Goal: Task Accomplishment & Management: Use online tool/utility

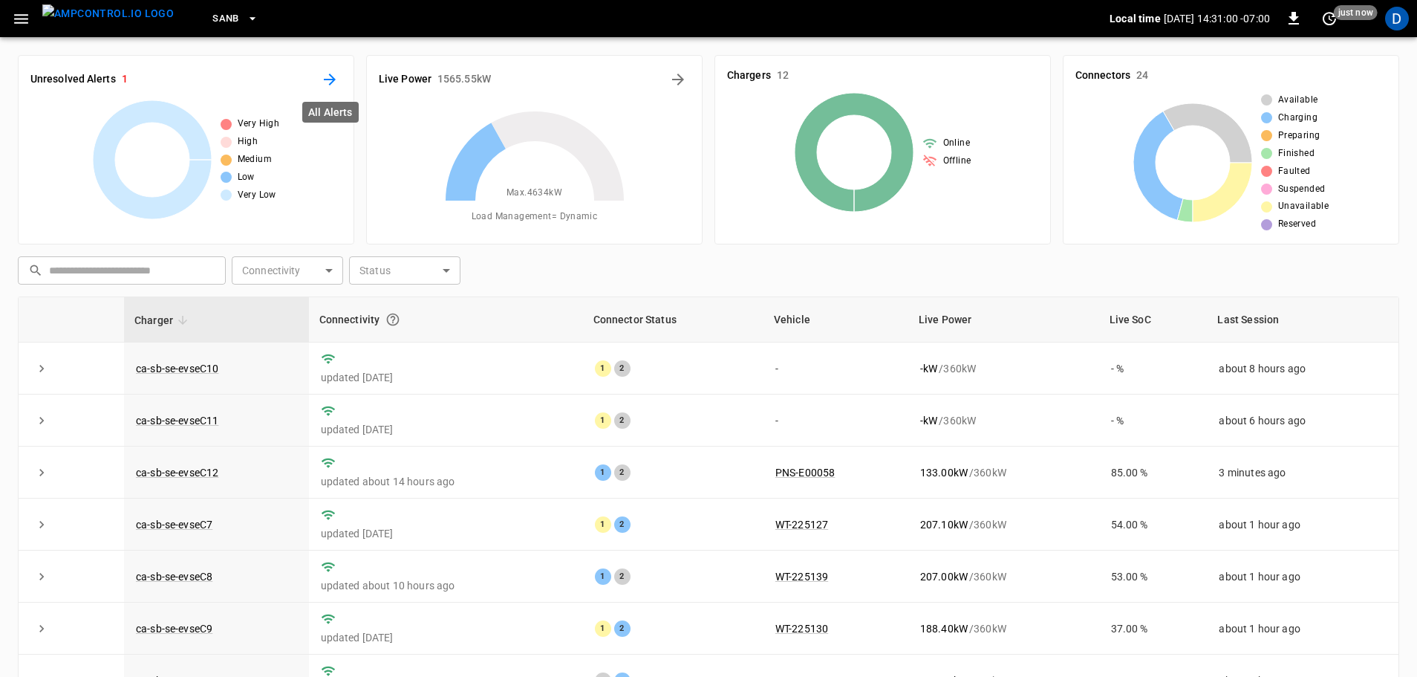
click at [333, 80] on icon "All Alerts" at bounding box center [330, 80] width 12 height 12
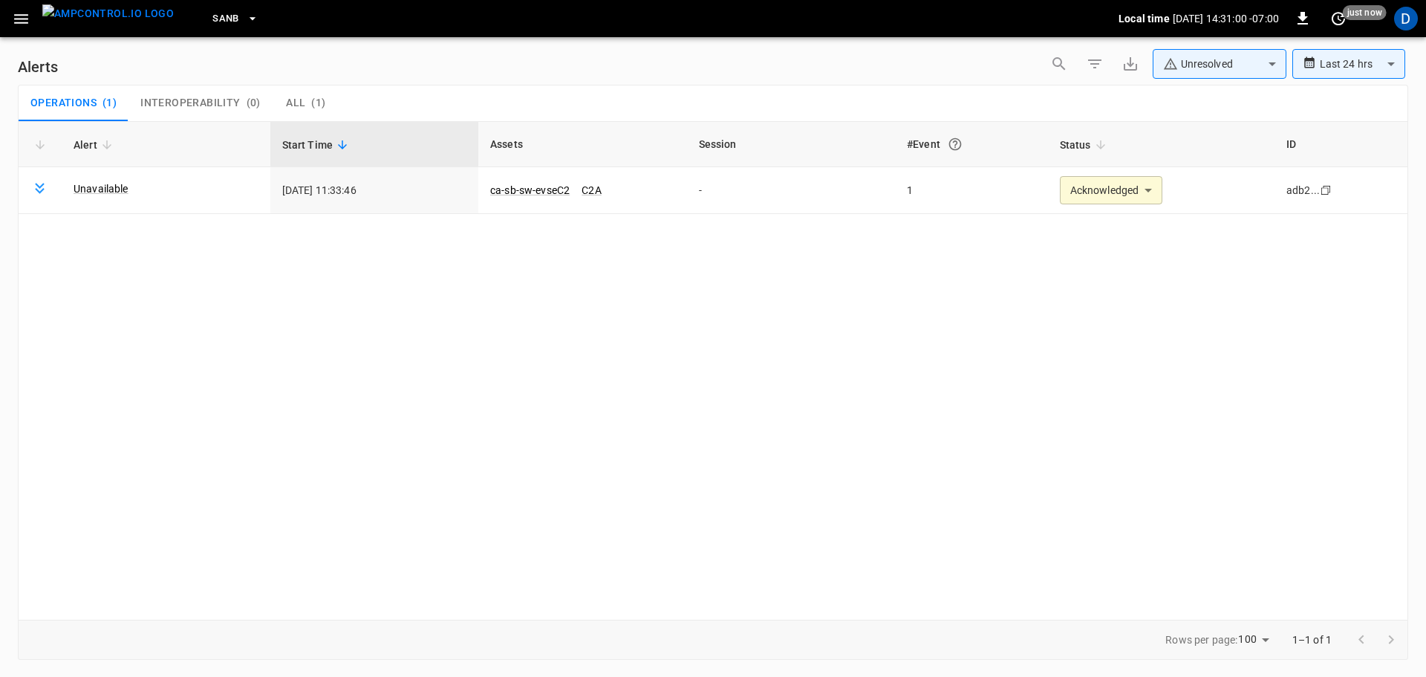
click at [1179, 75] on body "**********" at bounding box center [713, 335] width 1426 height 671
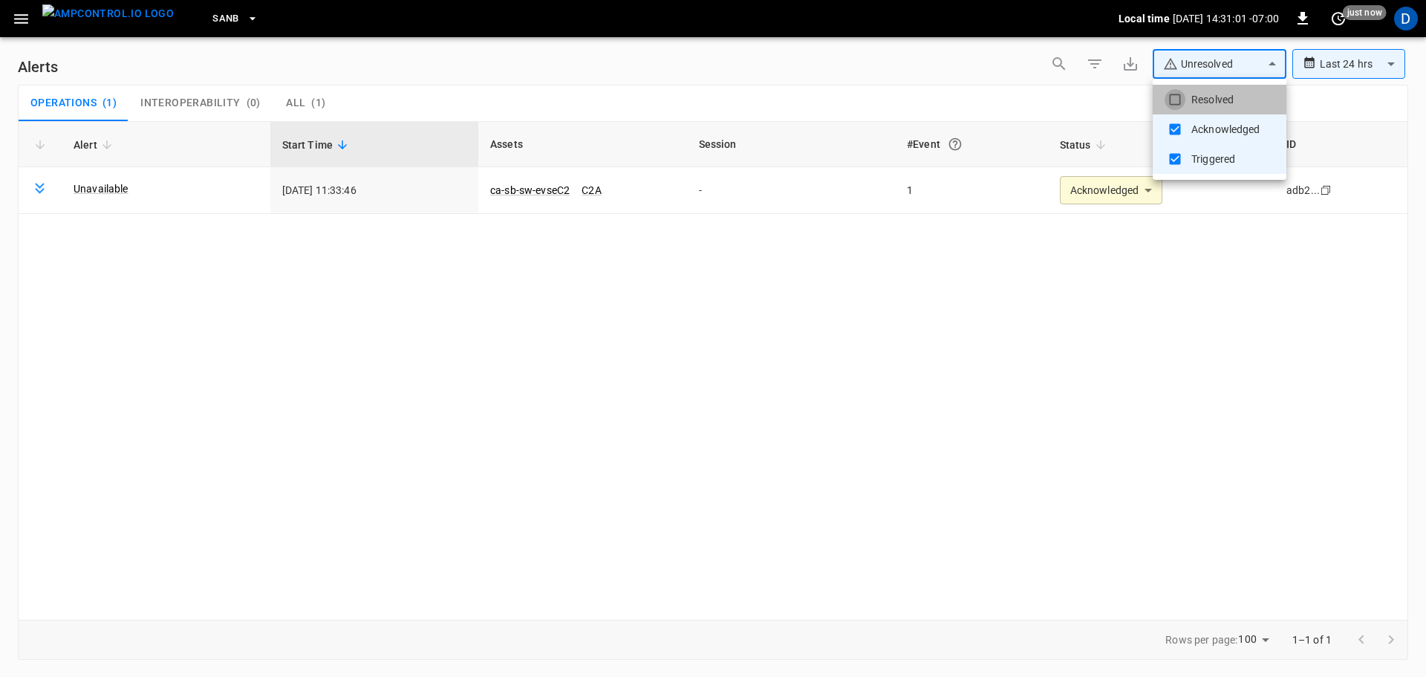
type input "**********"
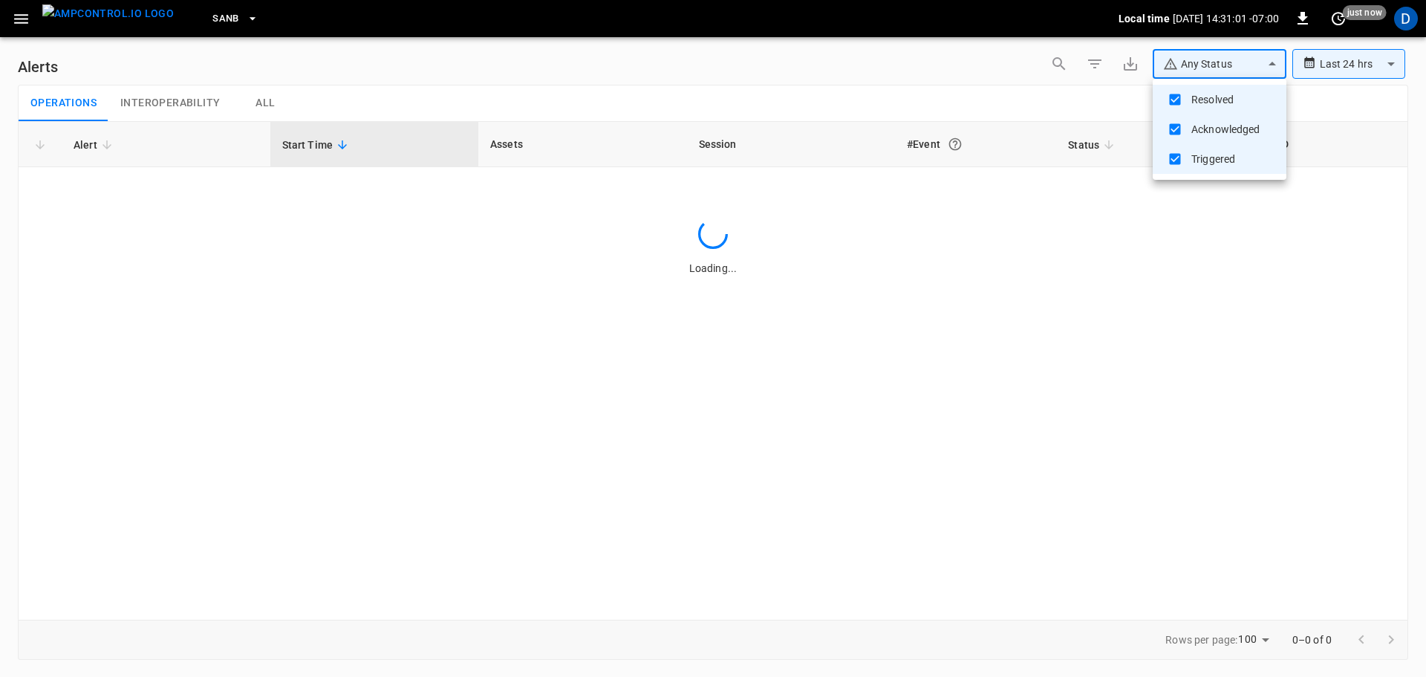
click at [948, 94] on div at bounding box center [713, 338] width 1426 height 677
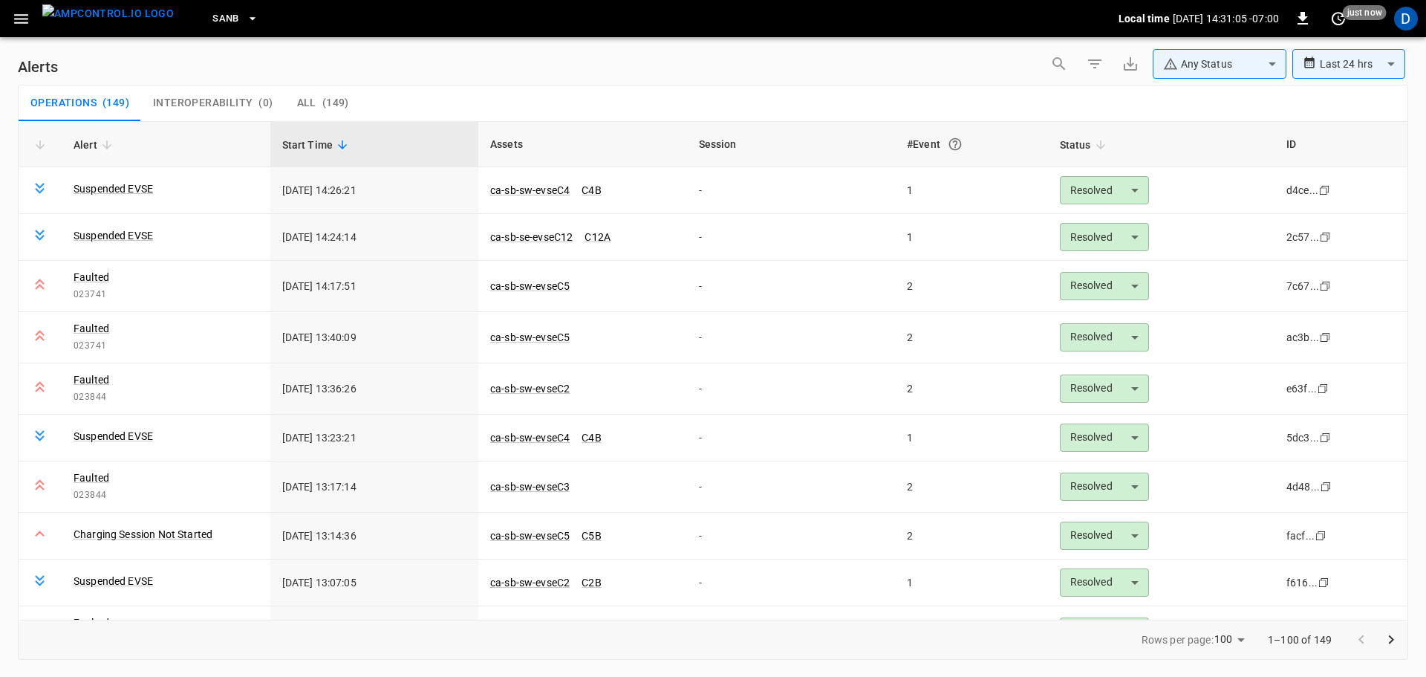
click at [130, 21] on img "menu" at bounding box center [107, 13] width 131 height 19
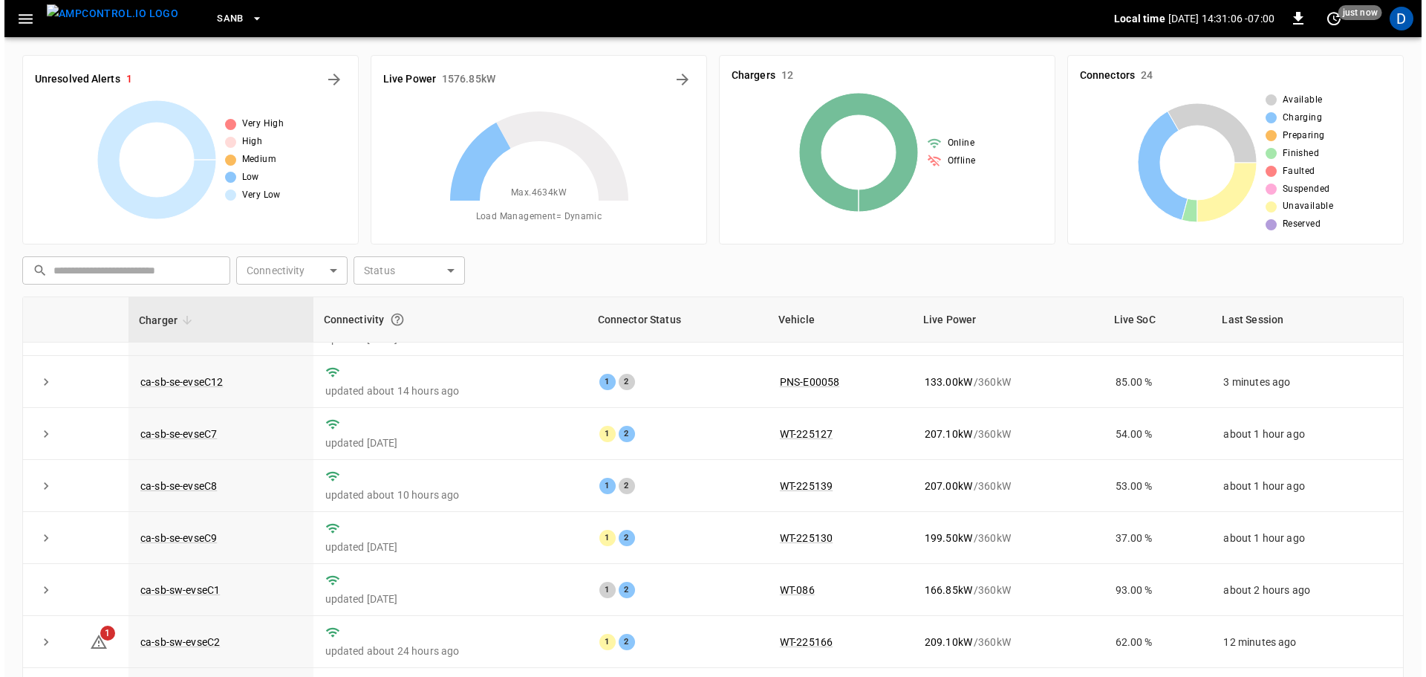
scroll to position [206, 0]
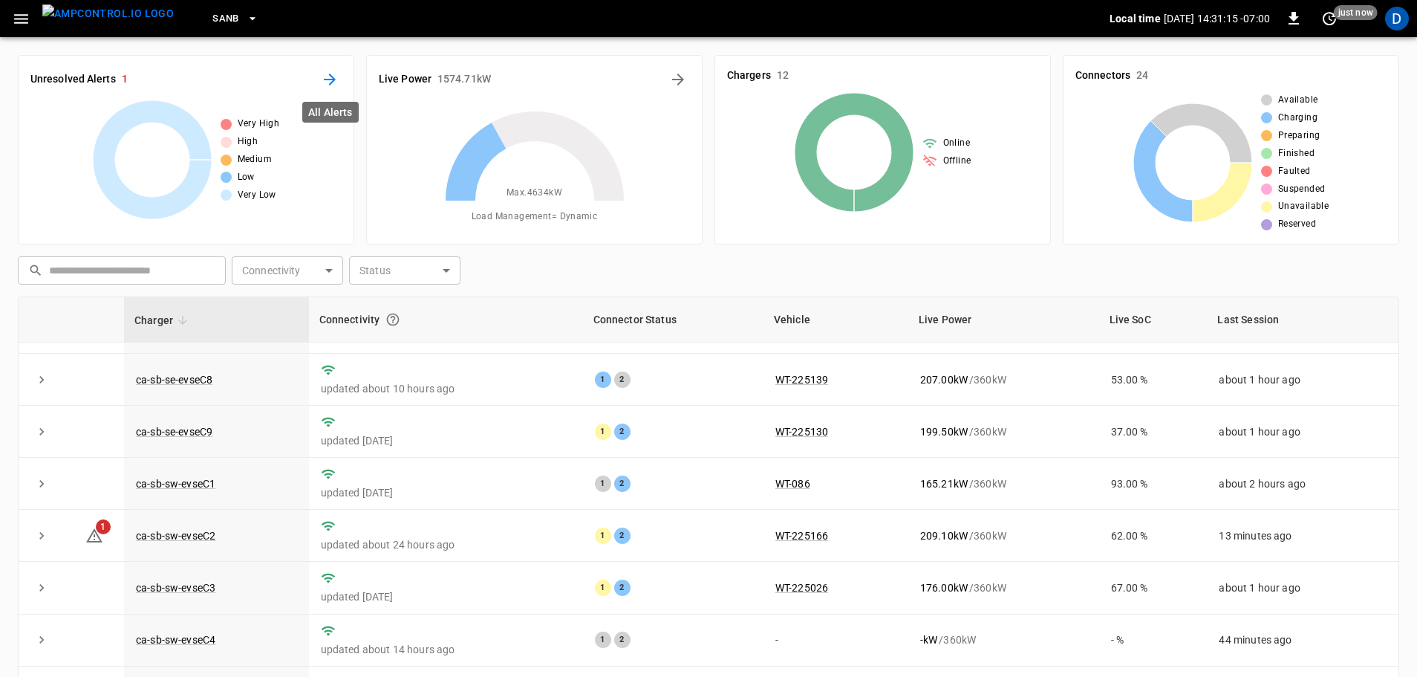
click at [334, 74] on icon "All Alerts" at bounding box center [330, 80] width 18 height 18
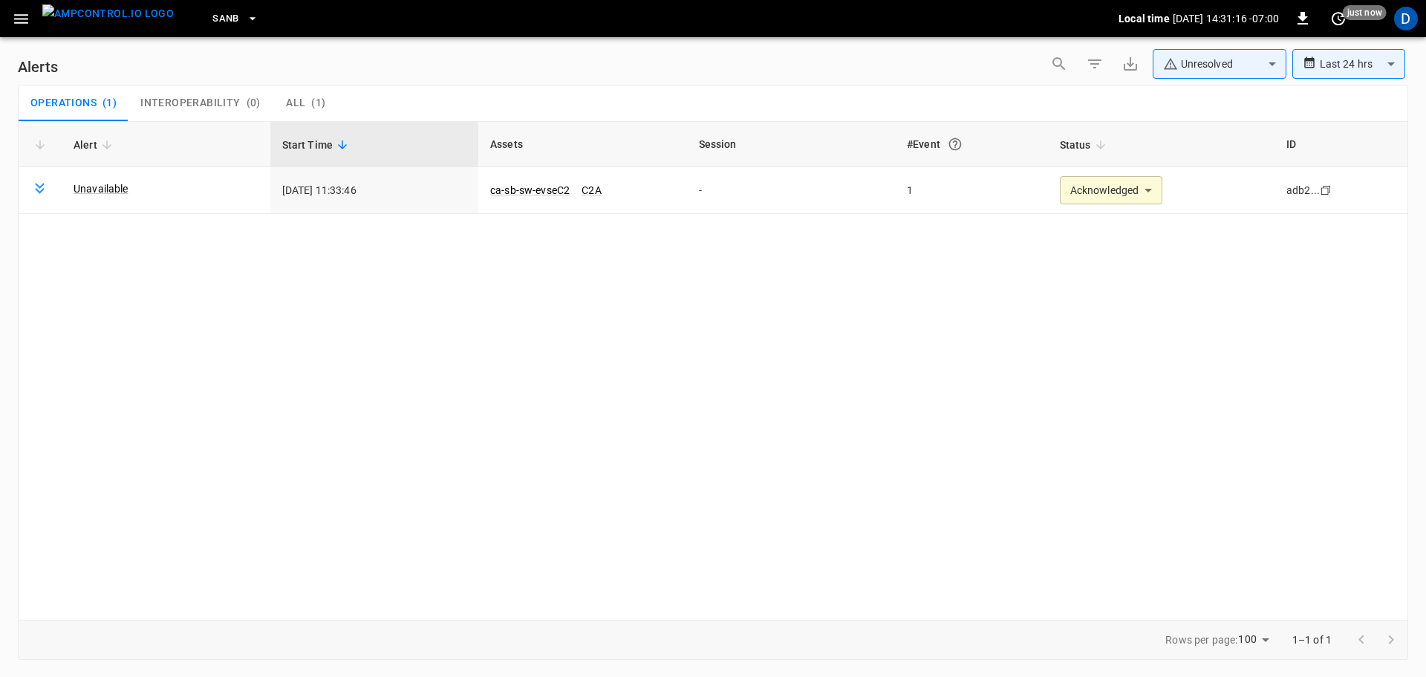
click at [1204, 59] on body "**********" at bounding box center [713, 335] width 1426 height 671
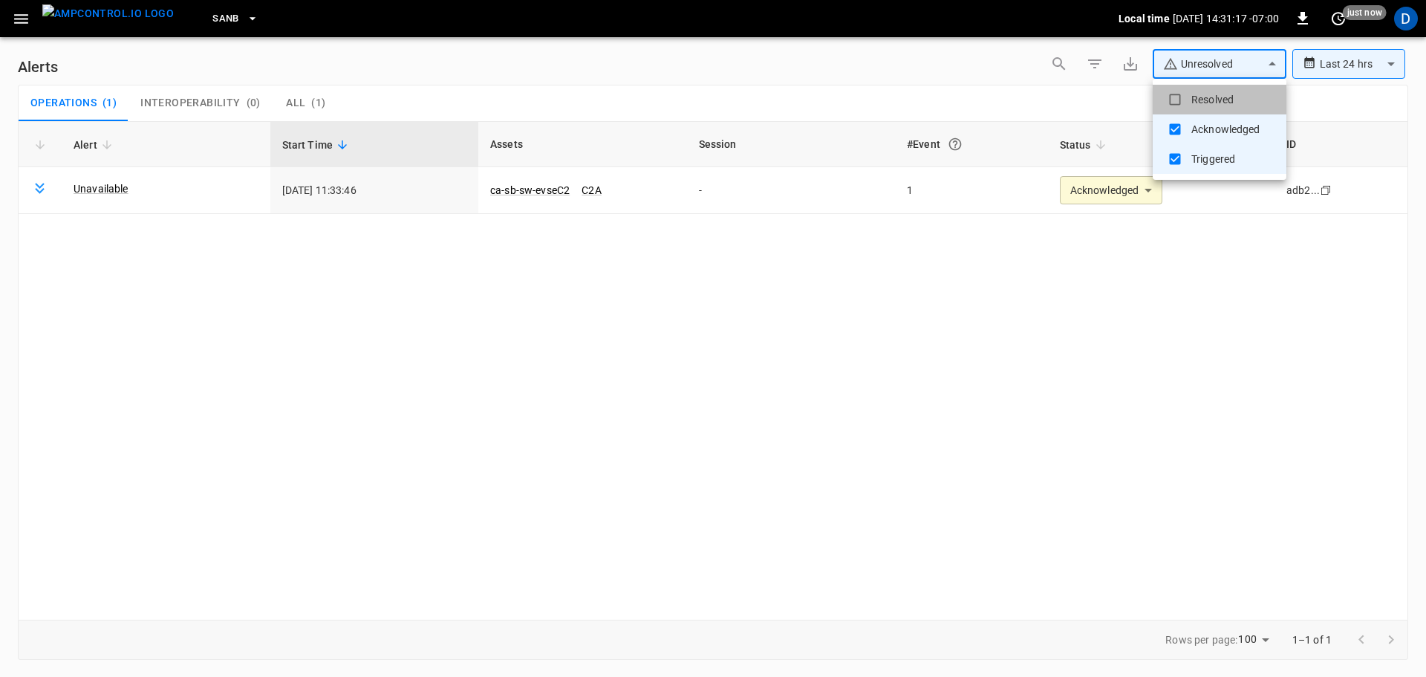
click at [1186, 89] on li "Resolved" at bounding box center [1220, 100] width 134 height 30
type input "**********"
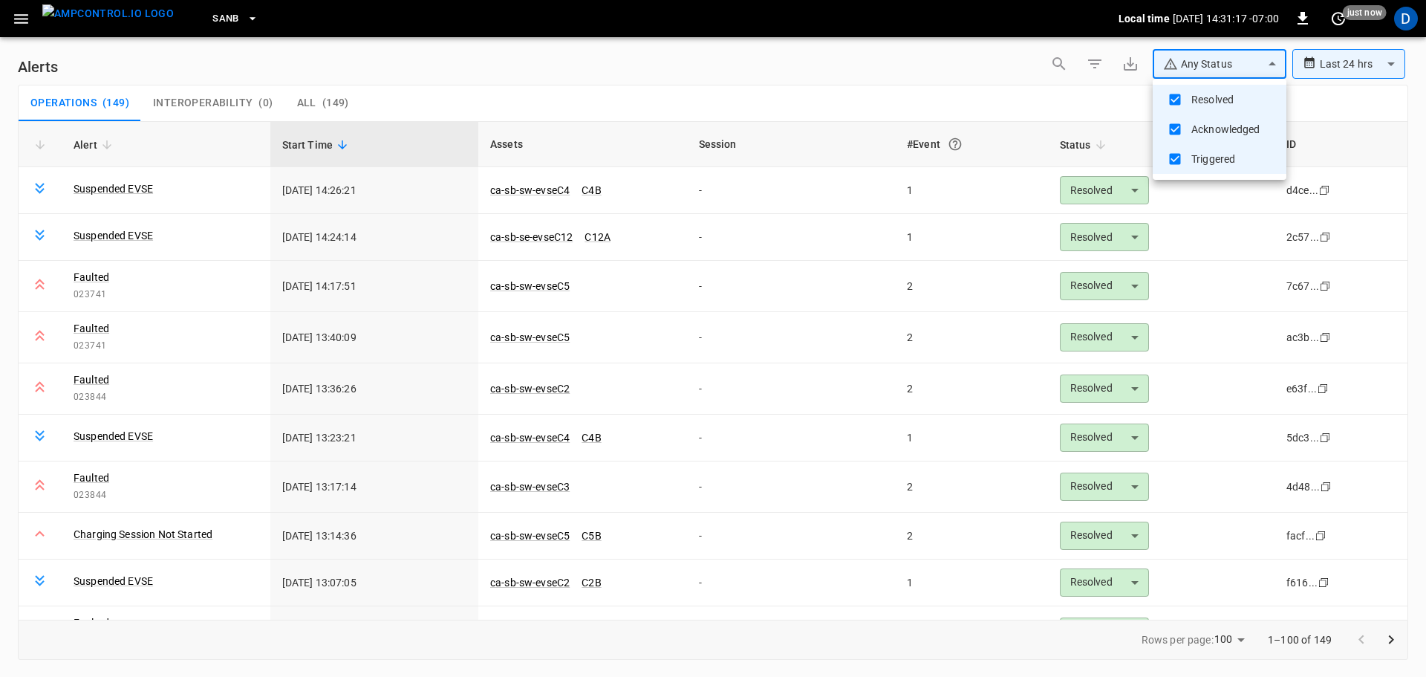
click at [770, 82] on div at bounding box center [713, 338] width 1426 height 677
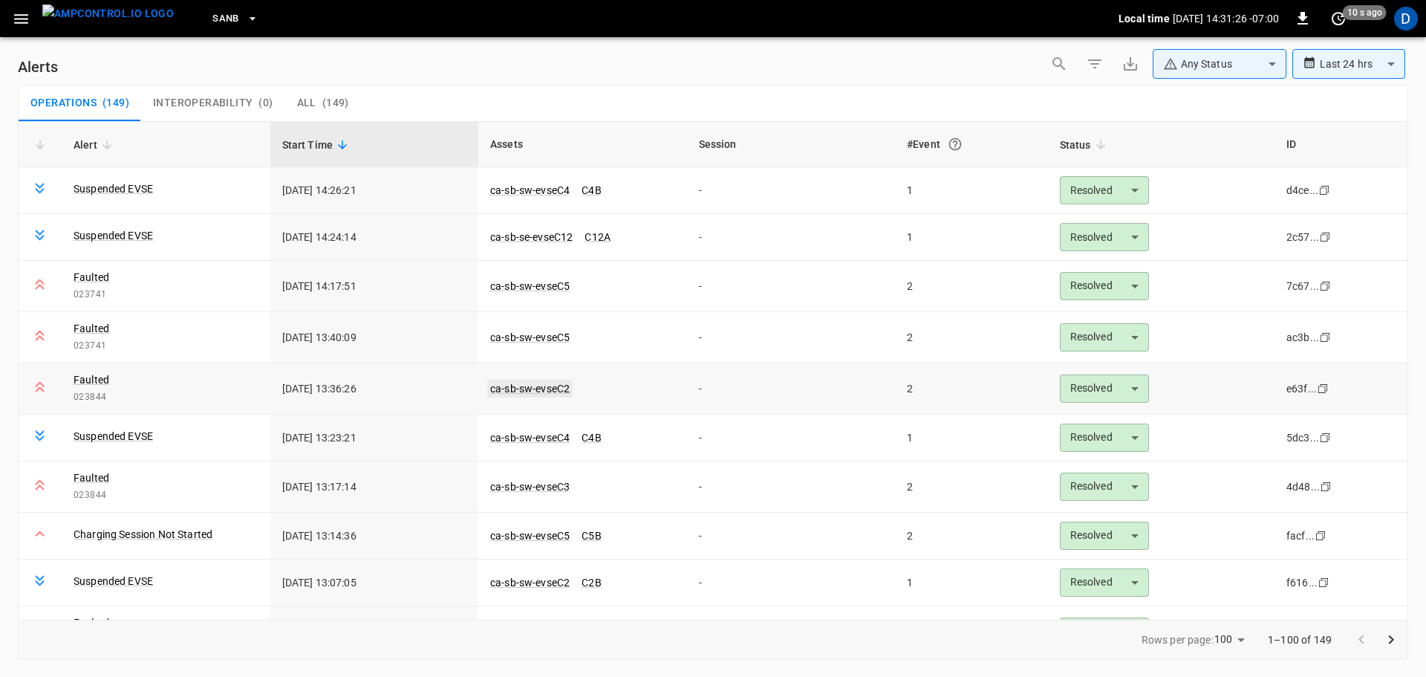
drag, startPoint x: 545, startPoint y: 391, endPoint x: 561, endPoint y: 397, distance: 16.4
click at [590, 101] on div "Operations ( 149 ) Interoperability ( 0 ) All ( 149 )" at bounding box center [713, 103] width 1389 height 36
click at [113, 22] on img "menu" at bounding box center [107, 13] width 131 height 19
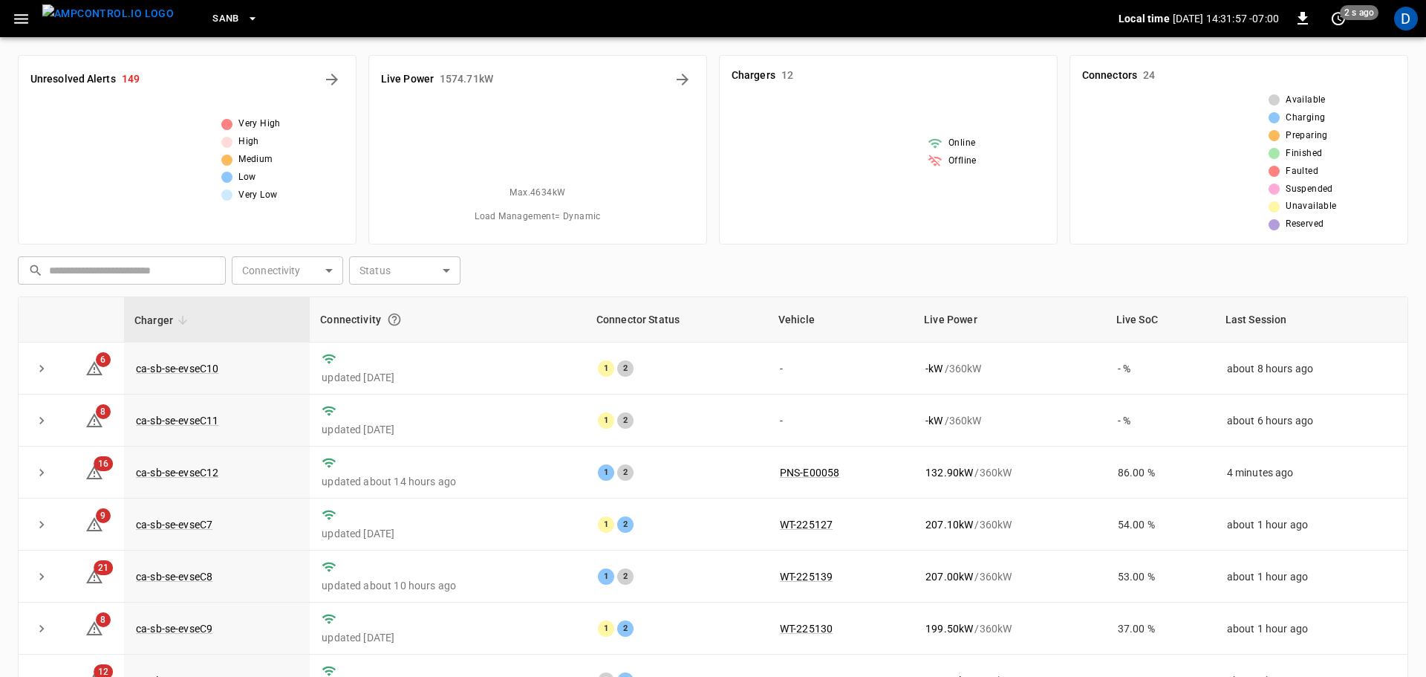
click at [115, 22] on img "menu" at bounding box center [107, 13] width 131 height 19
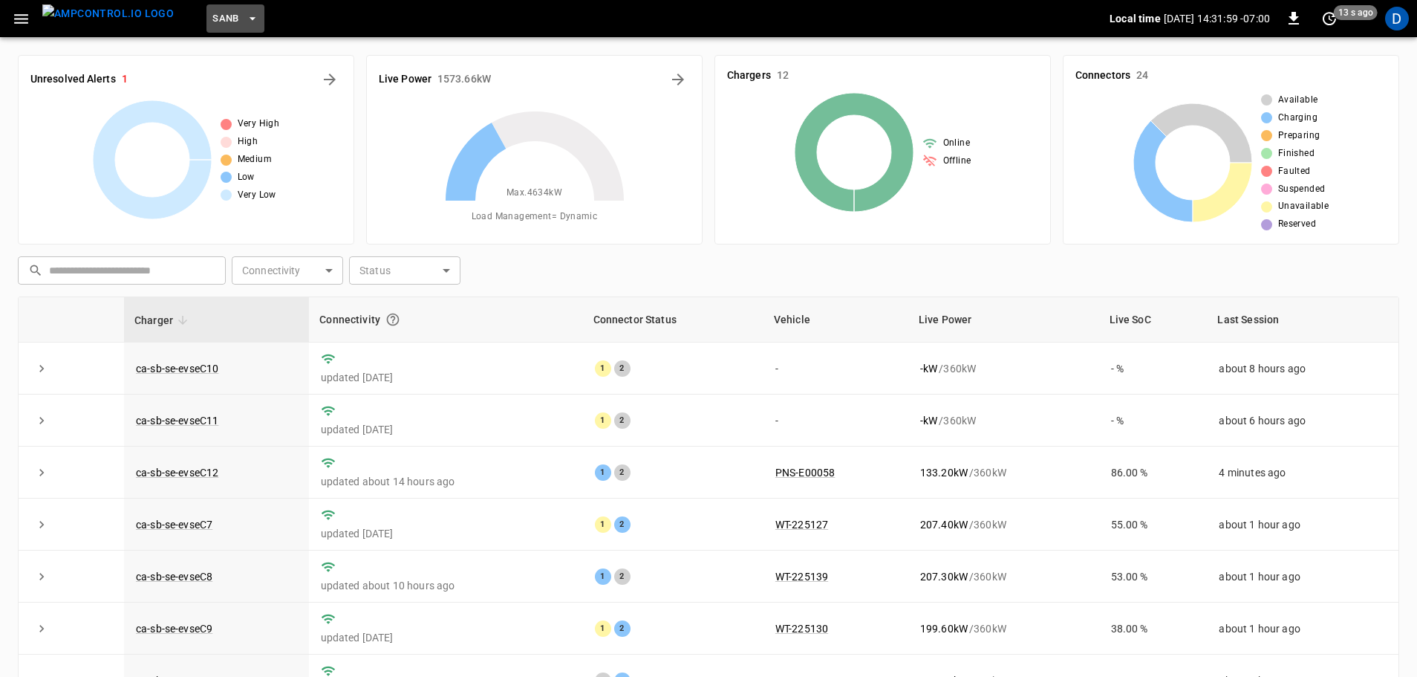
click at [212, 19] on span "SanB" at bounding box center [225, 18] width 27 height 17
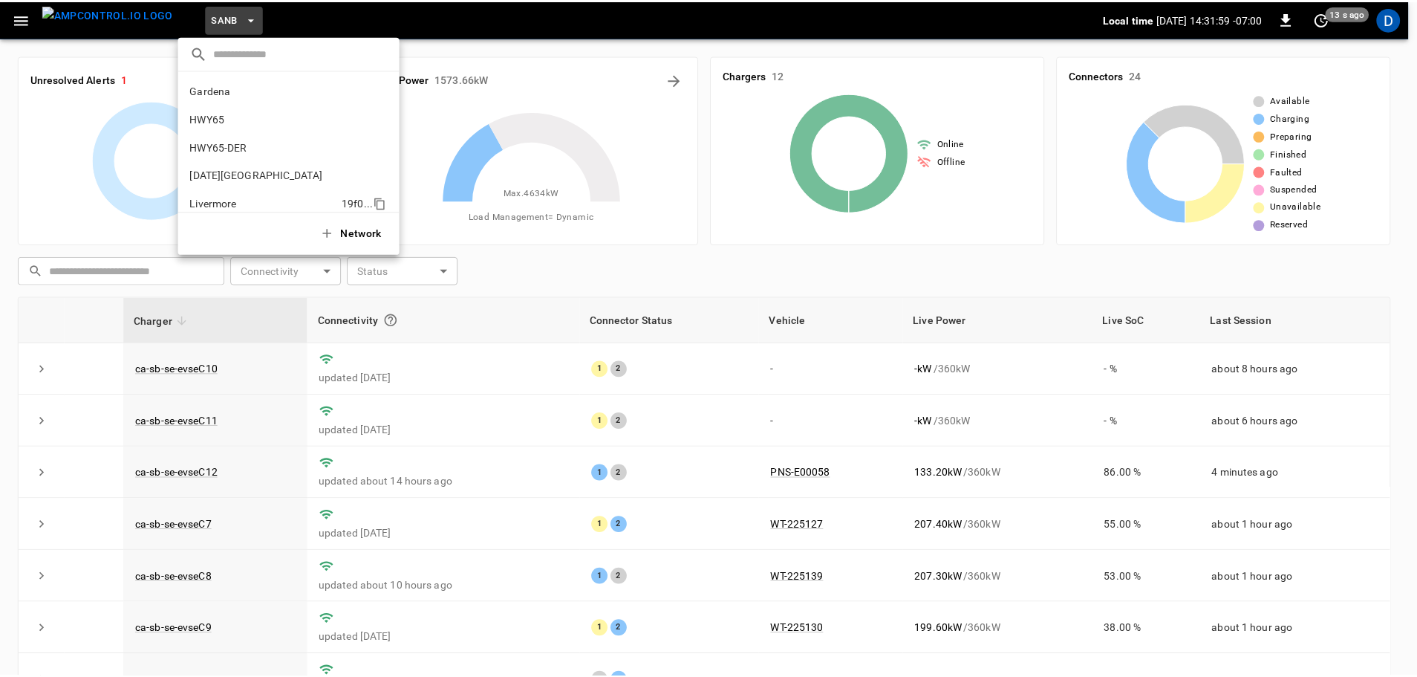
scroll to position [125, 0]
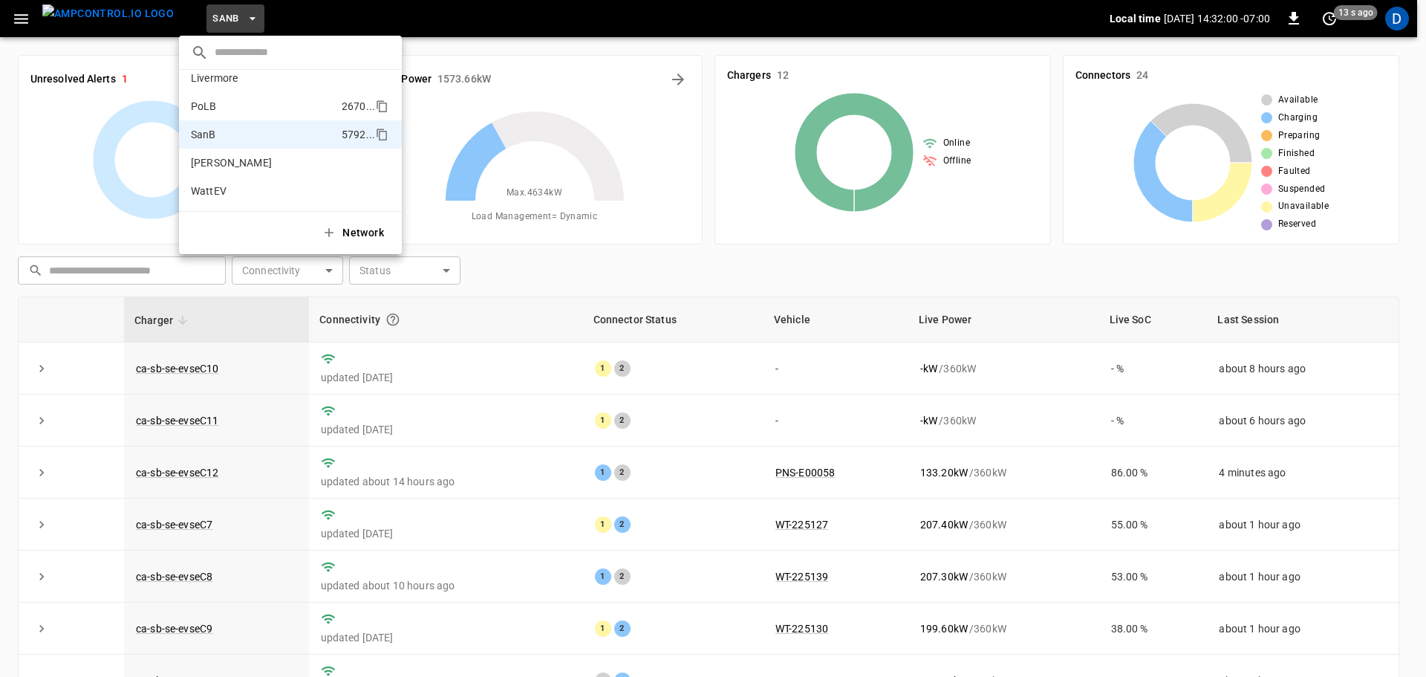
click at [218, 97] on li "PoLB 2670 ..." at bounding box center [290, 106] width 223 height 28
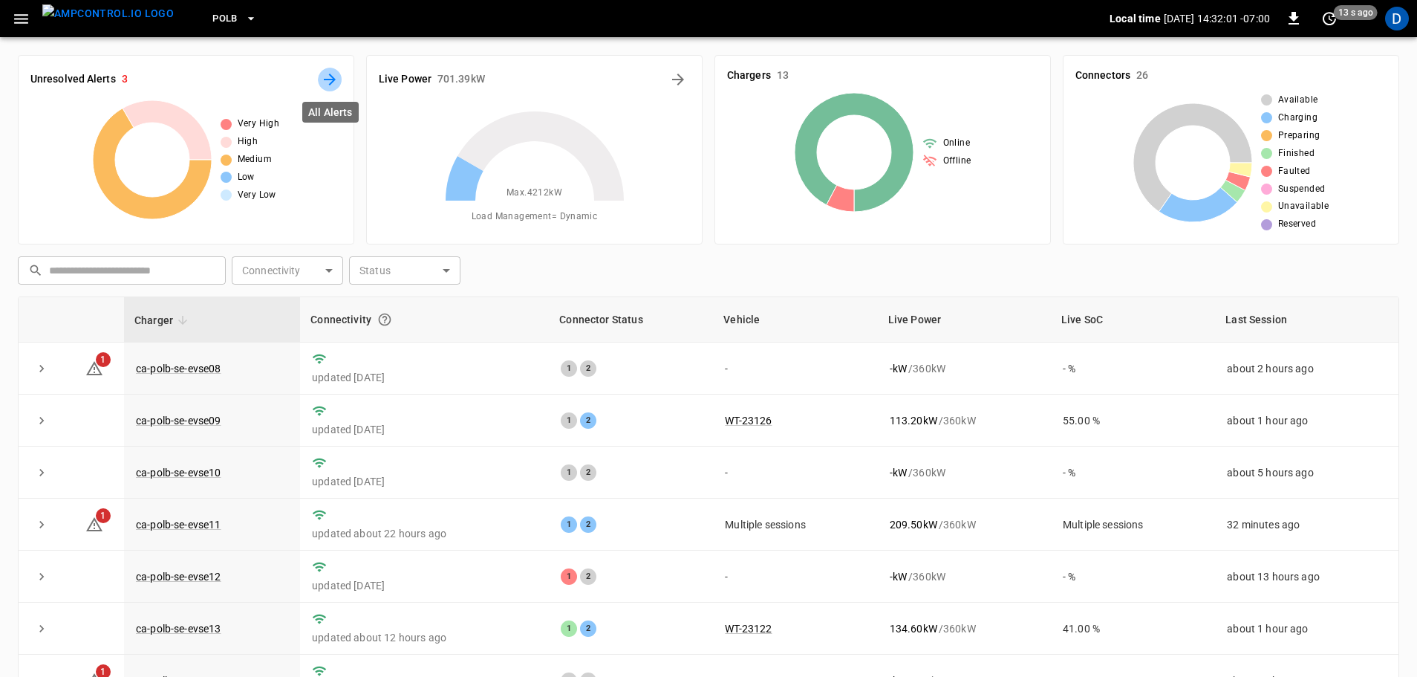
click at [319, 77] on button "All Alerts" at bounding box center [330, 80] width 24 height 24
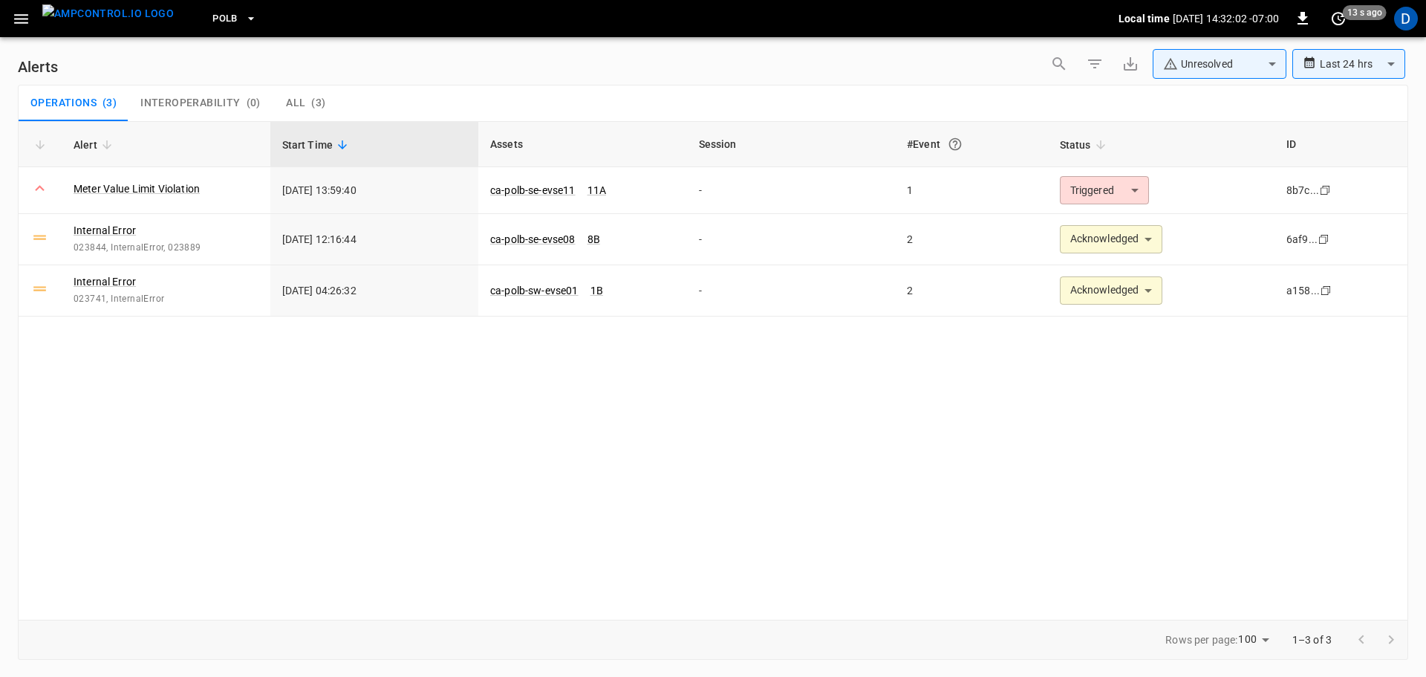
click at [1203, 69] on body "**********" at bounding box center [713, 335] width 1426 height 671
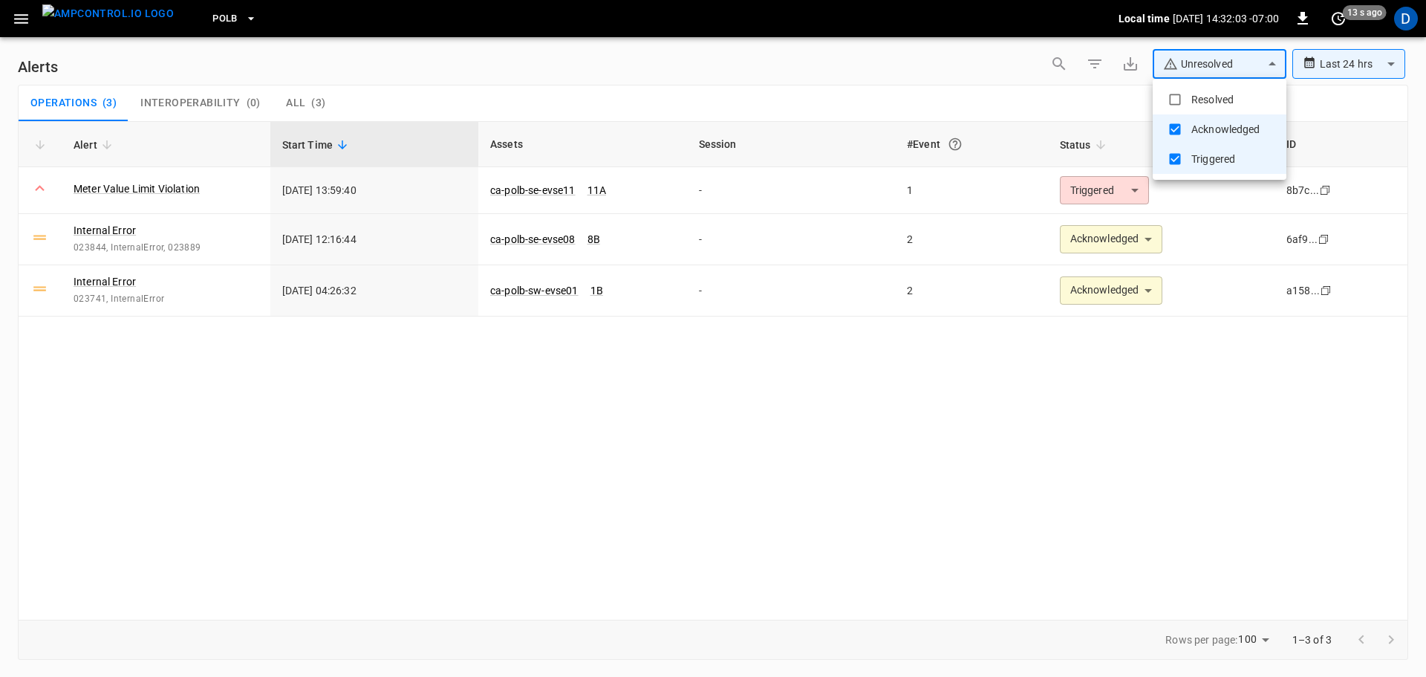
click at [1188, 99] on li "Resolved" at bounding box center [1220, 100] width 134 height 30
type input "**********"
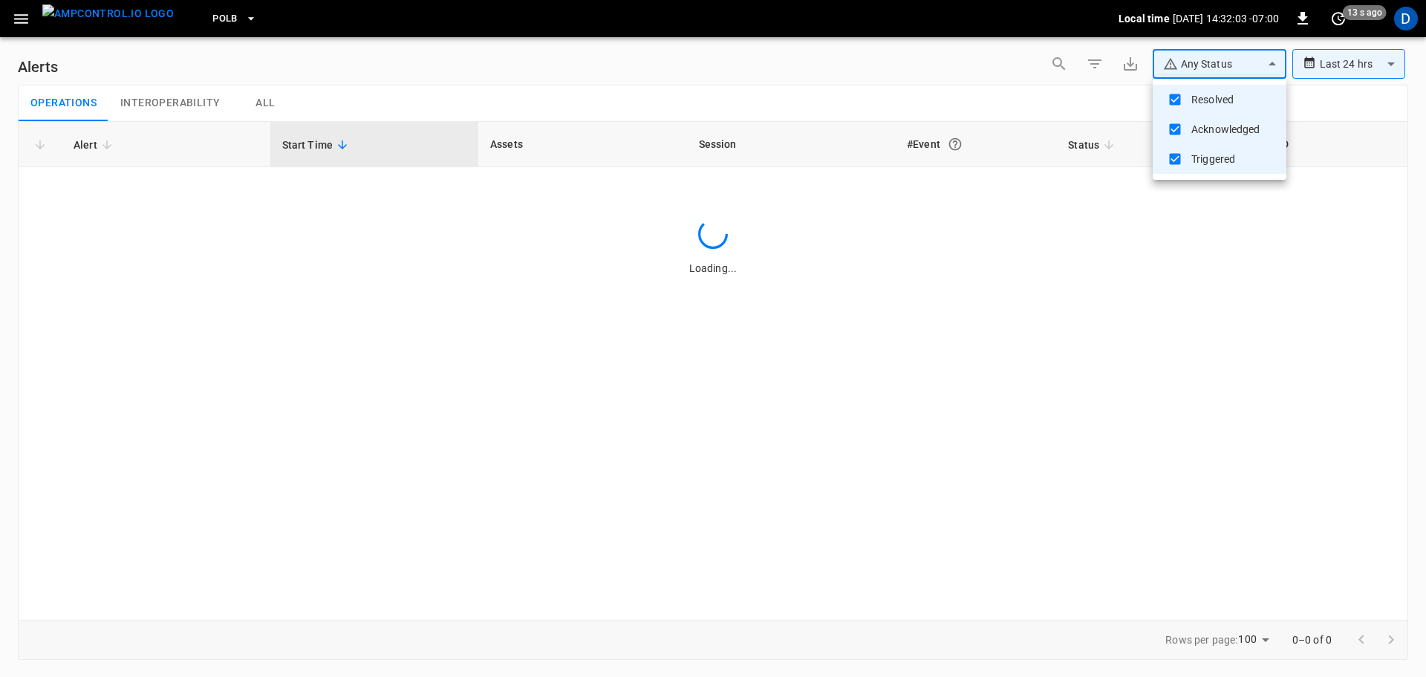
click at [772, 68] on div at bounding box center [713, 338] width 1426 height 677
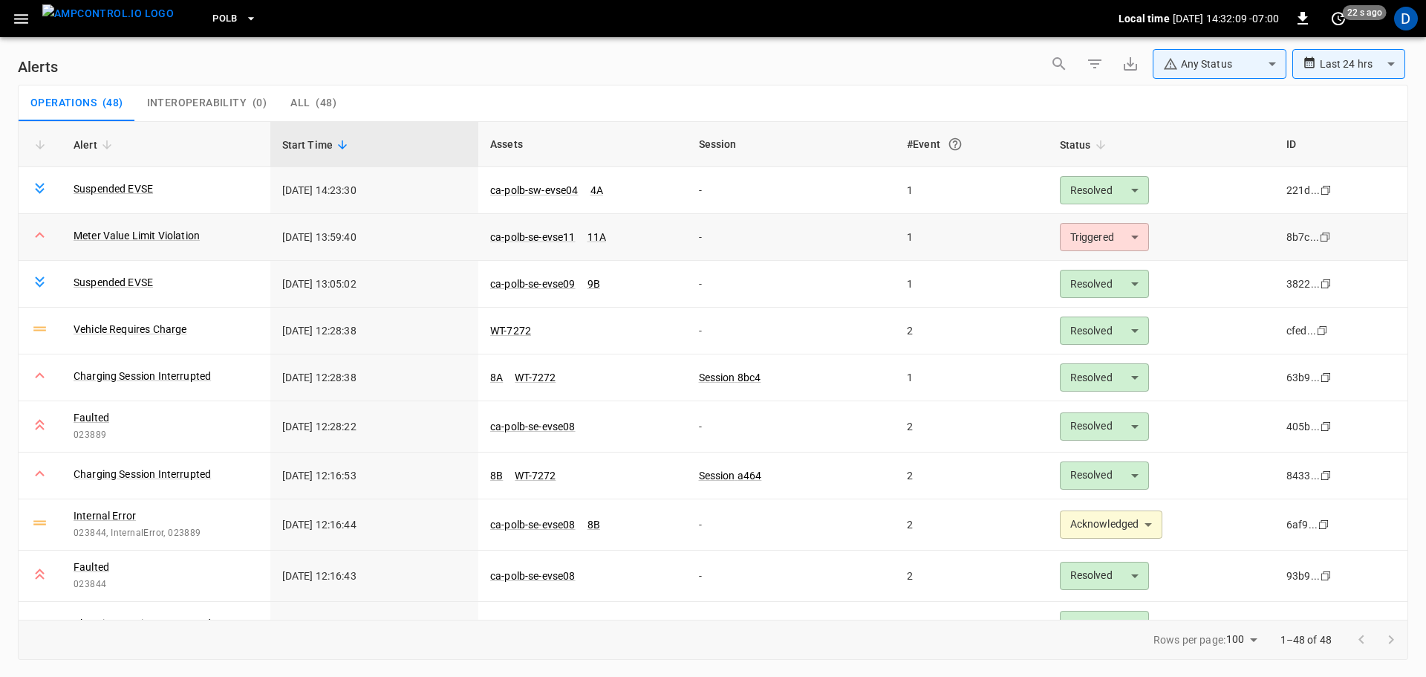
click at [1087, 230] on body "**********" at bounding box center [713, 335] width 1426 height 671
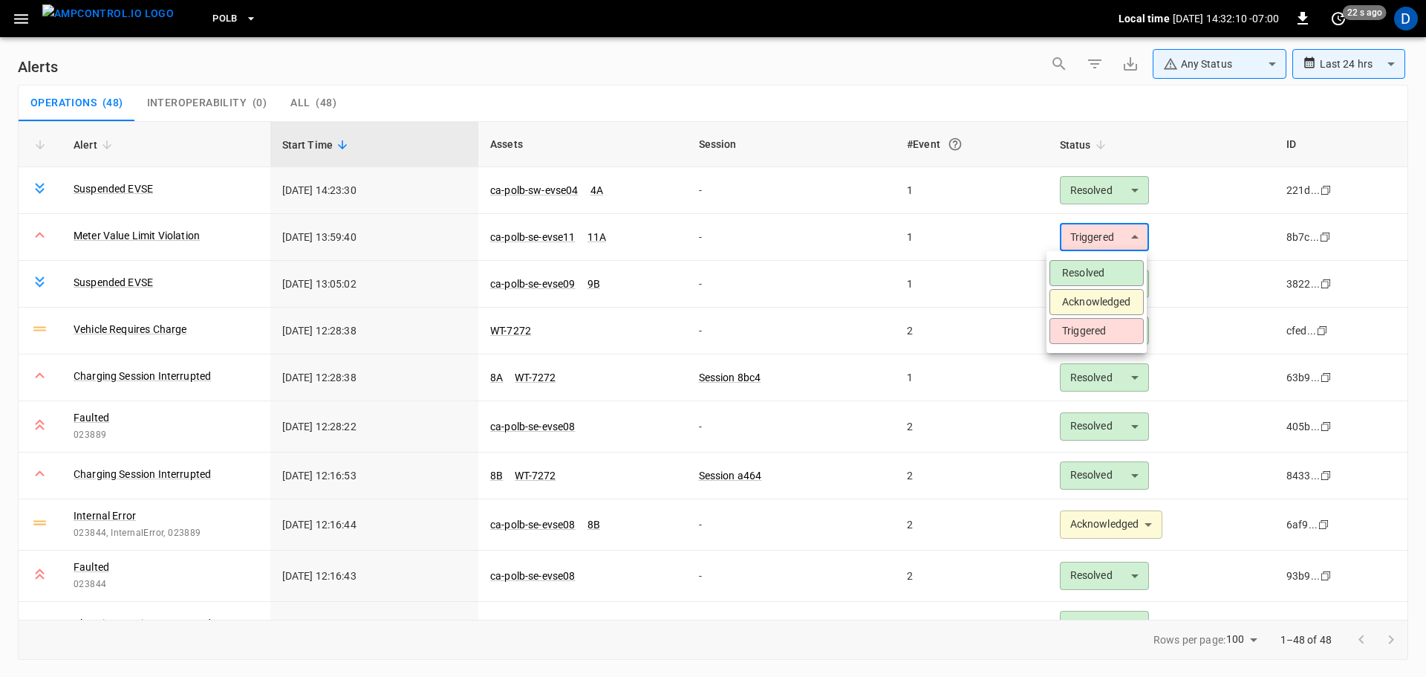
click at [1078, 296] on li "Acknowledged" at bounding box center [1096, 302] width 94 height 26
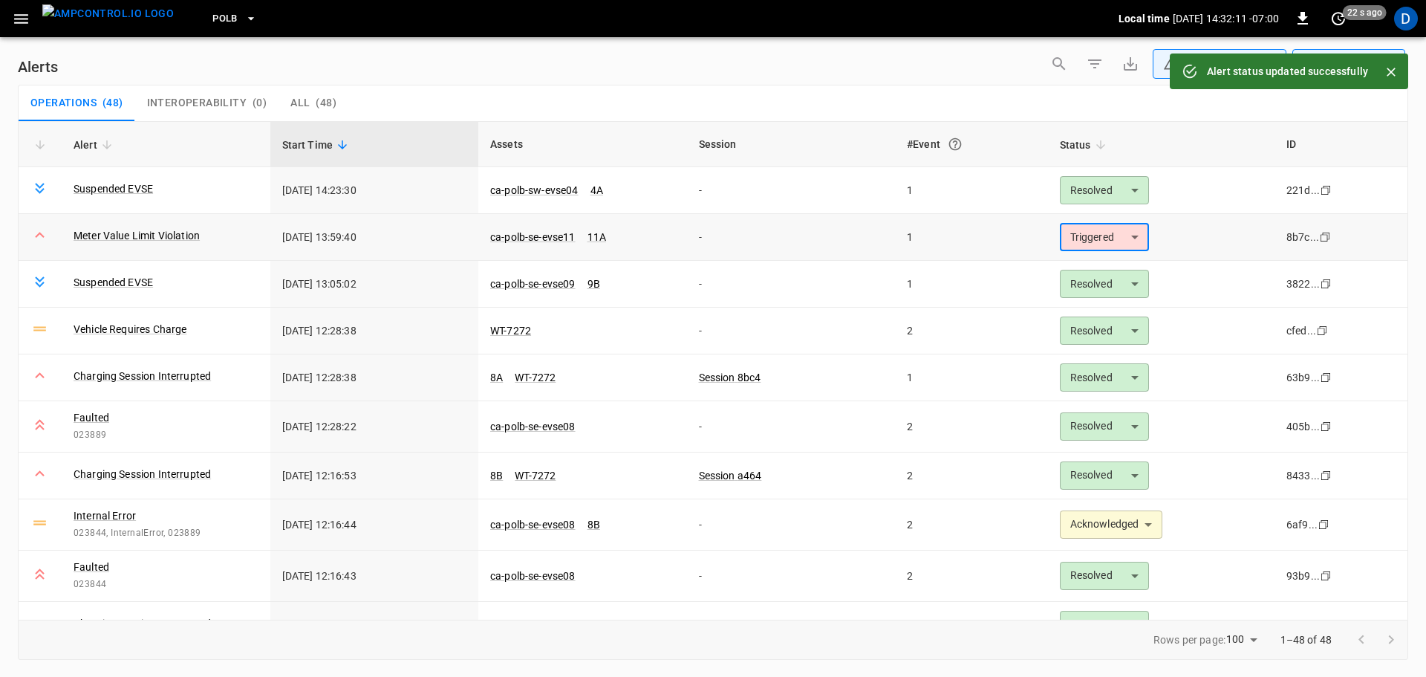
type input "**********"
click at [531, 230] on link "ca-polb-se-evse11" at bounding box center [532, 237] width 91 height 18
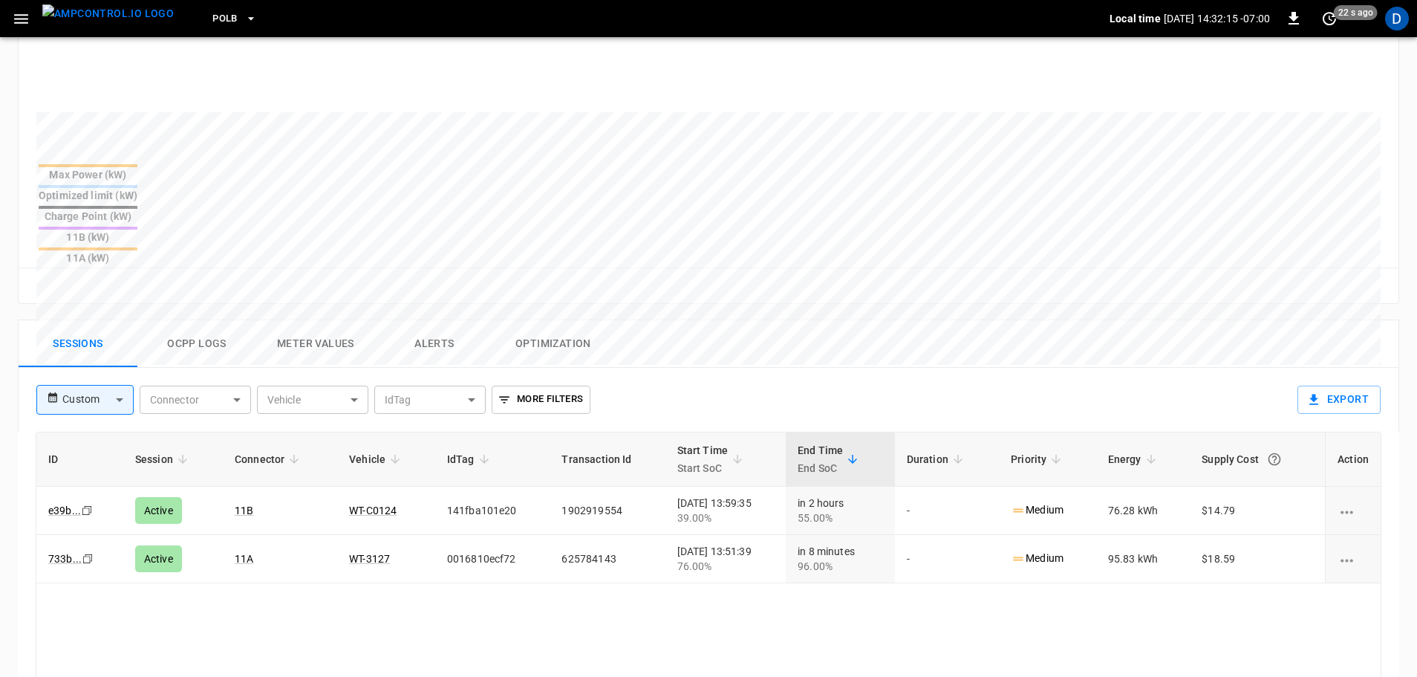
scroll to position [520, 0]
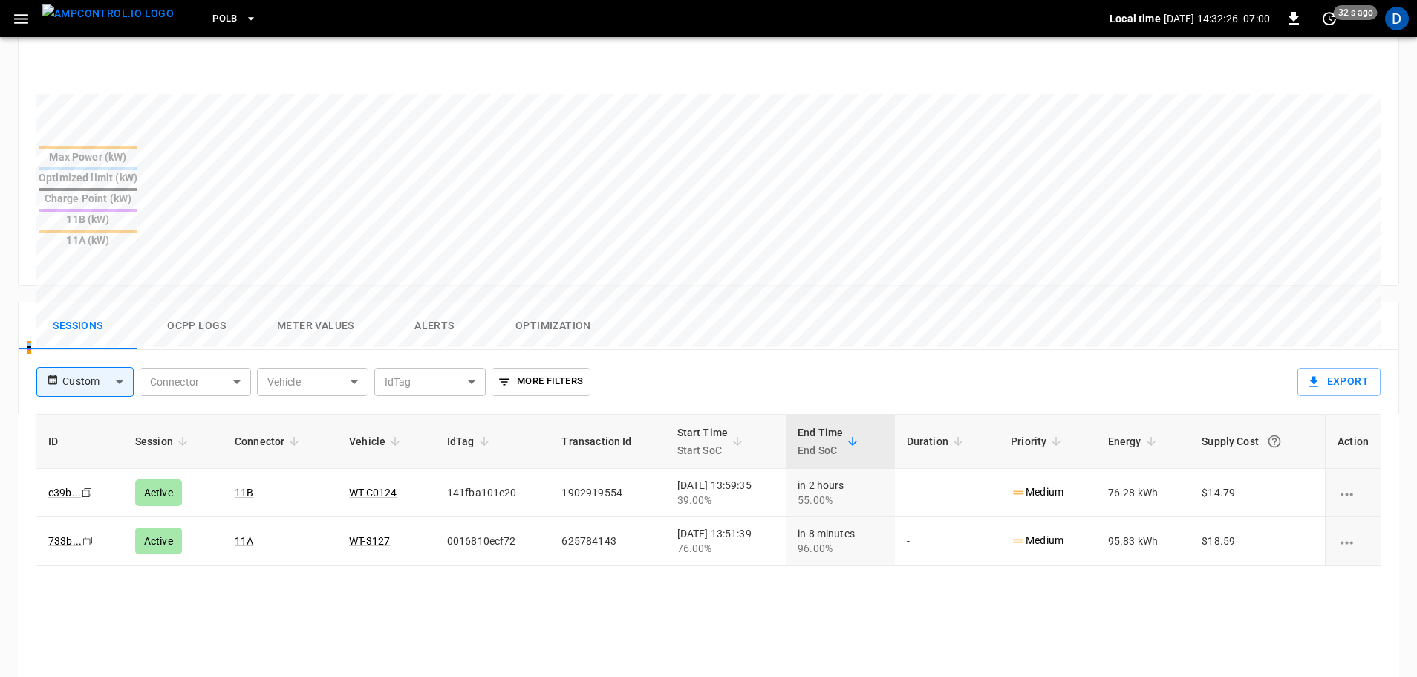
drag, startPoint x: 114, startPoint y: 10, endPoint x: 205, endPoint y: 19, distance: 91.8
click at [114, 10] on img "menu" at bounding box center [107, 13] width 131 height 19
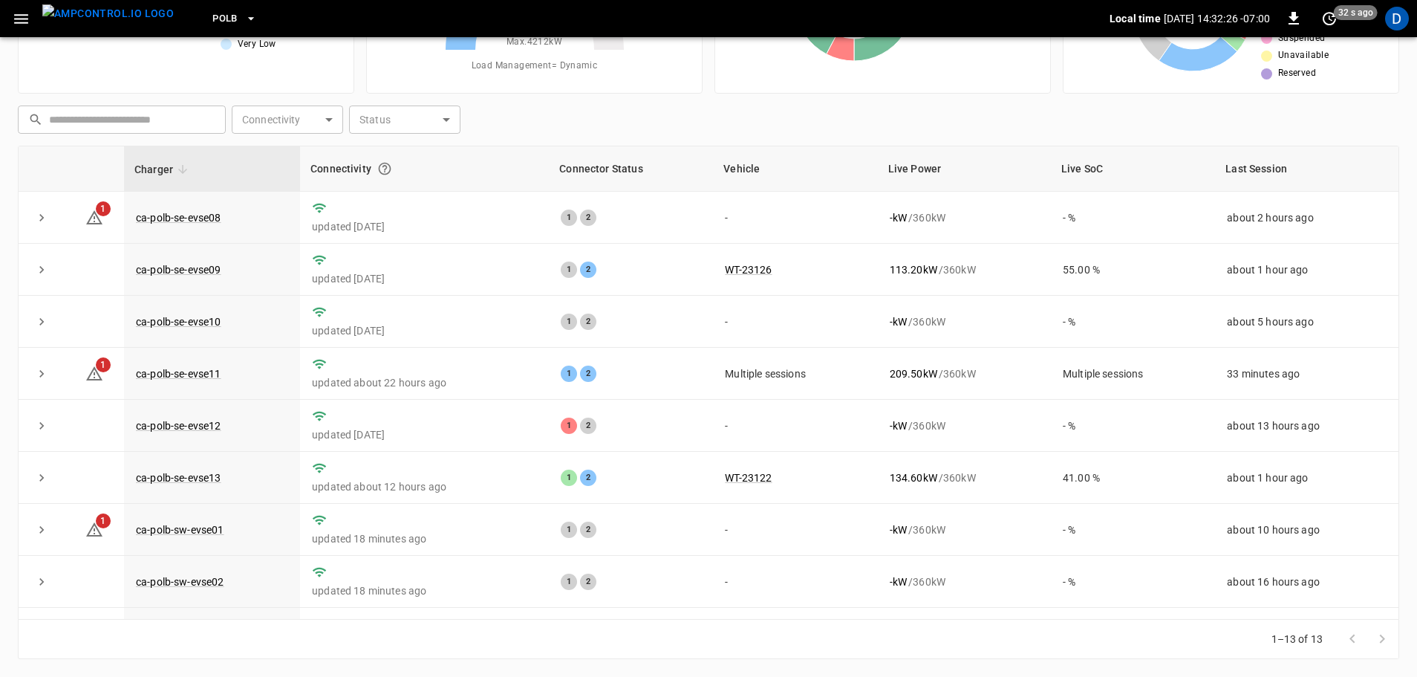
click at [212, 19] on span "PoLB" at bounding box center [224, 18] width 25 height 17
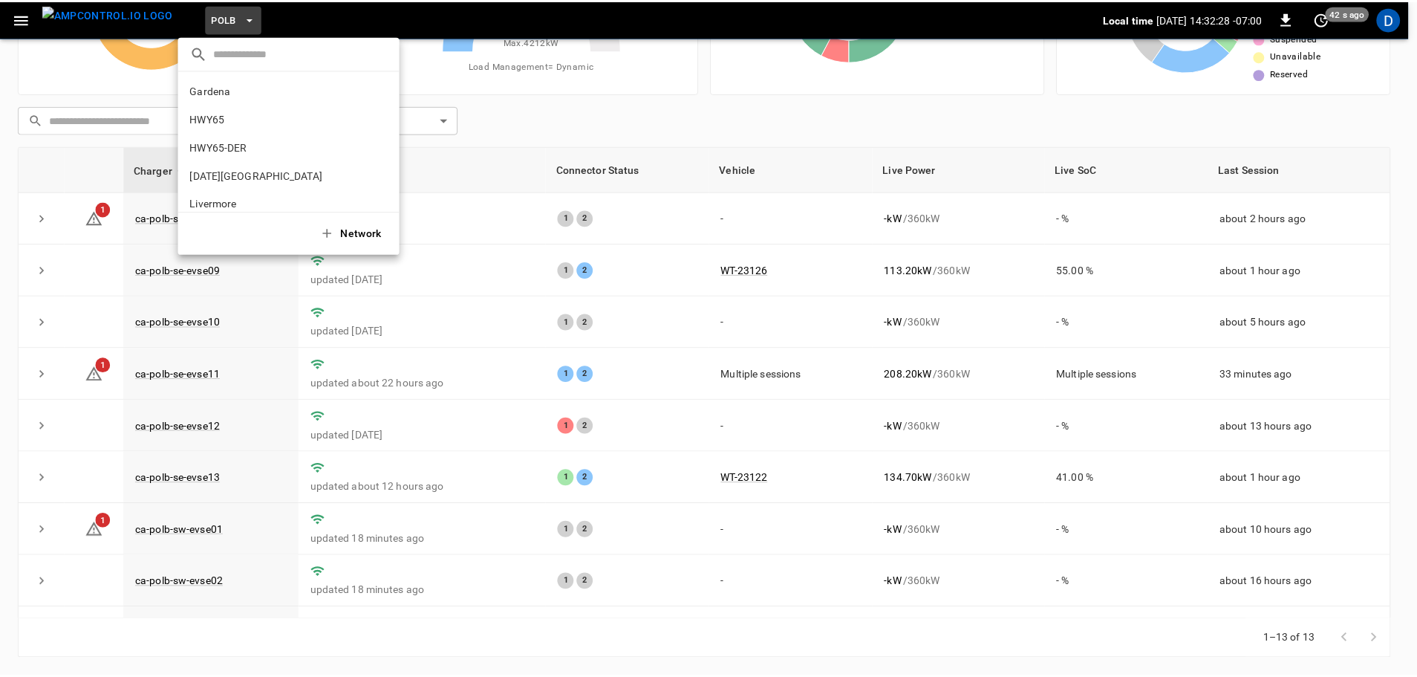
scroll to position [125, 0]
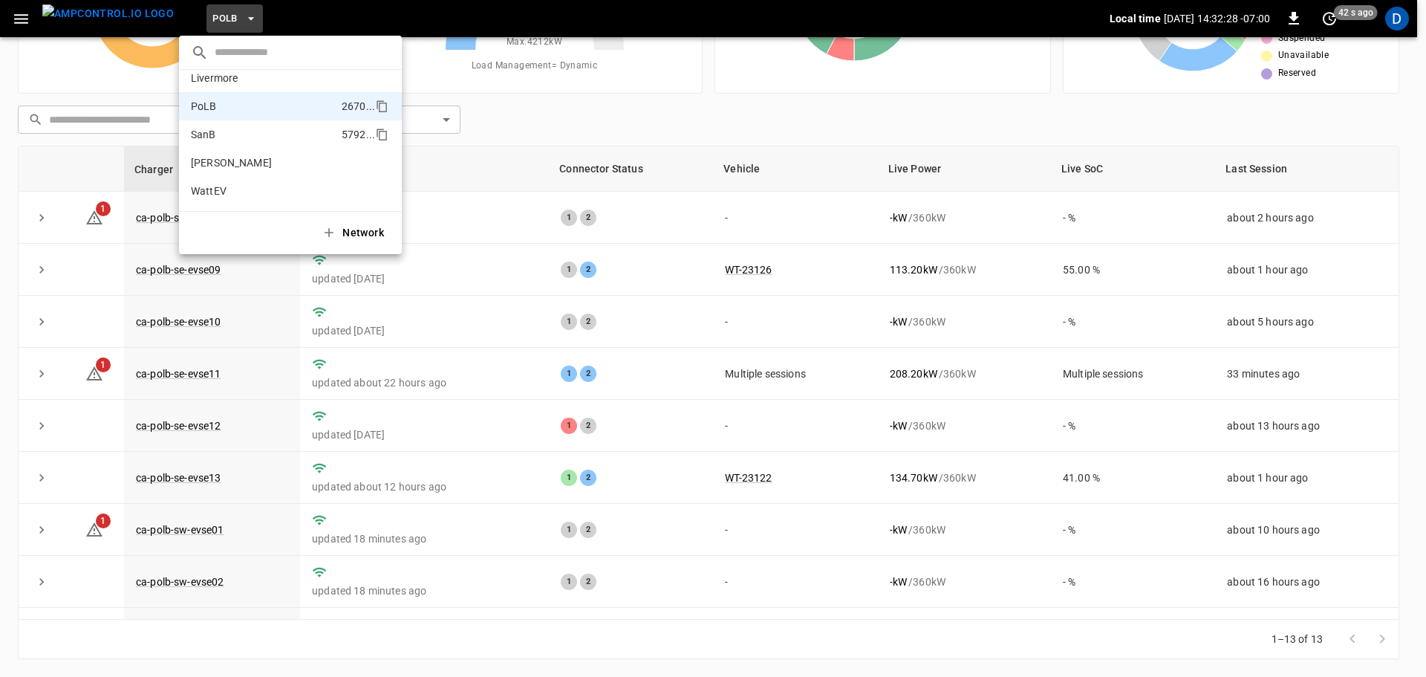
click at [221, 136] on li "SanB 5792 ..." at bounding box center [290, 134] width 223 height 28
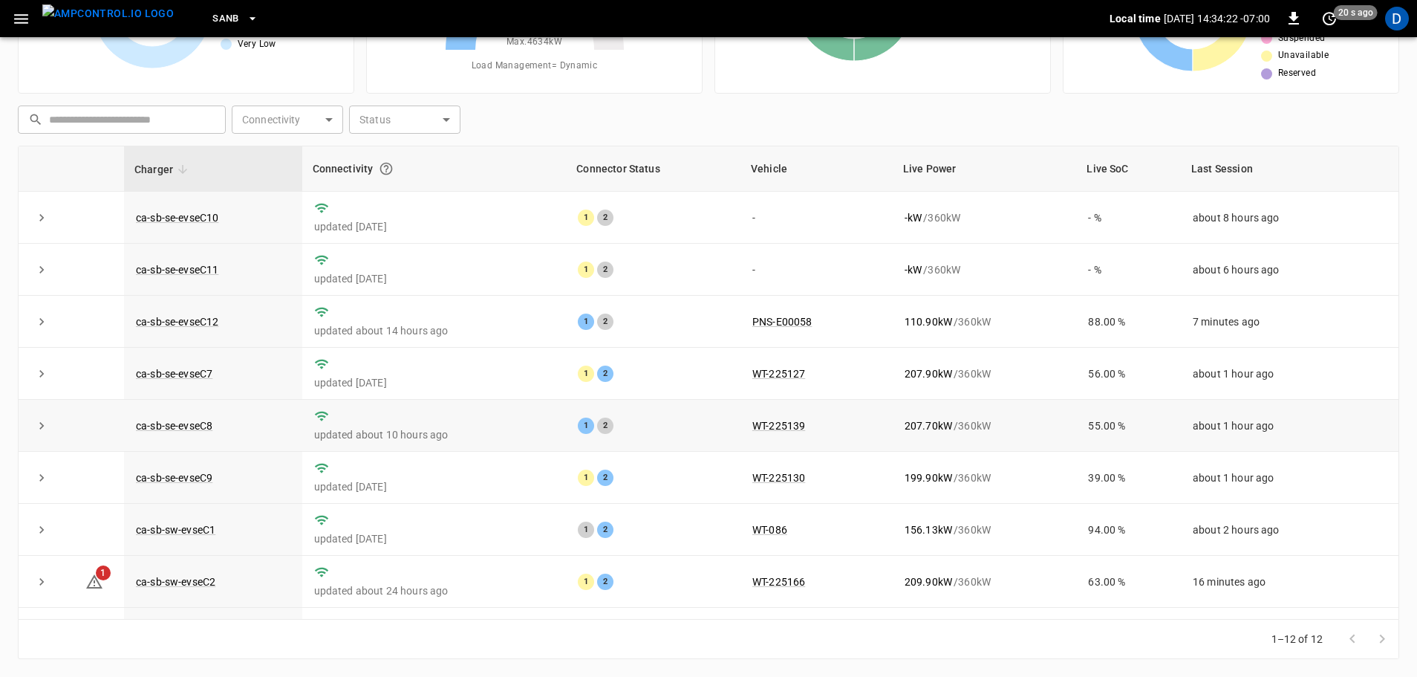
scroll to position [0, 0]
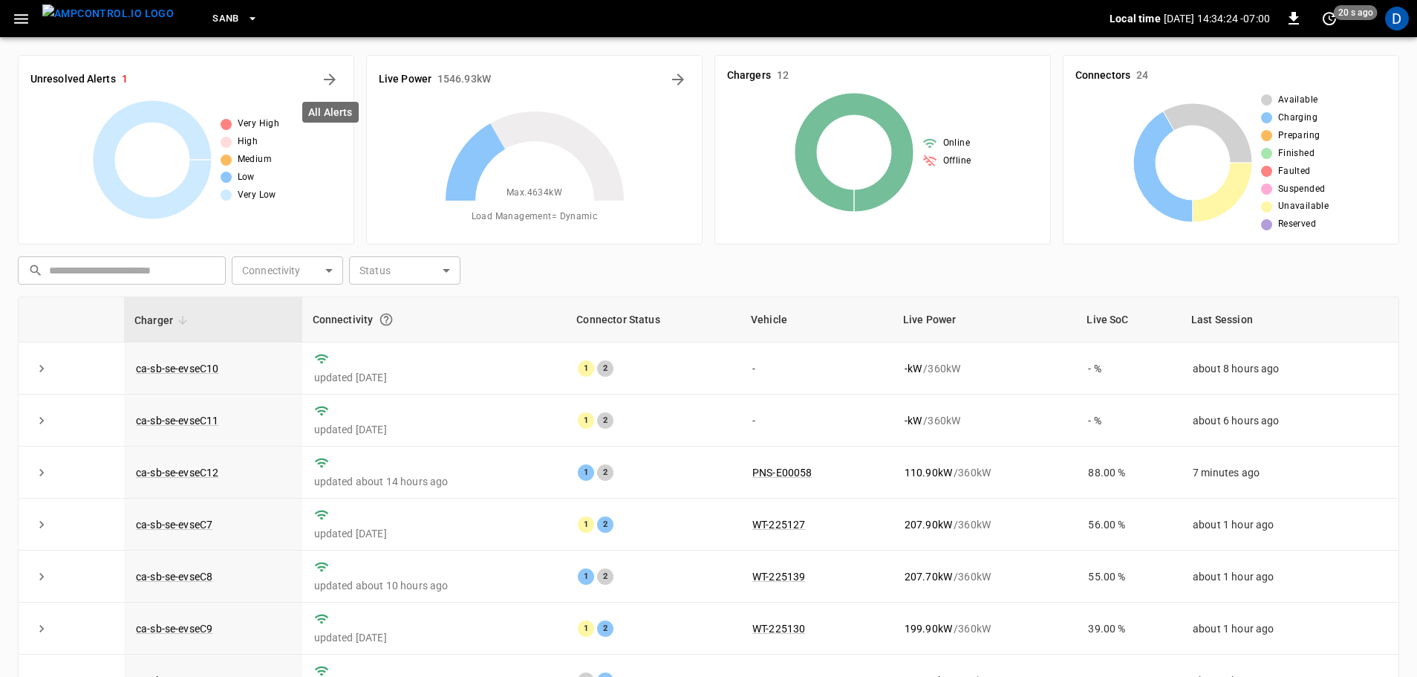
drag, startPoint x: 333, startPoint y: 79, endPoint x: 114, endPoint y: 33, distance: 223.1
click at [333, 79] on icon "All Alerts" at bounding box center [330, 80] width 12 height 12
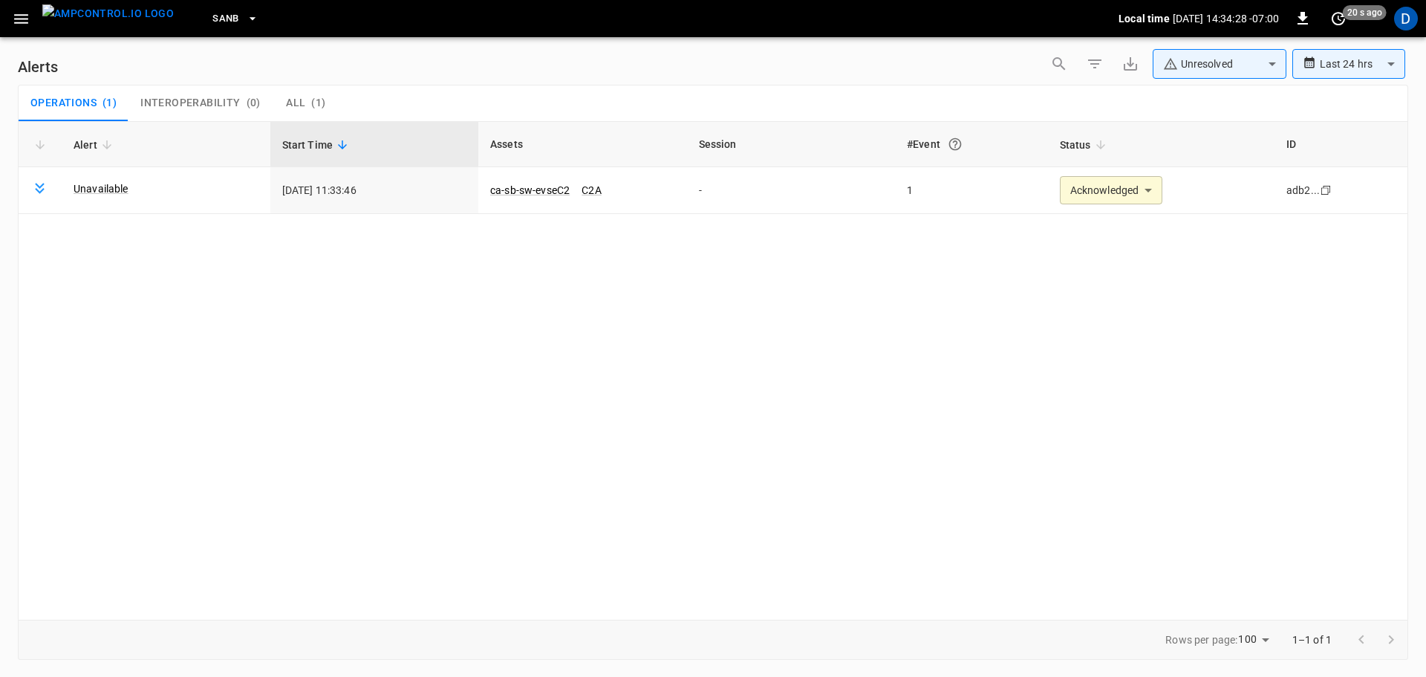
click at [1226, 68] on body "**********" at bounding box center [713, 335] width 1426 height 671
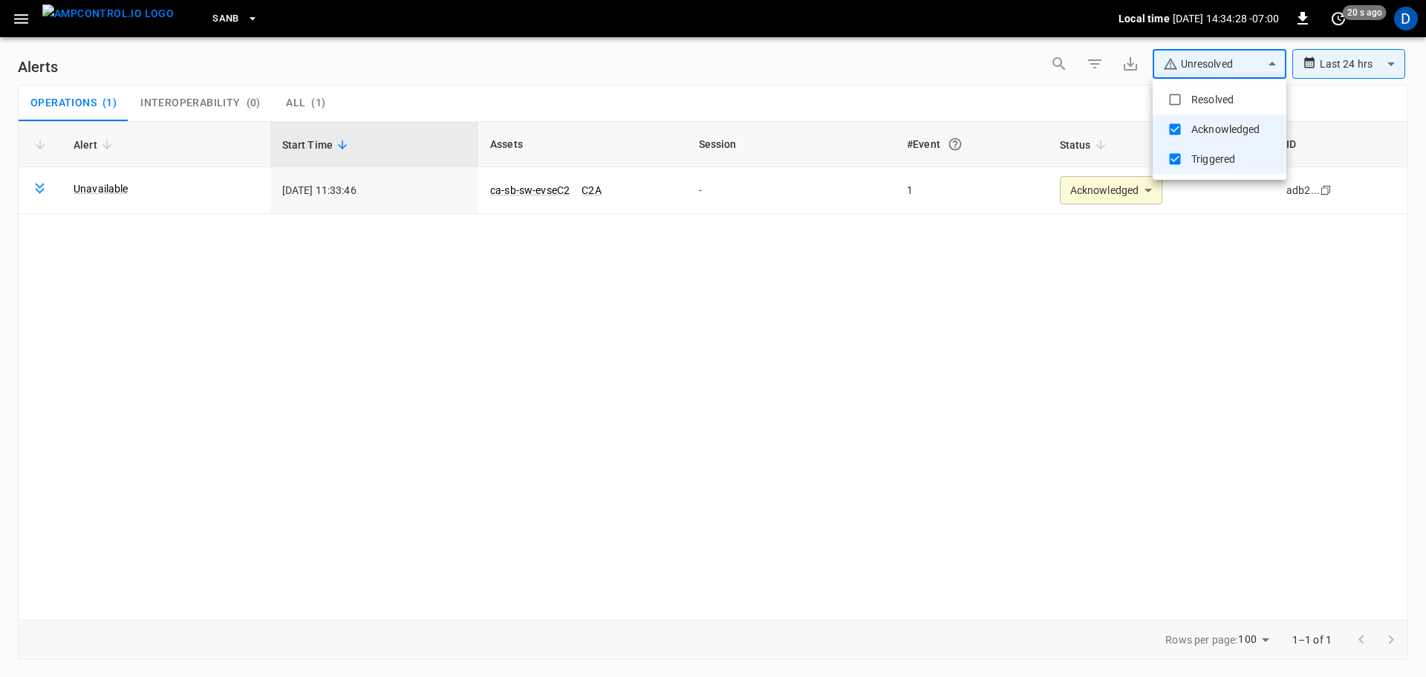
click at [1214, 96] on li "Resolved" at bounding box center [1220, 100] width 134 height 30
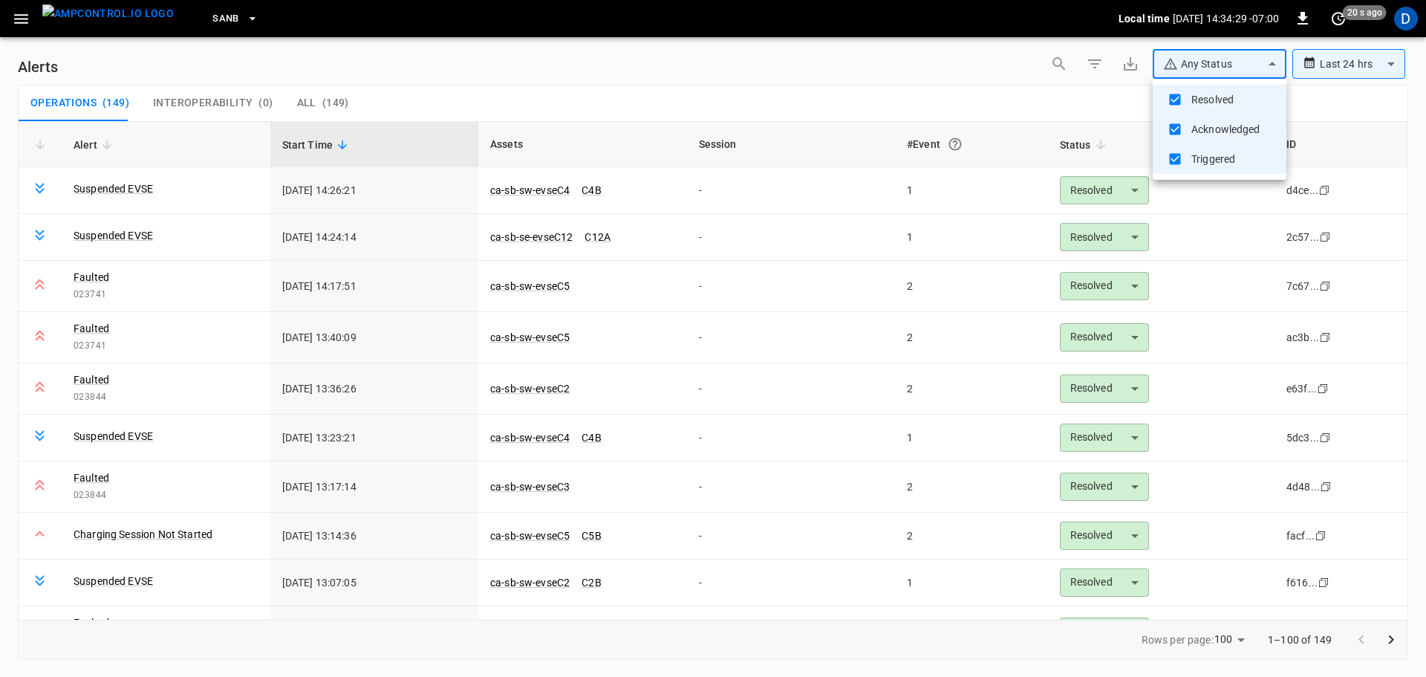
type input "**********"
click at [824, 100] on div at bounding box center [713, 338] width 1426 height 677
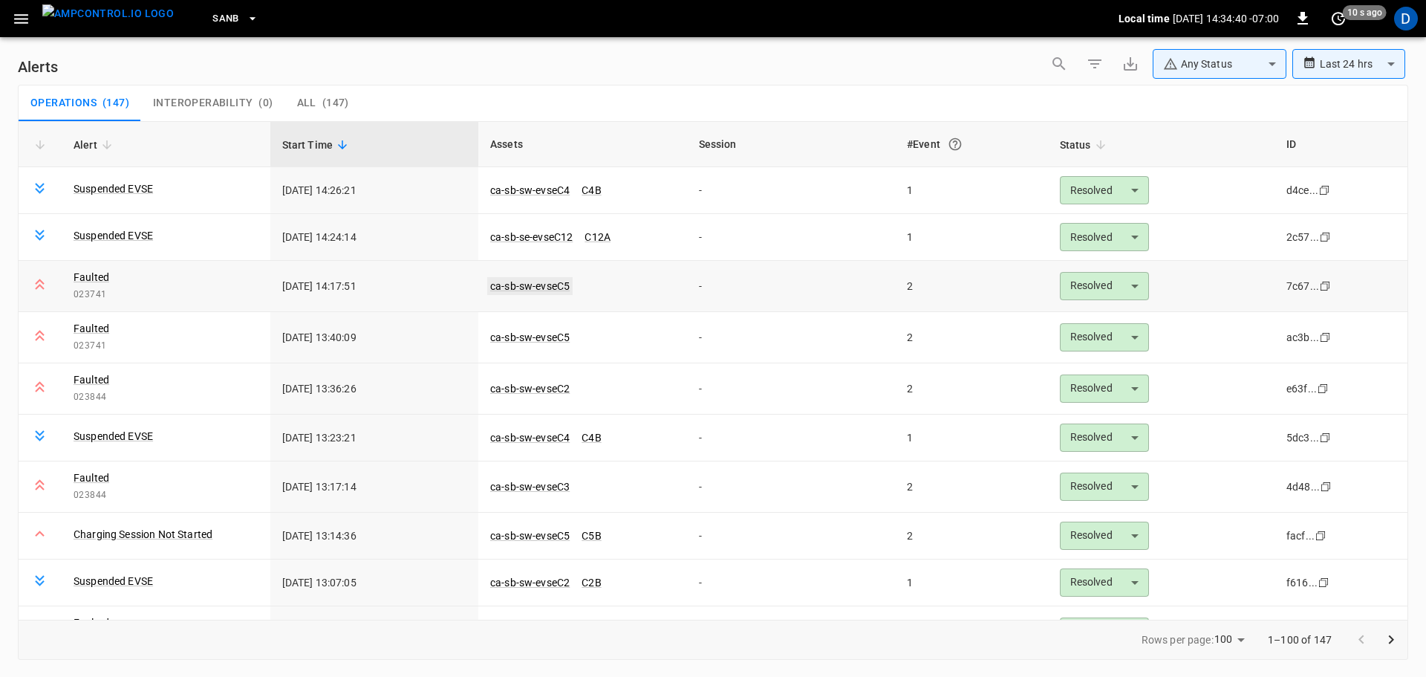
click at [558, 283] on link "ca-sb-sw-evseC5" at bounding box center [529, 286] width 85 height 18
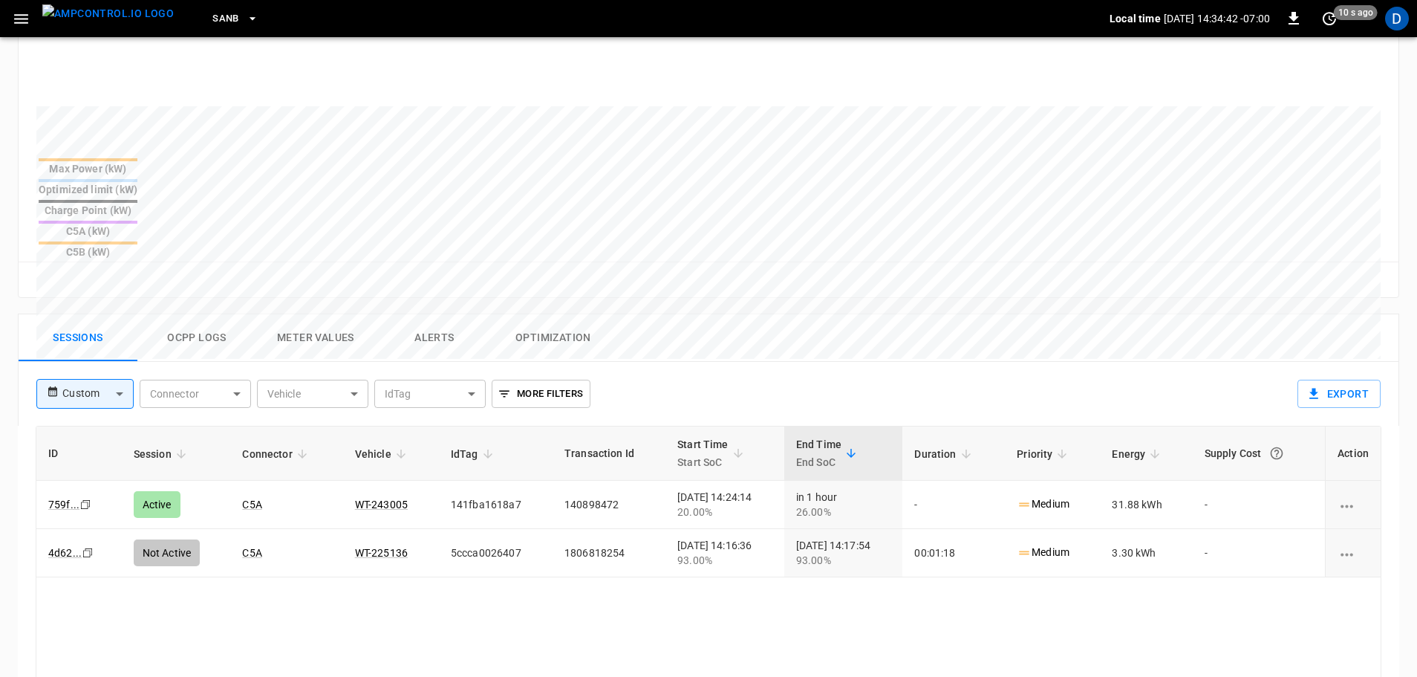
scroll to position [520, 0]
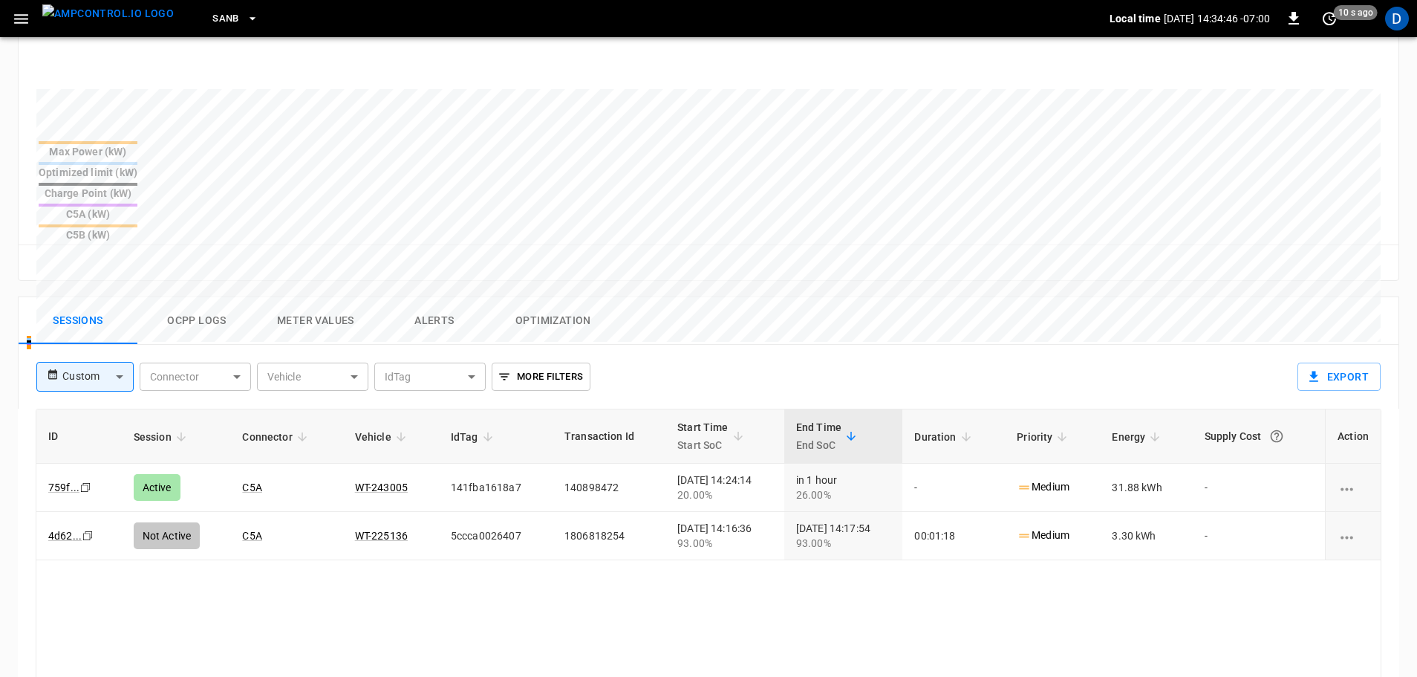
click at [89, 23] on img "menu" at bounding box center [107, 13] width 131 height 19
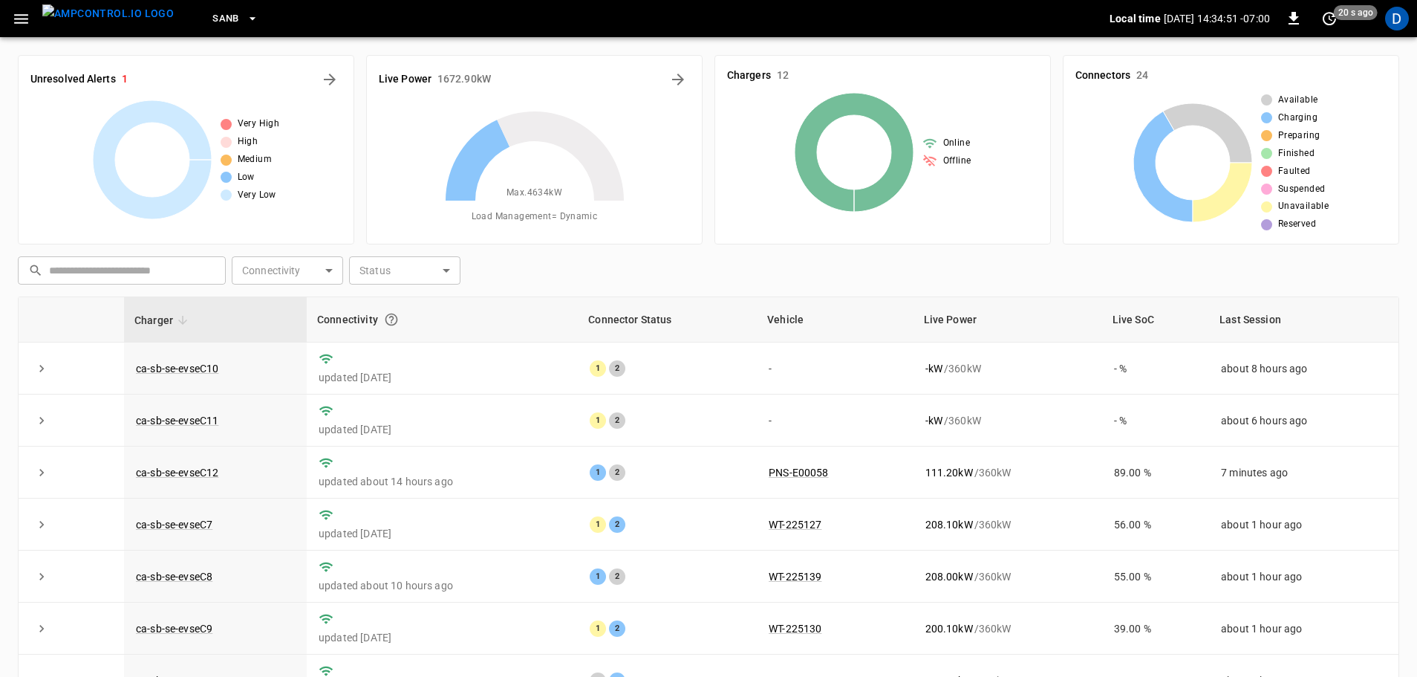
click at [212, 21] on span "SanB" at bounding box center [225, 18] width 27 height 17
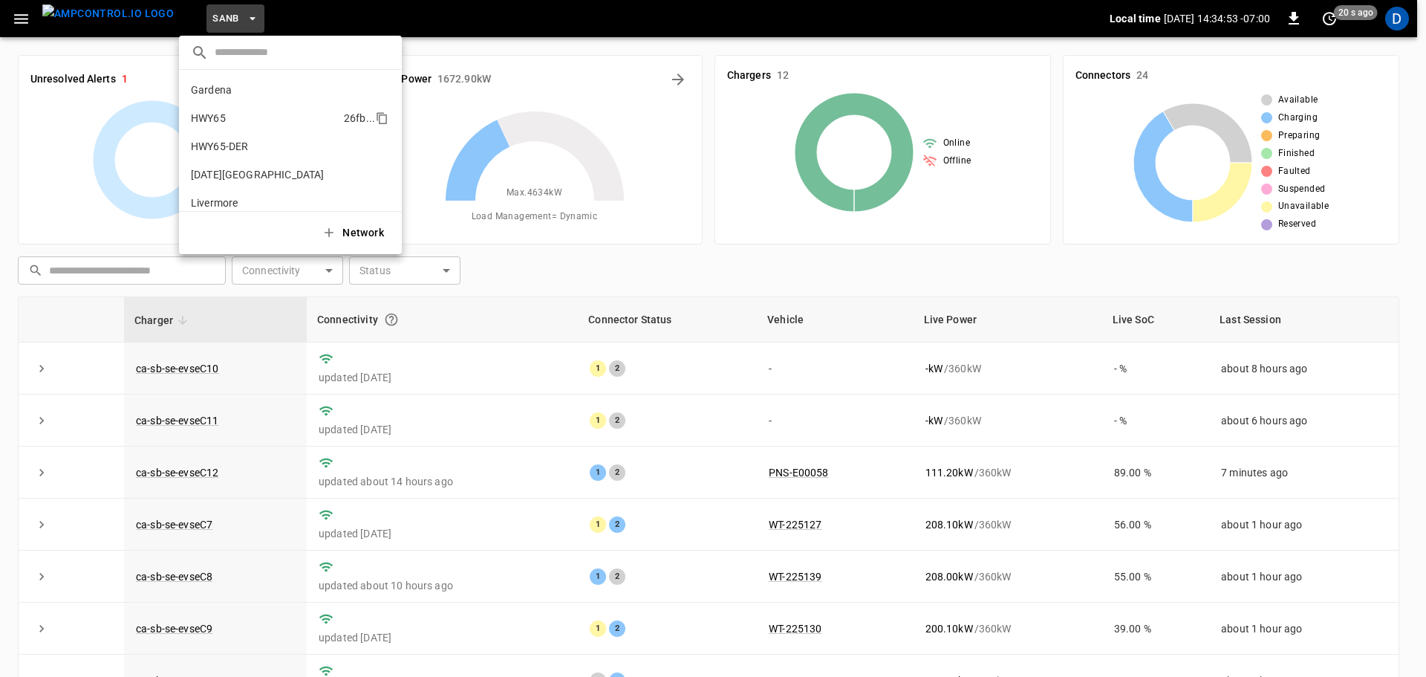
click at [232, 118] on li "HWY65 26fb ..." at bounding box center [290, 118] width 223 height 28
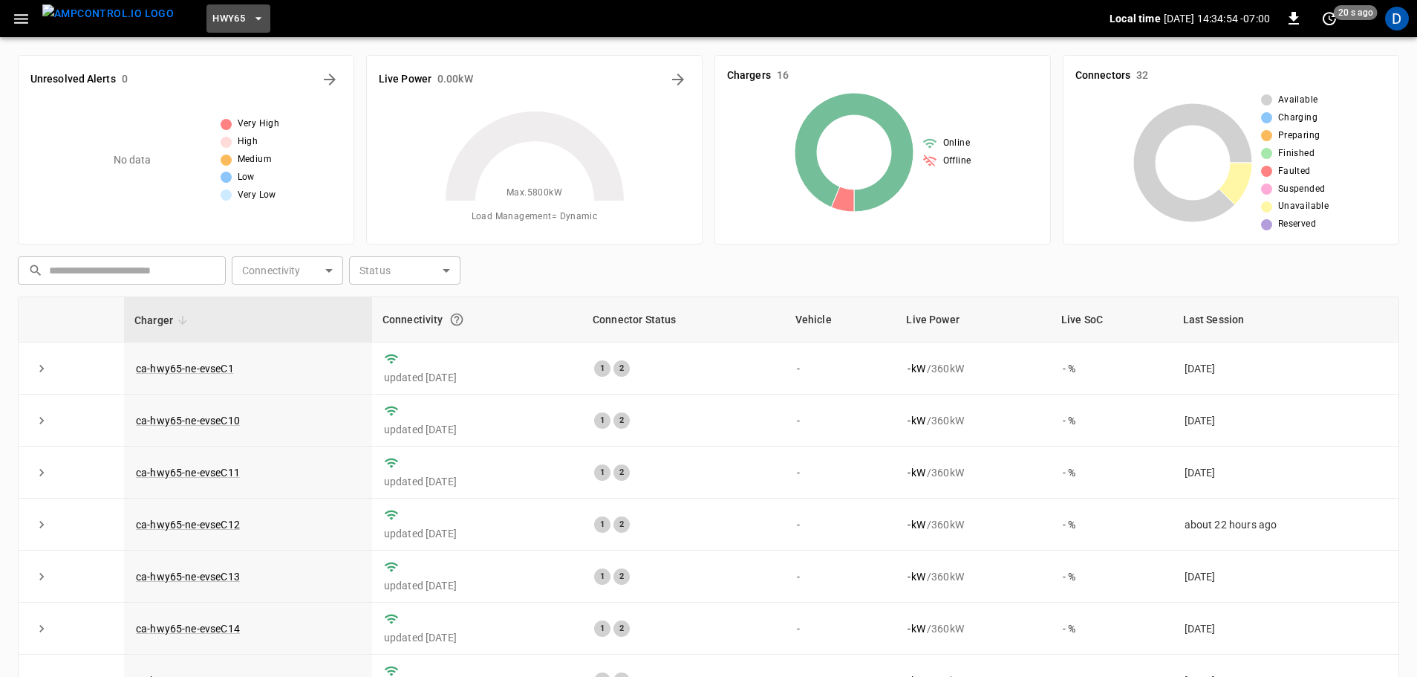
click at [212, 10] on span "HWY65" at bounding box center [228, 18] width 33 height 17
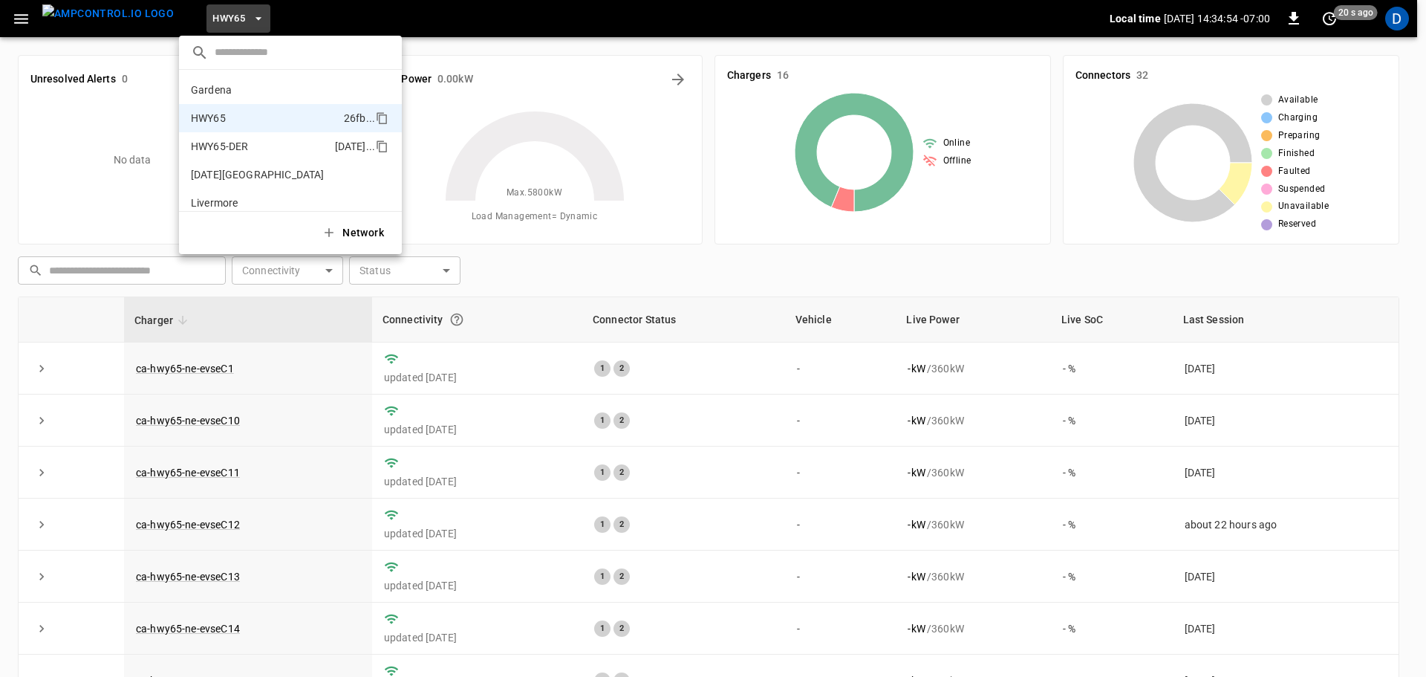
scroll to position [24, 0]
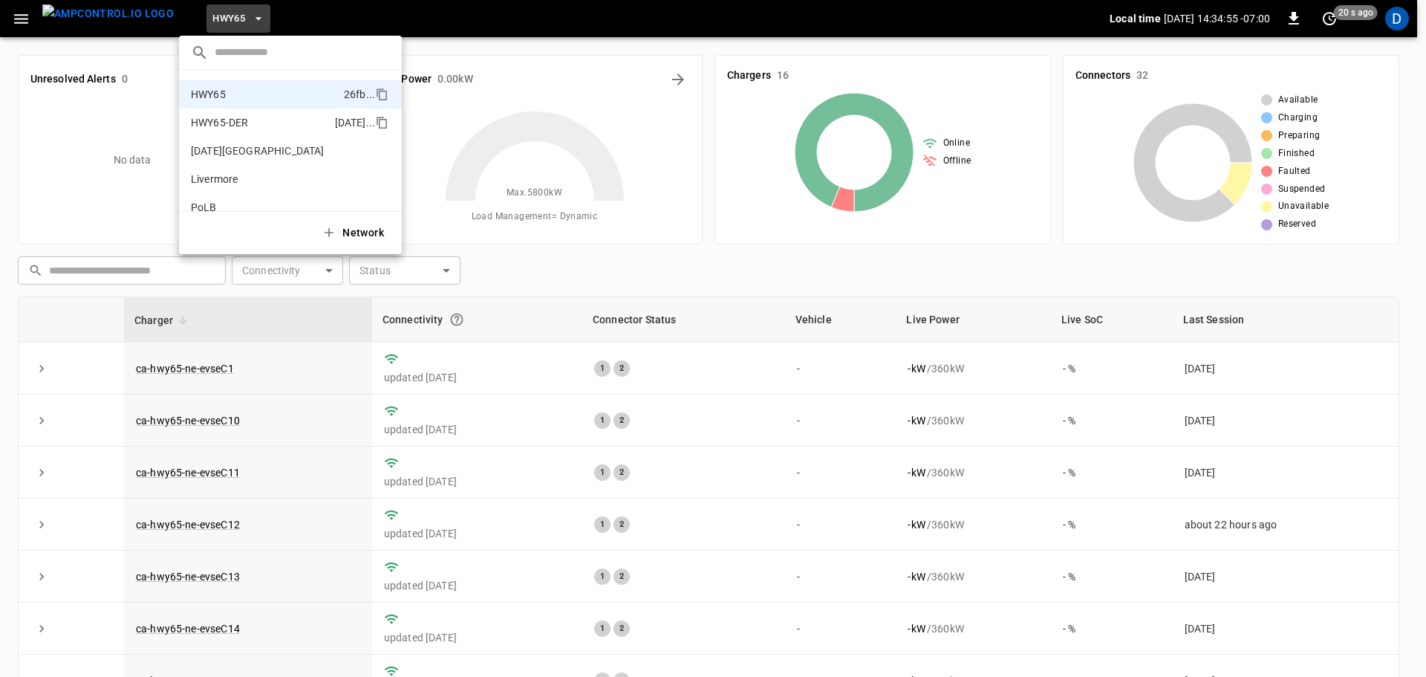
click at [223, 126] on p "HWY65-DER" at bounding box center [219, 122] width 57 height 15
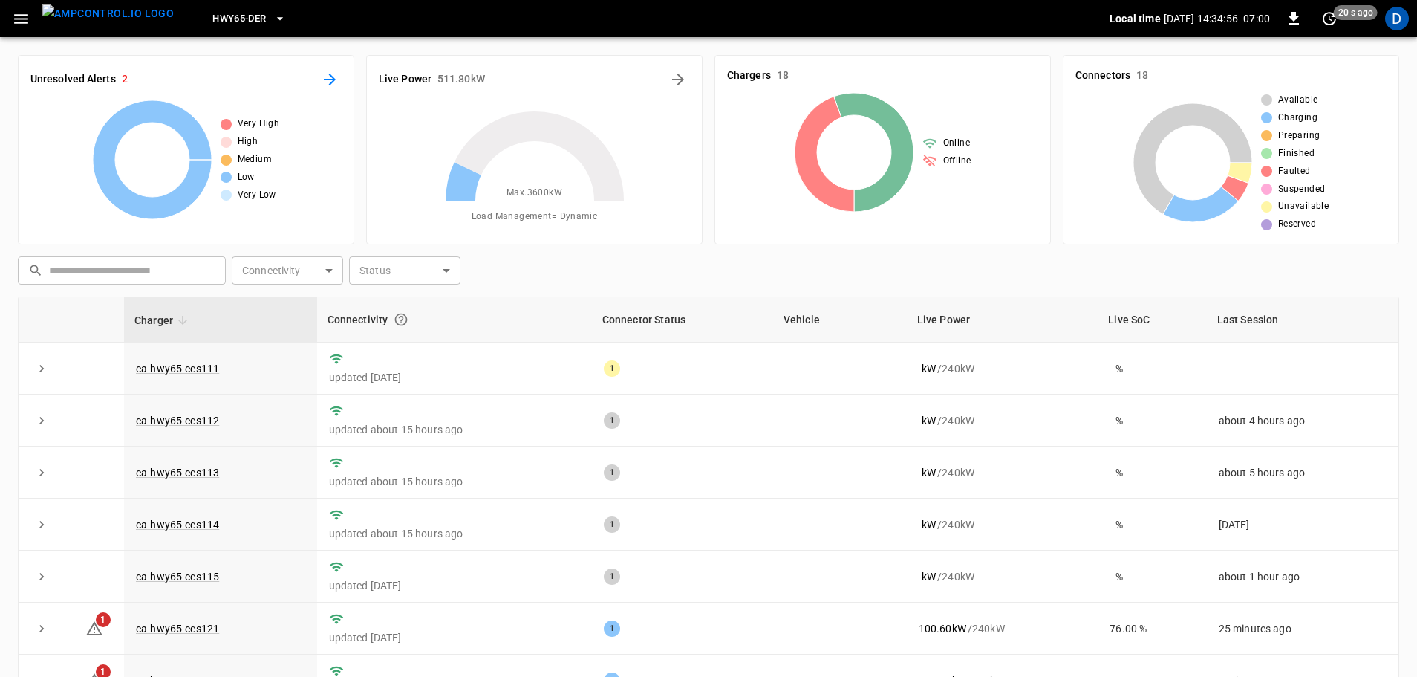
click at [327, 80] on icon "All Alerts" at bounding box center [330, 80] width 12 height 12
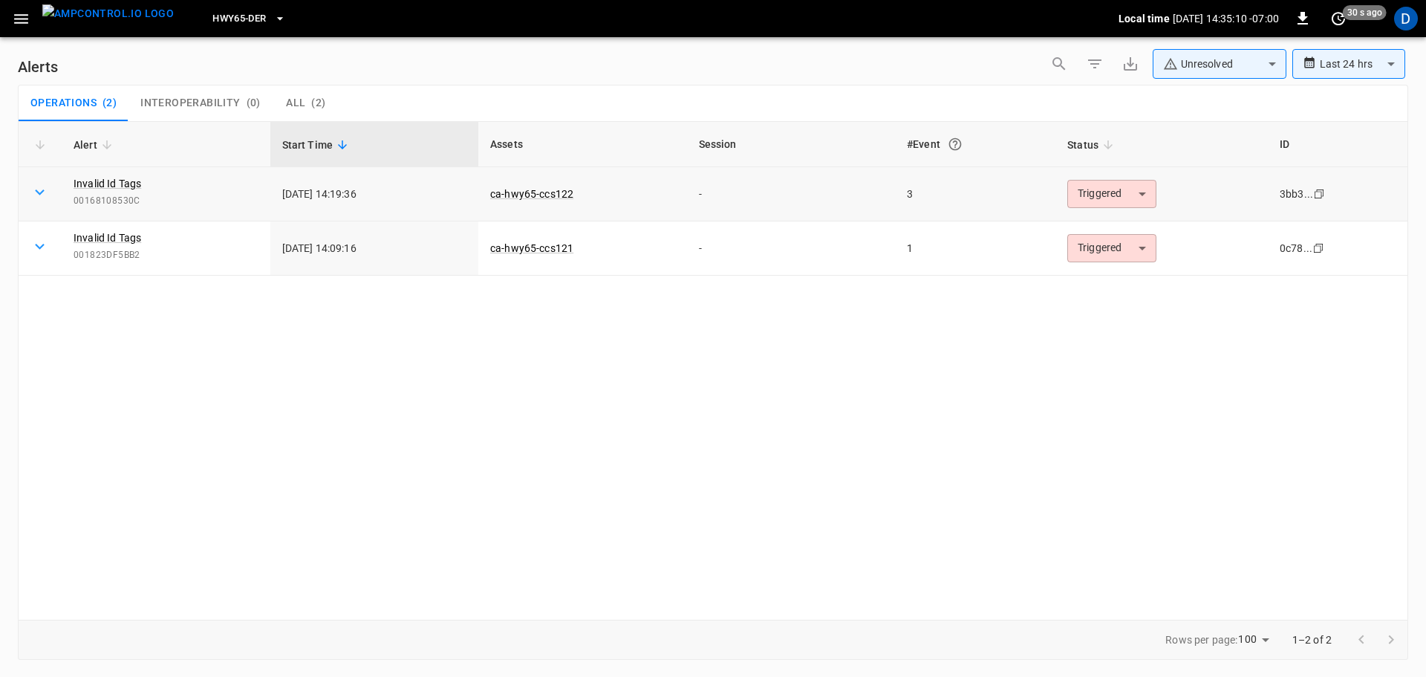
click at [1107, 191] on body "**********" at bounding box center [713, 335] width 1426 height 671
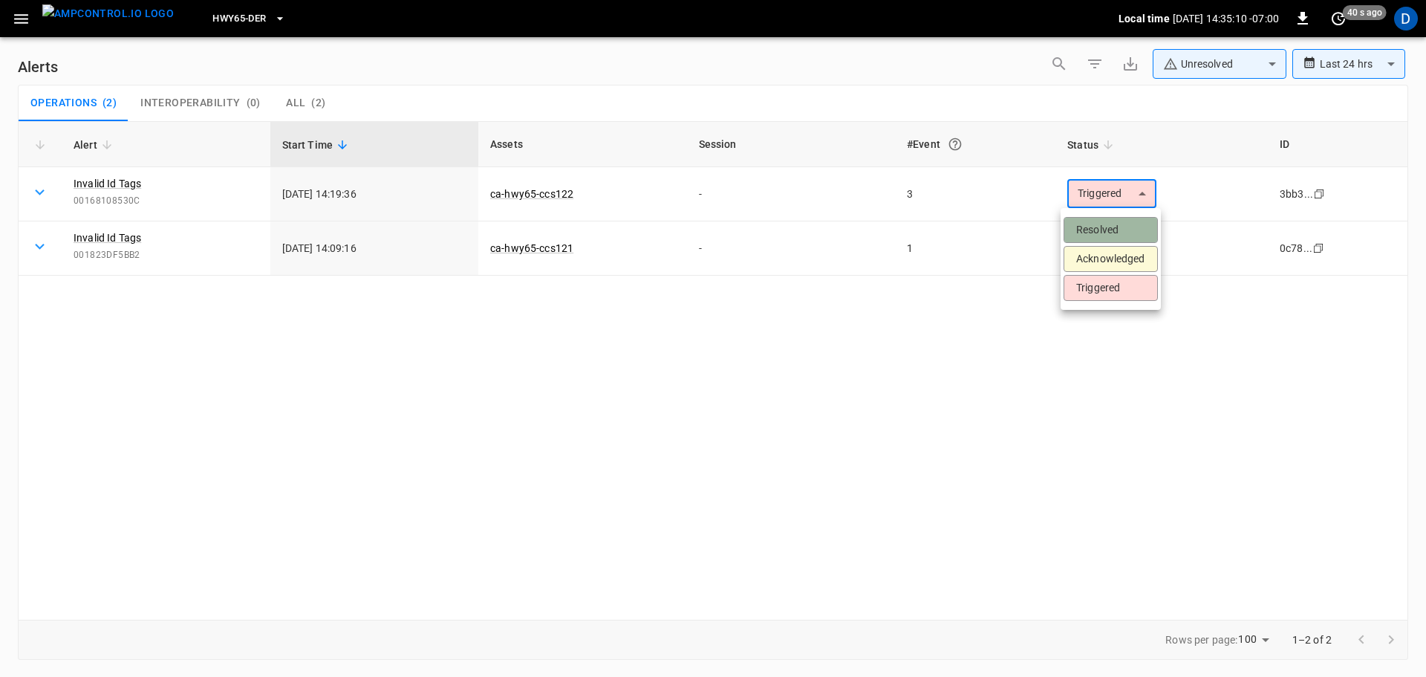
click at [1091, 226] on li "Resolved" at bounding box center [1111, 230] width 94 height 26
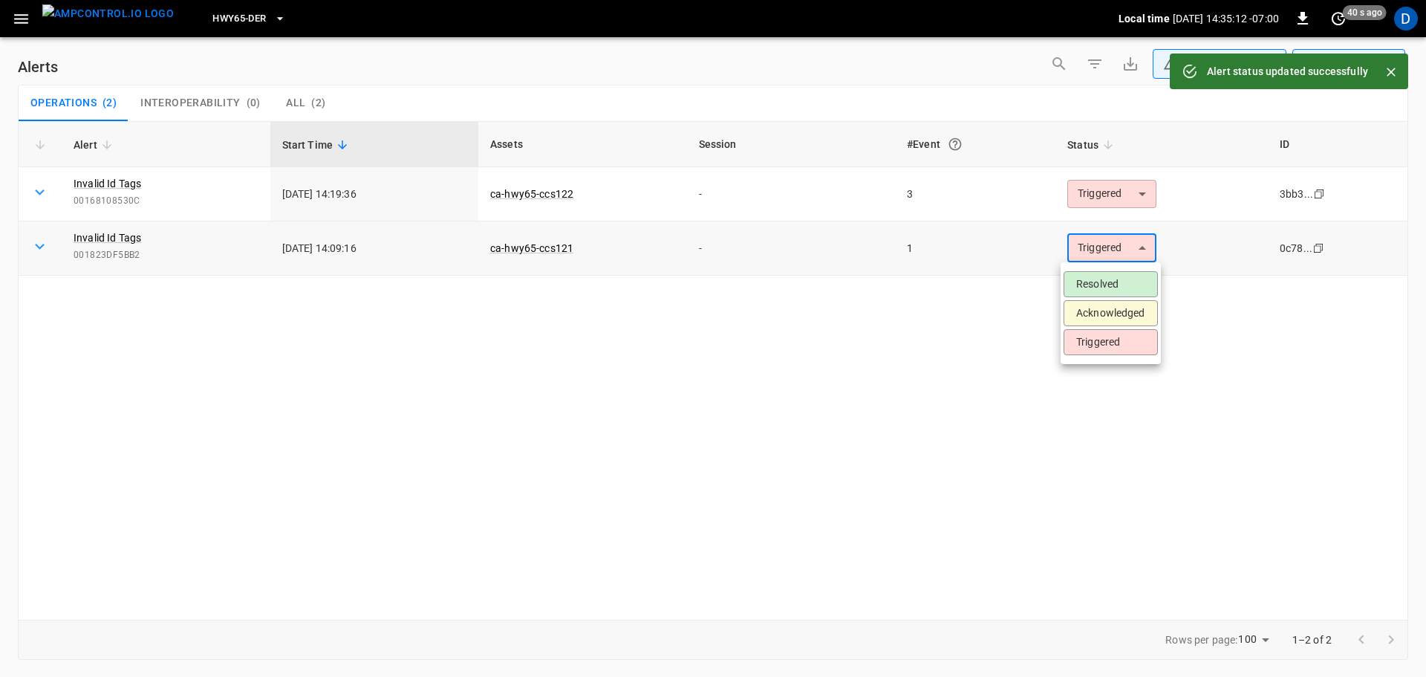
click at [1101, 251] on body "**********" at bounding box center [713, 335] width 1426 height 671
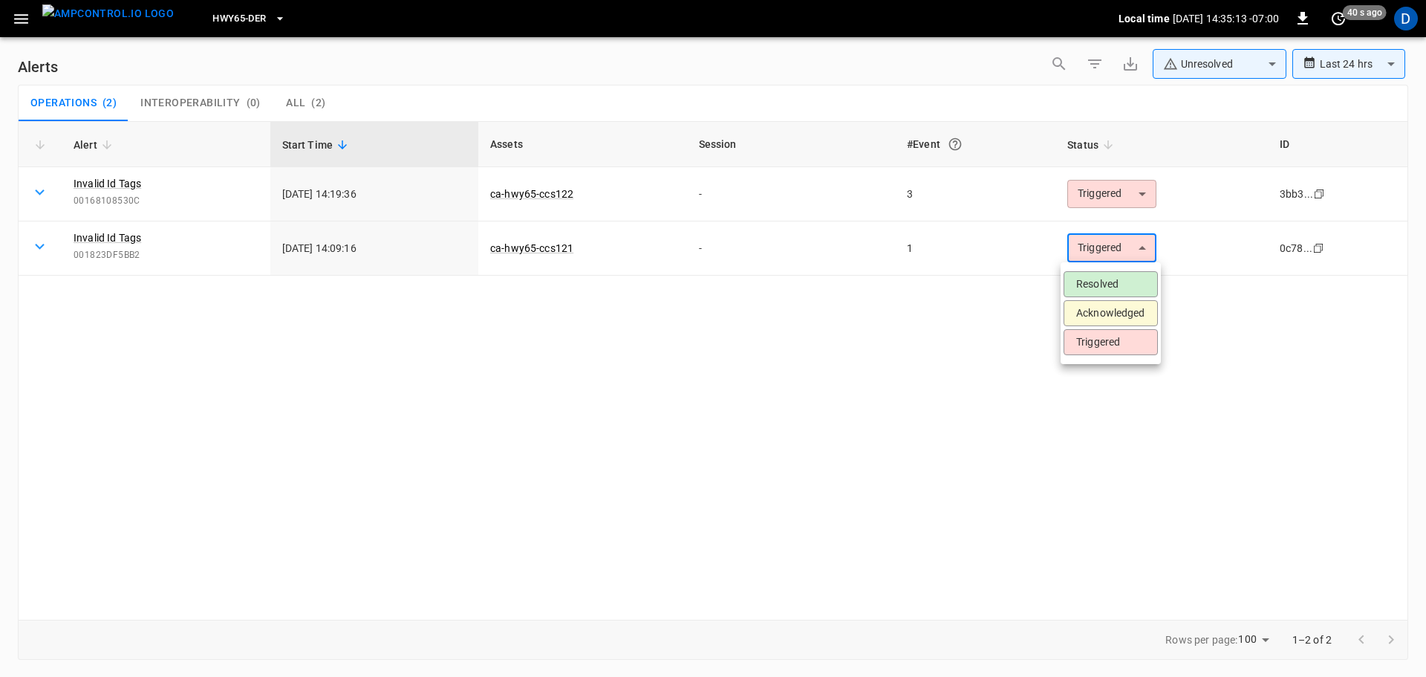
click at [1101, 278] on li "Resolved" at bounding box center [1111, 284] width 94 height 26
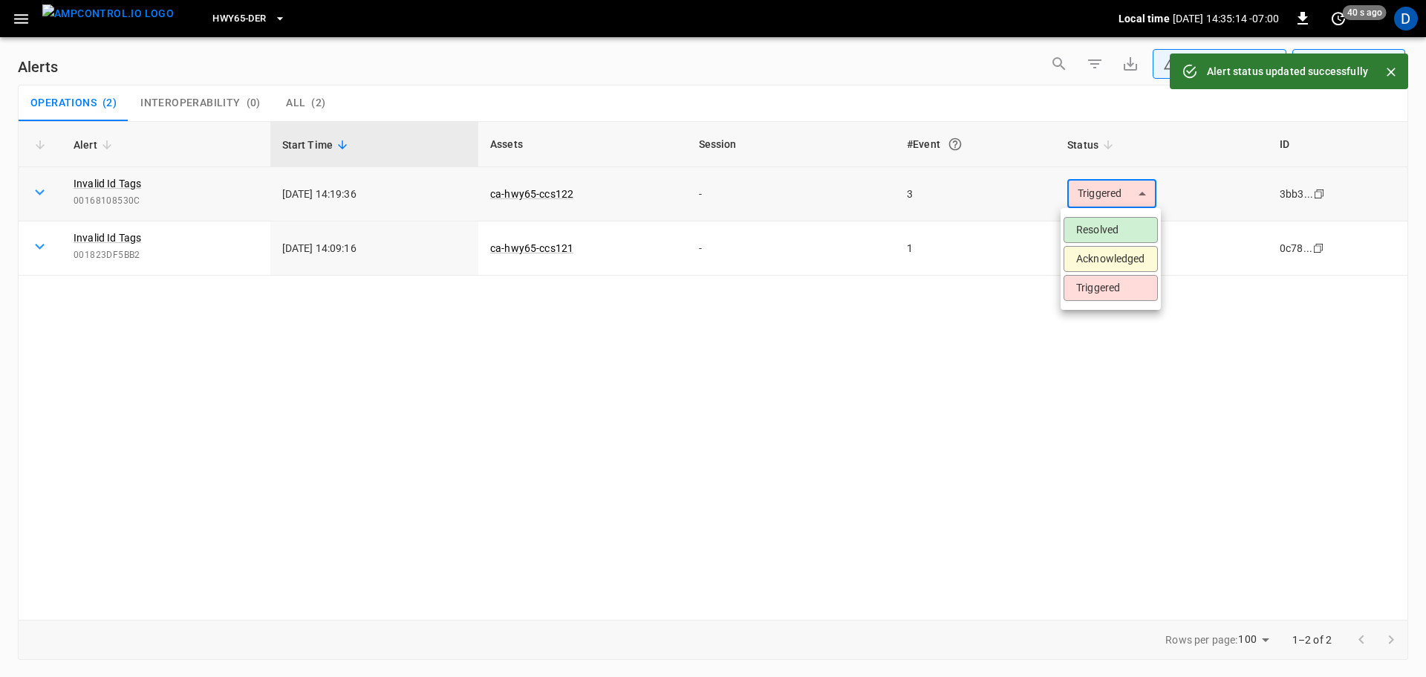
click at [1100, 205] on body "**********" at bounding box center [713, 335] width 1426 height 671
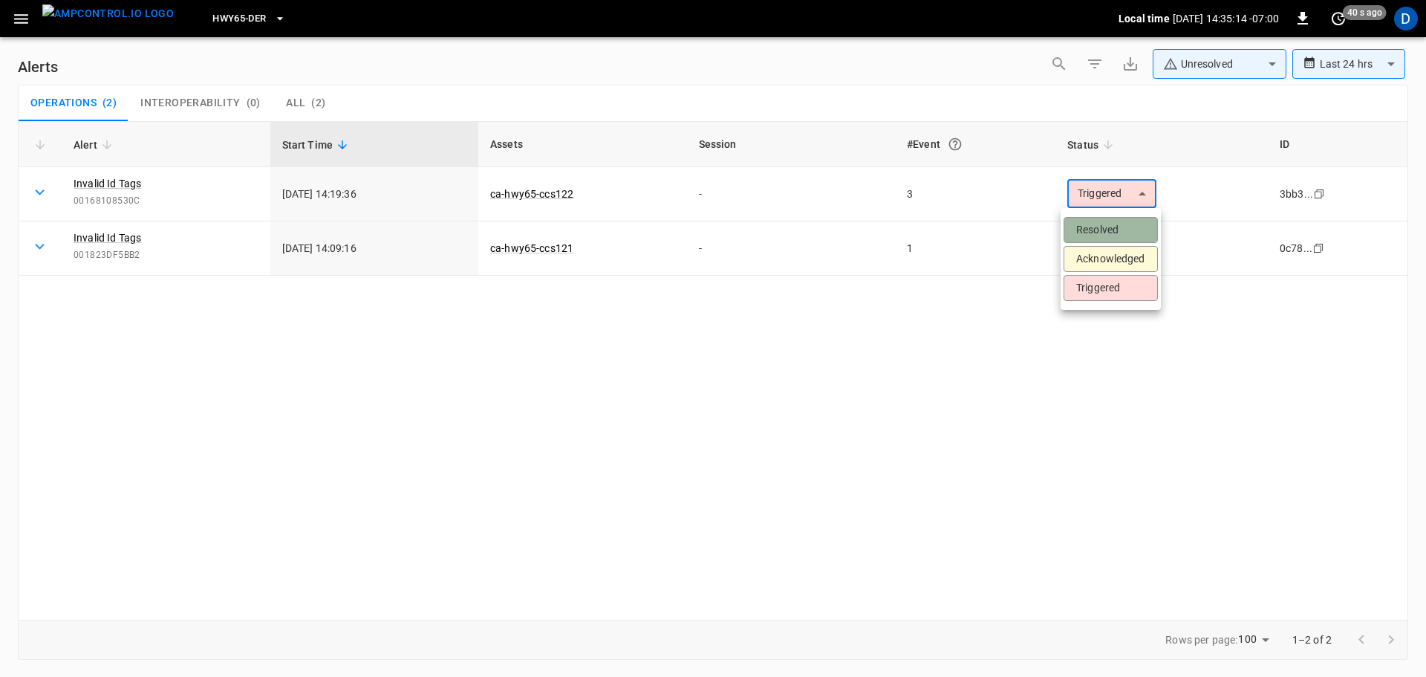
click at [1100, 231] on li "Resolved" at bounding box center [1111, 230] width 94 height 26
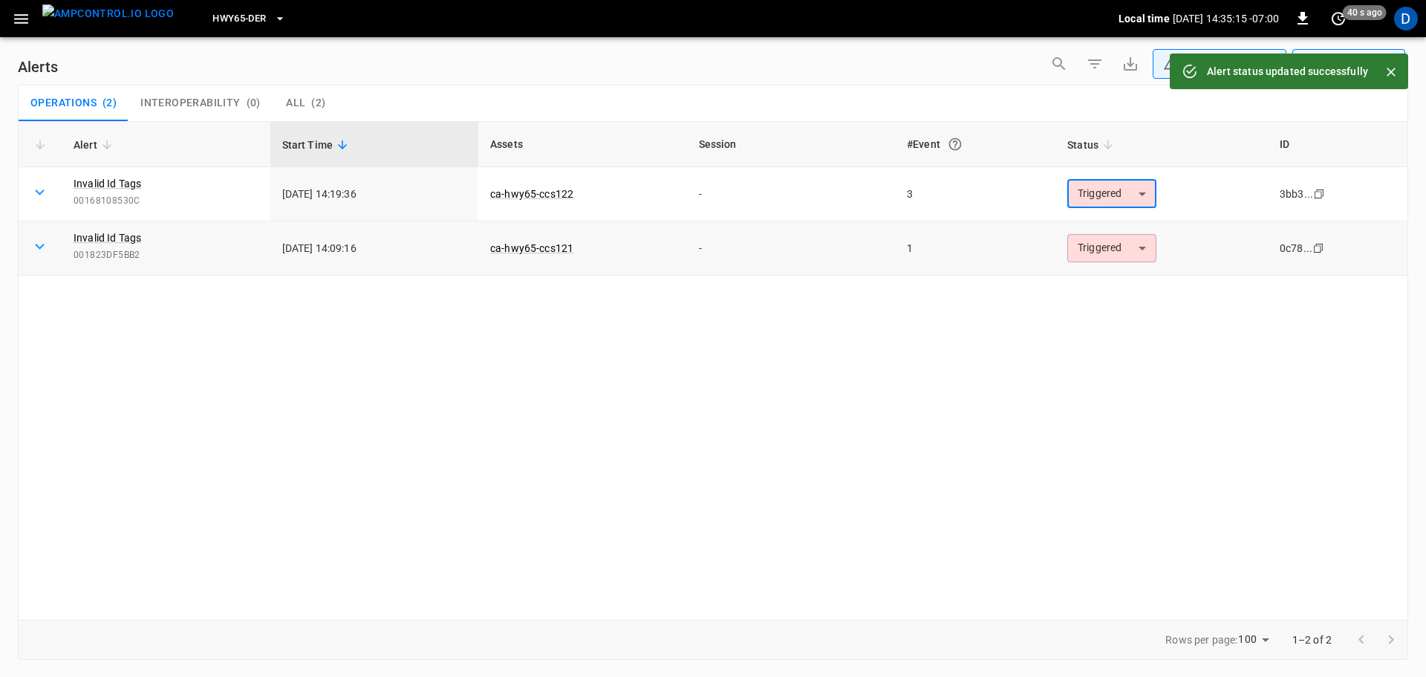
click at [1093, 253] on body "**********" at bounding box center [713, 335] width 1426 height 671
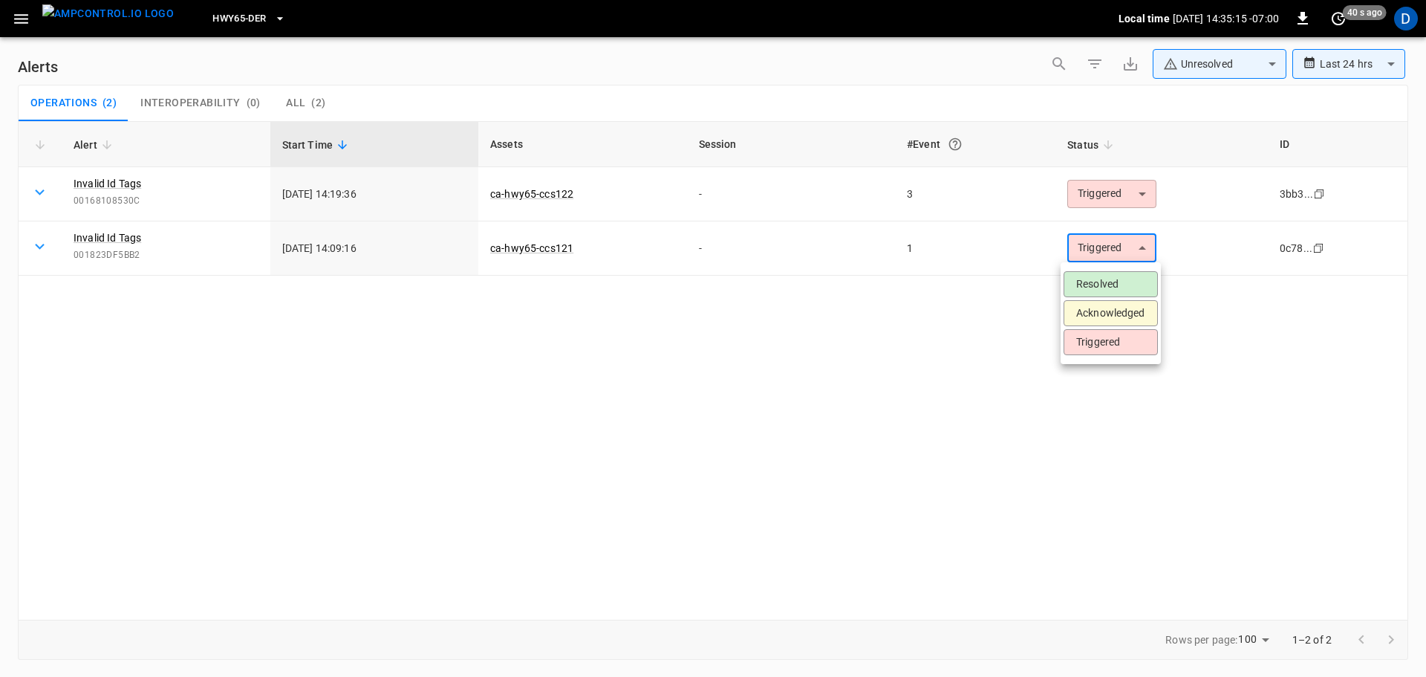
click at [1095, 289] on li "Resolved" at bounding box center [1111, 284] width 94 height 26
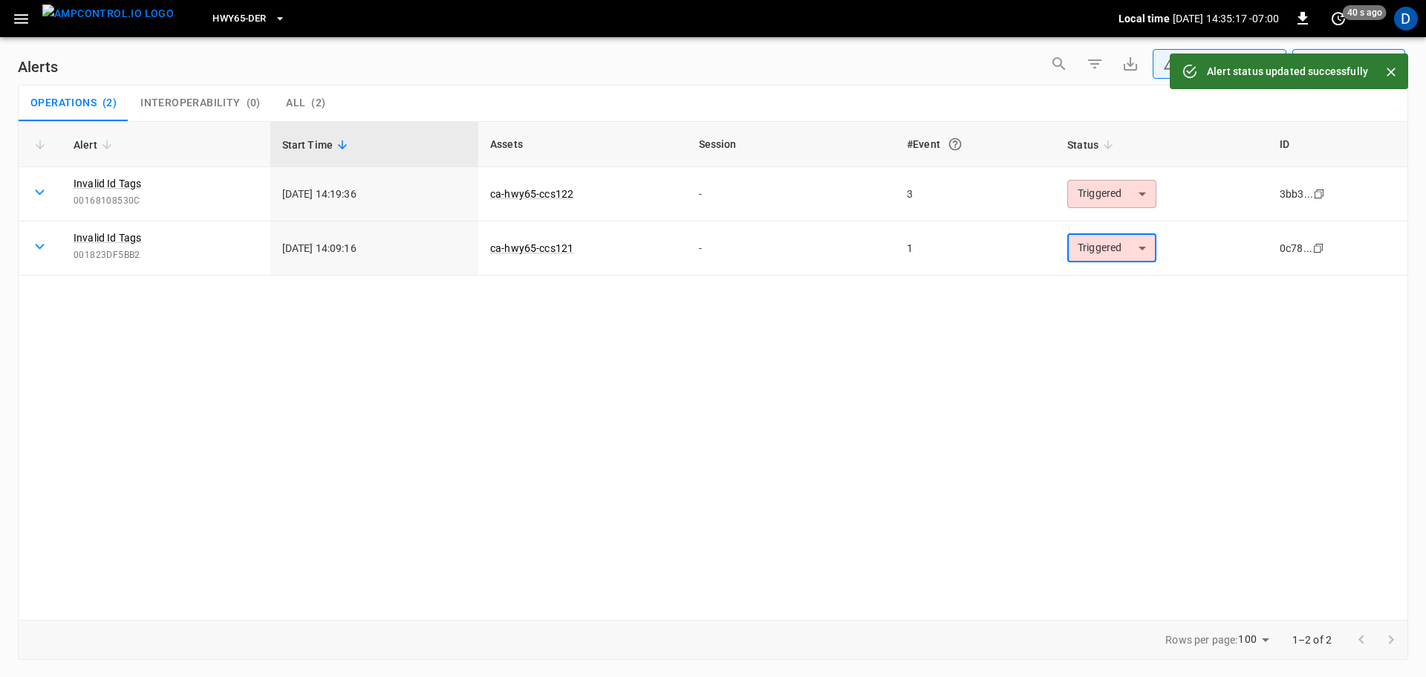
click at [137, 23] on img "menu" at bounding box center [107, 13] width 131 height 19
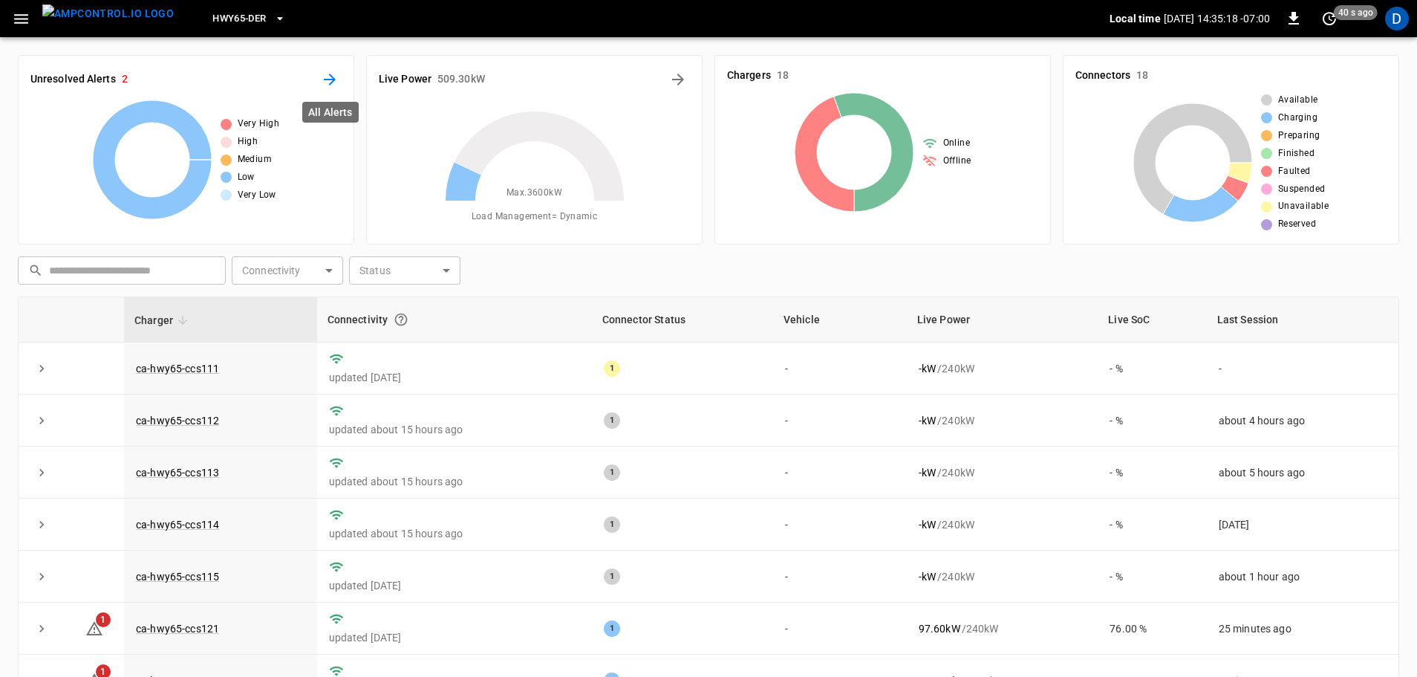
click at [333, 82] on icon "All Alerts" at bounding box center [330, 80] width 18 height 18
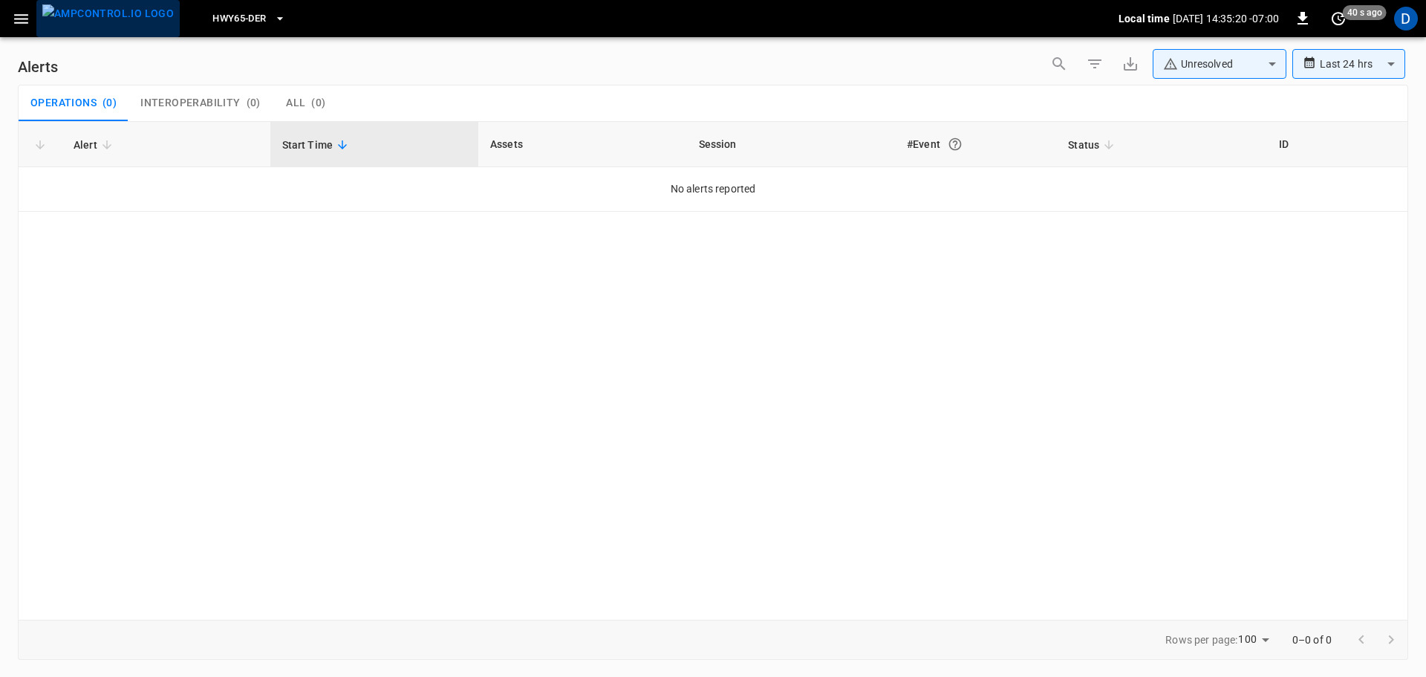
click at [136, 23] on img "menu" at bounding box center [107, 13] width 131 height 19
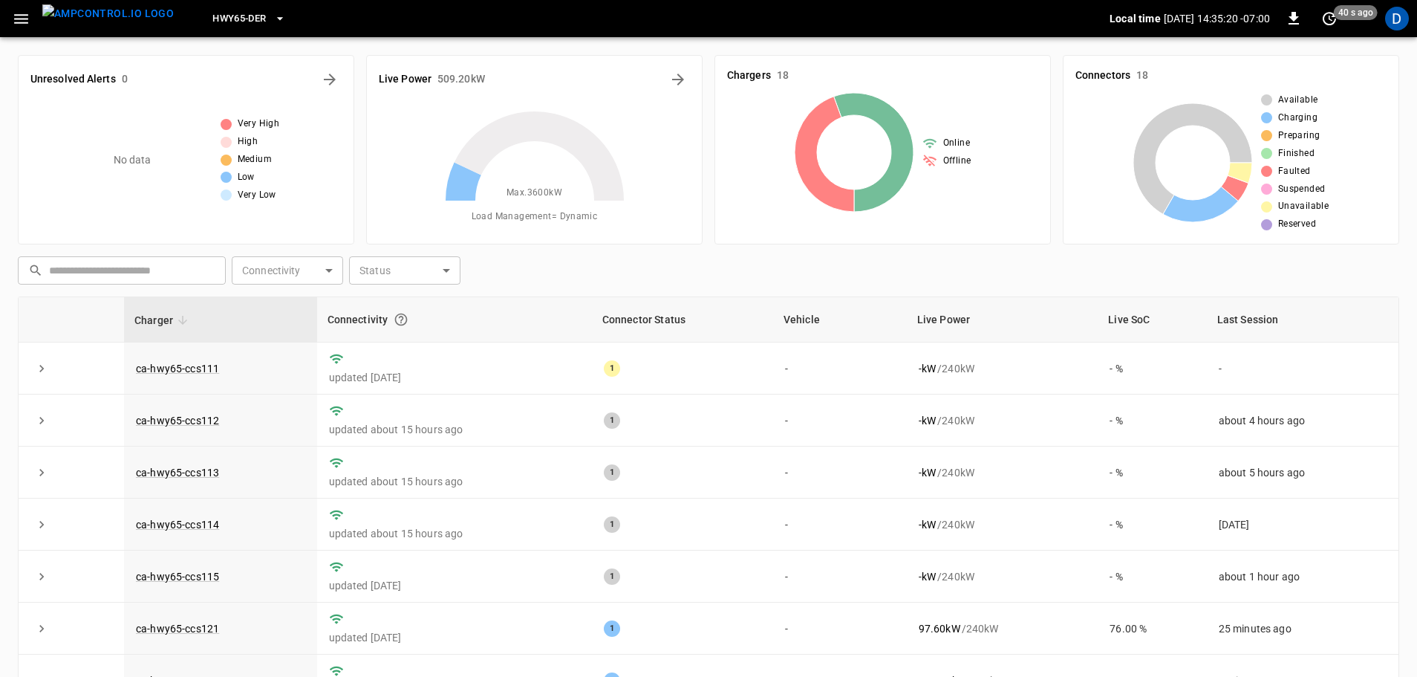
click at [209, 28] on button "HWY65-DER" at bounding box center [248, 18] width 85 height 29
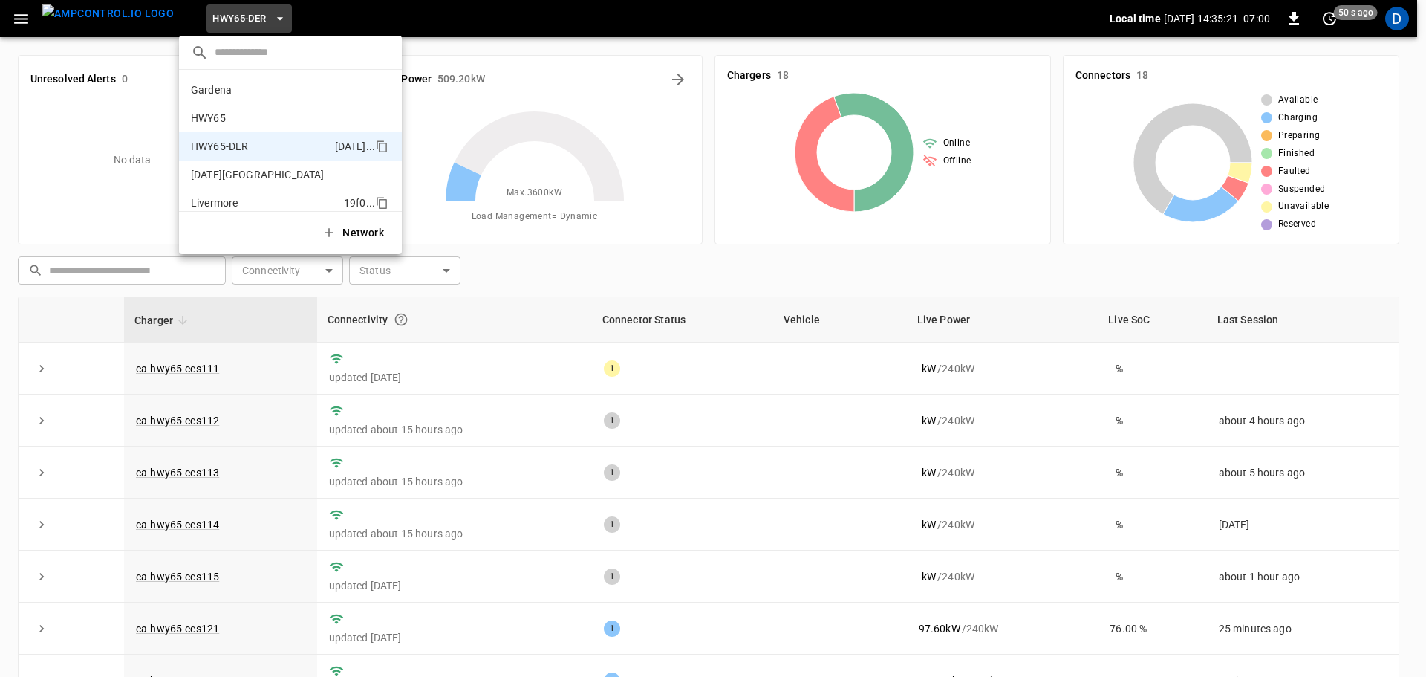
scroll to position [52, 0]
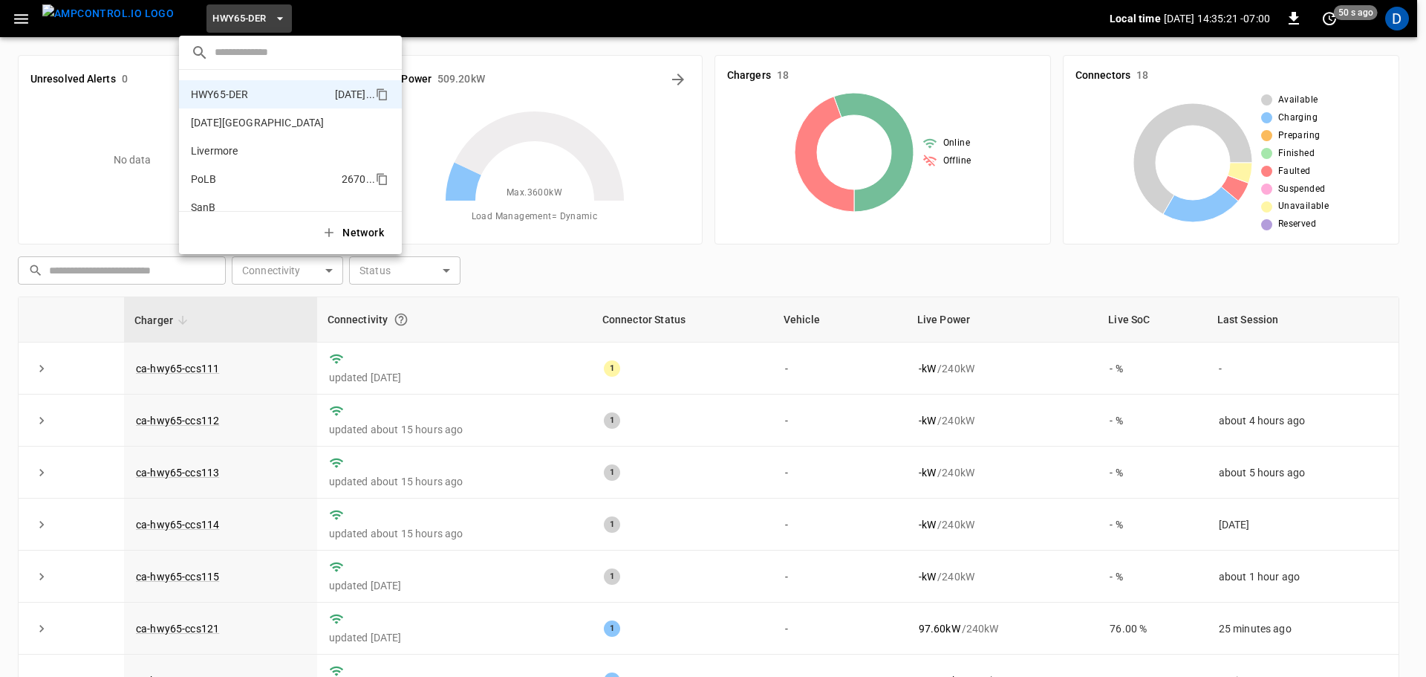
click at [221, 172] on li "PoLB 2670 ..." at bounding box center [290, 179] width 223 height 28
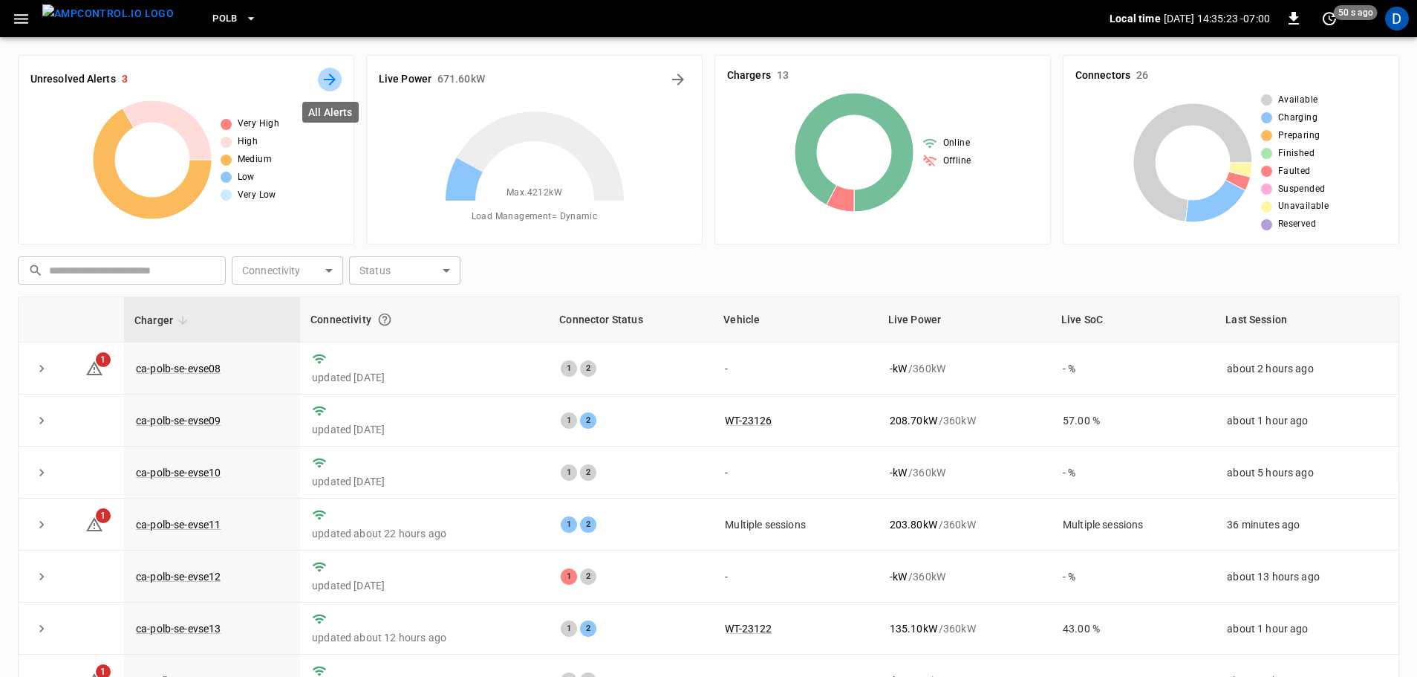
click at [328, 80] on icon "All Alerts" at bounding box center [330, 80] width 12 height 12
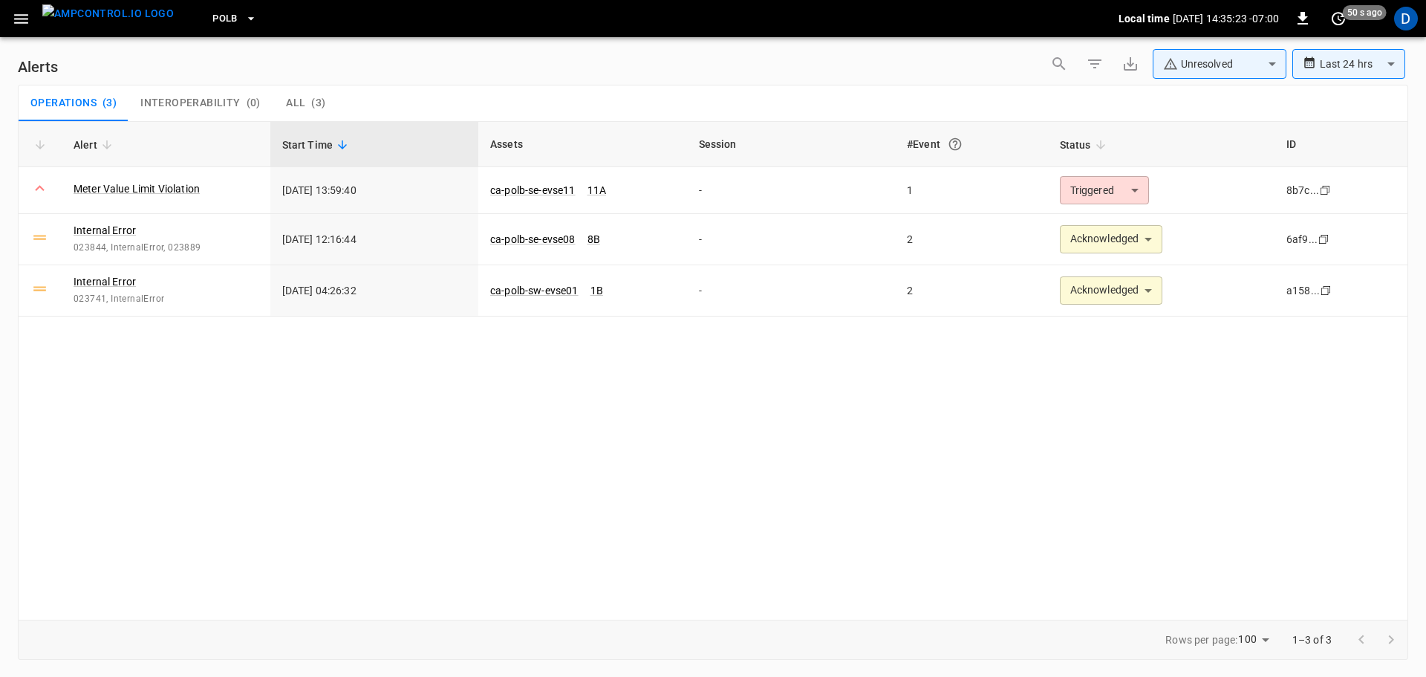
type input "**********"
click at [102, 23] on img "menu" at bounding box center [107, 13] width 131 height 19
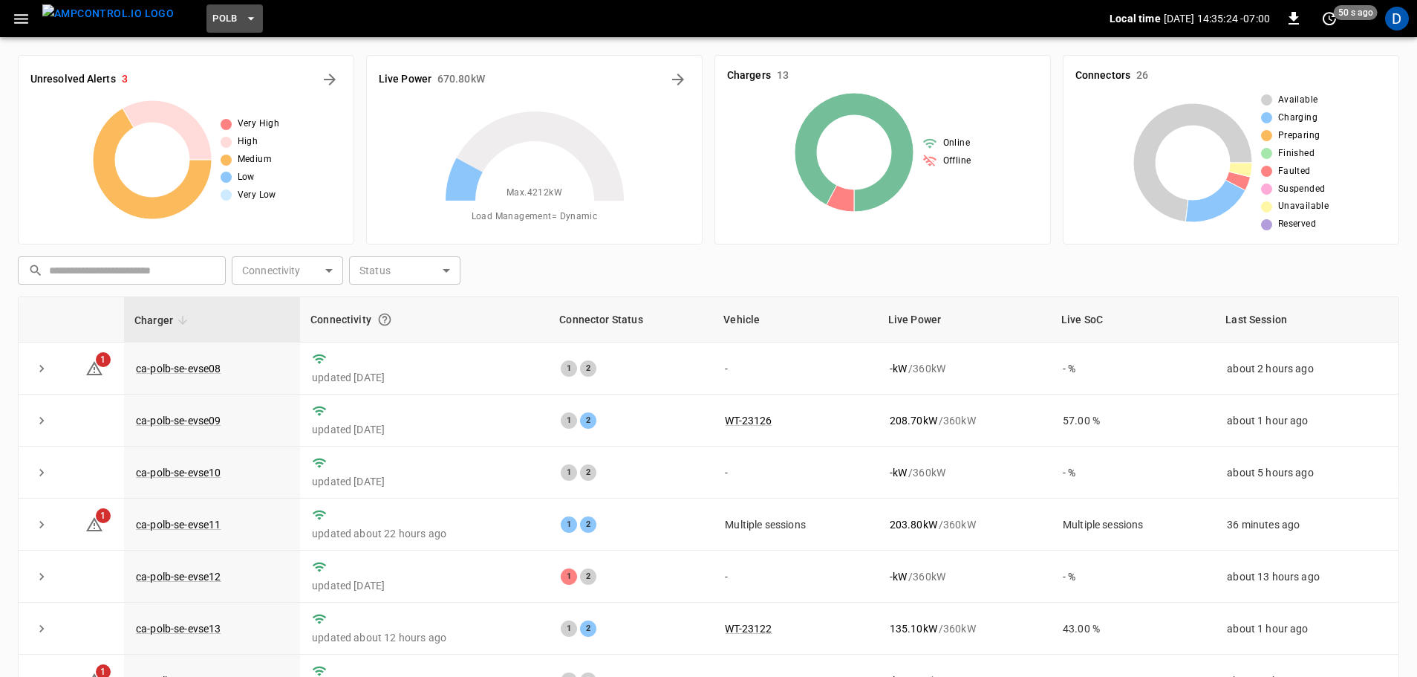
click at [215, 23] on button "PoLB" at bounding box center [234, 18] width 56 height 29
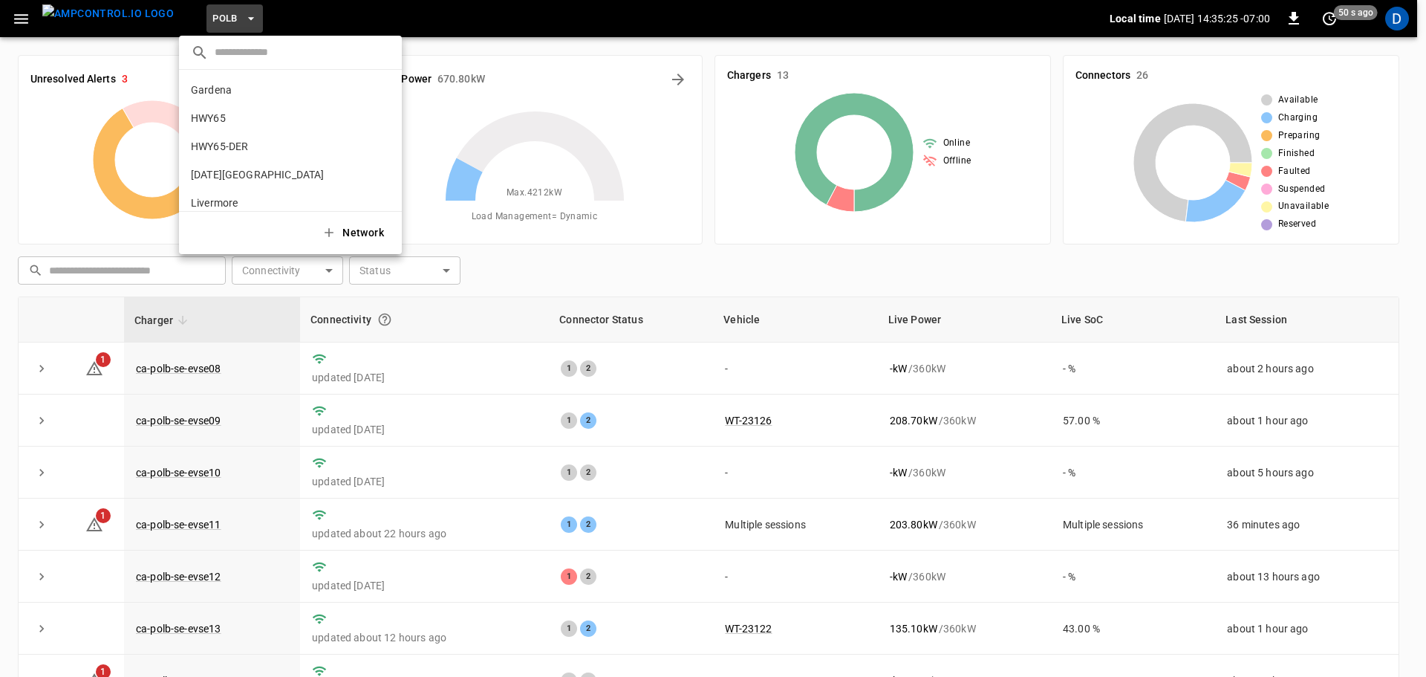
scroll to position [125, 0]
click at [216, 139] on li "SanB 5792 ..." at bounding box center [290, 134] width 223 height 28
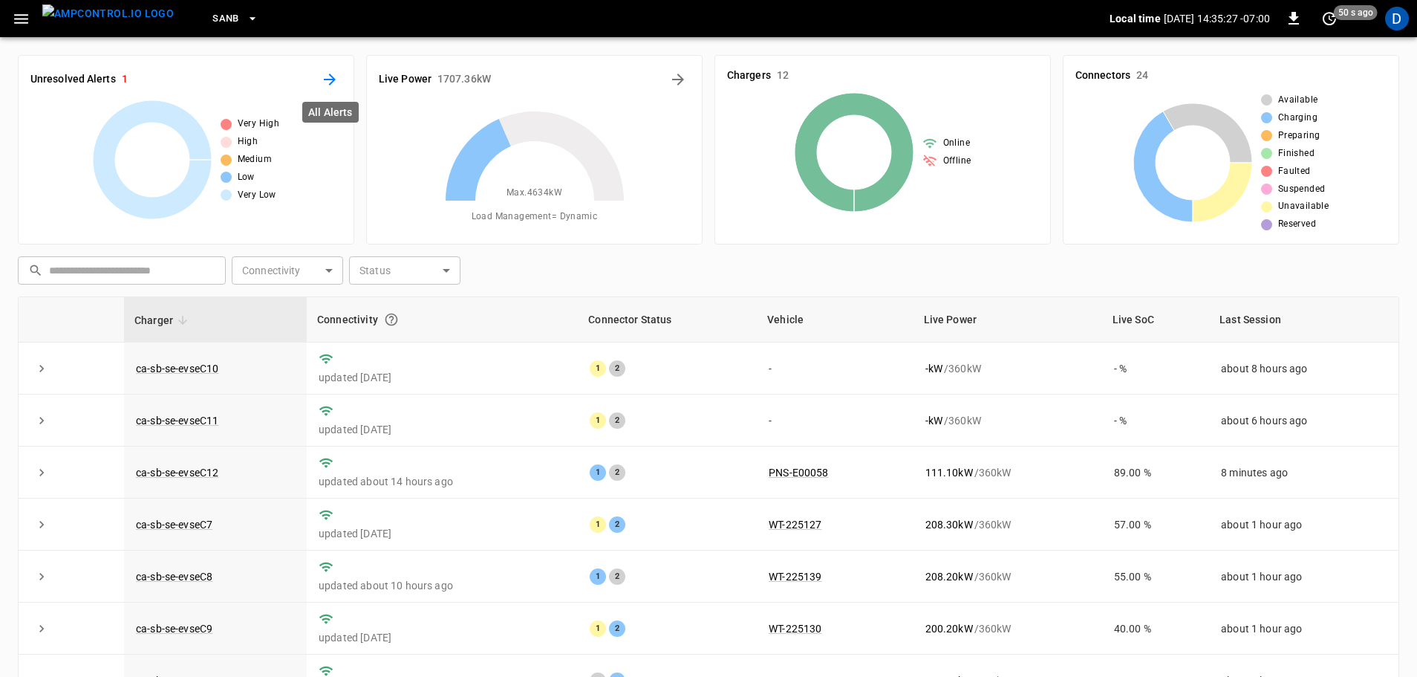
click at [321, 75] on icon "All Alerts" at bounding box center [330, 80] width 18 height 18
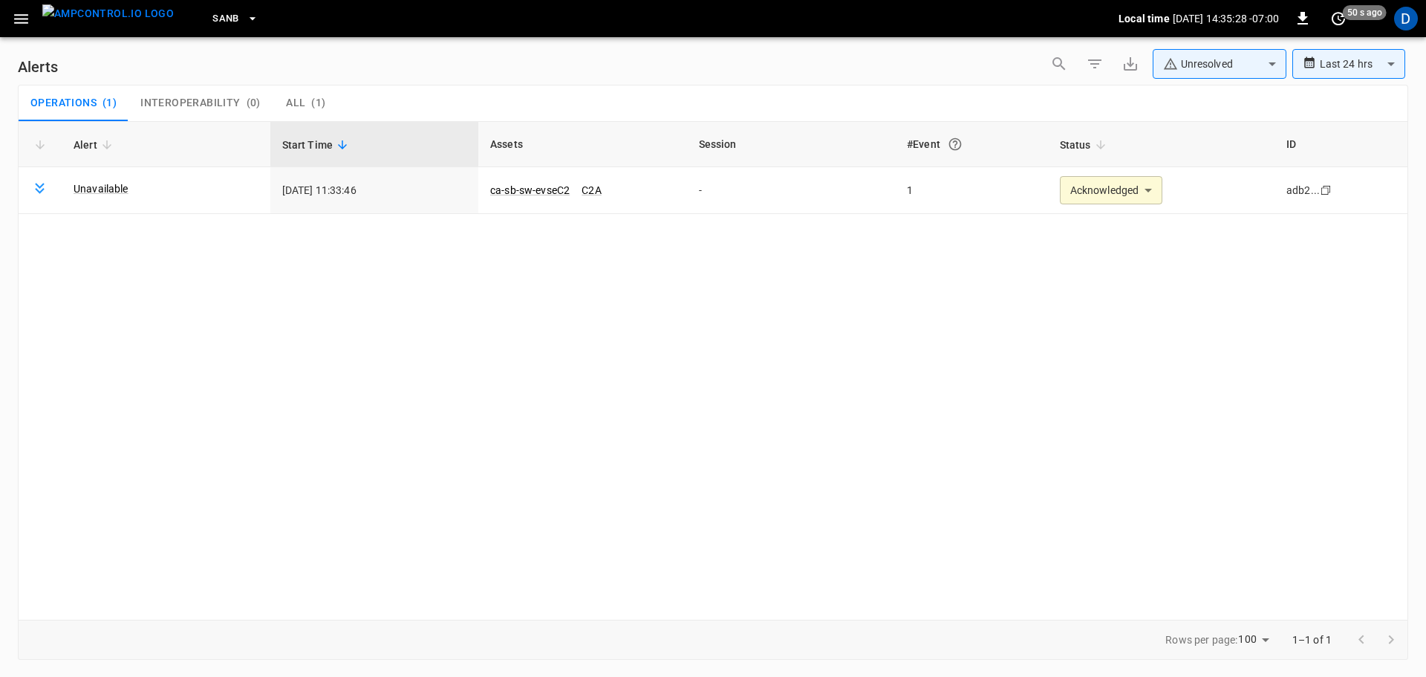
click at [120, 20] on img "menu" at bounding box center [107, 13] width 131 height 19
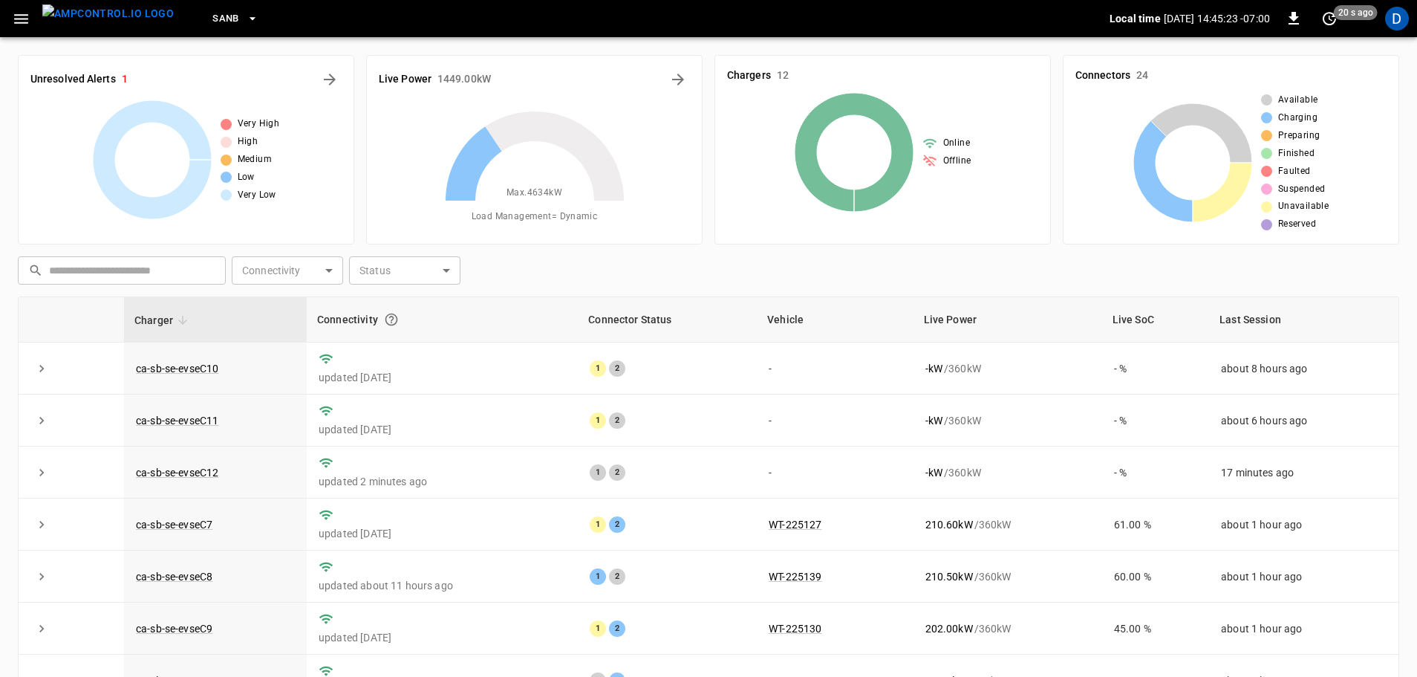
click at [245, 22] on icon "button" at bounding box center [252, 18] width 15 height 15
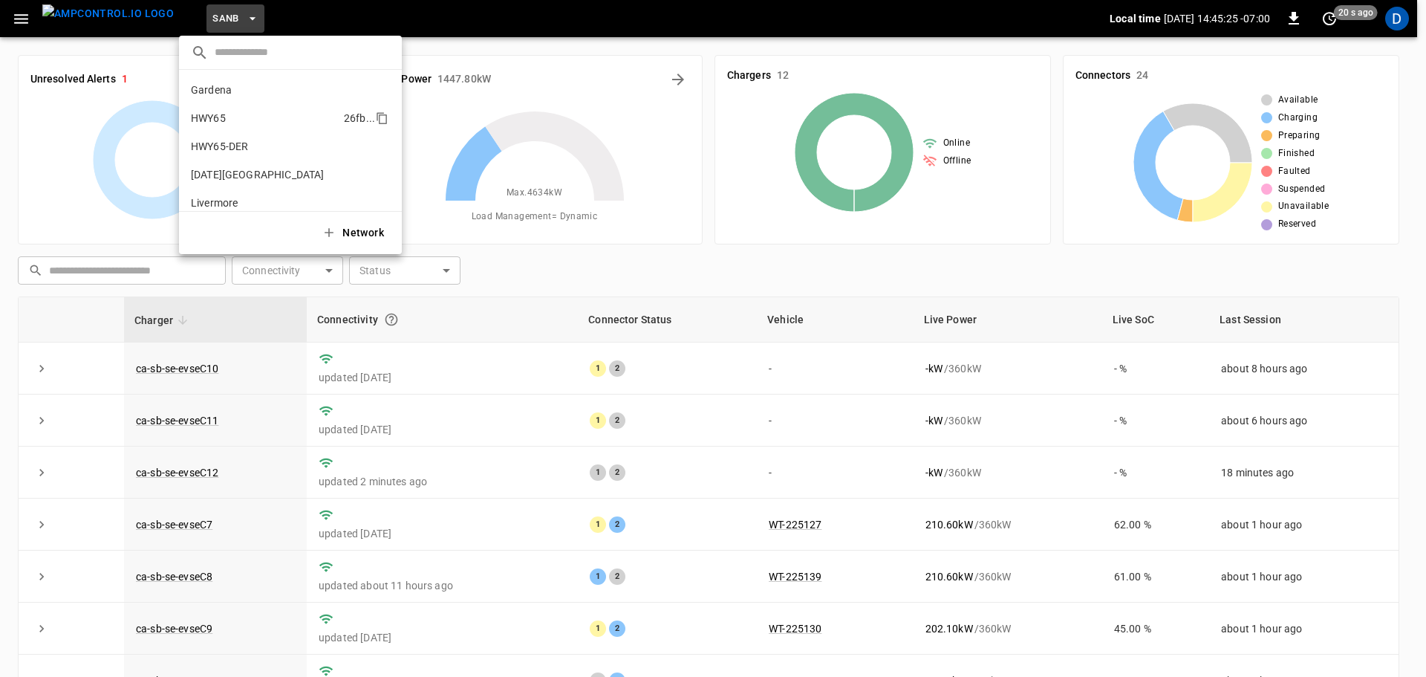
click at [229, 121] on li "HWY65 26fb ..." at bounding box center [290, 118] width 223 height 28
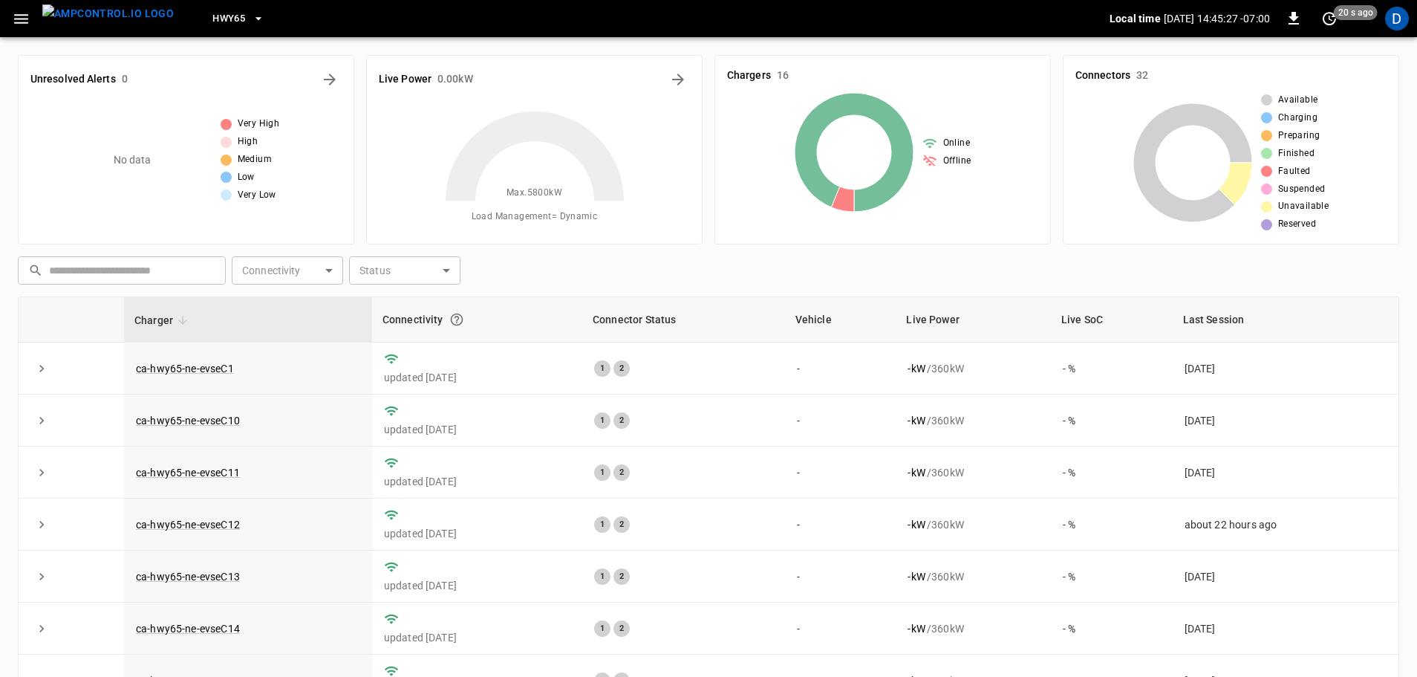
click at [251, 13] on icon "button" at bounding box center [258, 18] width 15 height 15
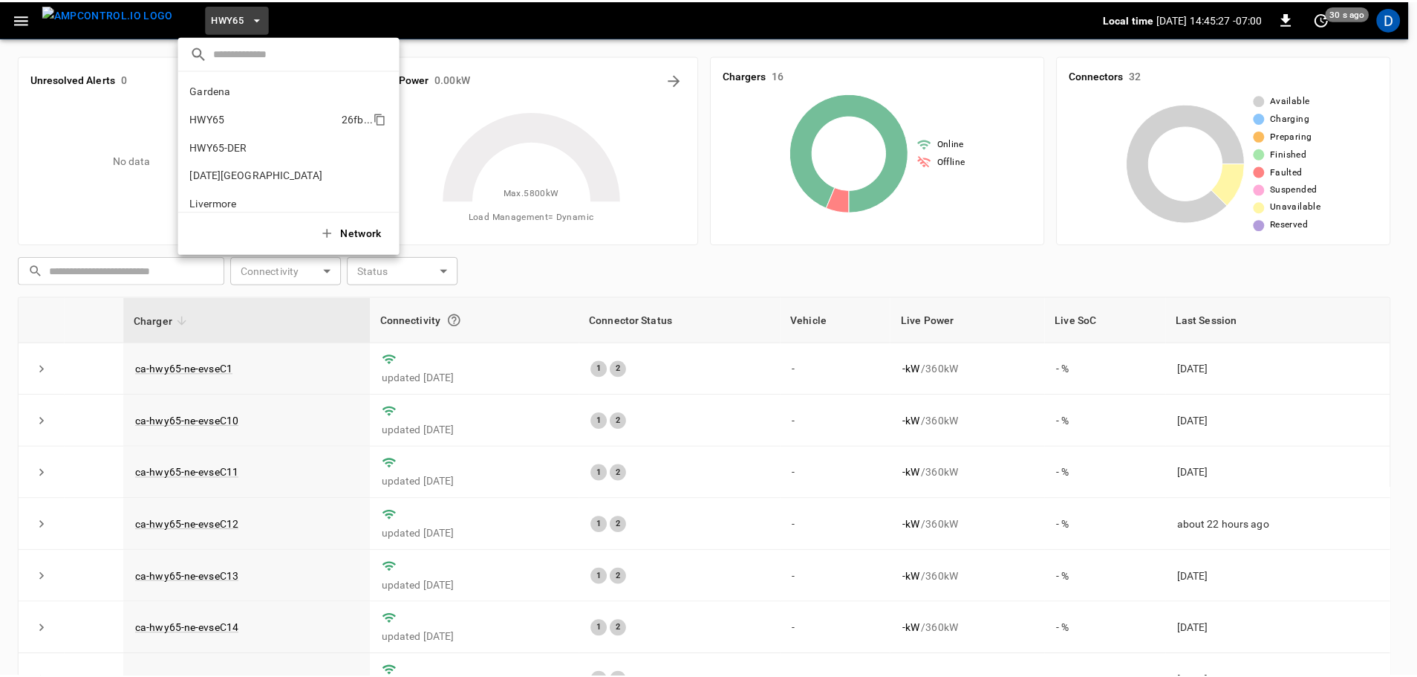
scroll to position [24, 0]
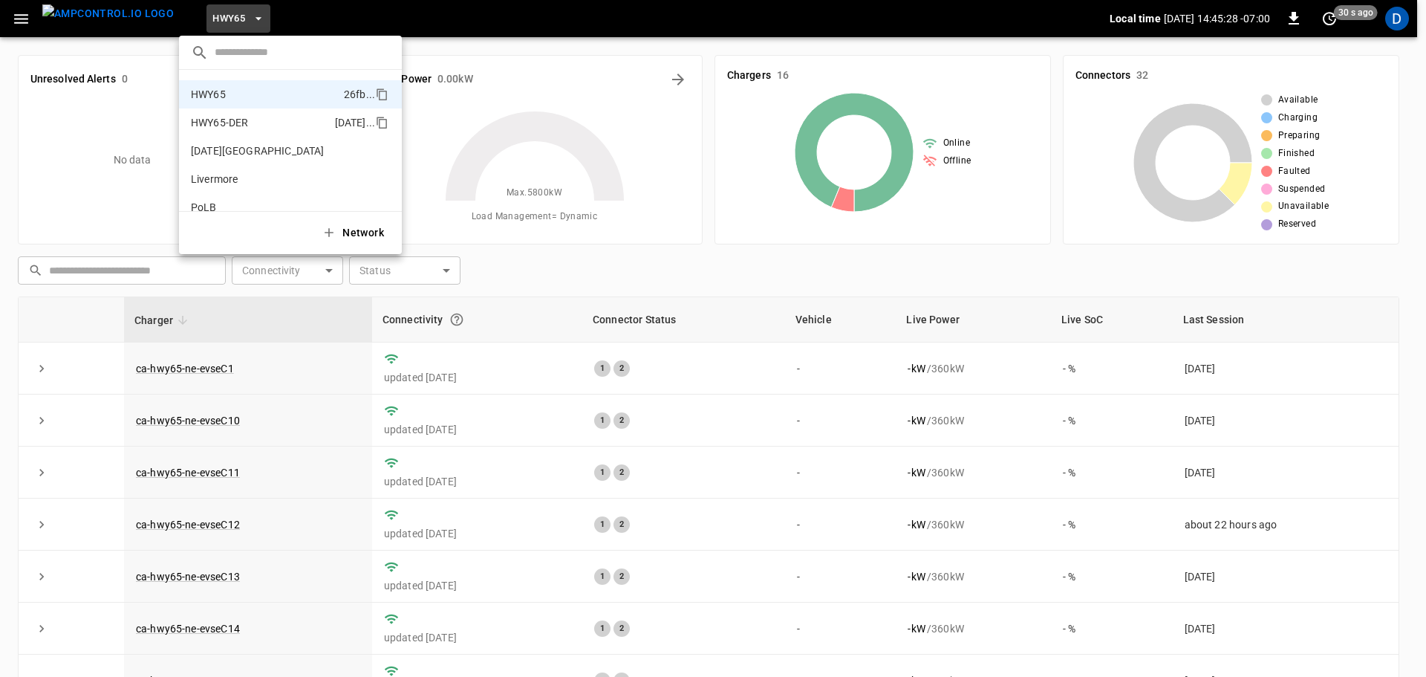
click at [235, 112] on li "HWY65-DER [DATE].." at bounding box center [290, 122] width 223 height 28
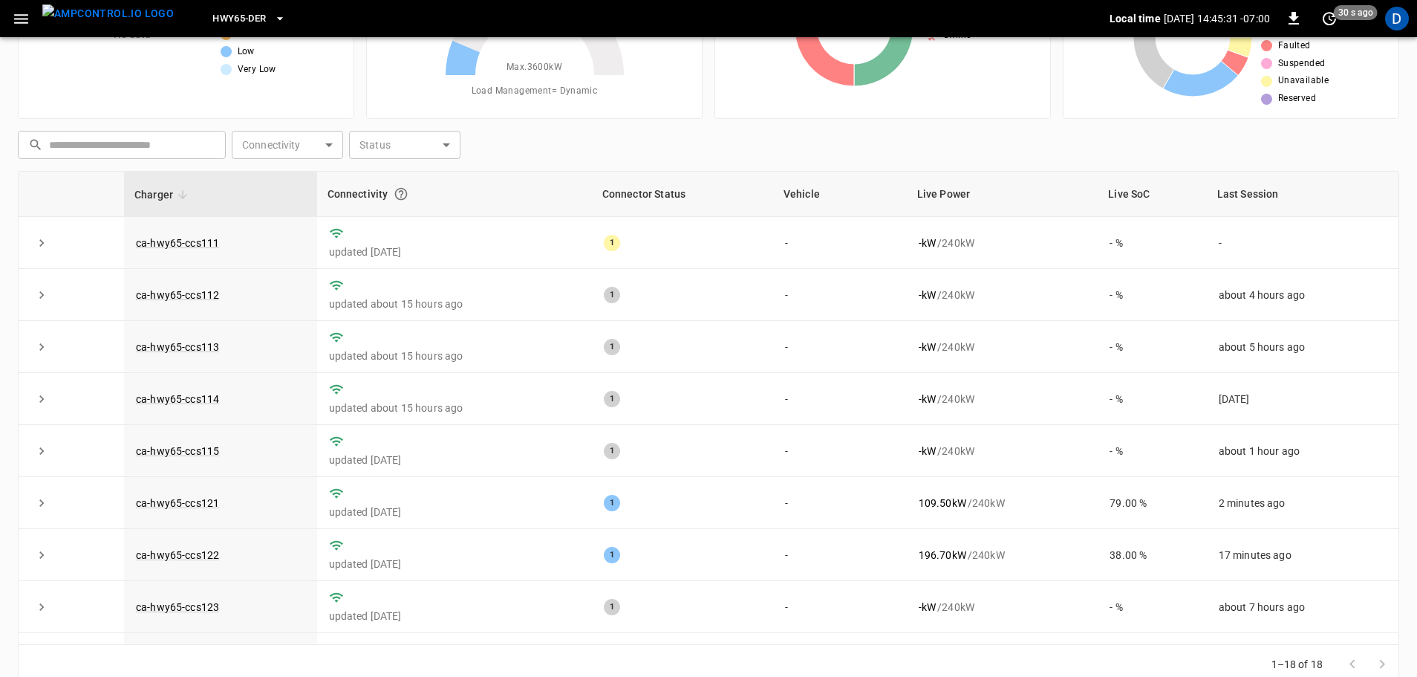
scroll to position [151, 0]
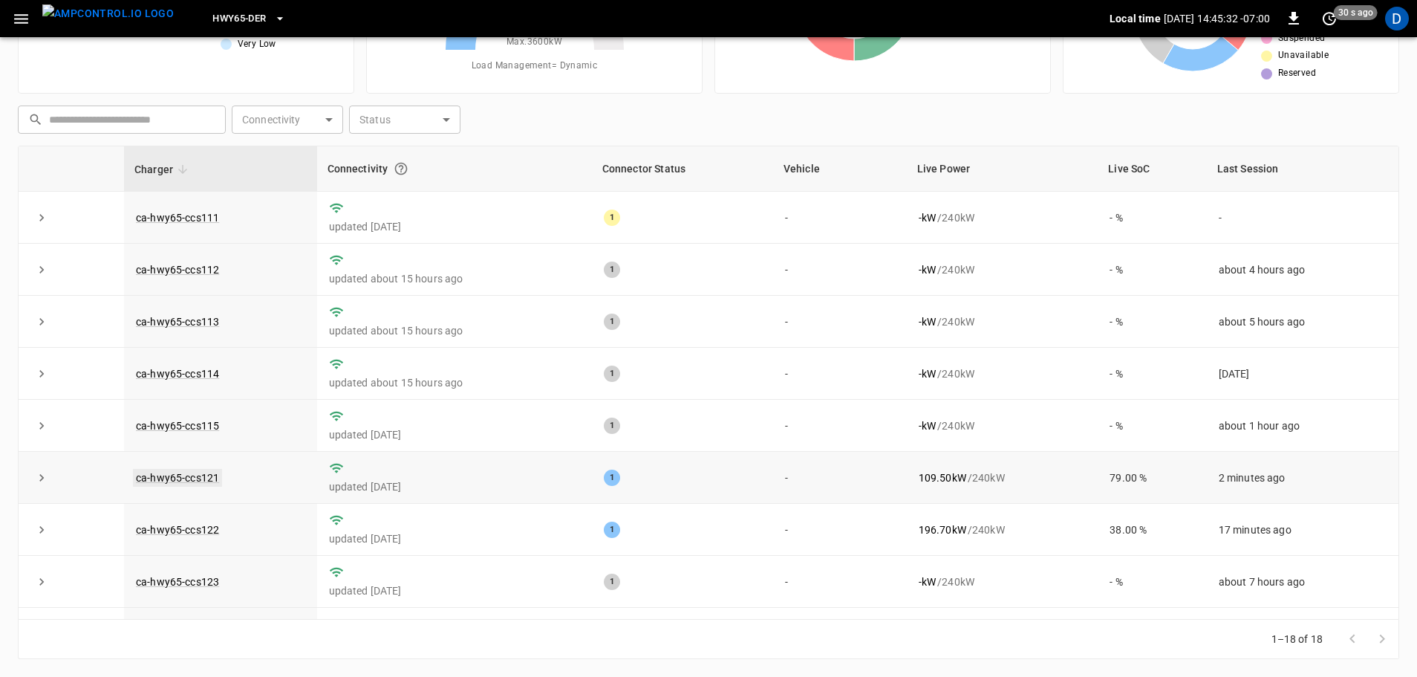
click at [202, 477] on link "ca-hwy65-ccs121" at bounding box center [177, 478] width 89 height 18
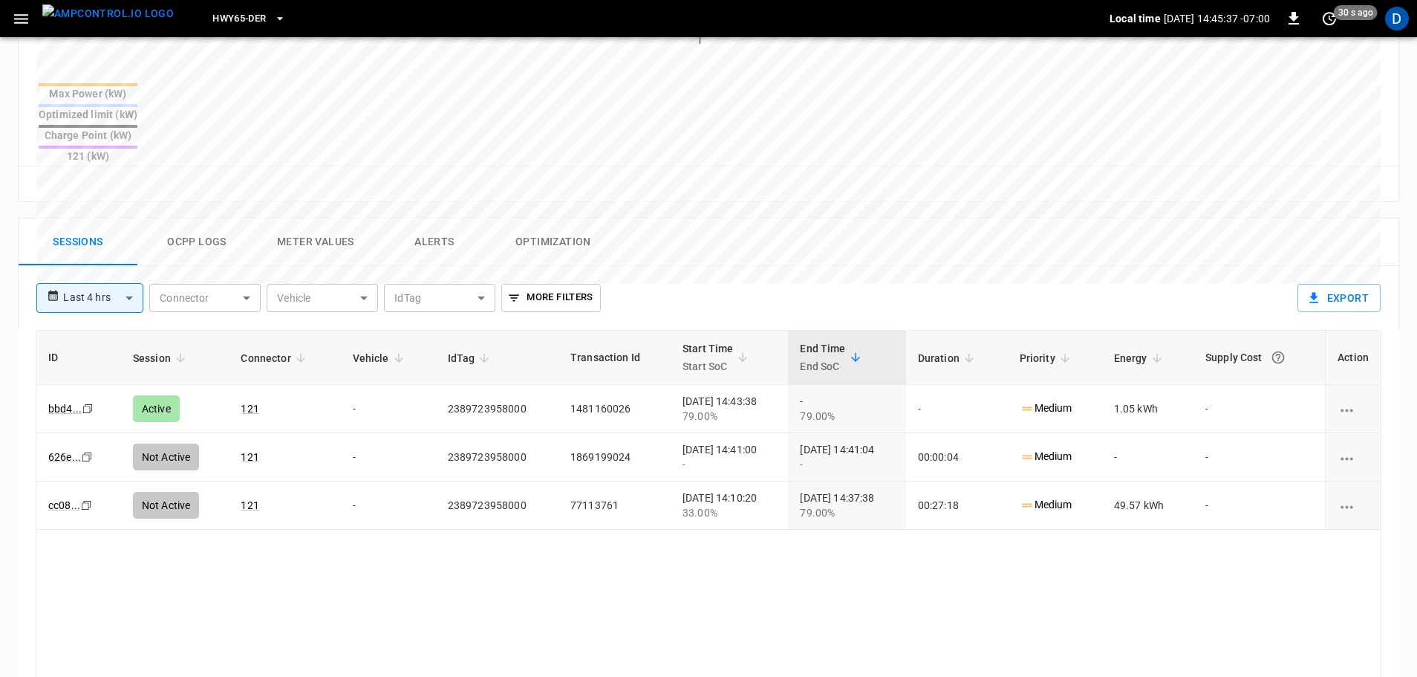
scroll to position [594, 0]
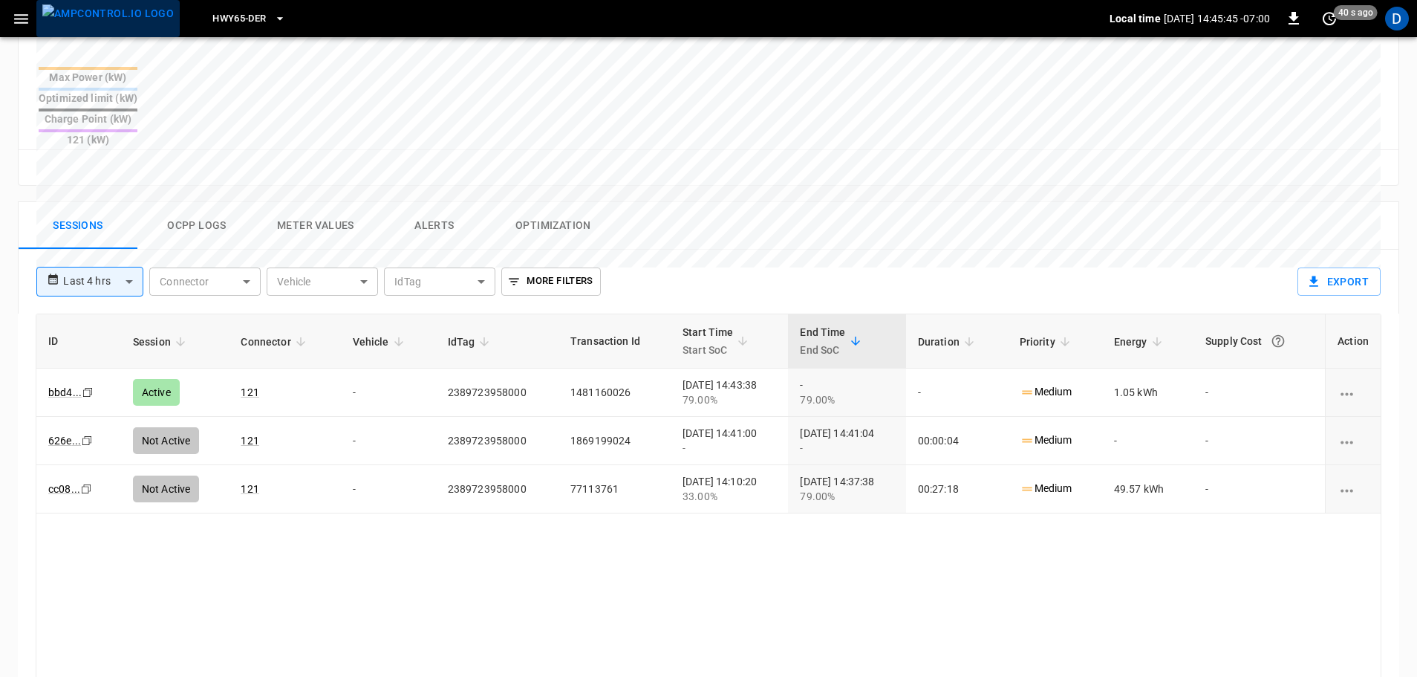
click at [117, 23] on img "menu" at bounding box center [107, 13] width 131 height 19
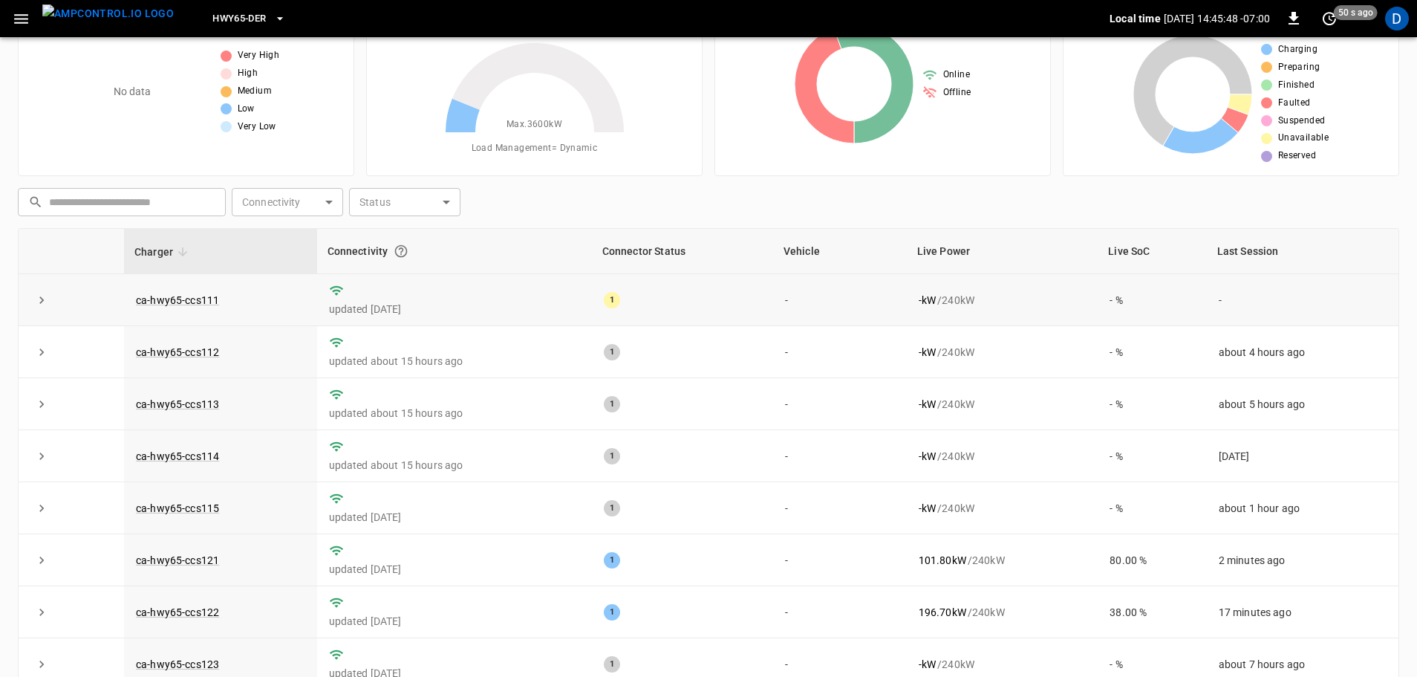
scroll to position [151, 0]
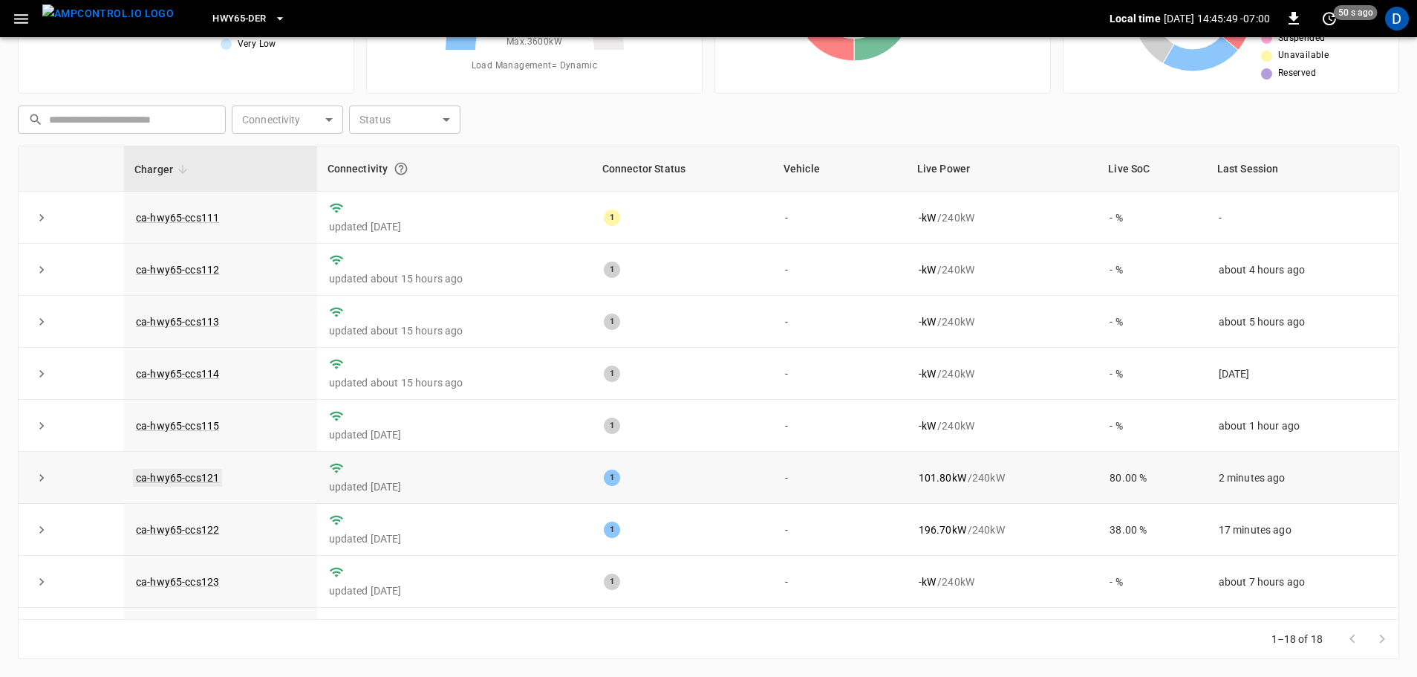
click at [193, 478] on link "ca-hwy65-ccs121" at bounding box center [177, 478] width 89 height 18
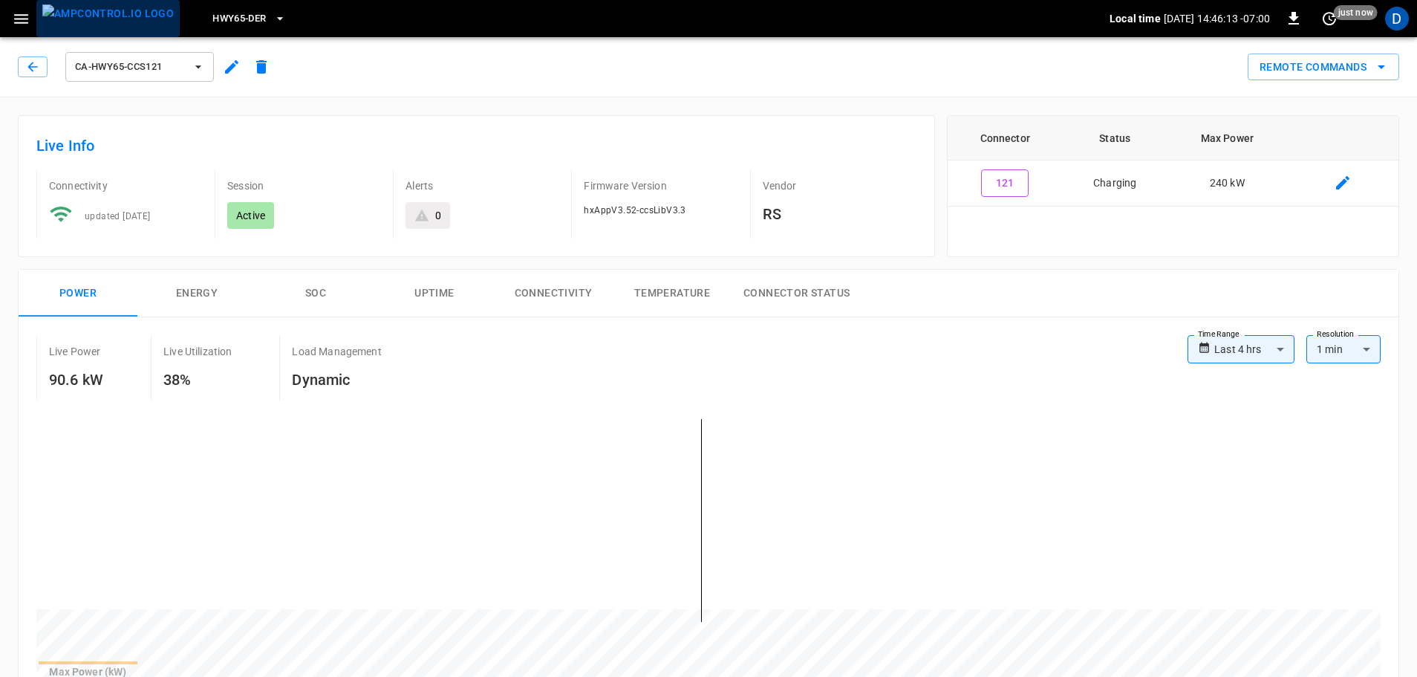
click at [118, 20] on img "menu" at bounding box center [107, 13] width 131 height 19
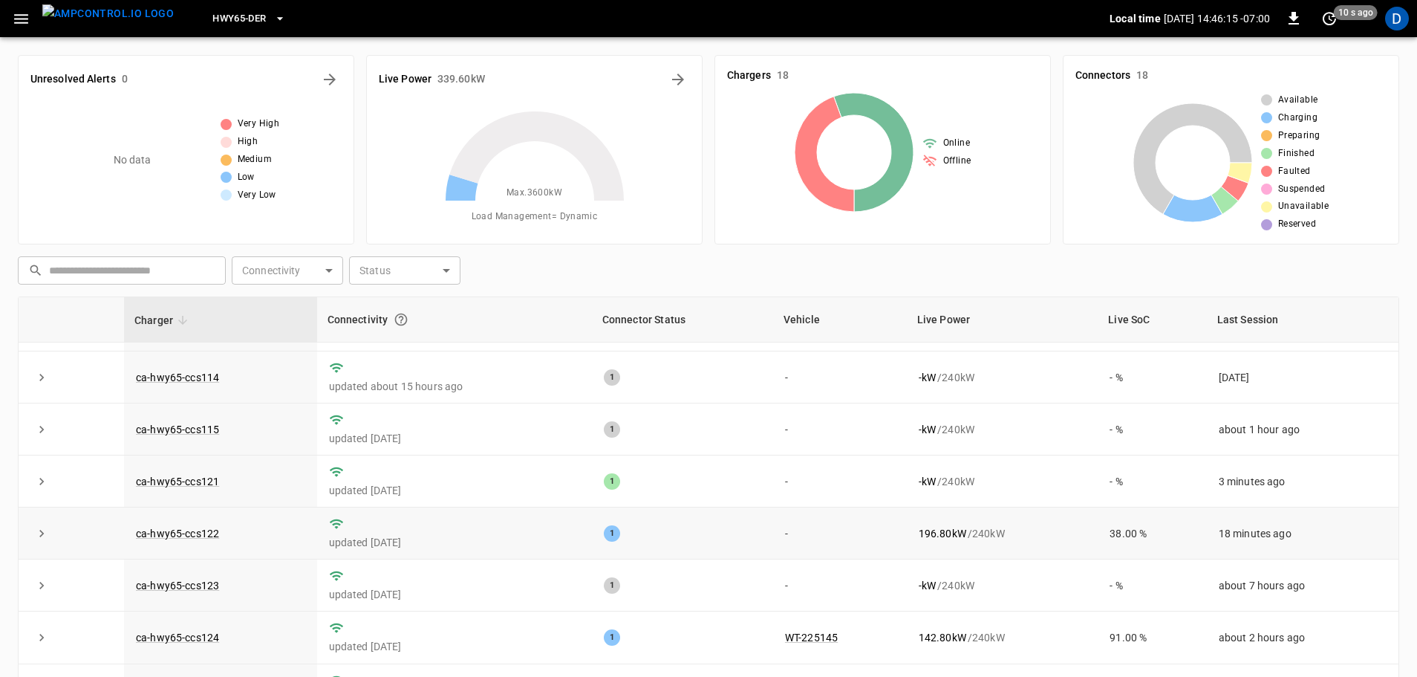
scroll to position [149, 0]
click at [204, 486] on link "ca-hwy65-ccs121" at bounding box center [177, 480] width 89 height 18
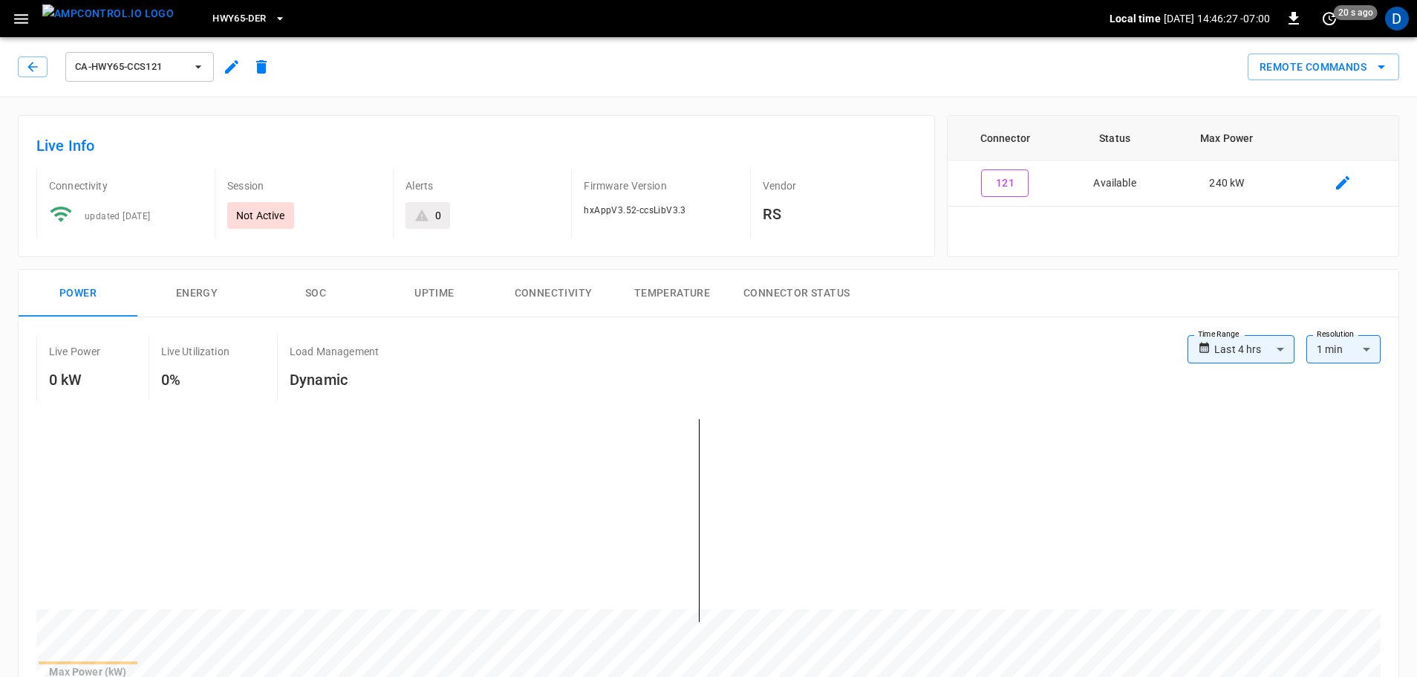
click at [896, 120] on div "Live Info Connectivity updated [DATE] Session Not Active Alerts 0 Firmware Vers…" at bounding box center [476, 186] width 917 height 142
click at [128, 23] on img "menu" at bounding box center [107, 13] width 131 height 19
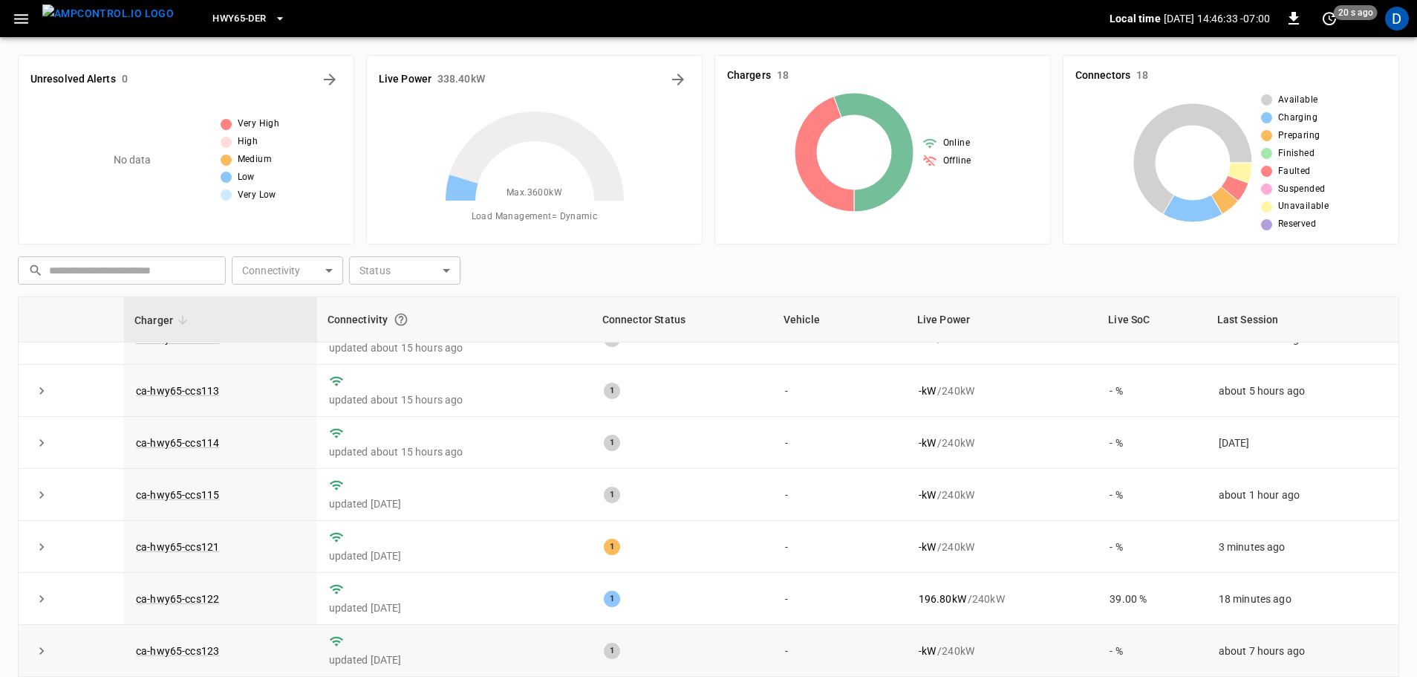
scroll to position [149, 0]
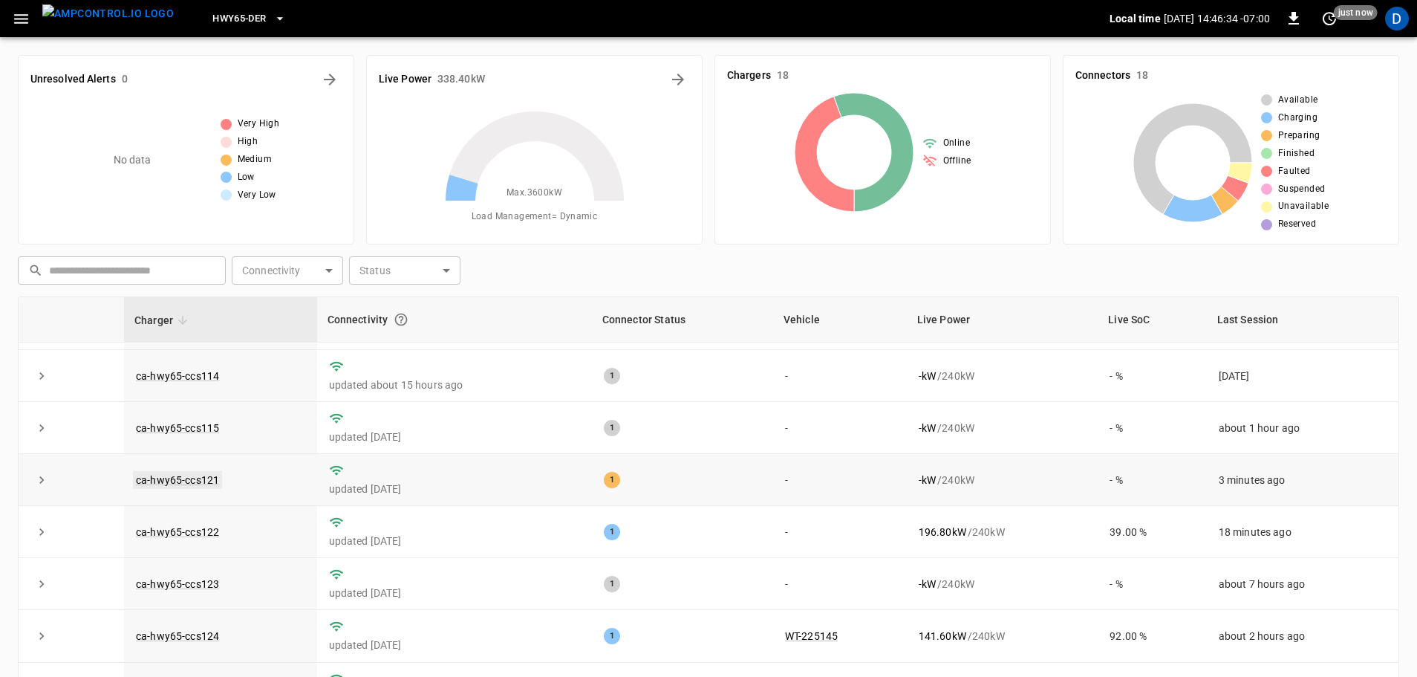
click at [171, 481] on link "ca-hwy65-ccs121" at bounding box center [177, 480] width 89 height 18
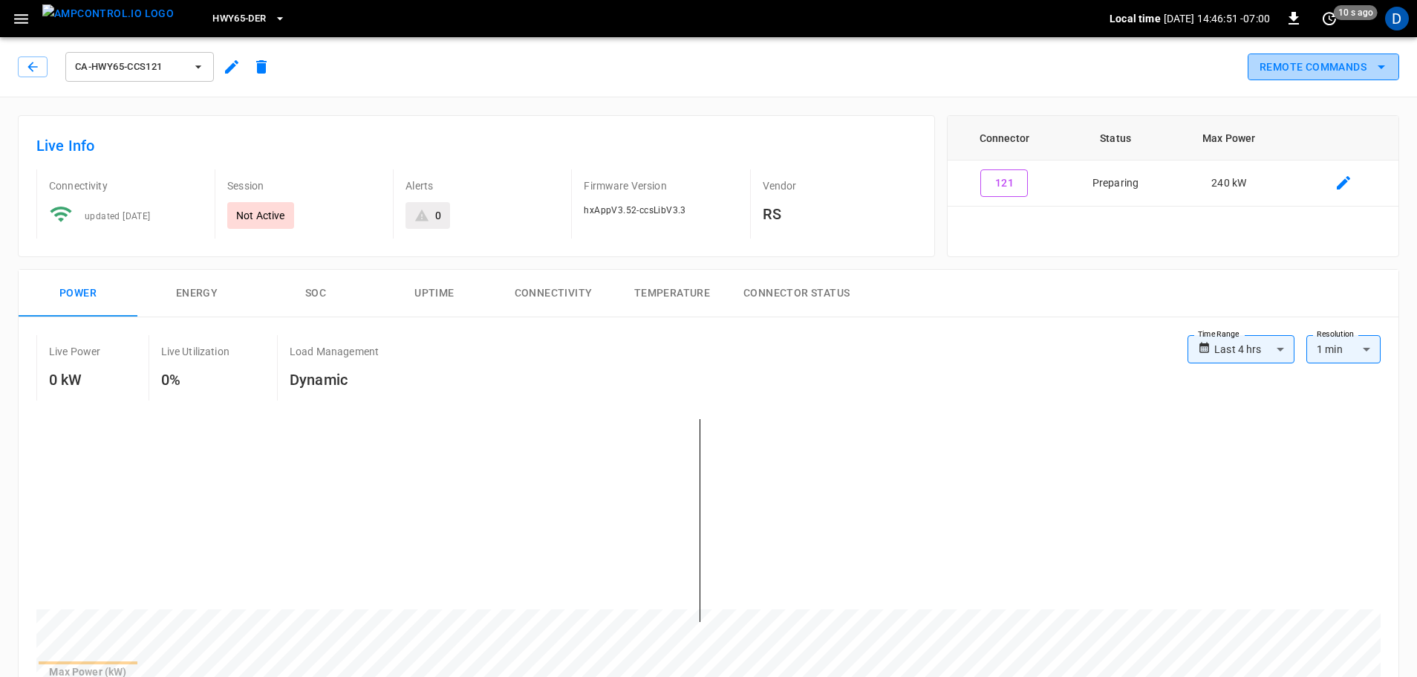
click at [1324, 69] on button "Remote Commands" at bounding box center [1324, 66] width 152 height 27
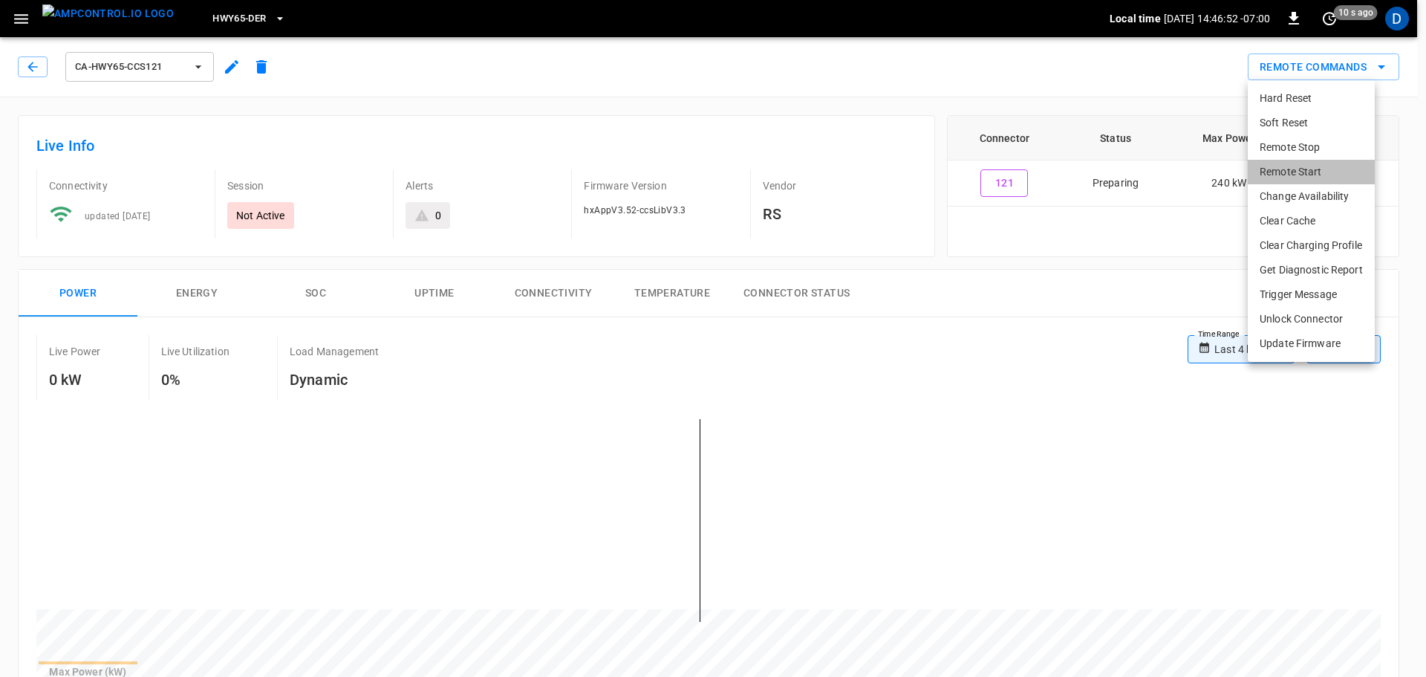
click at [1279, 173] on li "Remote Start" at bounding box center [1311, 172] width 127 height 25
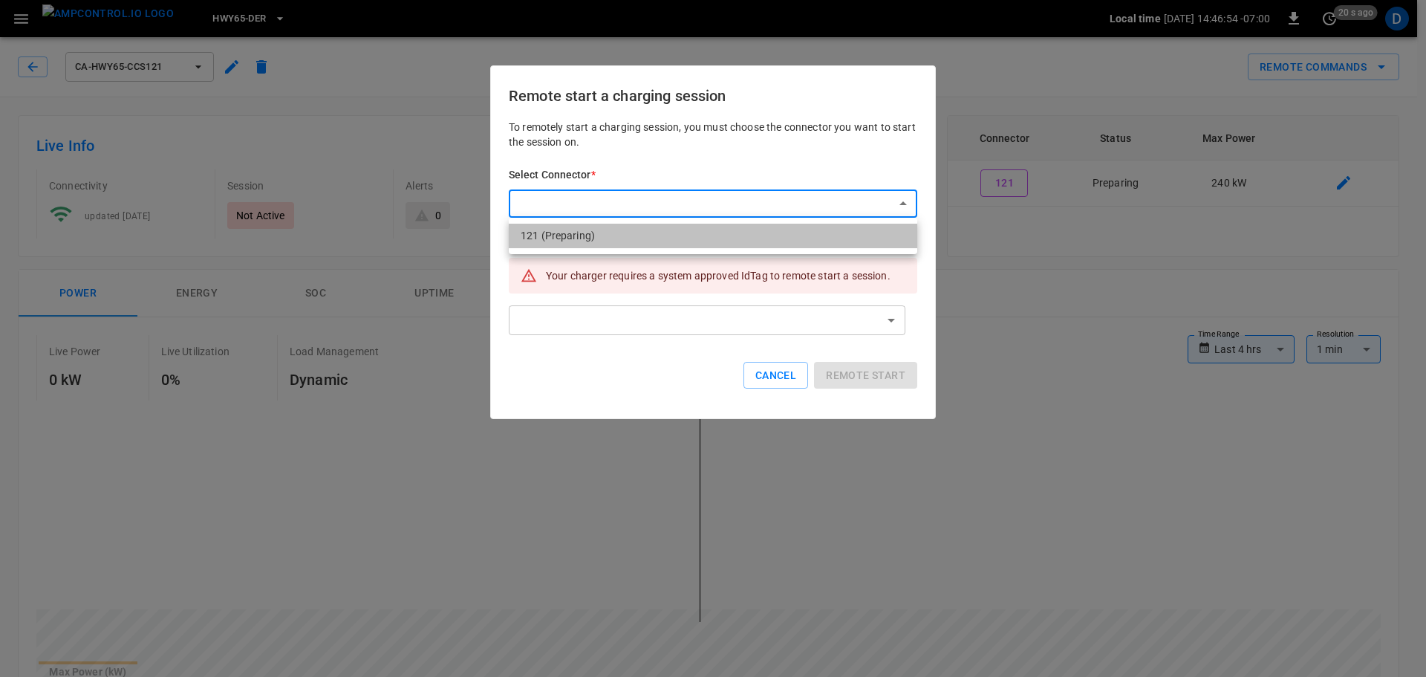
click at [561, 234] on li "121 (Preparing)" at bounding box center [713, 236] width 408 height 25
type input "**********"
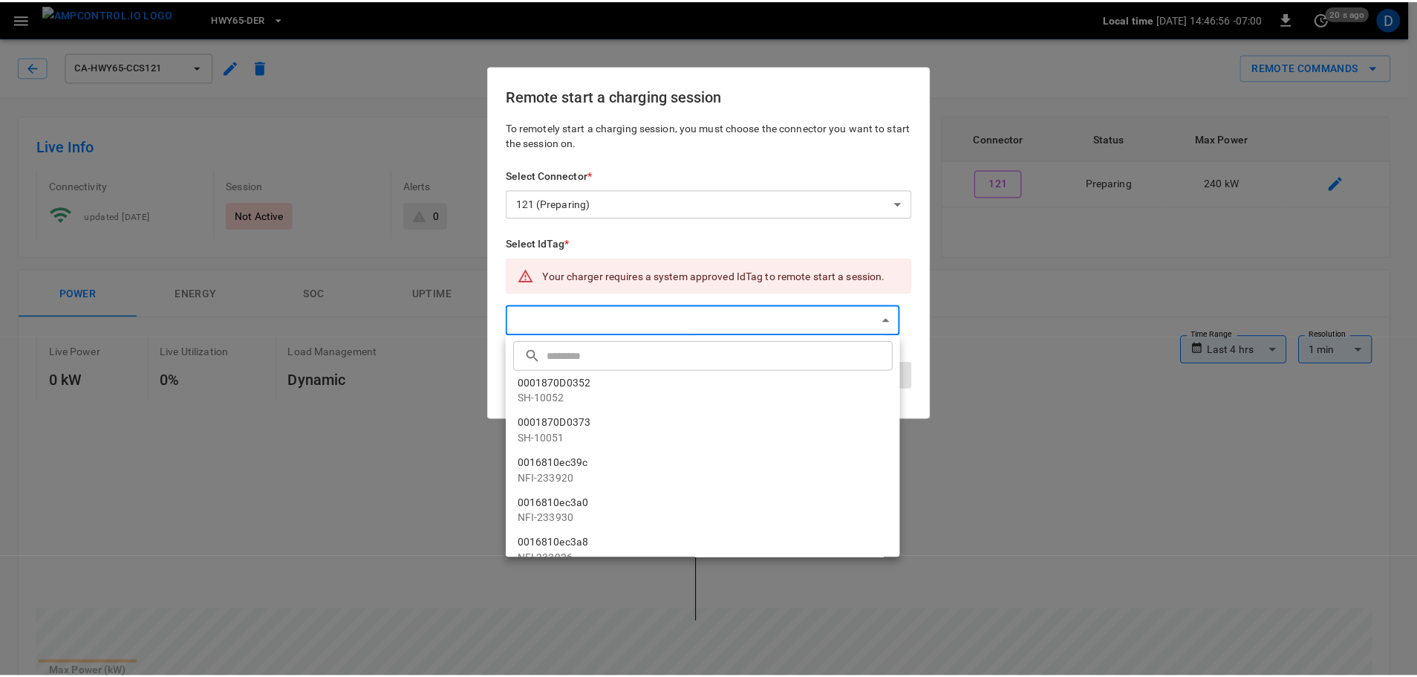
scroll to position [74, 0]
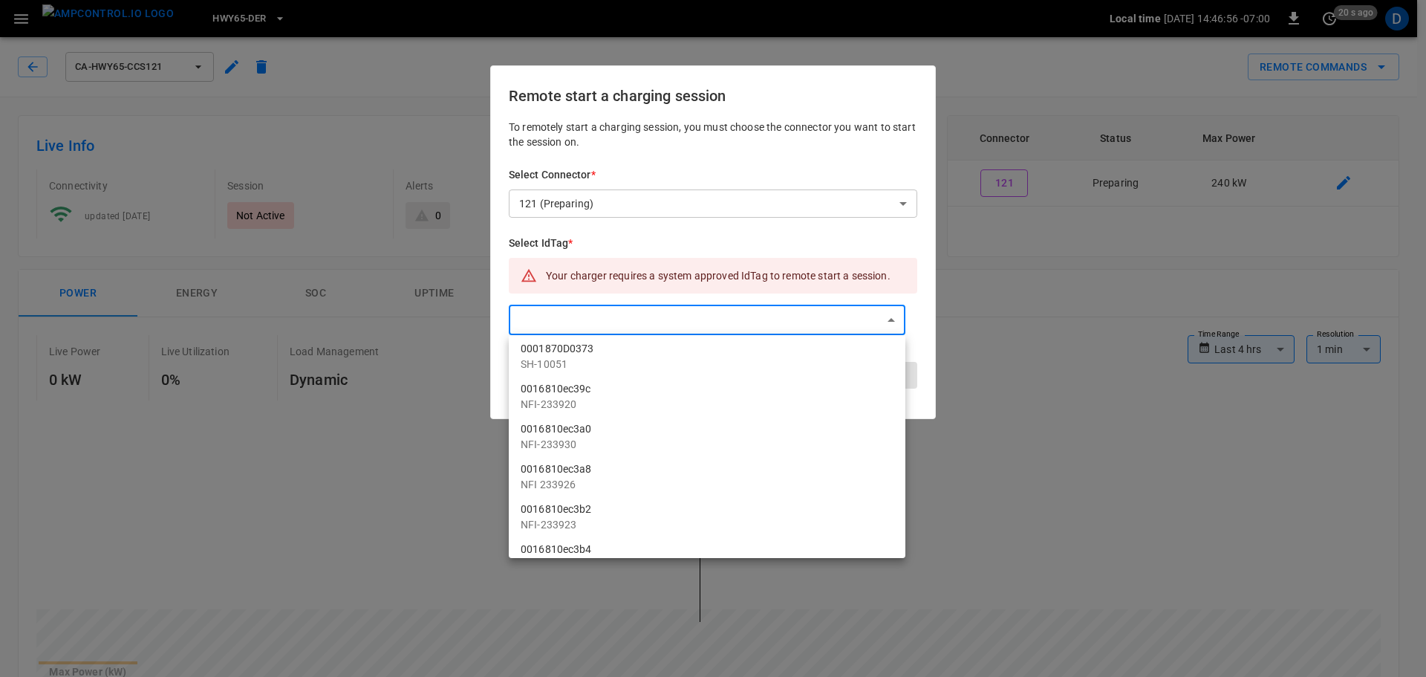
click at [578, 324] on div at bounding box center [713, 338] width 1426 height 677
click at [593, 359] on input "text" at bounding box center [722, 355] width 345 height 39
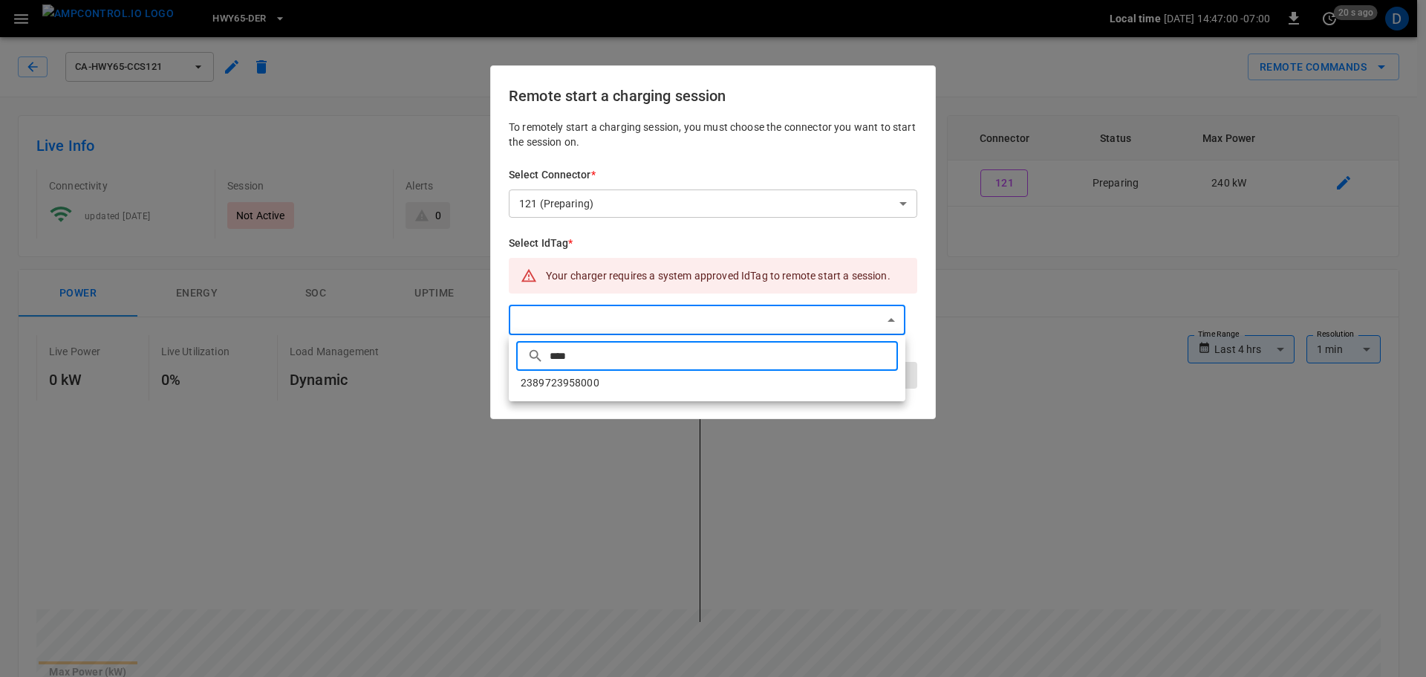
type input "****"
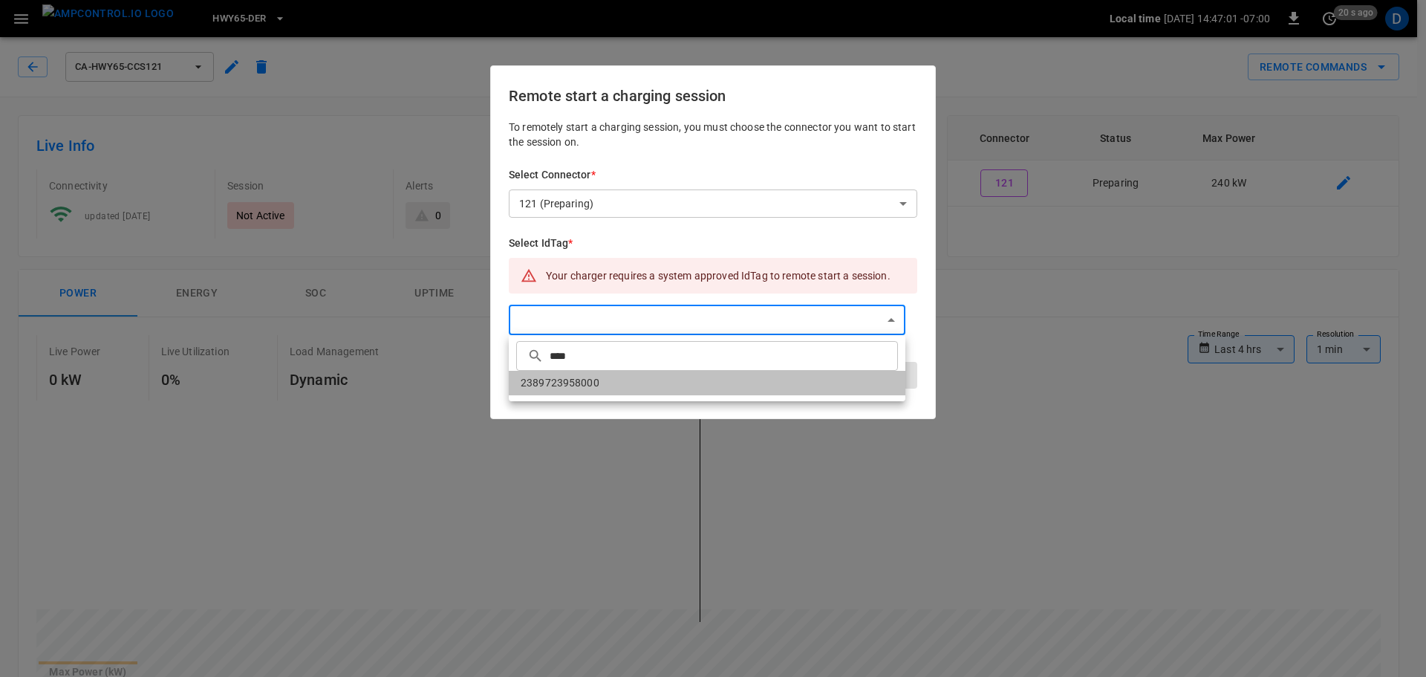
click at [667, 391] on li "2389723958000" at bounding box center [707, 383] width 397 height 25
type input "**********"
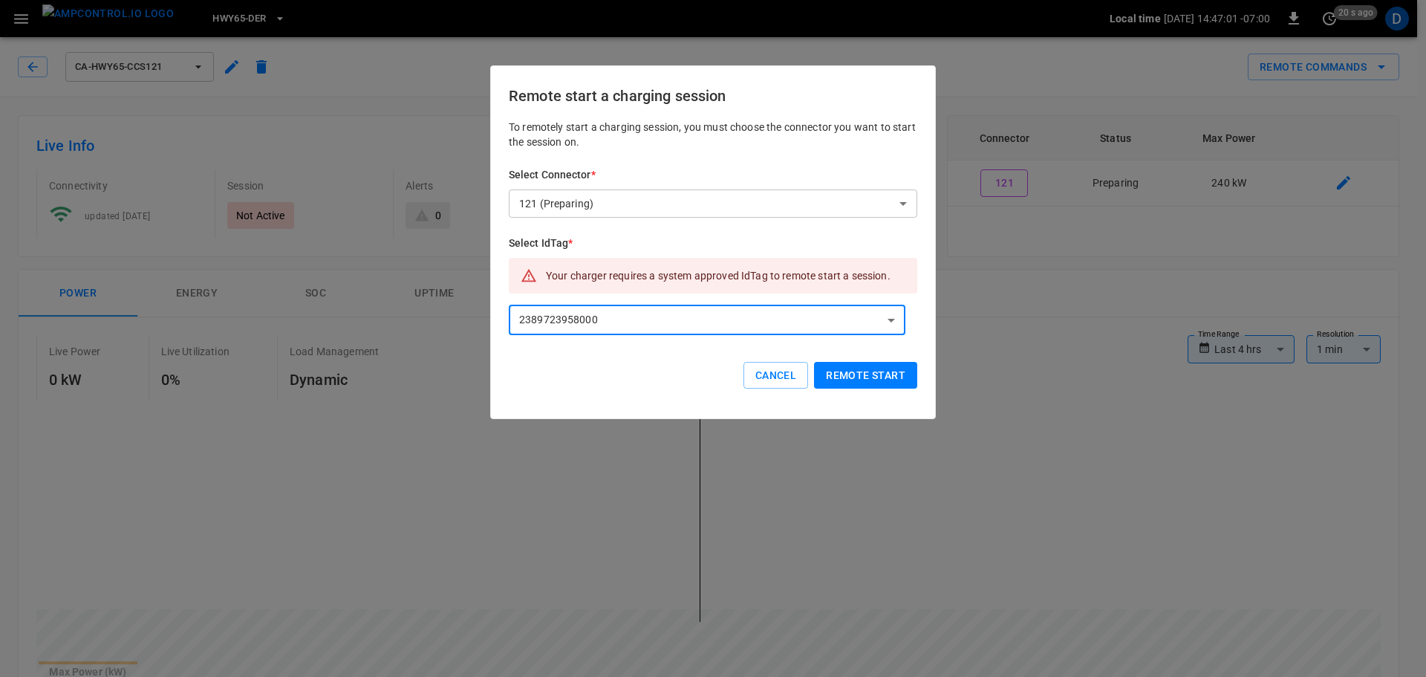
click at [899, 378] on button "Remote start" at bounding box center [865, 375] width 103 height 27
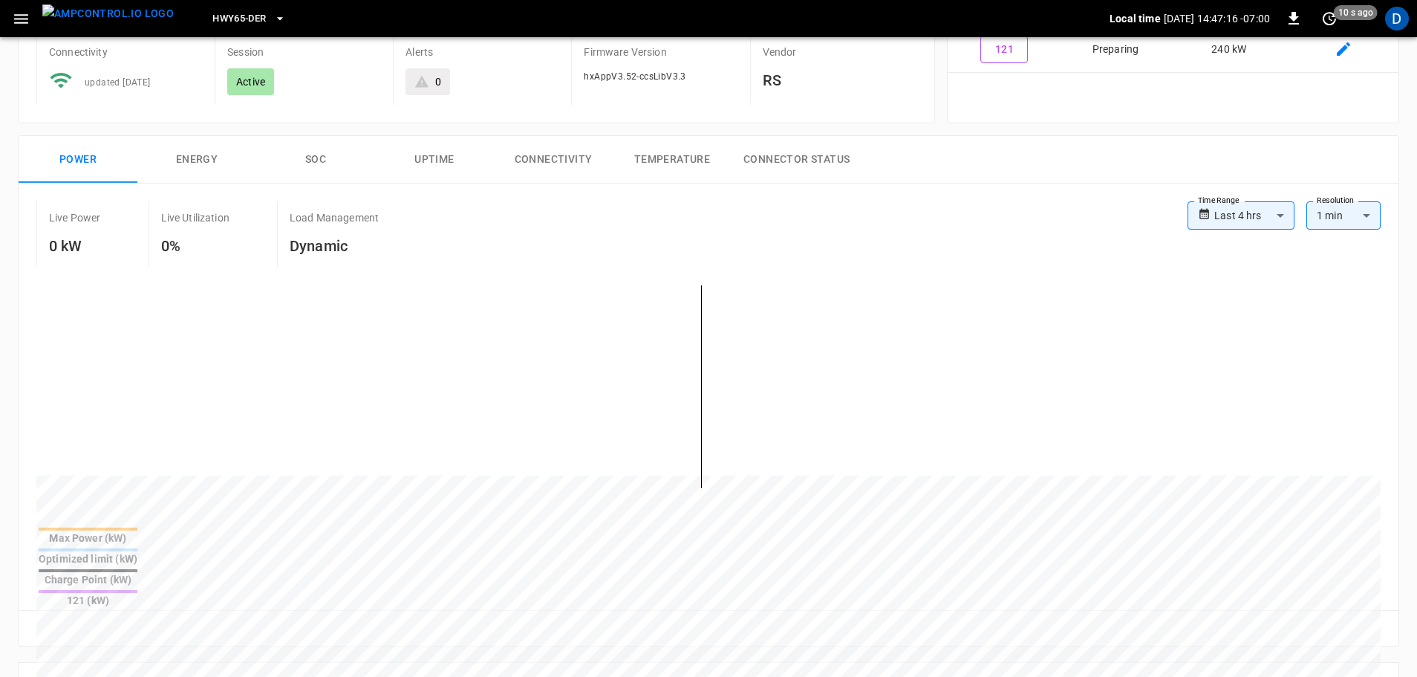
scroll to position [0, 0]
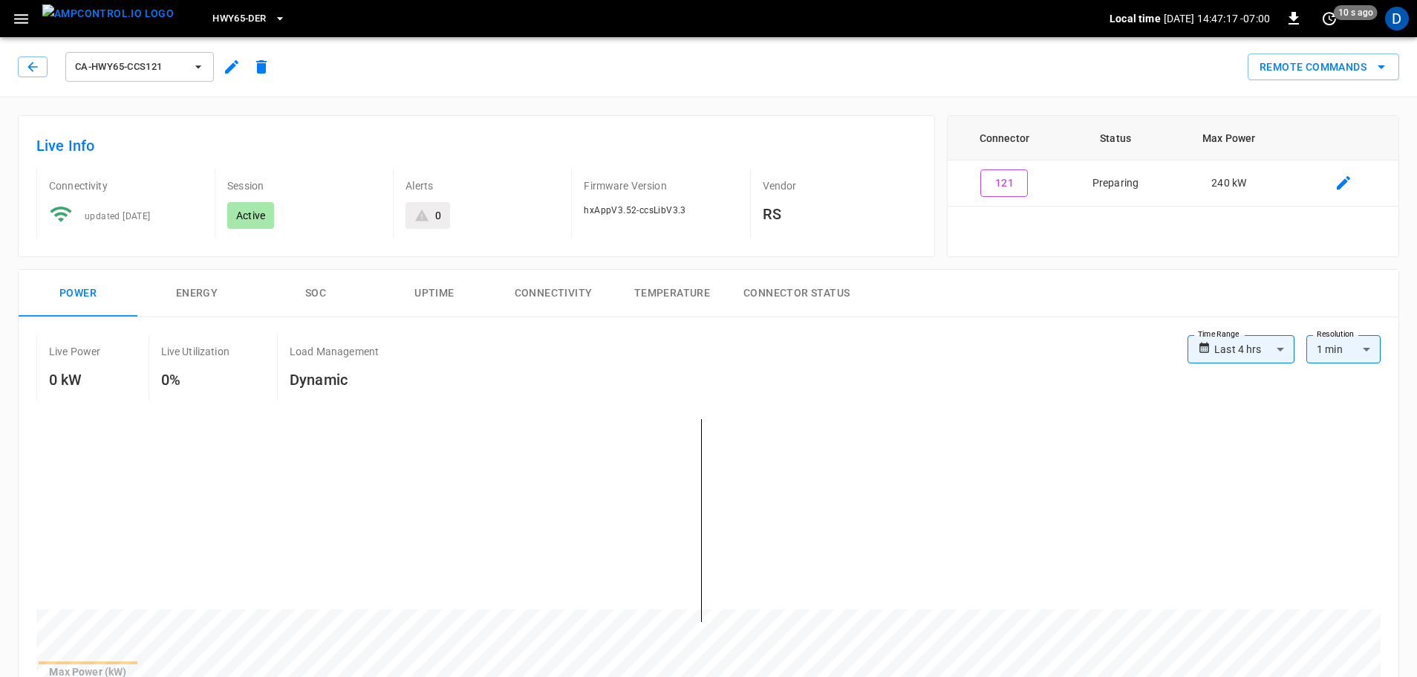
click at [131, 33] on picture "menu" at bounding box center [107, 18] width 131 height 28
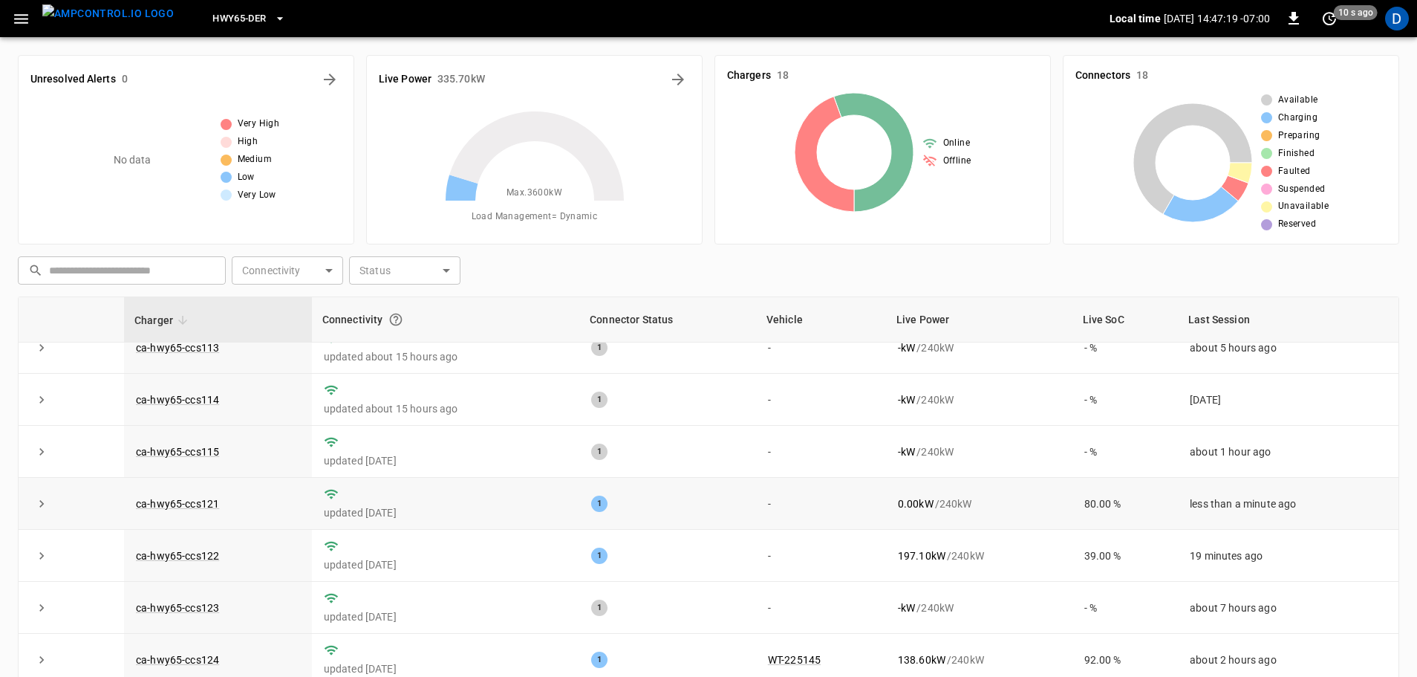
scroll to position [149, 0]
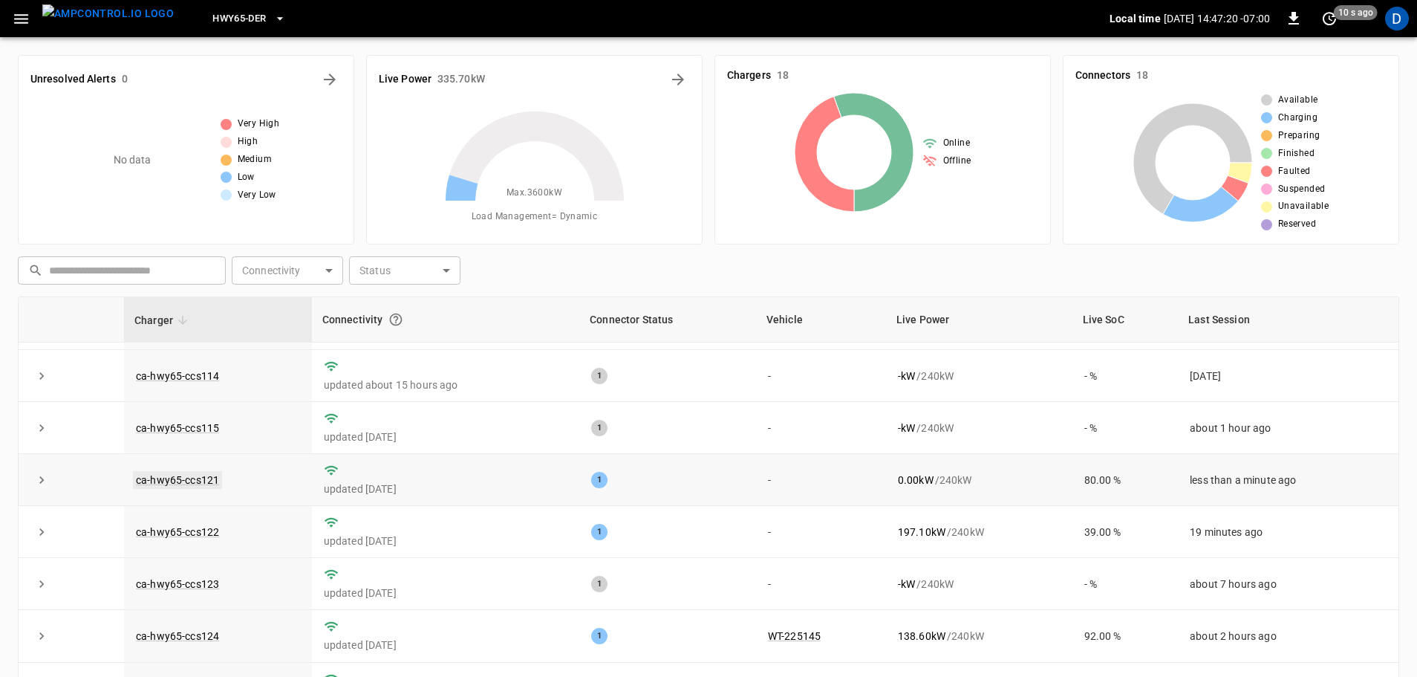
click at [196, 486] on link "ca-hwy65-ccs121" at bounding box center [177, 480] width 89 height 18
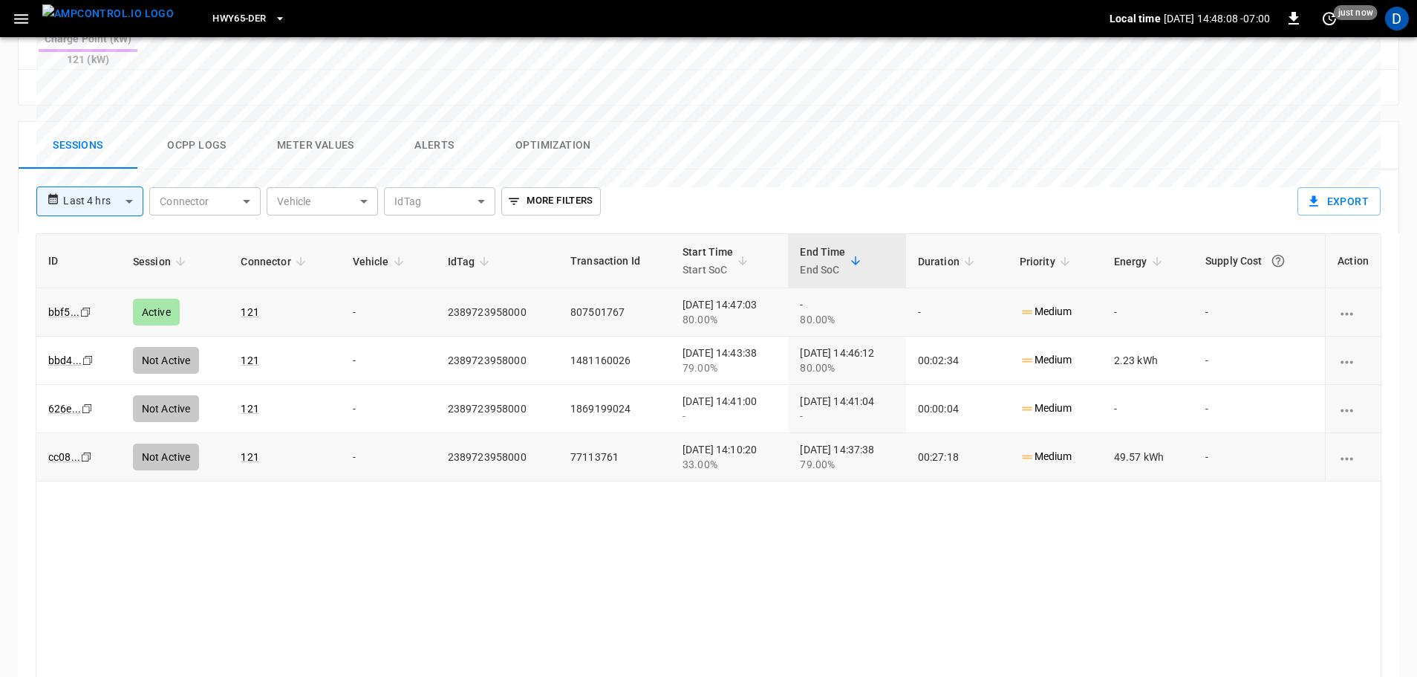
scroll to position [638, 0]
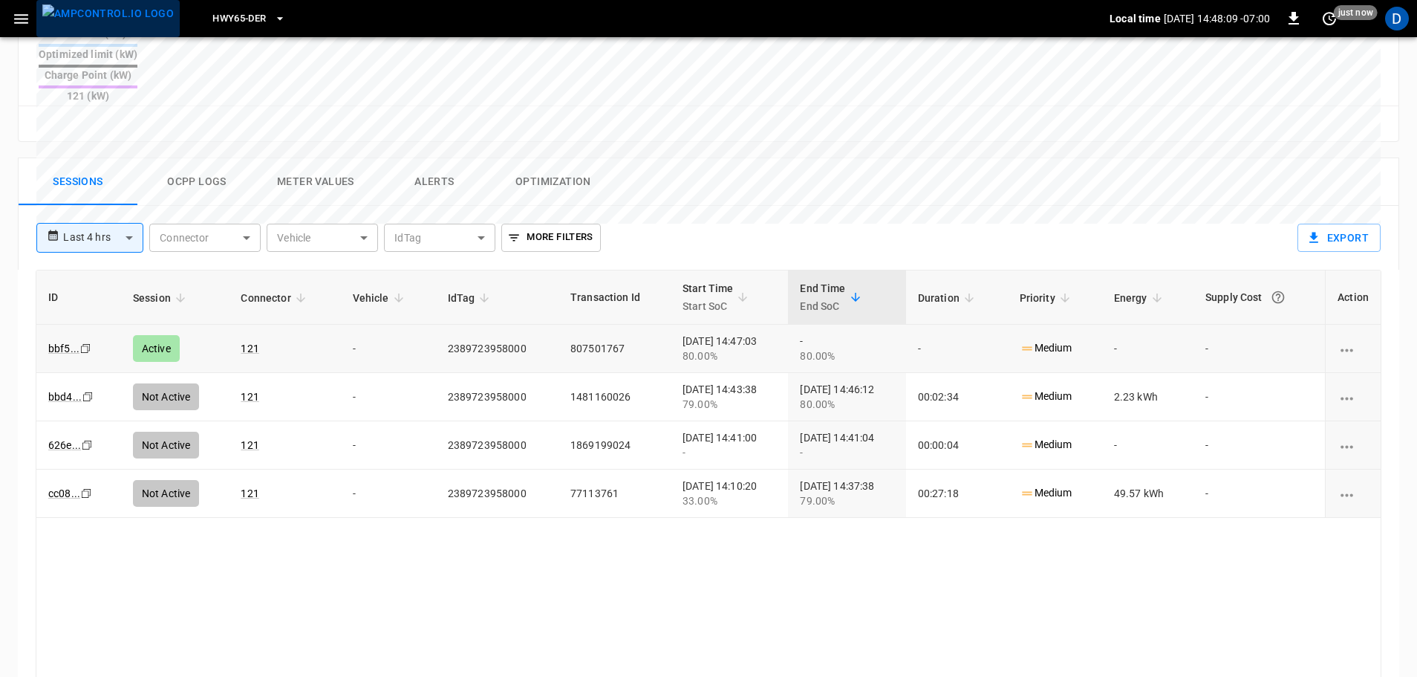
click at [126, 23] on img "menu" at bounding box center [107, 13] width 131 height 19
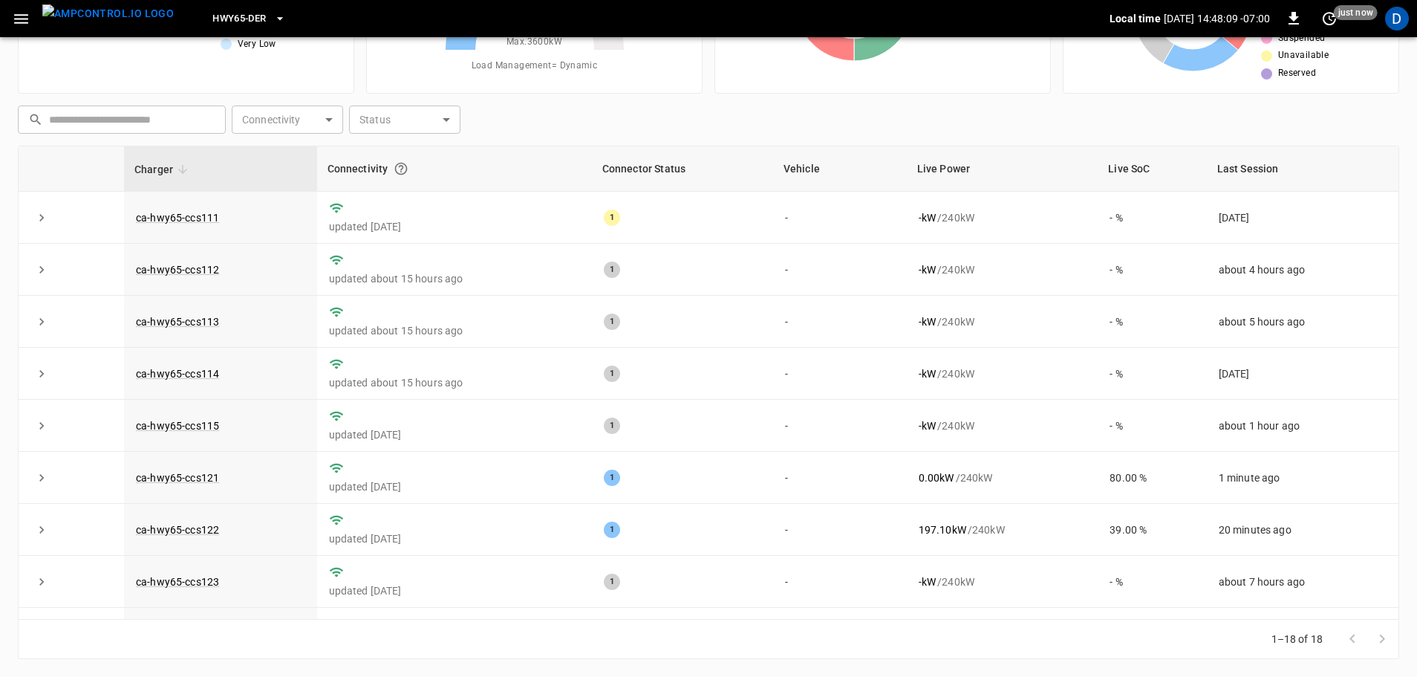
scroll to position [151, 0]
drag, startPoint x: 908, startPoint y: 481, endPoint x: 980, endPoint y: 482, distance: 71.3
click at [980, 482] on div "0.00 kW / 240 kW" at bounding box center [1003, 477] width 168 height 15
click at [198, 483] on link "ca-hwy65-ccs121" at bounding box center [177, 478] width 89 height 18
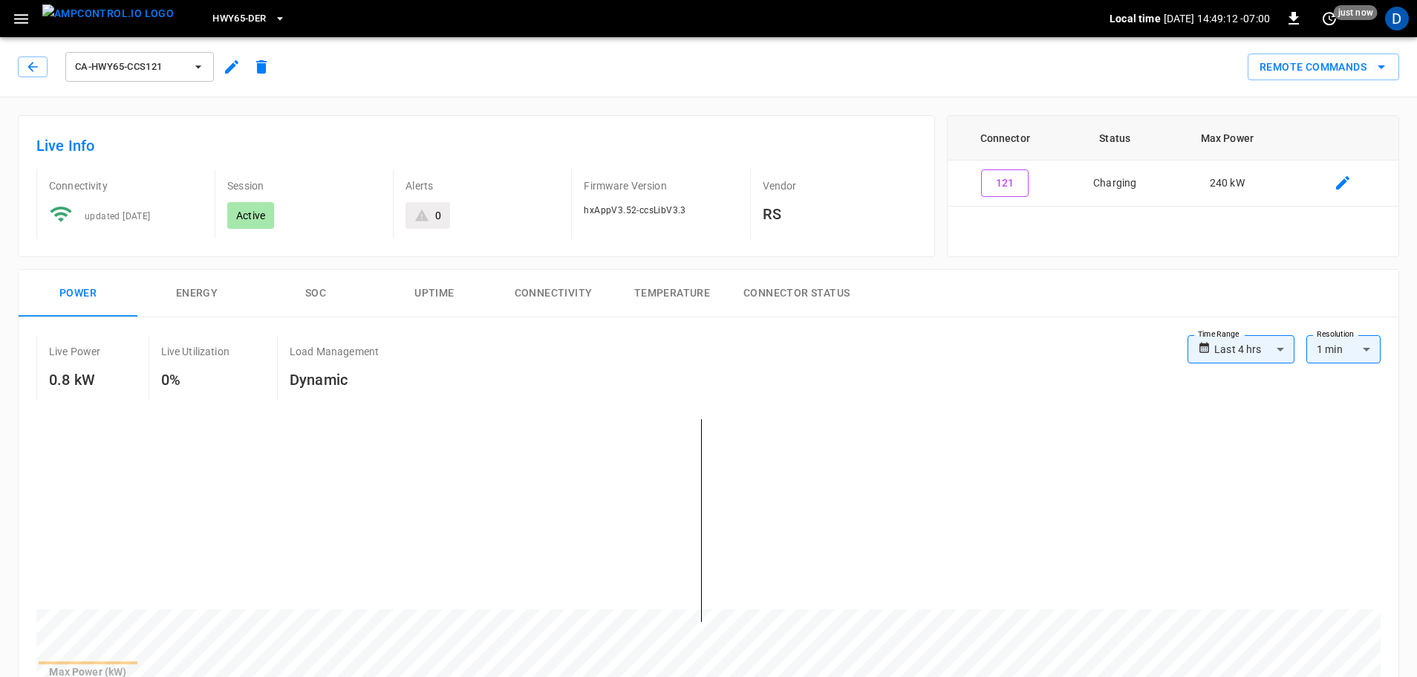
click at [117, 14] on img "menu" at bounding box center [107, 13] width 131 height 19
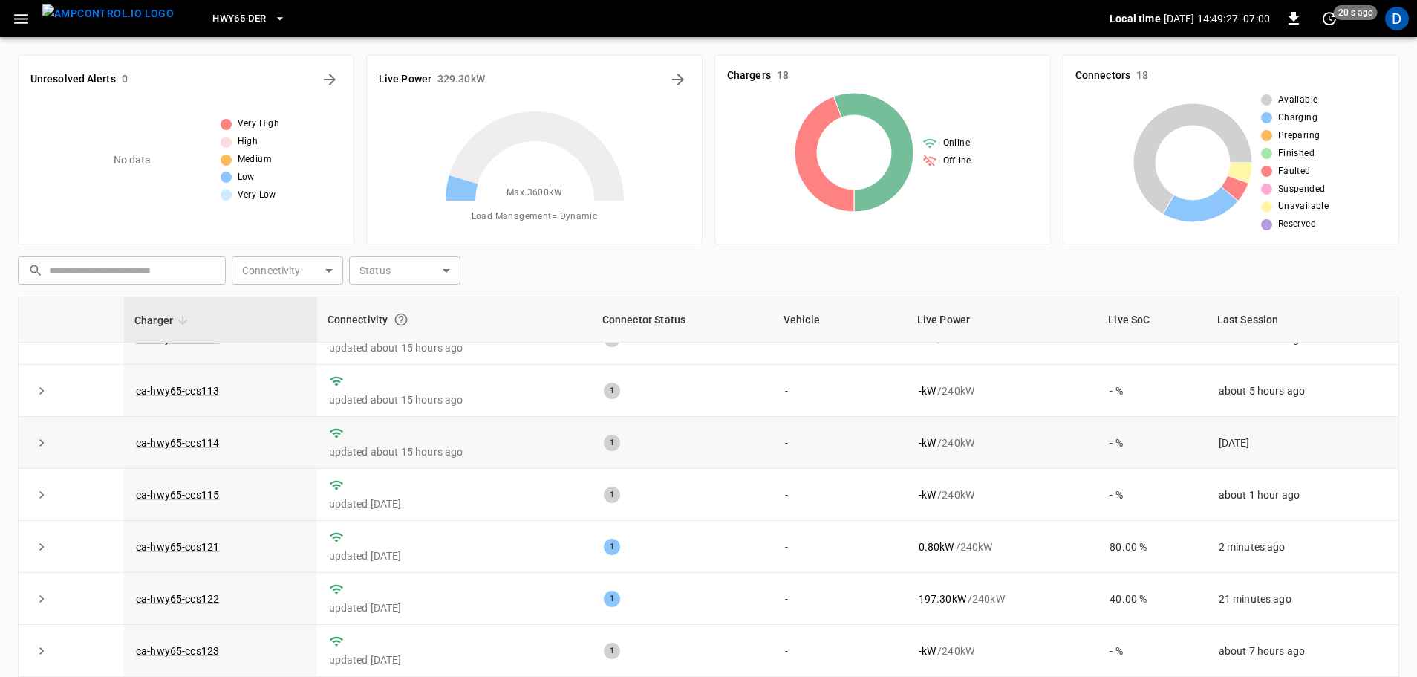
scroll to position [149, 0]
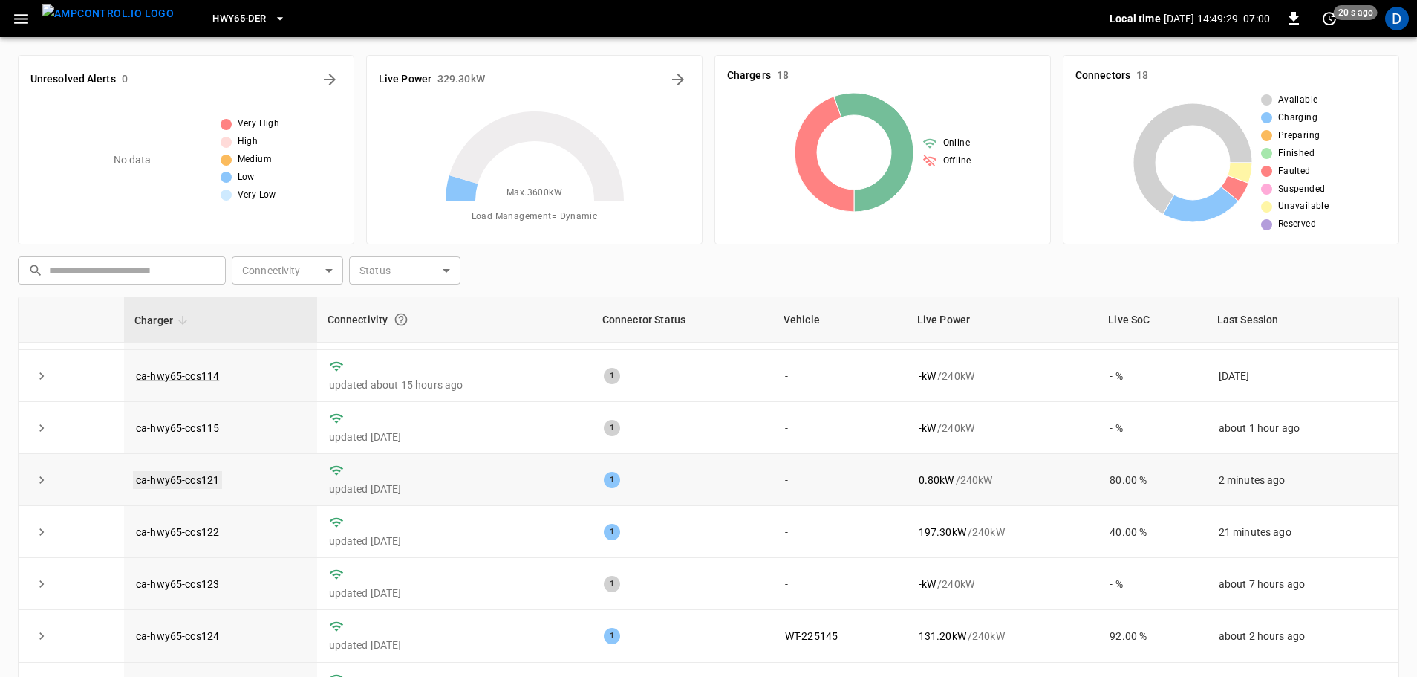
click at [200, 481] on link "ca-hwy65-ccs121" at bounding box center [177, 480] width 89 height 18
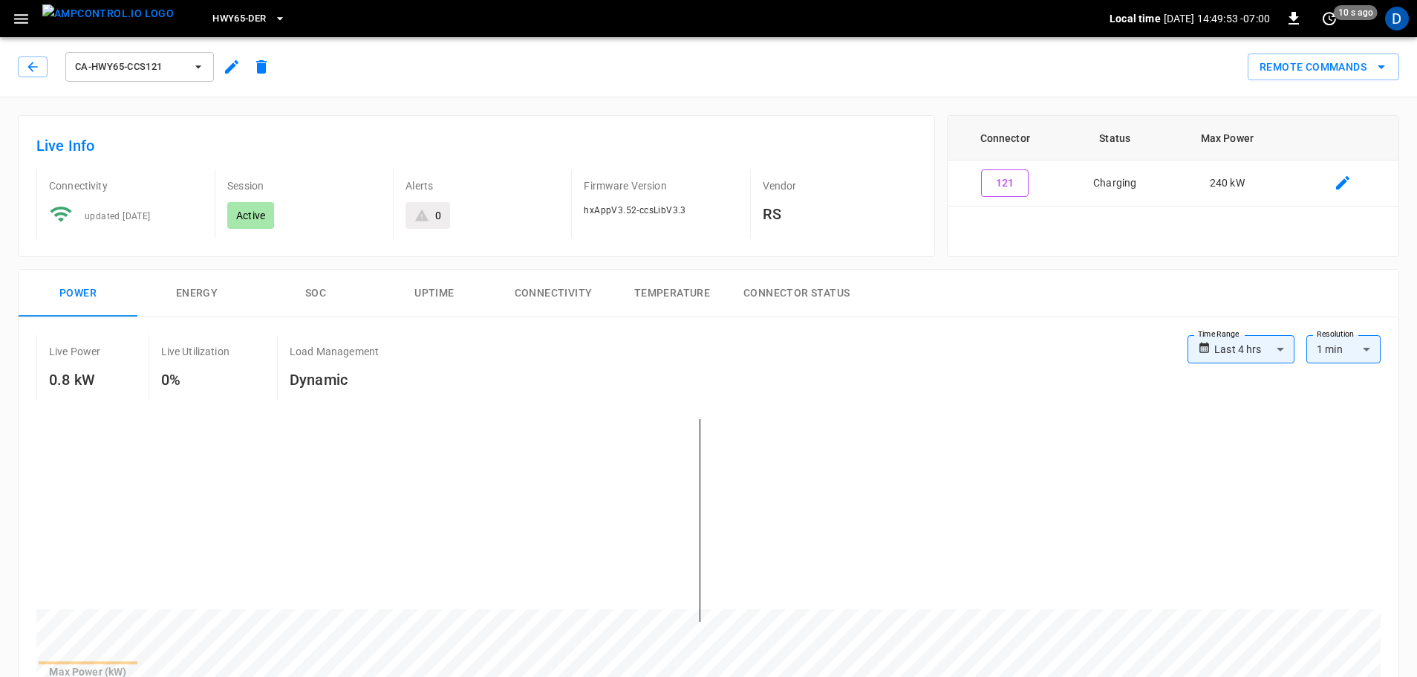
click at [111, 7] on img "menu" at bounding box center [107, 13] width 131 height 19
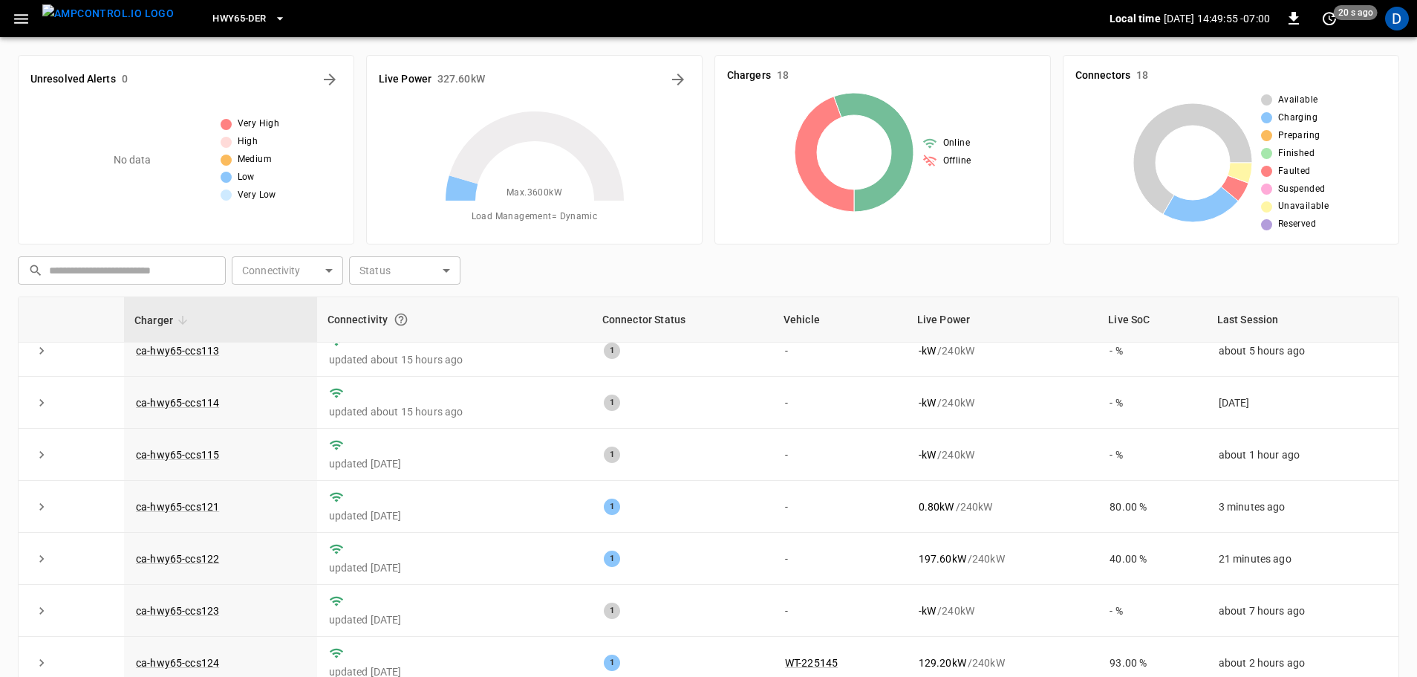
scroll to position [149, 0]
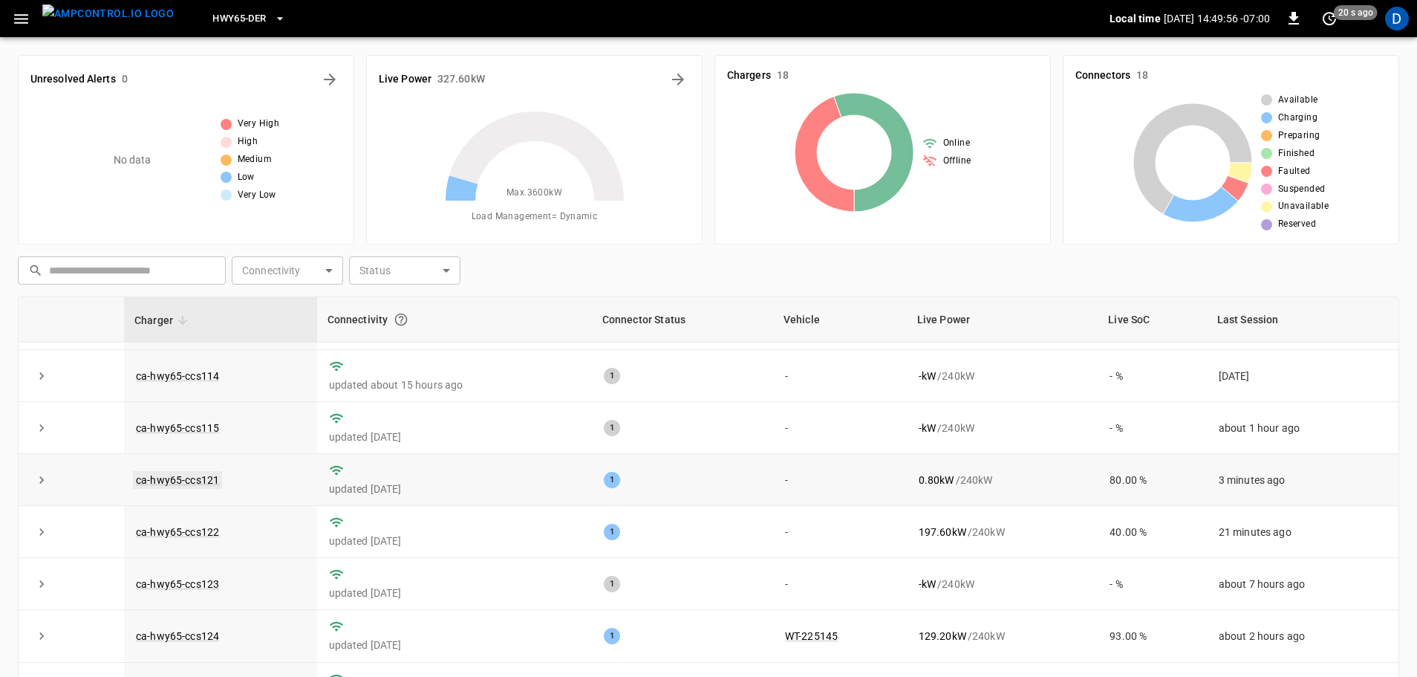
click at [161, 483] on link "ca-hwy65-ccs121" at bounding box center [177, 480] width 89 height 18
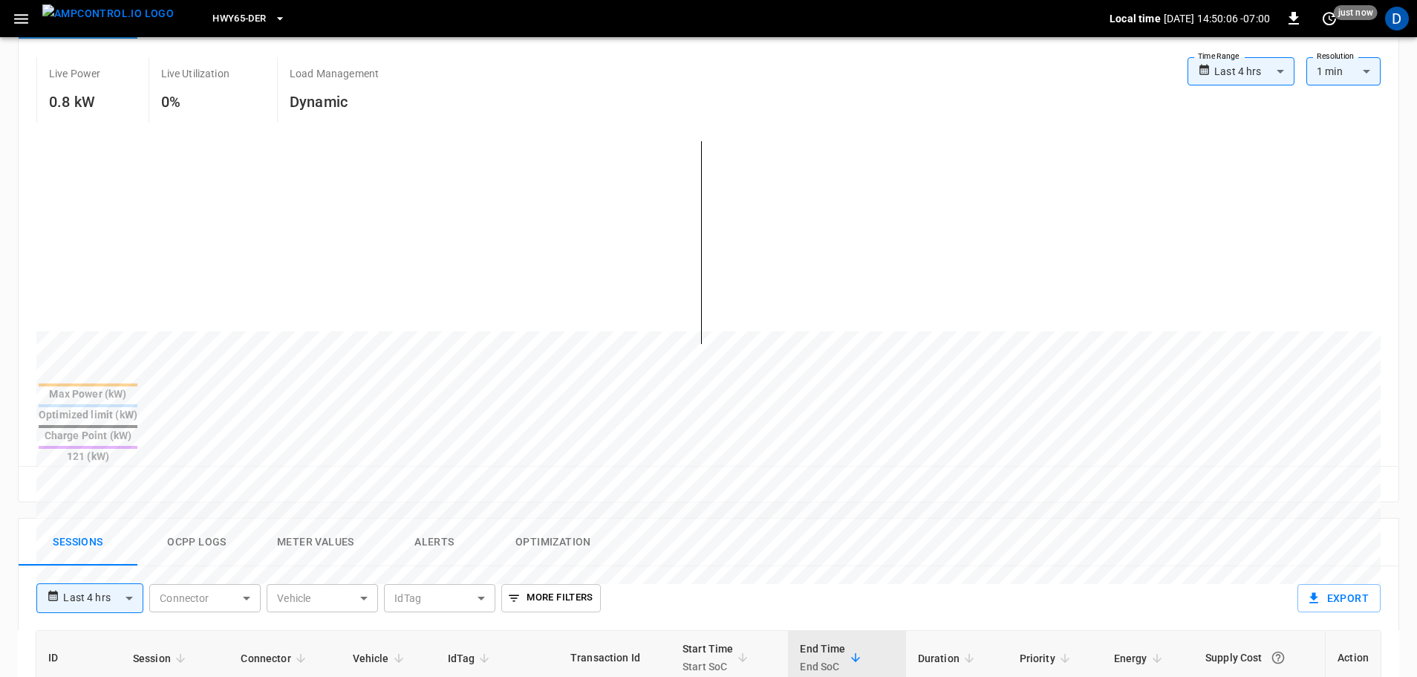
scroll to position [74, 0]
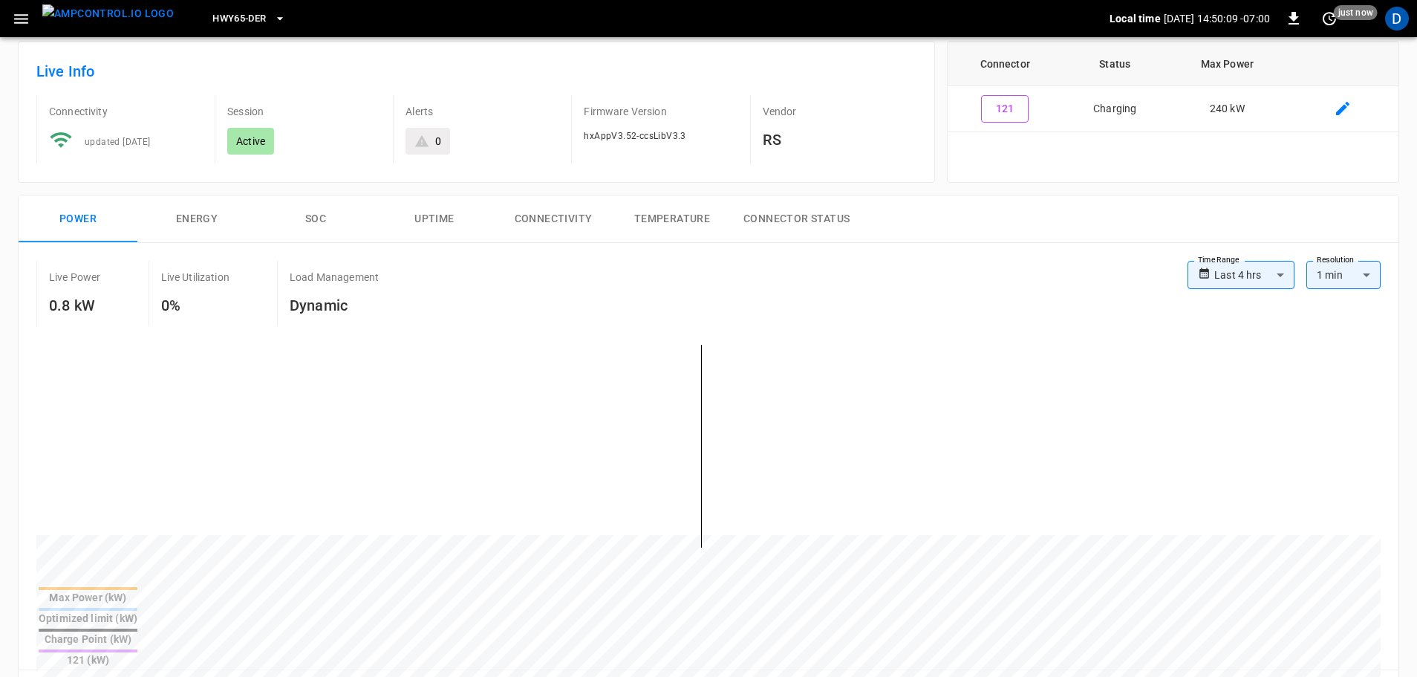
click at [193, 223] on button "Energy" at bounding box center [196, 219] width 119 height 48
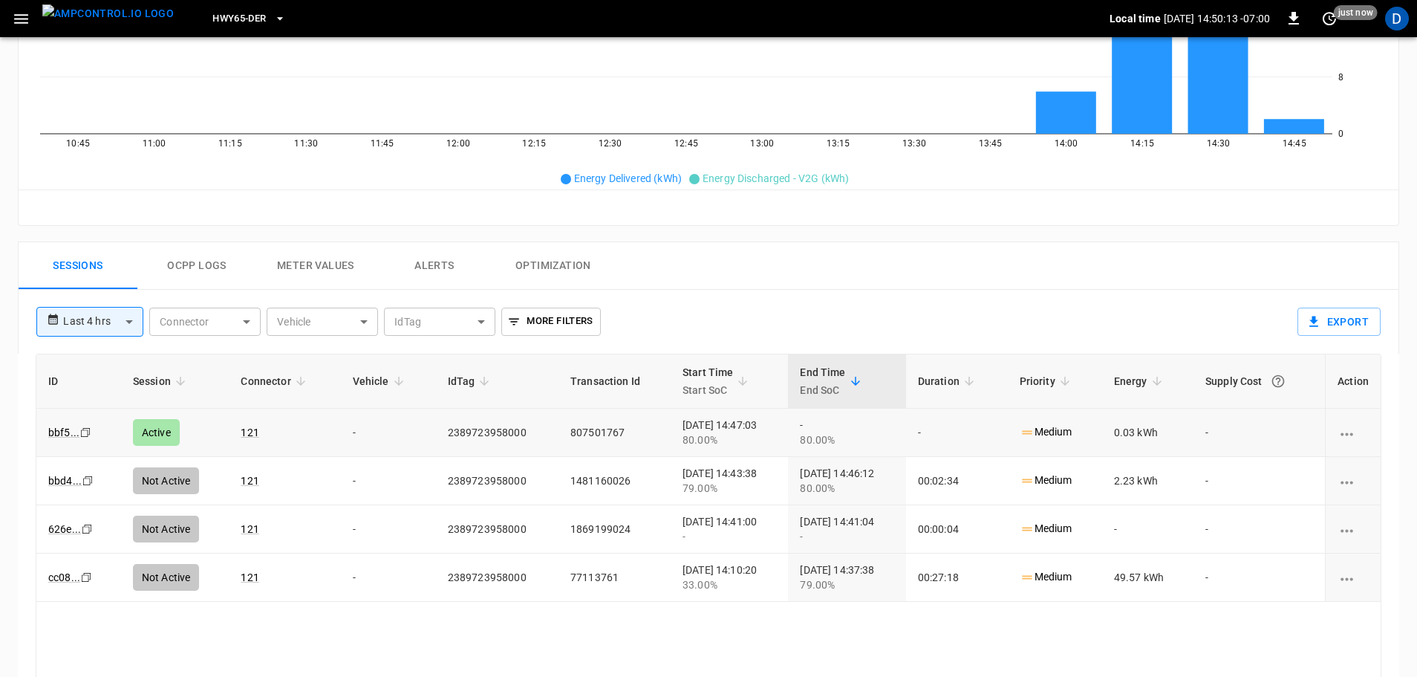
scroll to position [668, 0]
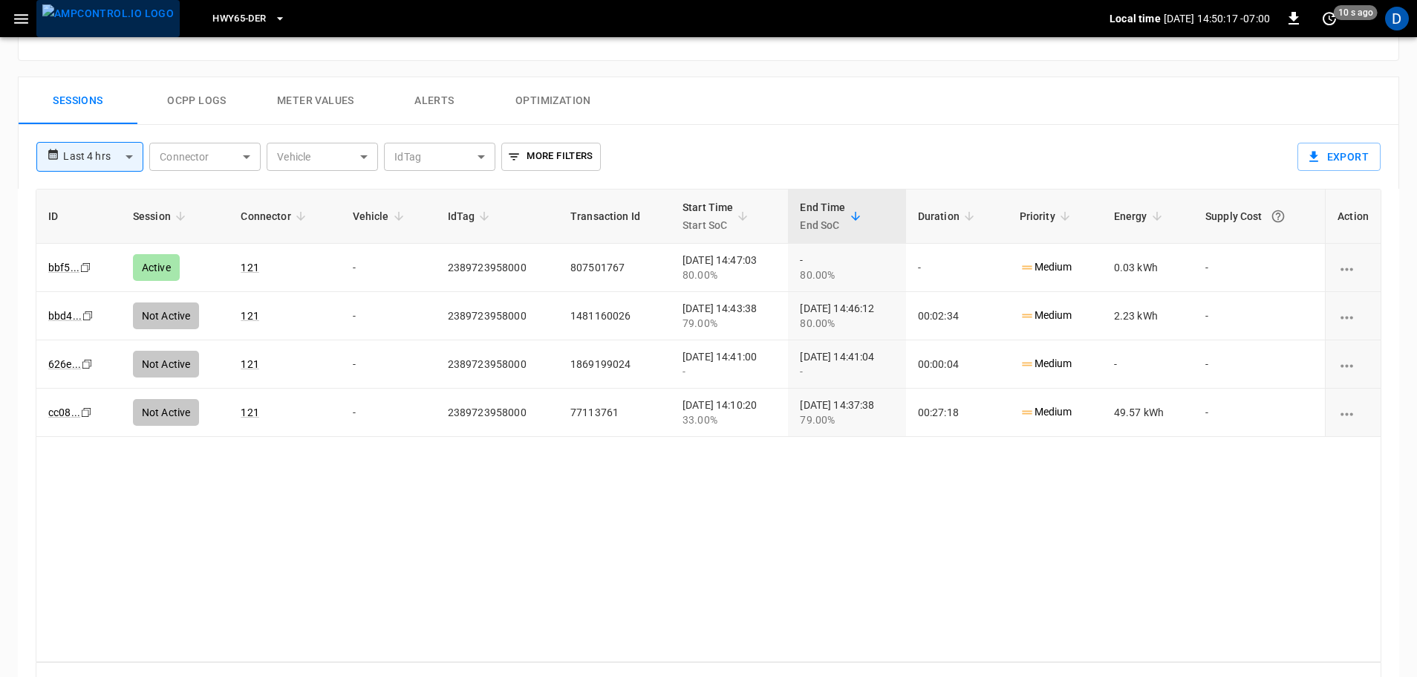
click at [117, 23] on img "menu" at bounding box center [107, 13] width 131 height 19
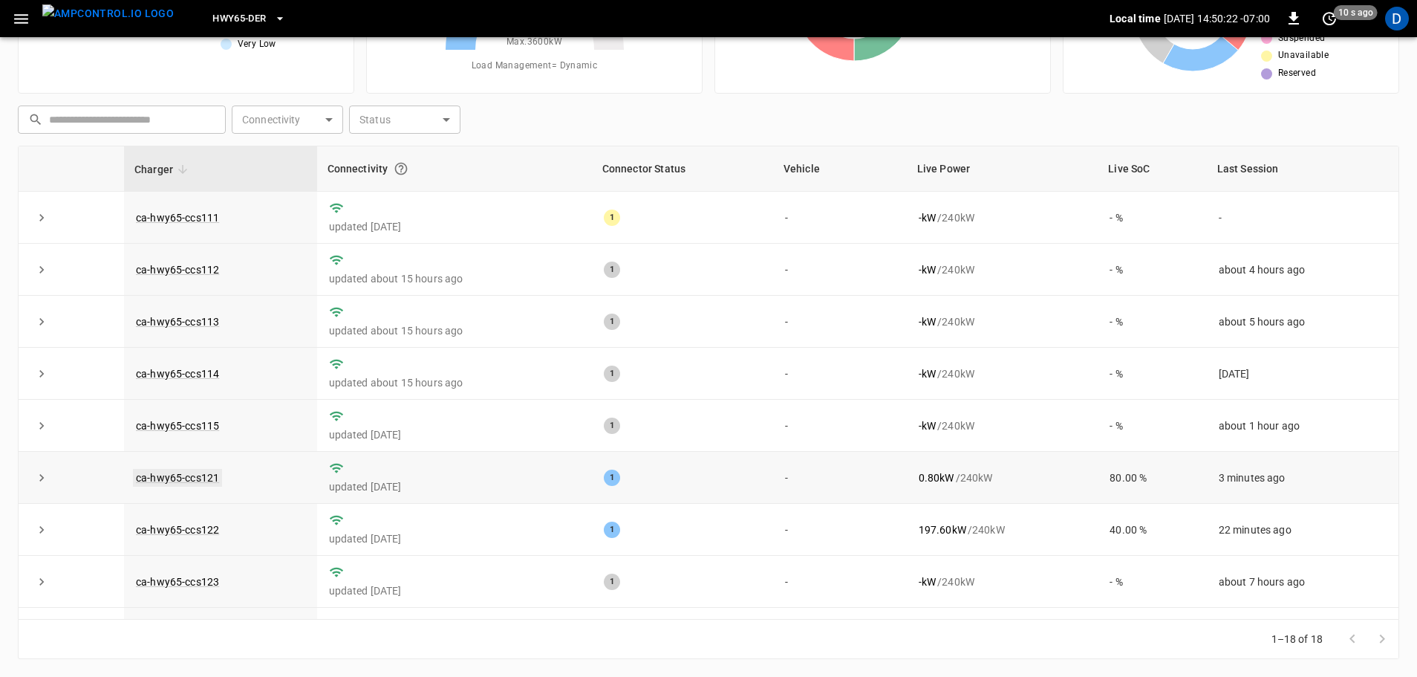
click at [209, 486] on link "ca-hwy65-ccs121" at bounding box center [177, 478] width 89 height 18
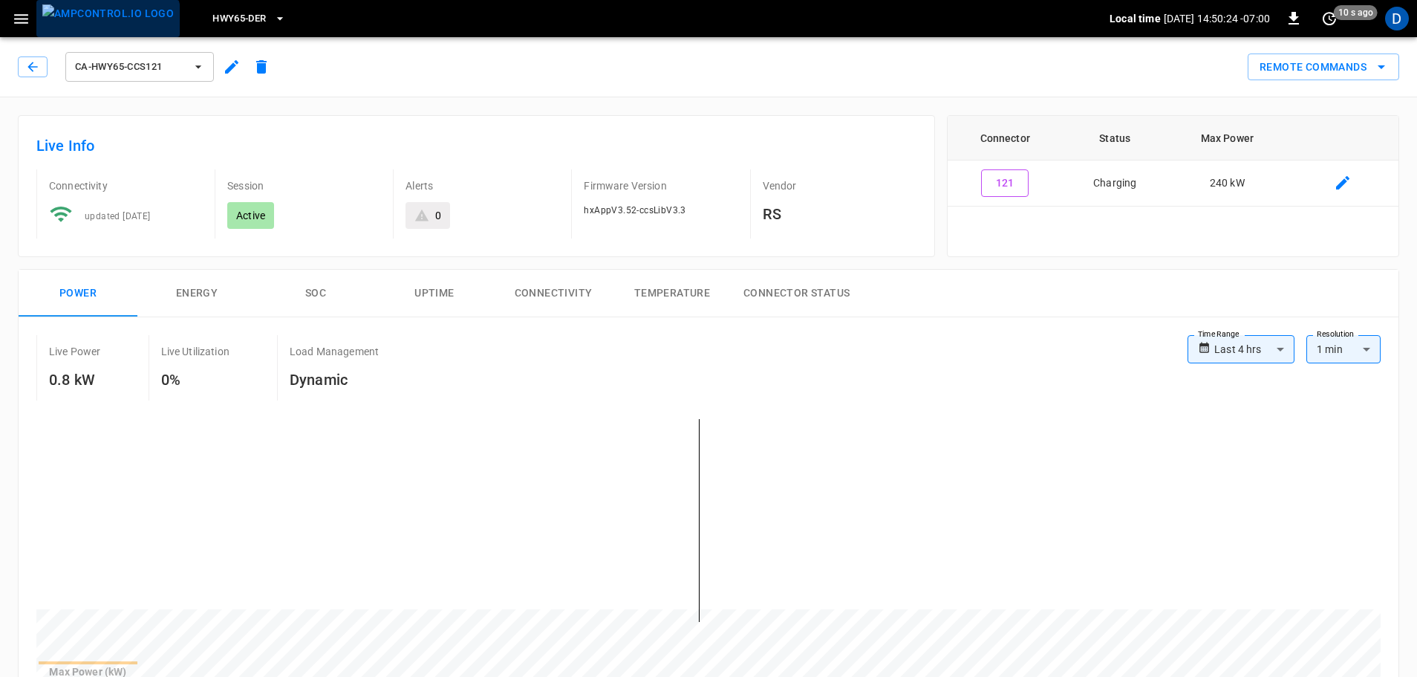
click at [107, 22] on img "menu" at bounding box center [107, 13] width 131 height 19
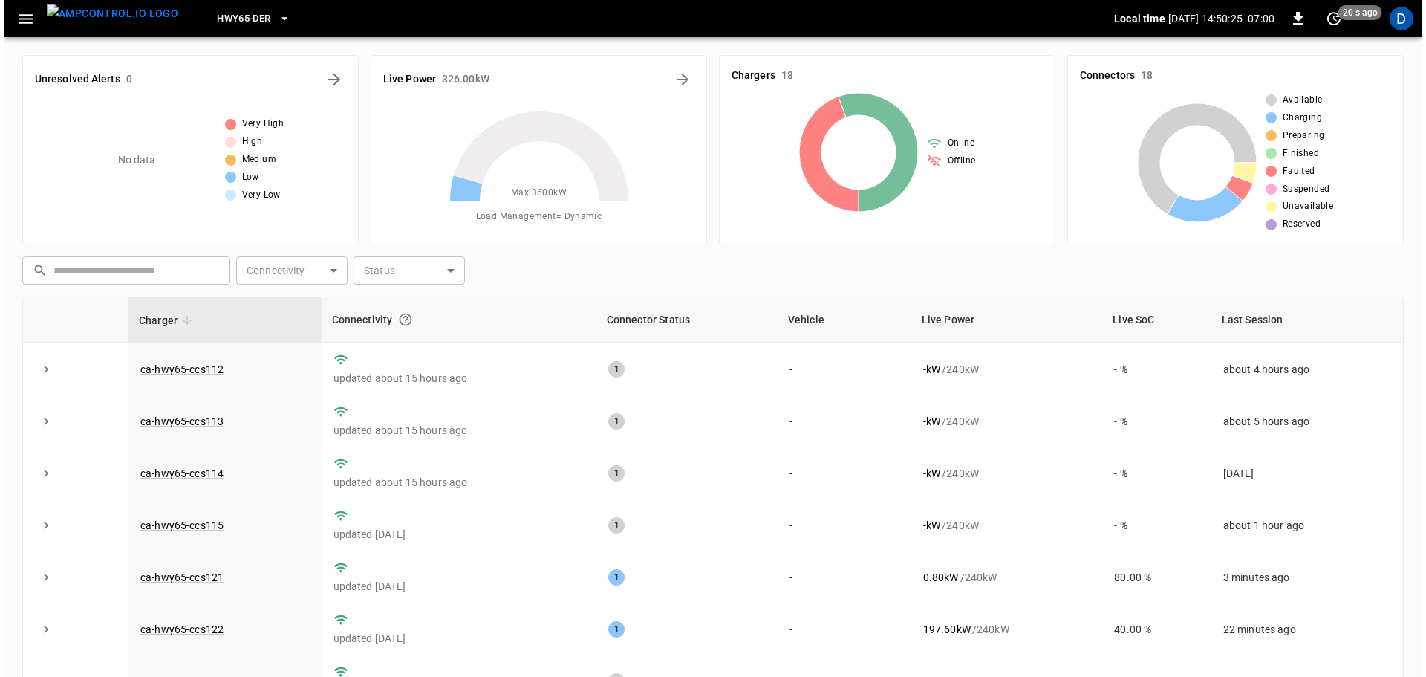
scroll to position [74, 0]
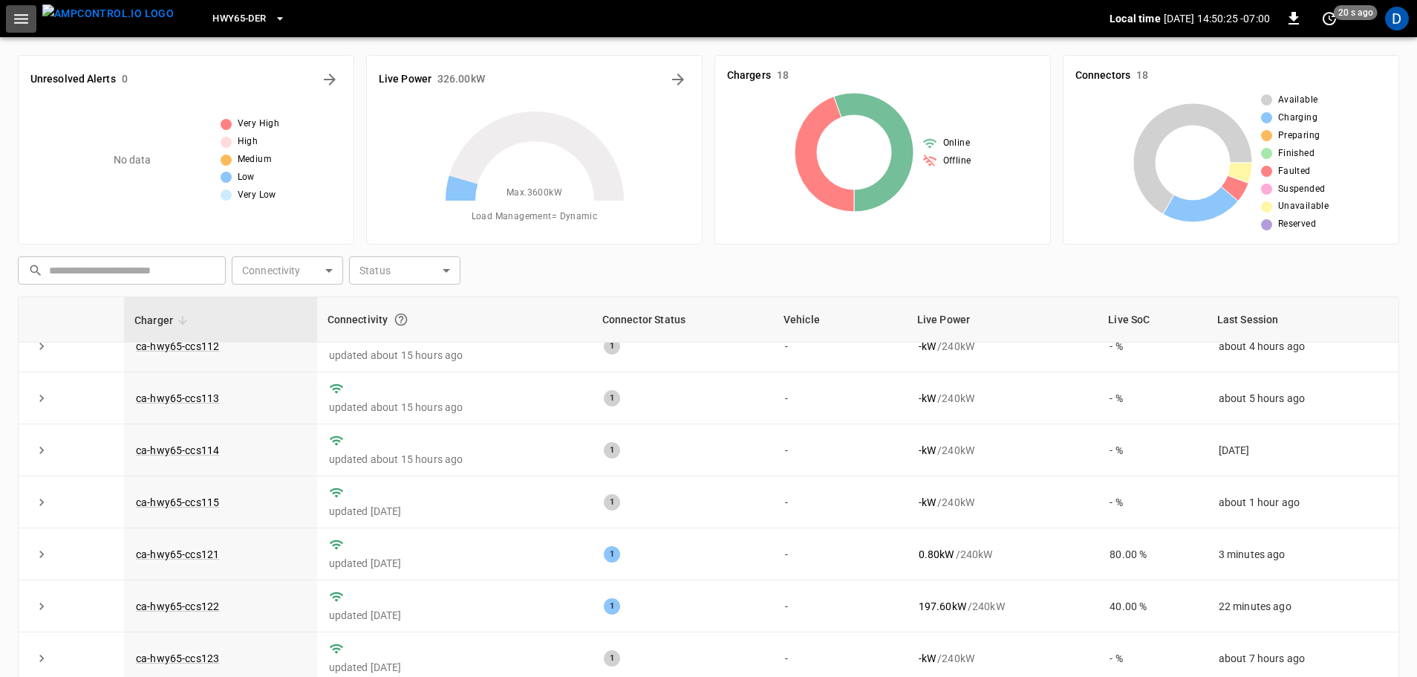
click at [20, 16] on icon "button" at bounding box center [21, 19] width 19 height 19
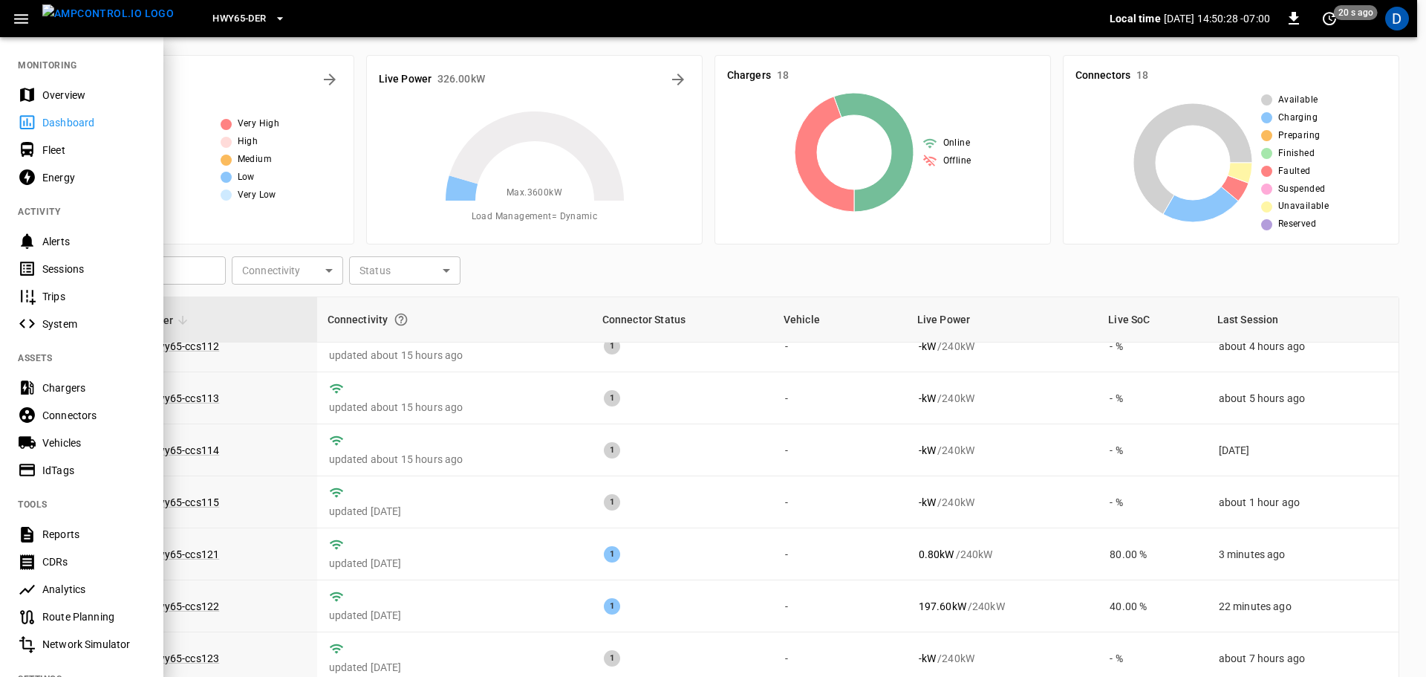
click at [64, 374] on div "Chargers" at bounding box center [81, 387] width 163 height 27
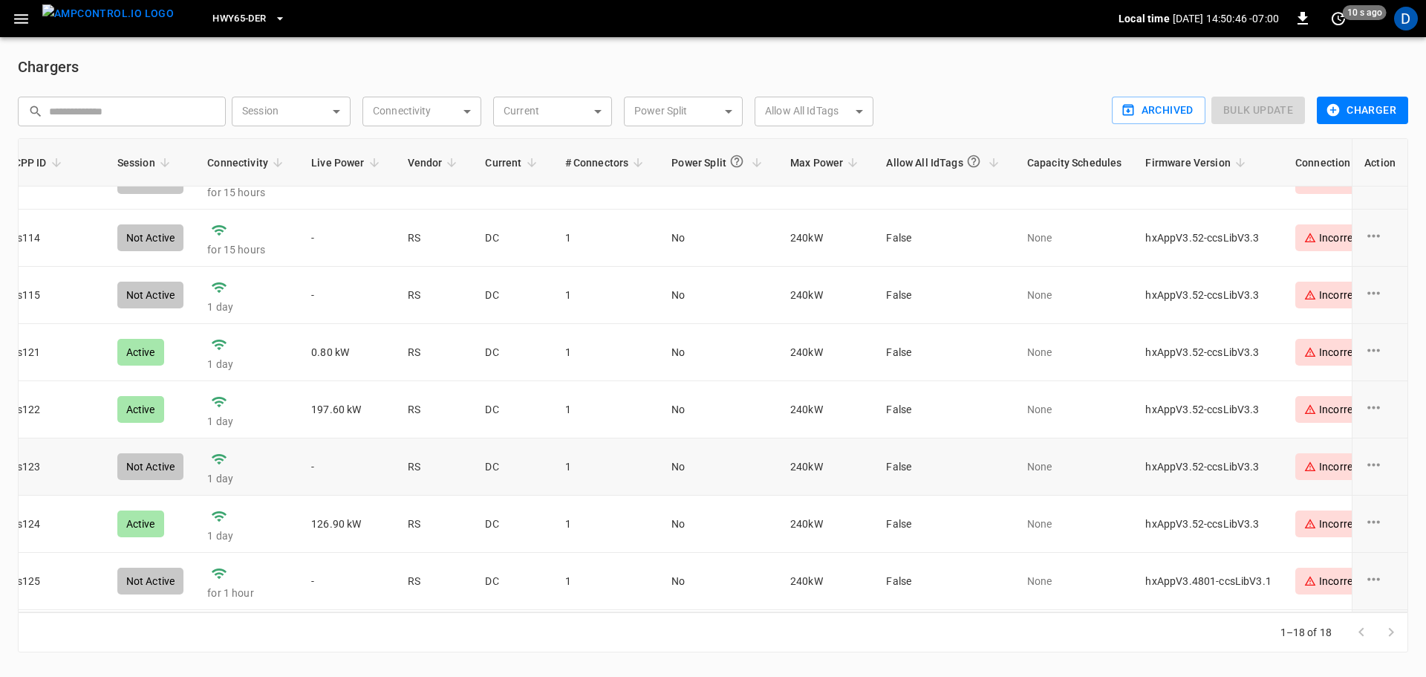
scroll to position [149, 313]
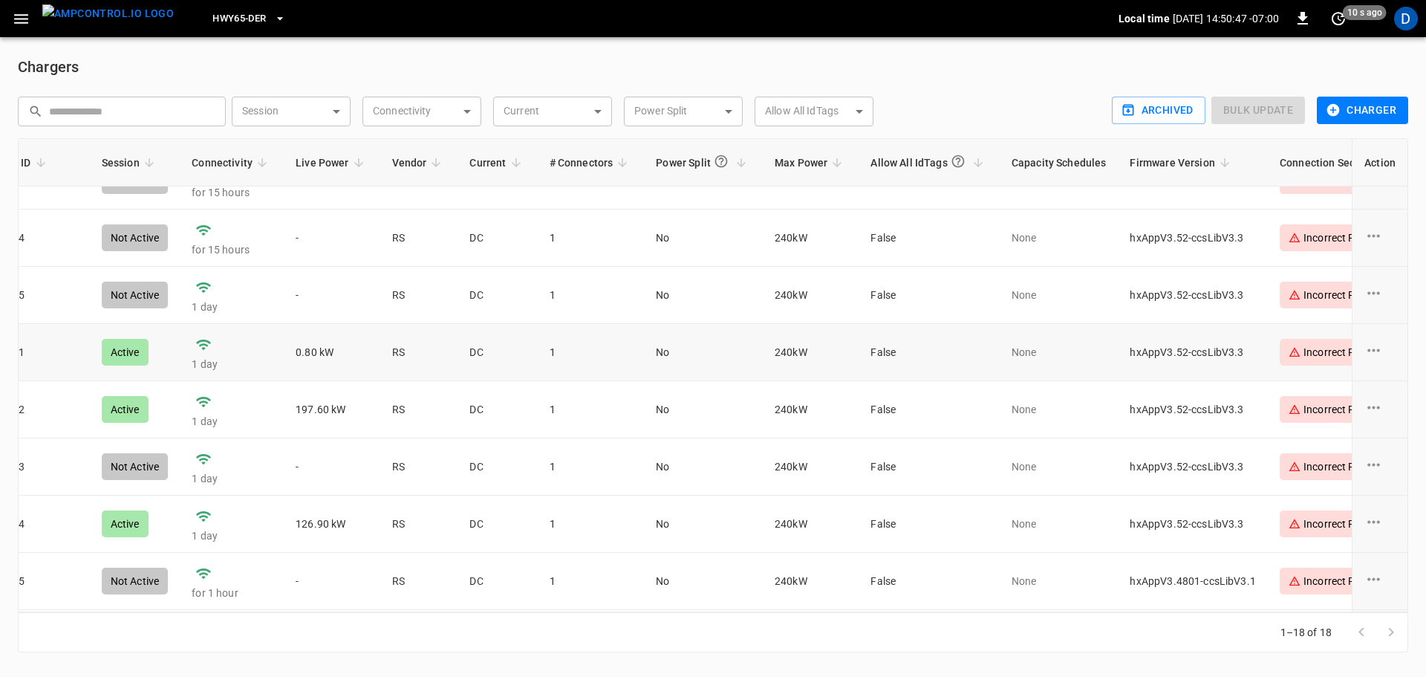
click at [1162, 355] on td "hxAppV3.52-ccsLibV3.3" at bounding box center [1192, 352] width 149 height 57
copy td "hxAppV3.52-ccsLibV3.3"
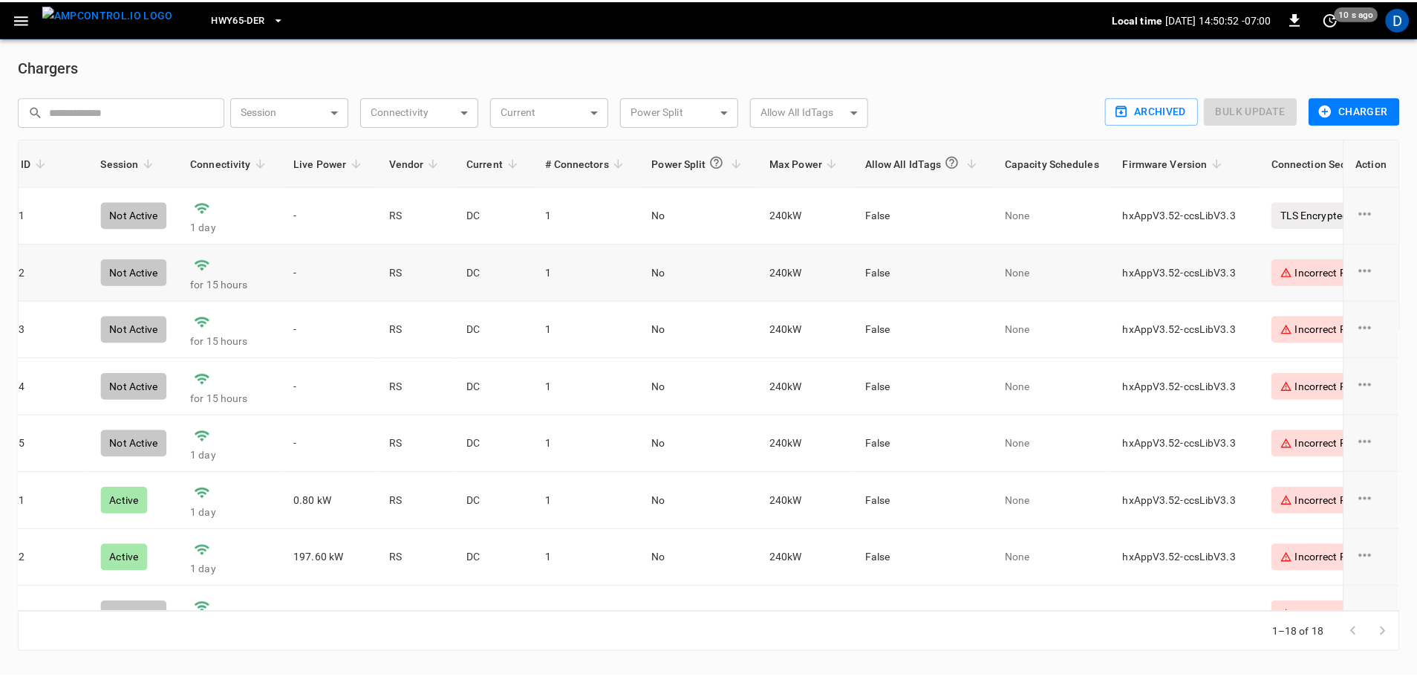
scroll to position [0, 0]
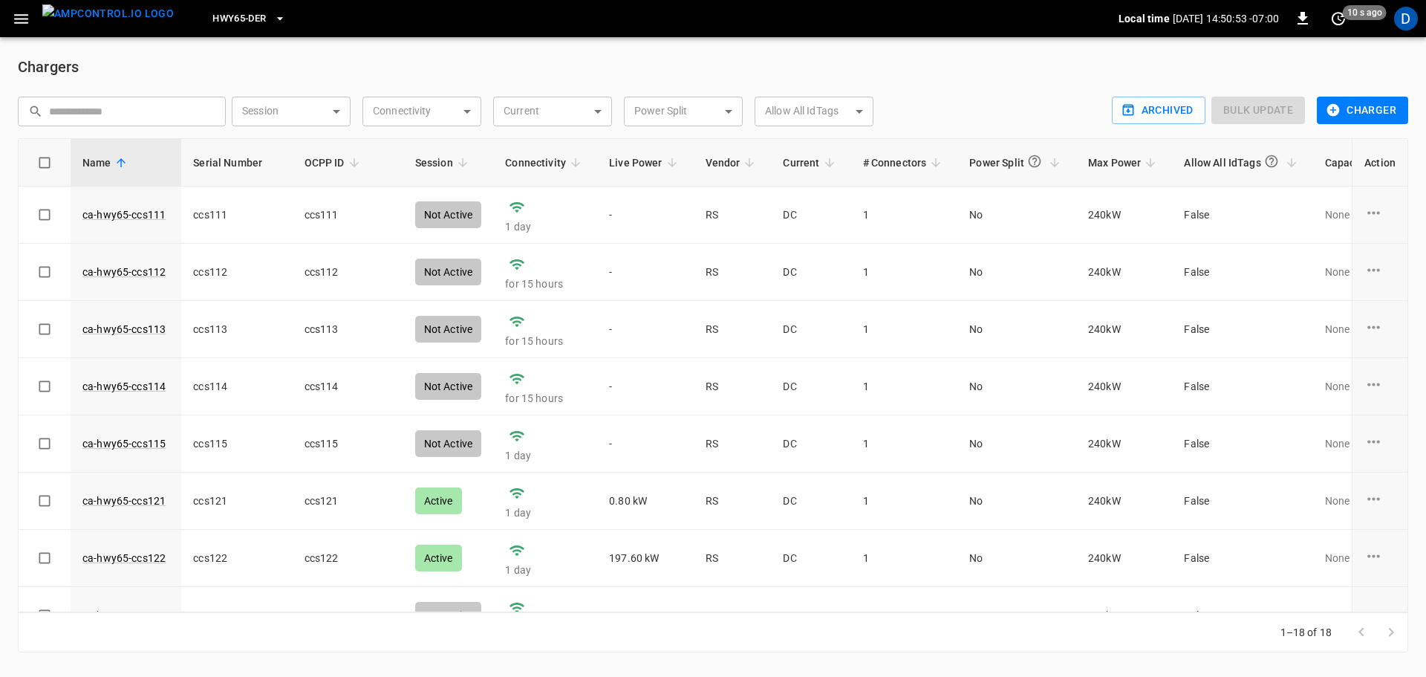
click at [101, 14] on img "menu" at bounding box center [107, 13] width 131 height 19
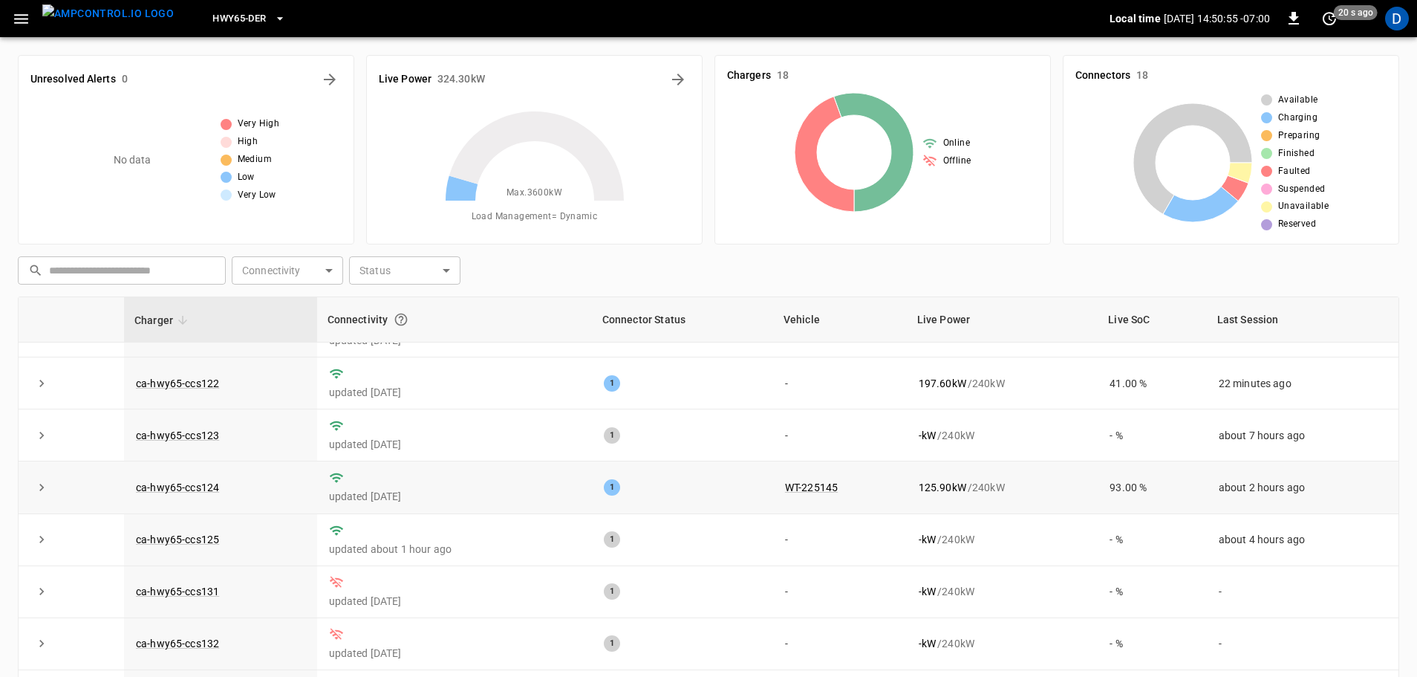
scroll to position [223, 0]
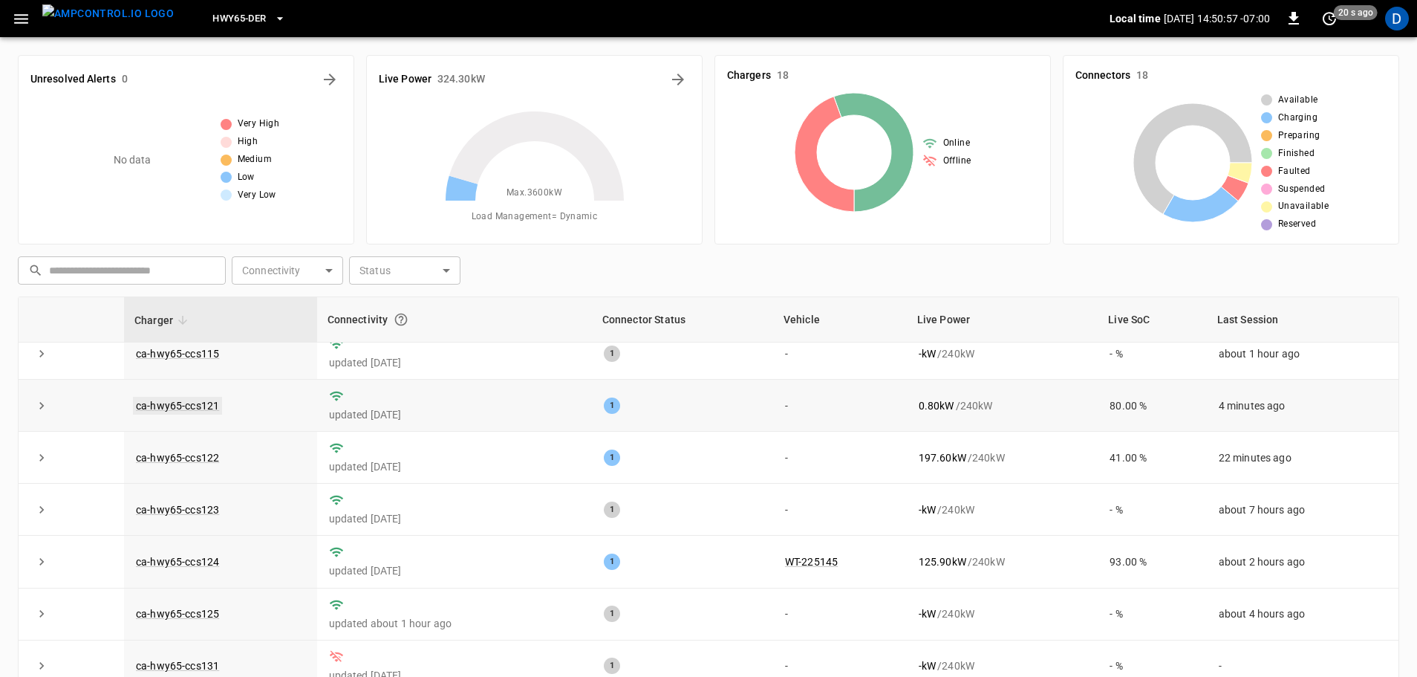
click at [198, 403] on link "ca-hwy65-ccs121" at bounding box center [177, 406] width 89 height 18
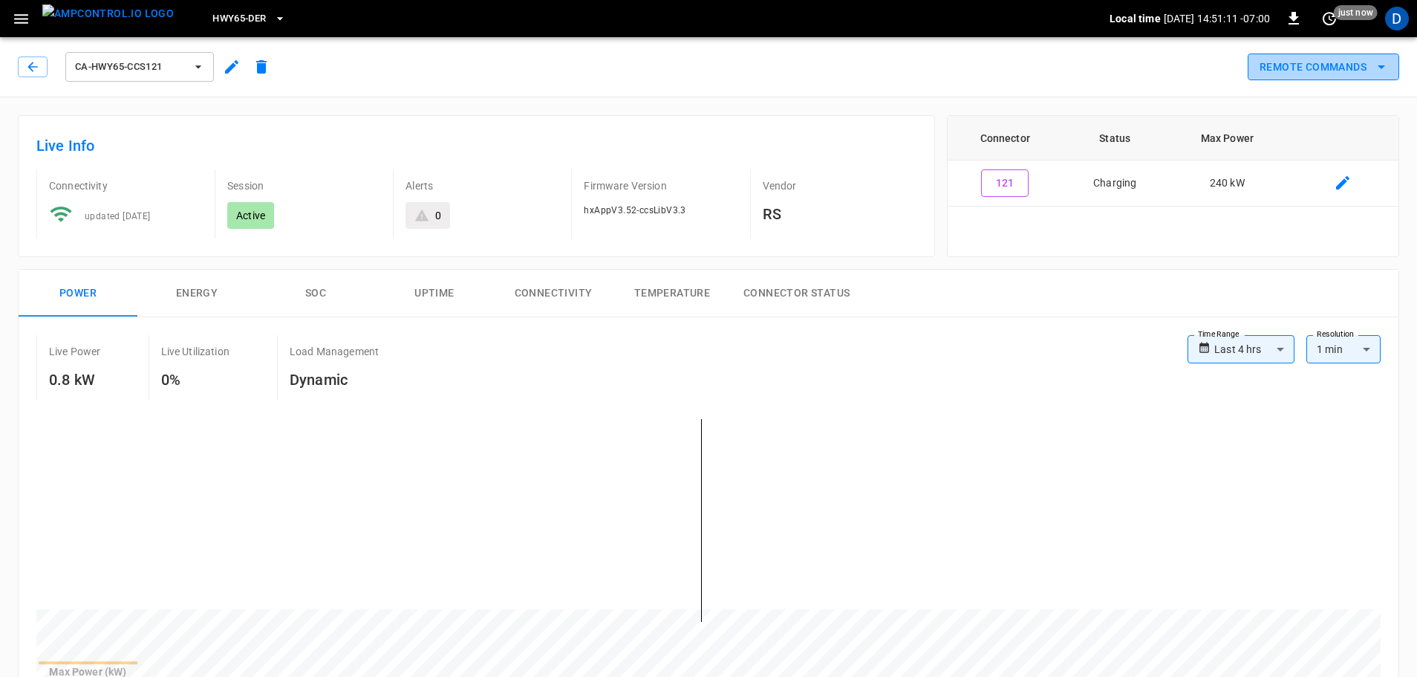
click at [1325, 62] on button "Remote Commands" at bounding box center [1324, 66] width 152 height 27
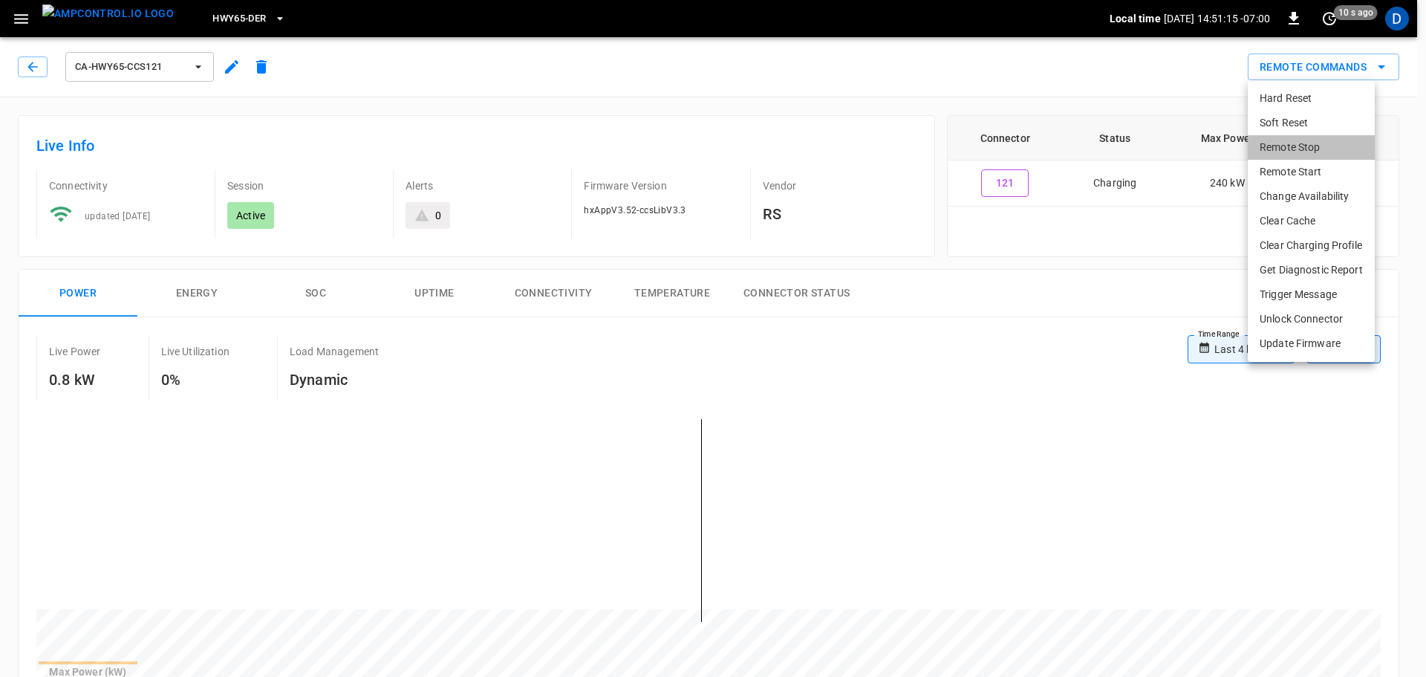
click at [1291, 149] on li "Remote Stop" at bounding box center [1311, 147] width 127 height 25
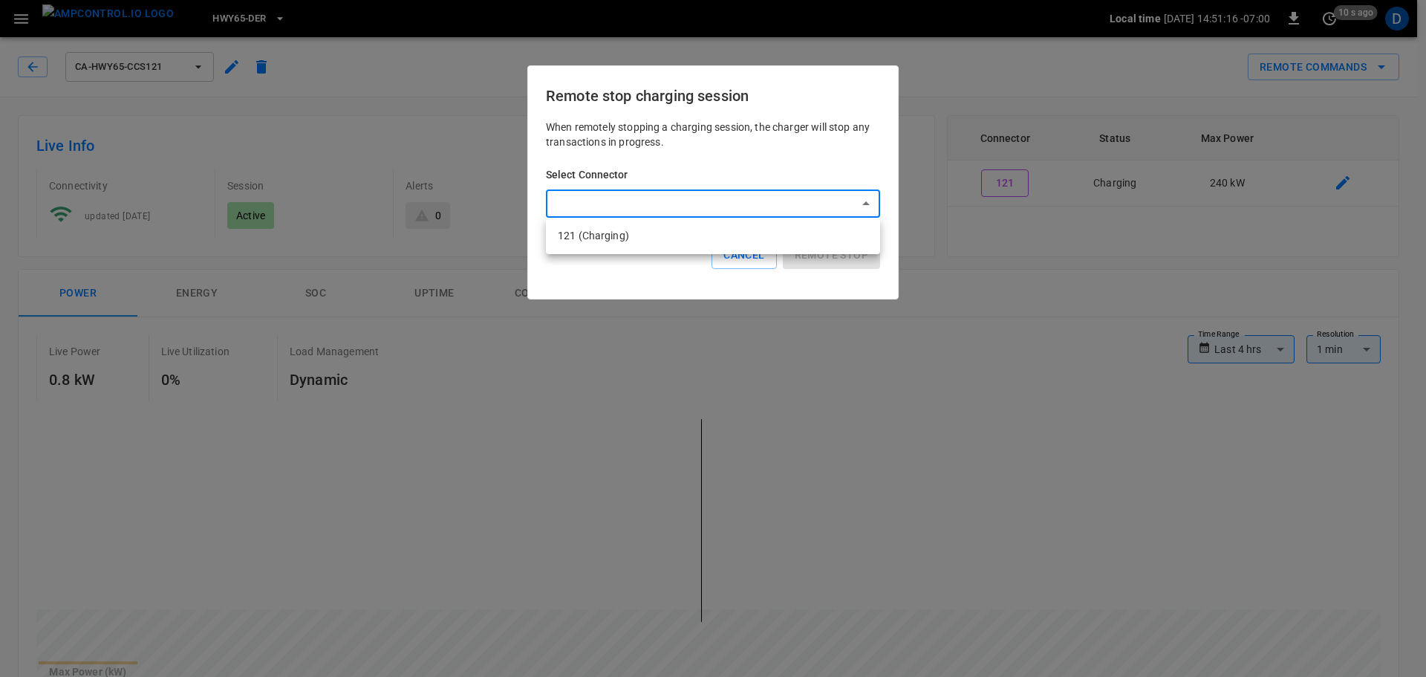
click at [596, 241] on li "121 (Charging)" at bounding box center [713, 236] width 334 height 25
type input "**********"
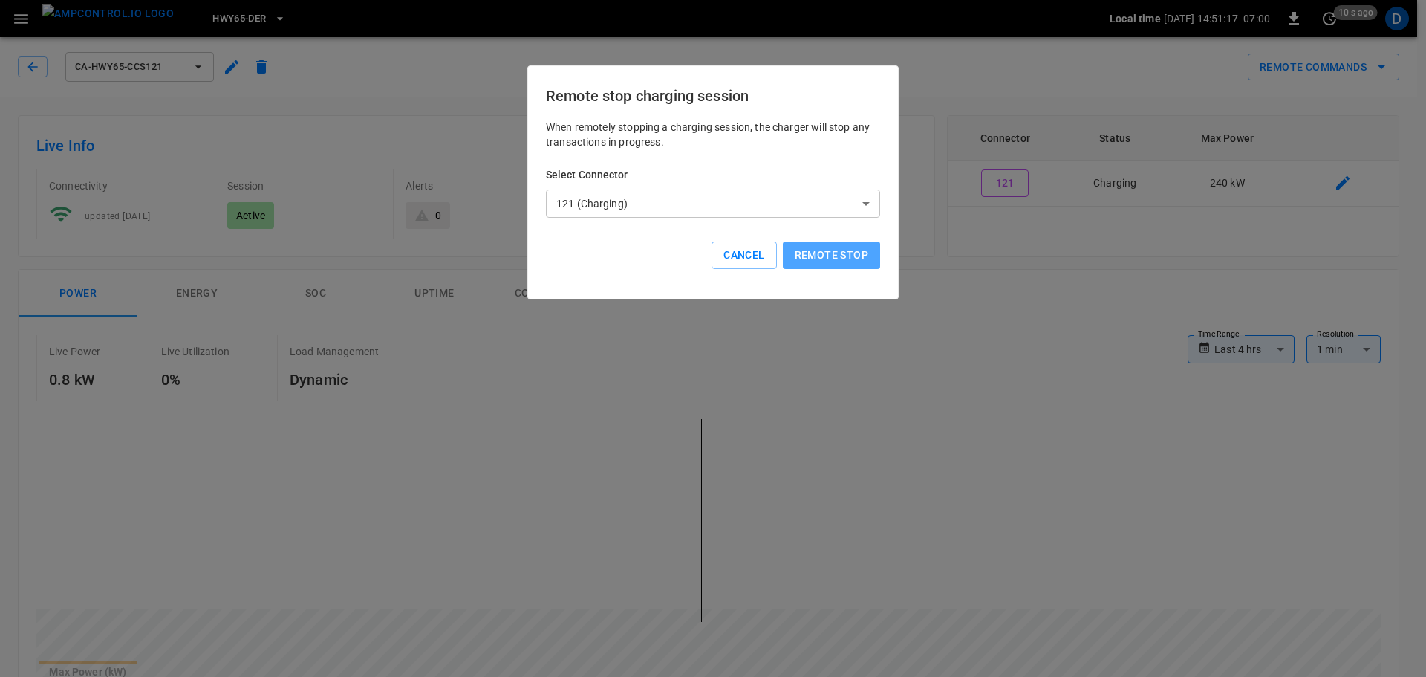
click at [849, 260] on button "Remote stop" at bounding box center [831, 254] width 97 height 27
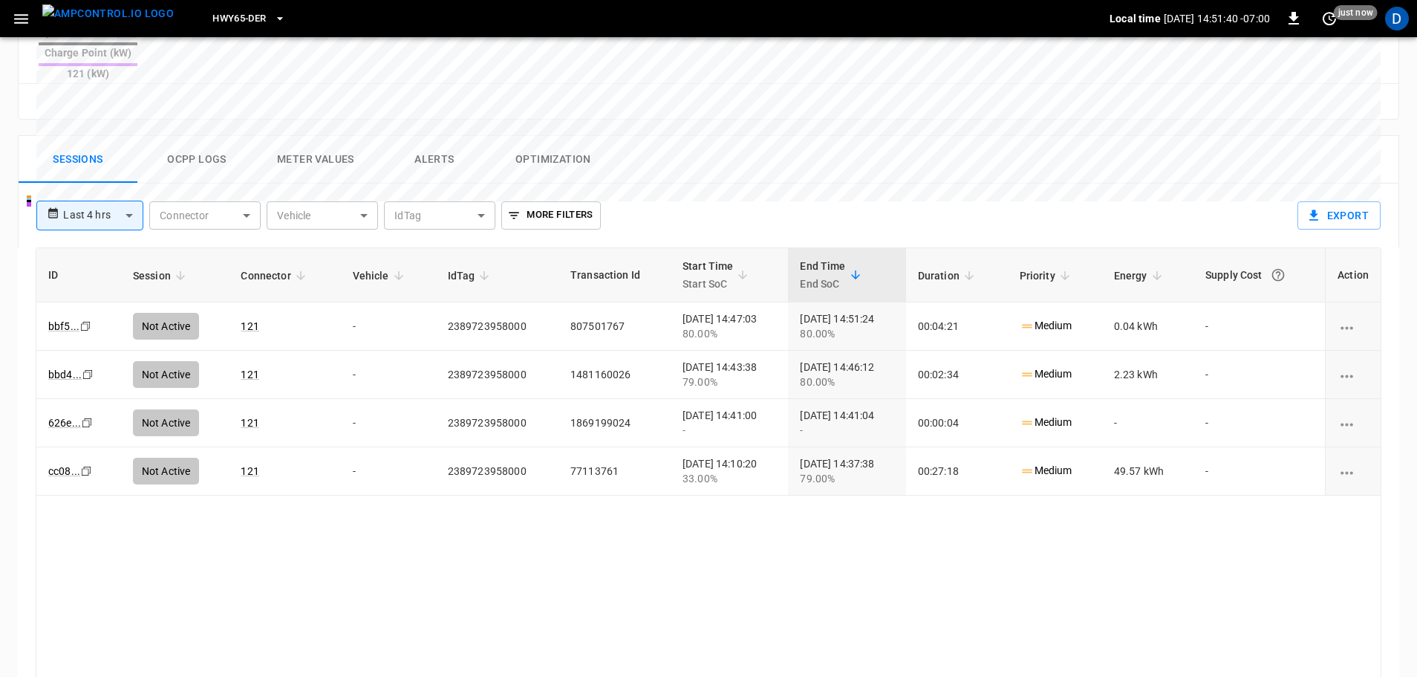
scroll to position [638, 0]
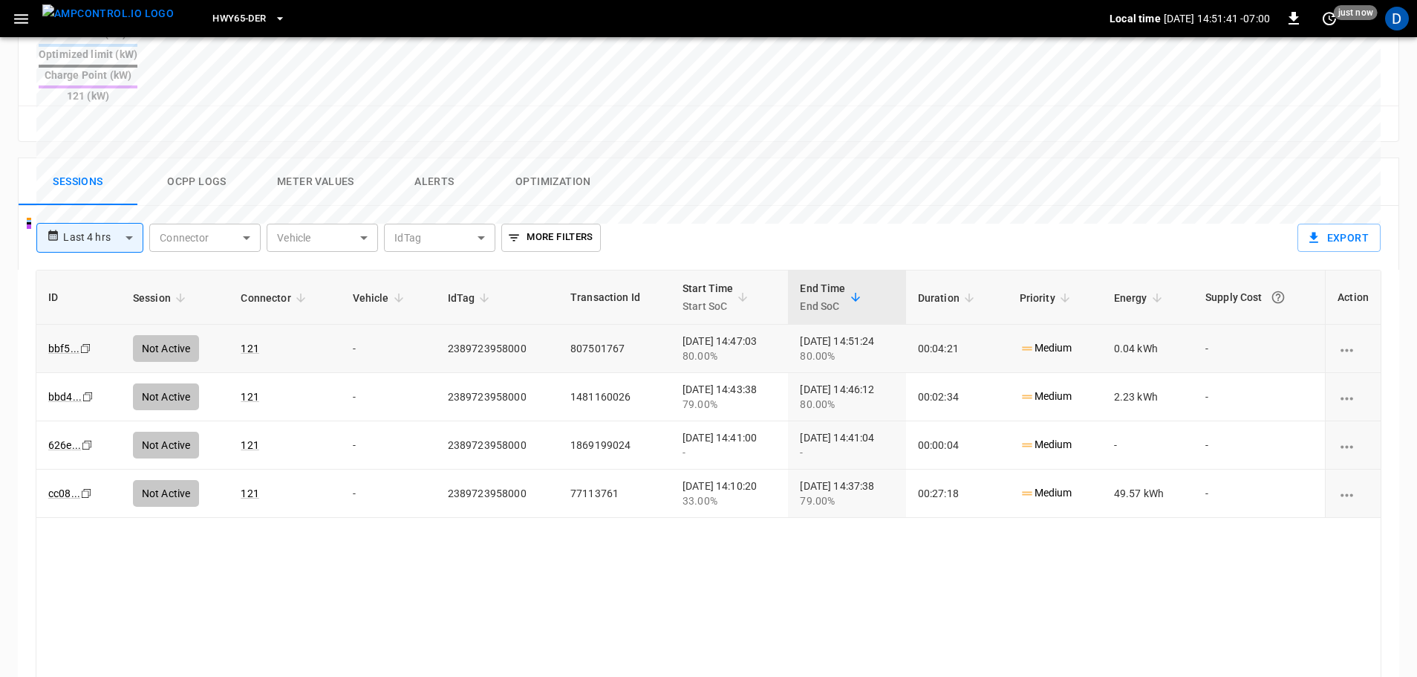
click at [456, 325] on td "2389723958000" at bounding box center [497, 349] width 123 height 48
copy td "2389723958000"
click at [123, 22] on img "menu" at bounding box center [107, 13] width 131 height 19
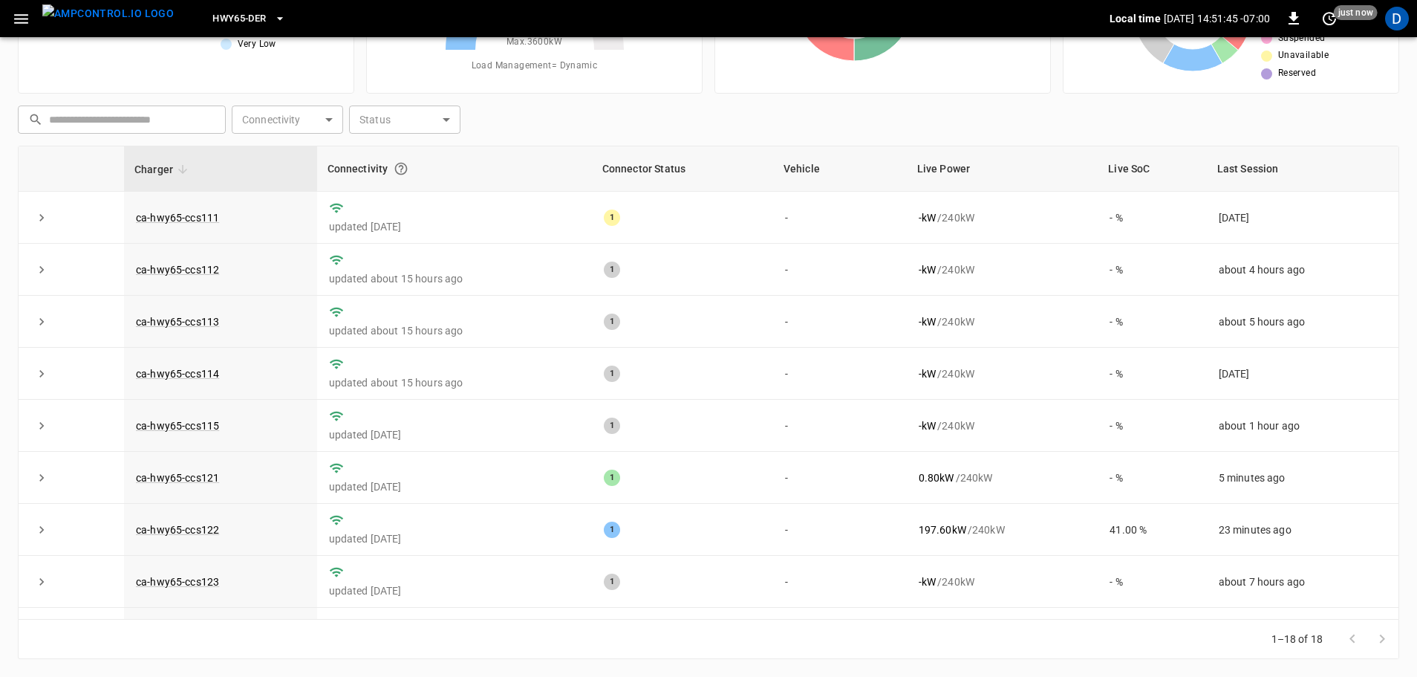
scroll to position [151, 0]
click at [201, 479] on link "ca-hwy65-ccs121" at bounding box center [177, 478] width 89 height 18
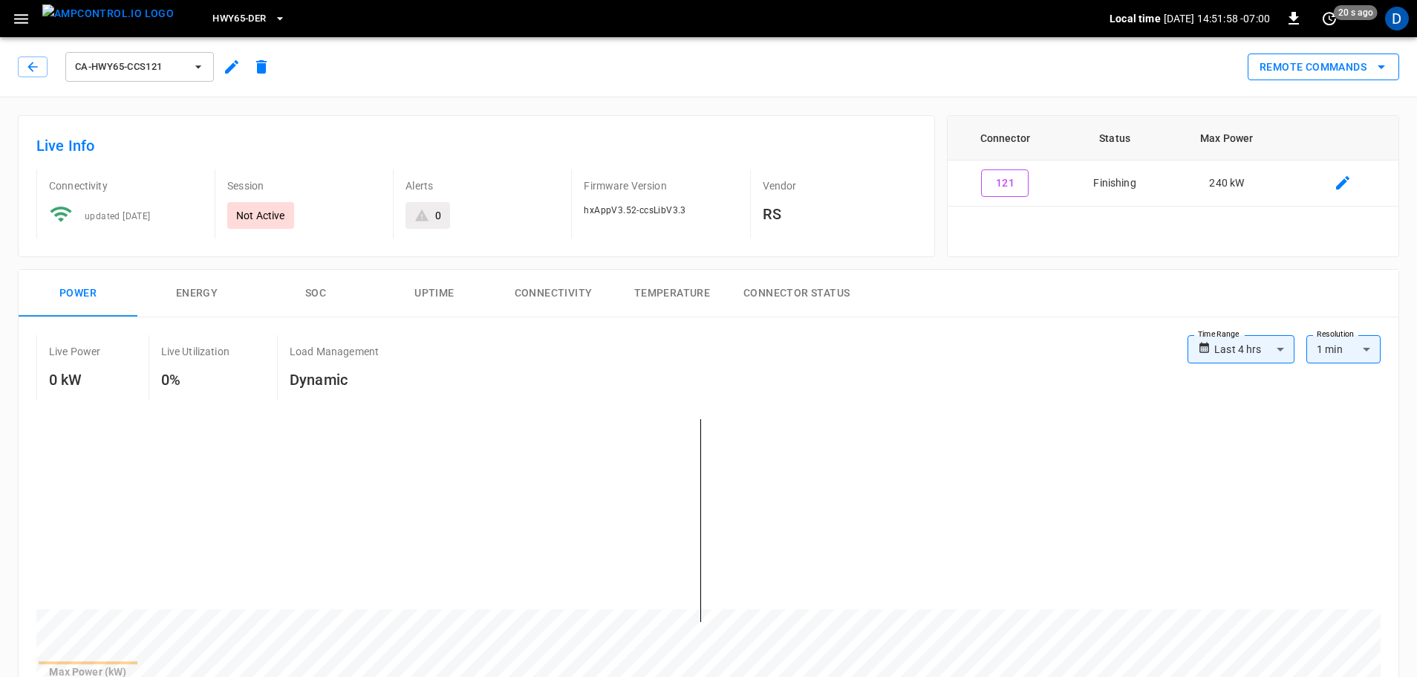
click at [1278, 73] on button "Remote Commands" at bounding box center [1324, 66] width 152 height 27
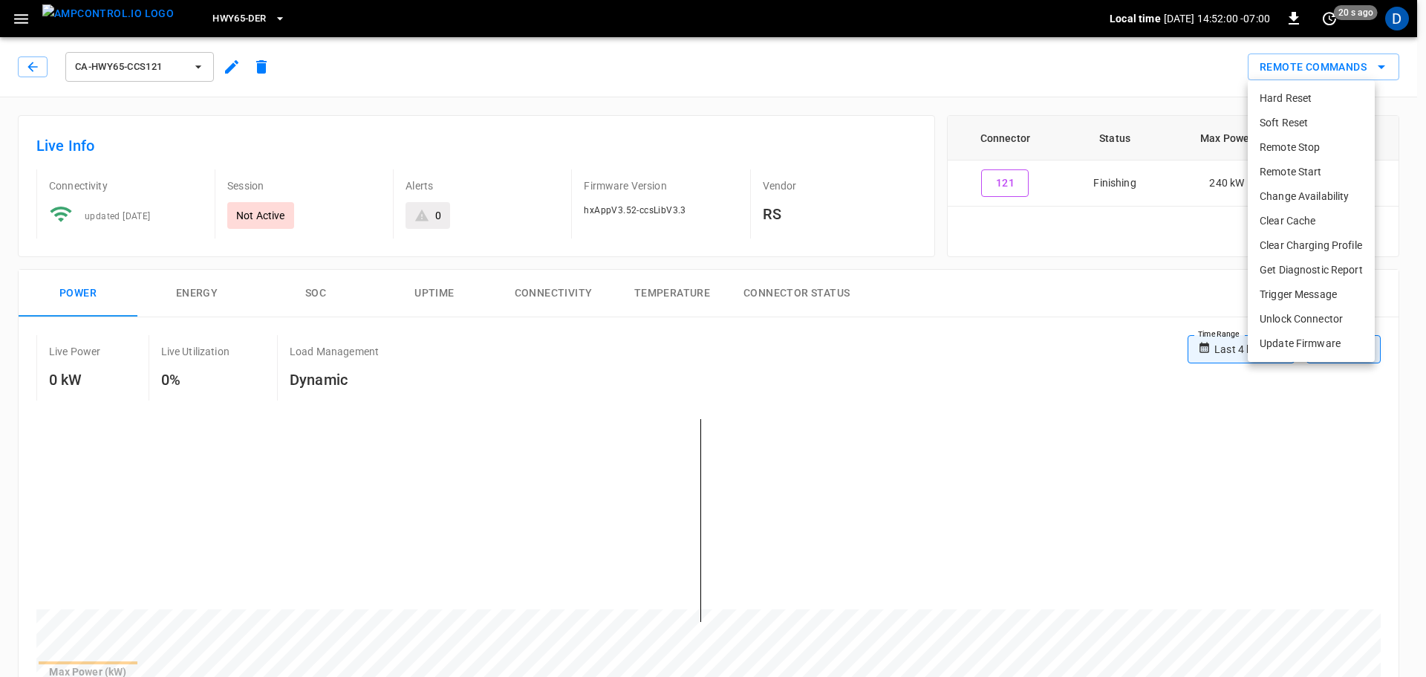
click at [1299, 322] on li "Unlock Connector" at bounding box center [1311, 319] width 127 height 25
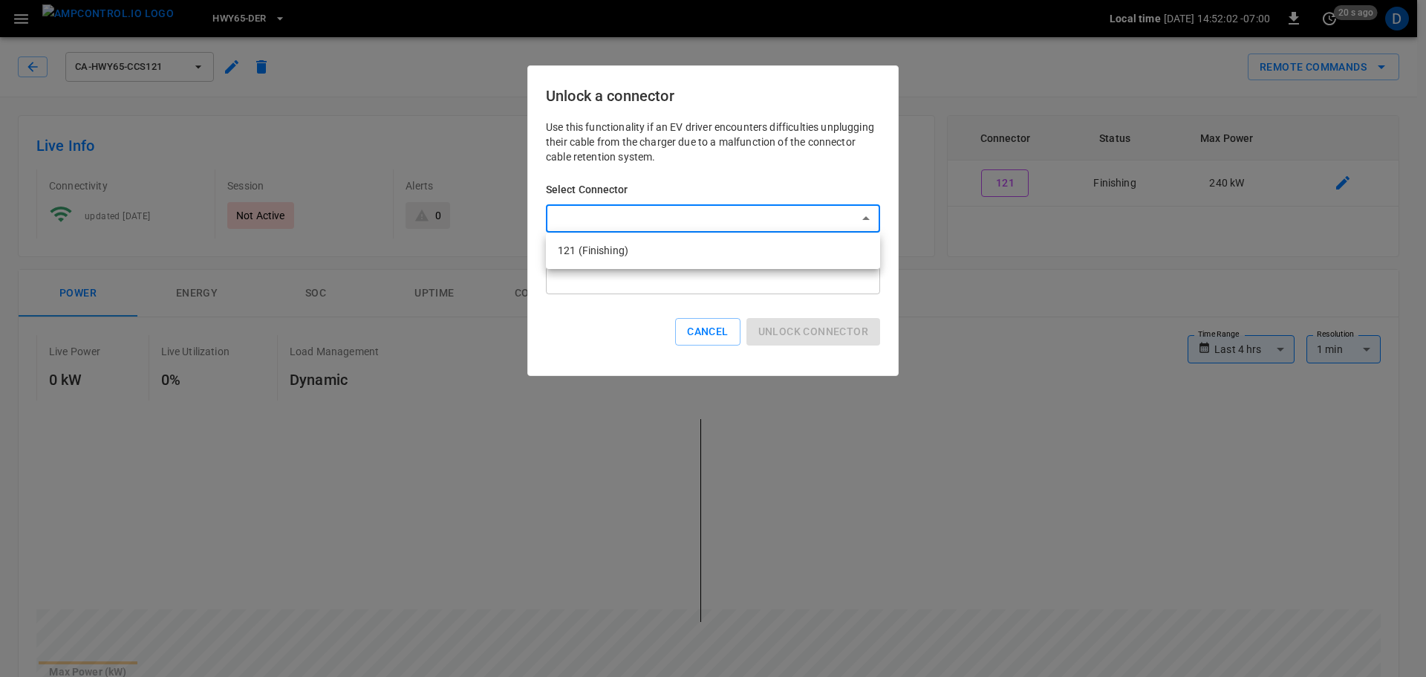
click at [663, 255] on li "121 (Finishing)" at bounding box center [713, 250] width 334 height 25
type input "**********"
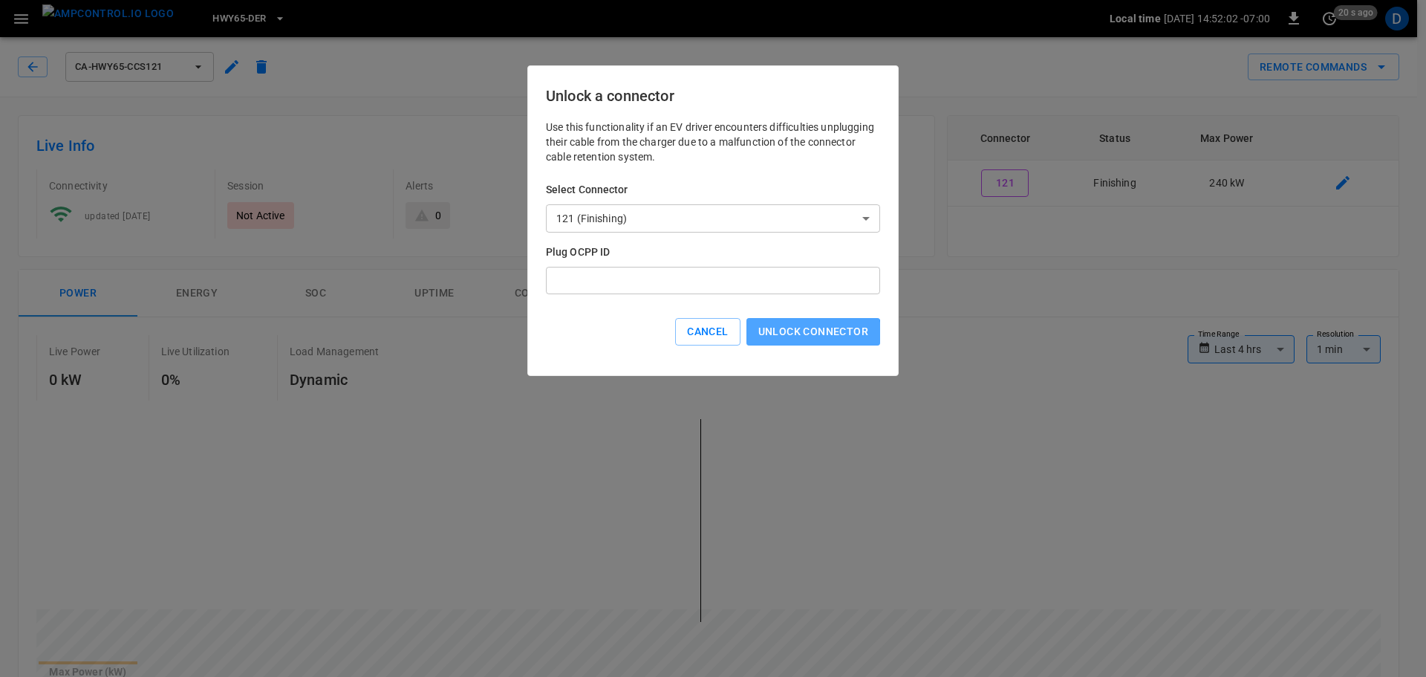
click at [798, 333] on button "Unlock connector" at bounding box center [813, 331] width 134 height 27
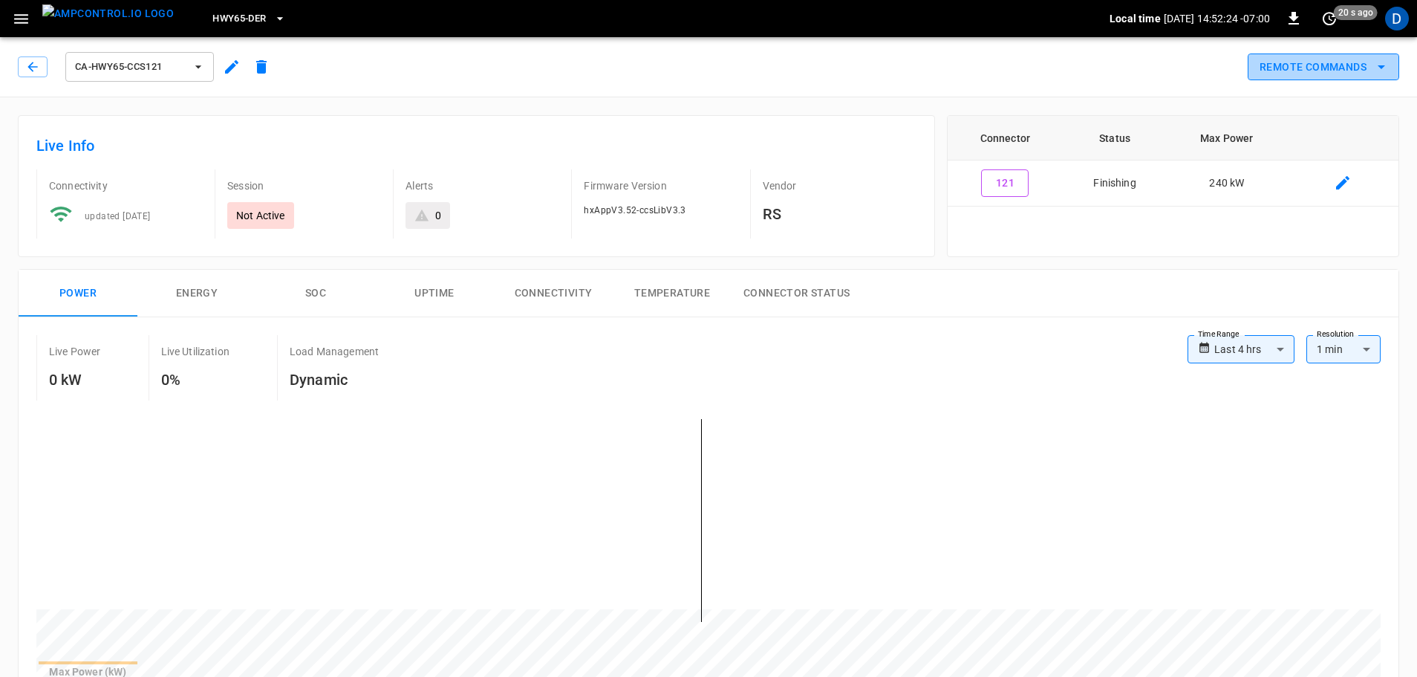
click at [1315, 63] on button "Remote Commands" at bounding box center [1324, 66] width 152 height 27
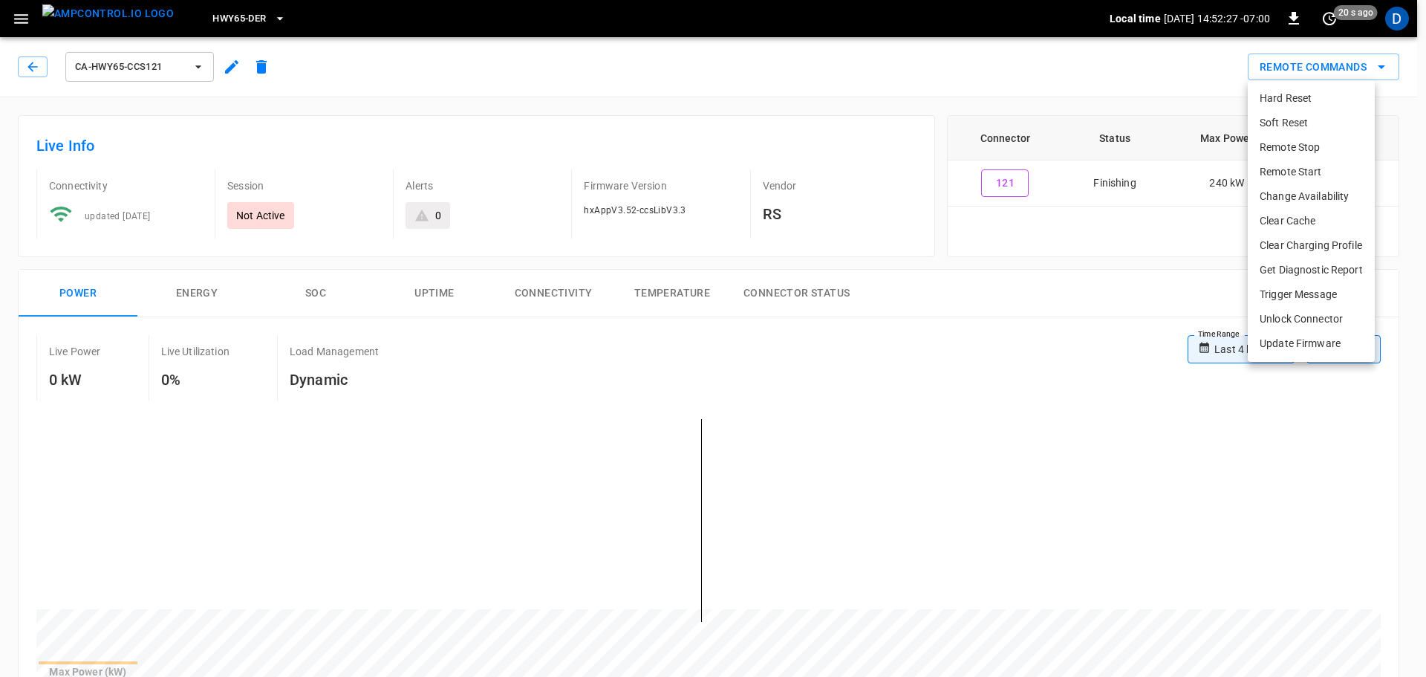
click at [1304, 126] on li "Soft Reset" at bounding box center [1311, 123] width 127 height 25
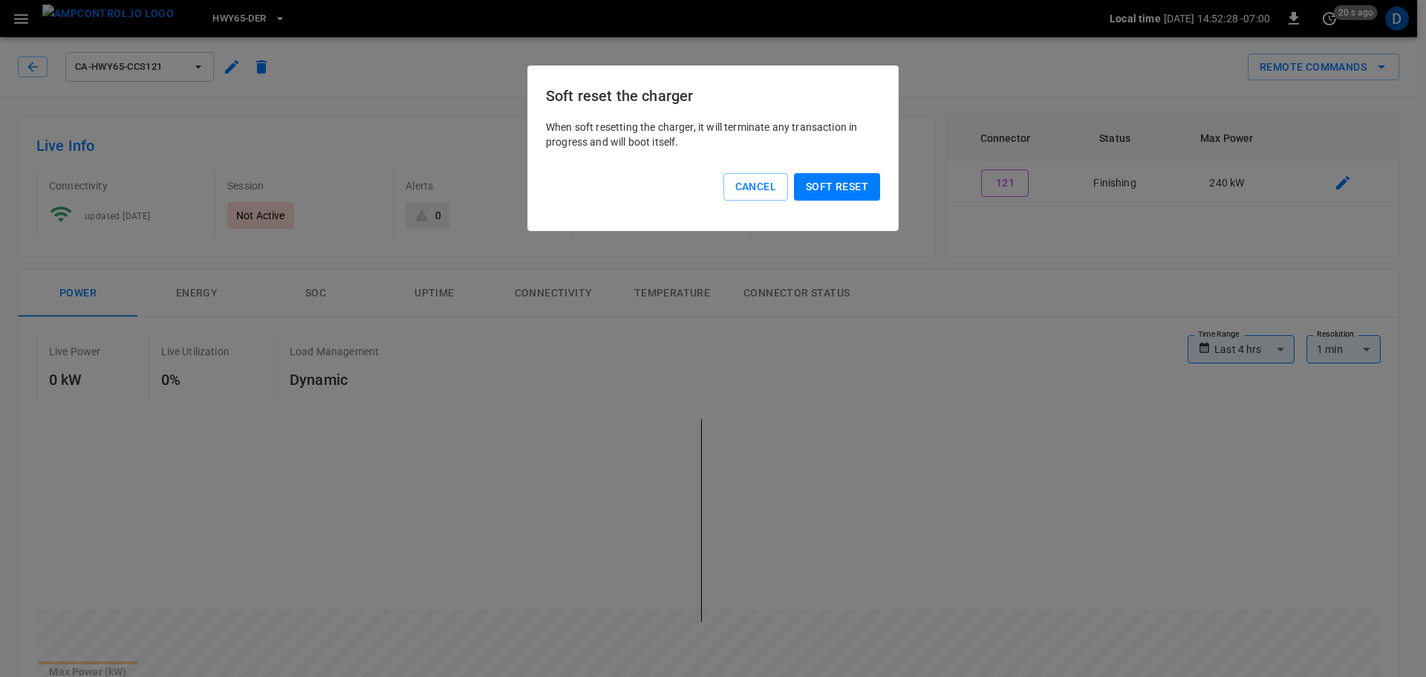
click at [853, 187] on button "Soft reset" at bounding box center [837, 186] width 86 height 27
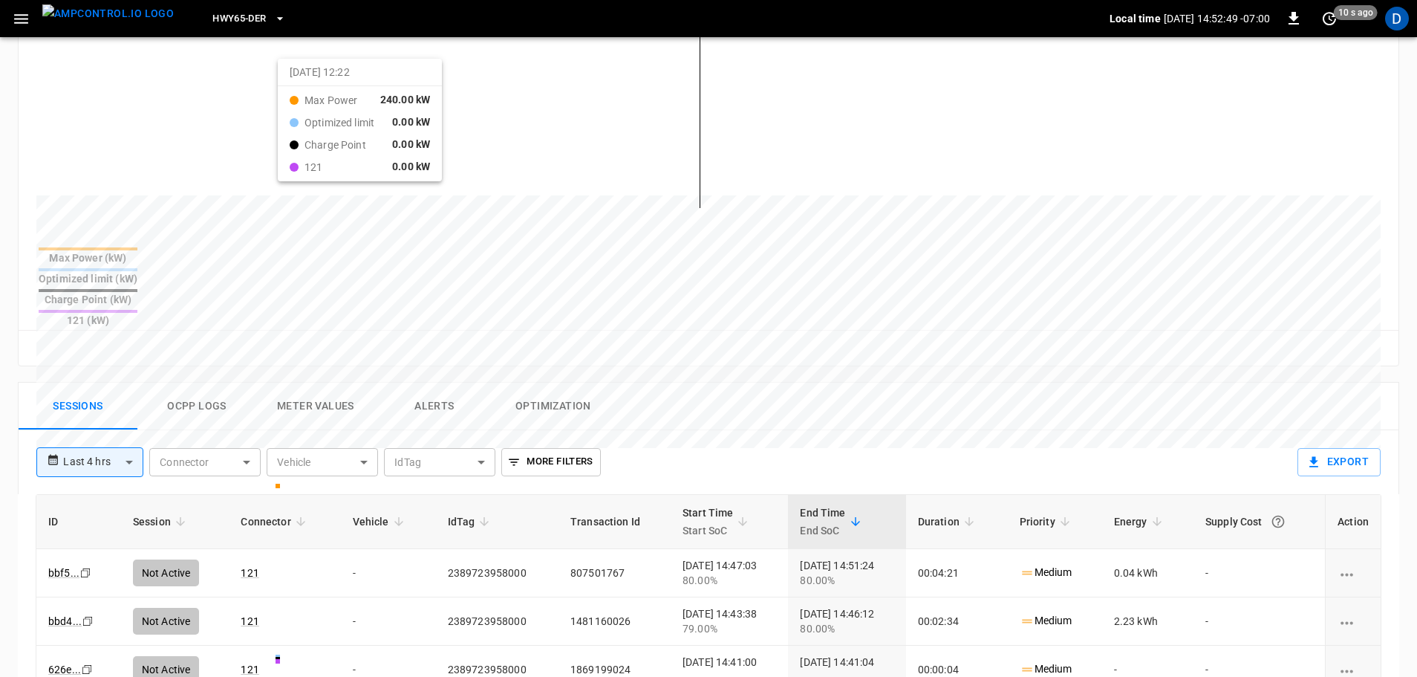
scroll to position [446, 0]
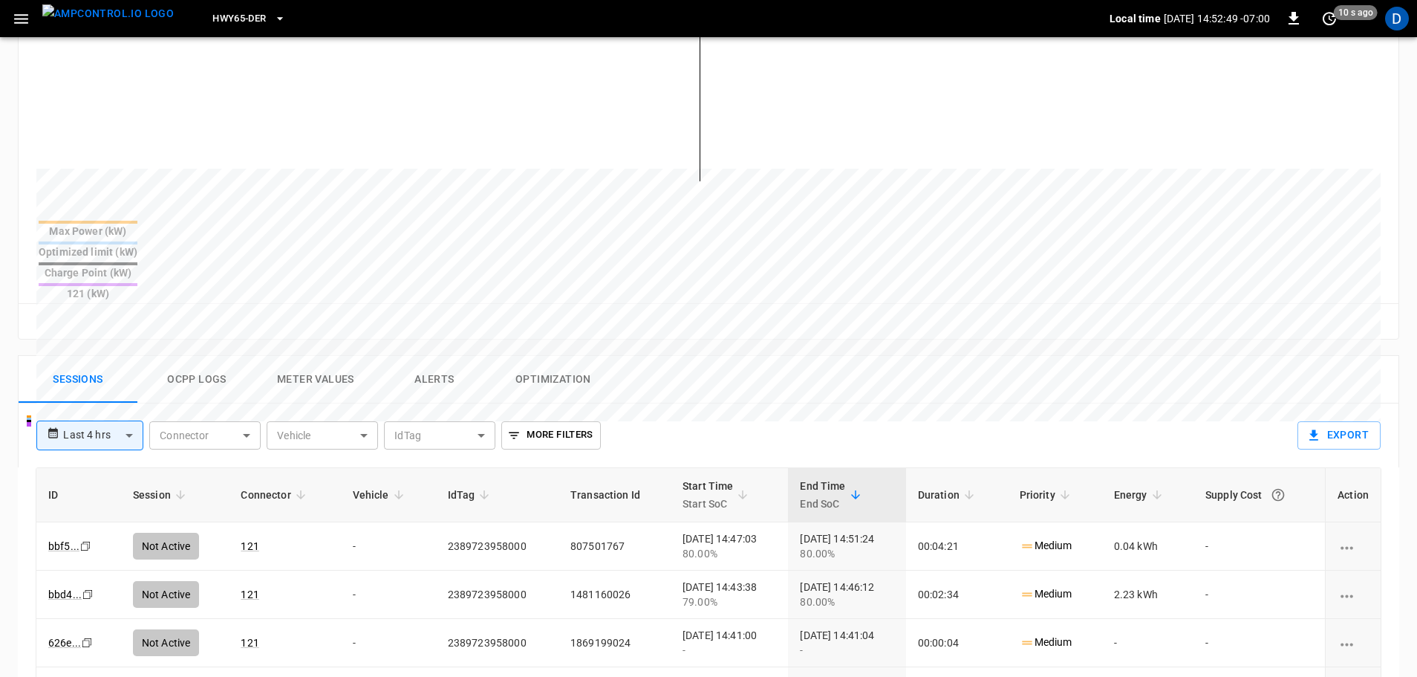
click at [192, 356] on button "Ocpp logs" at bounding box center [196, 380] width 119 height 48
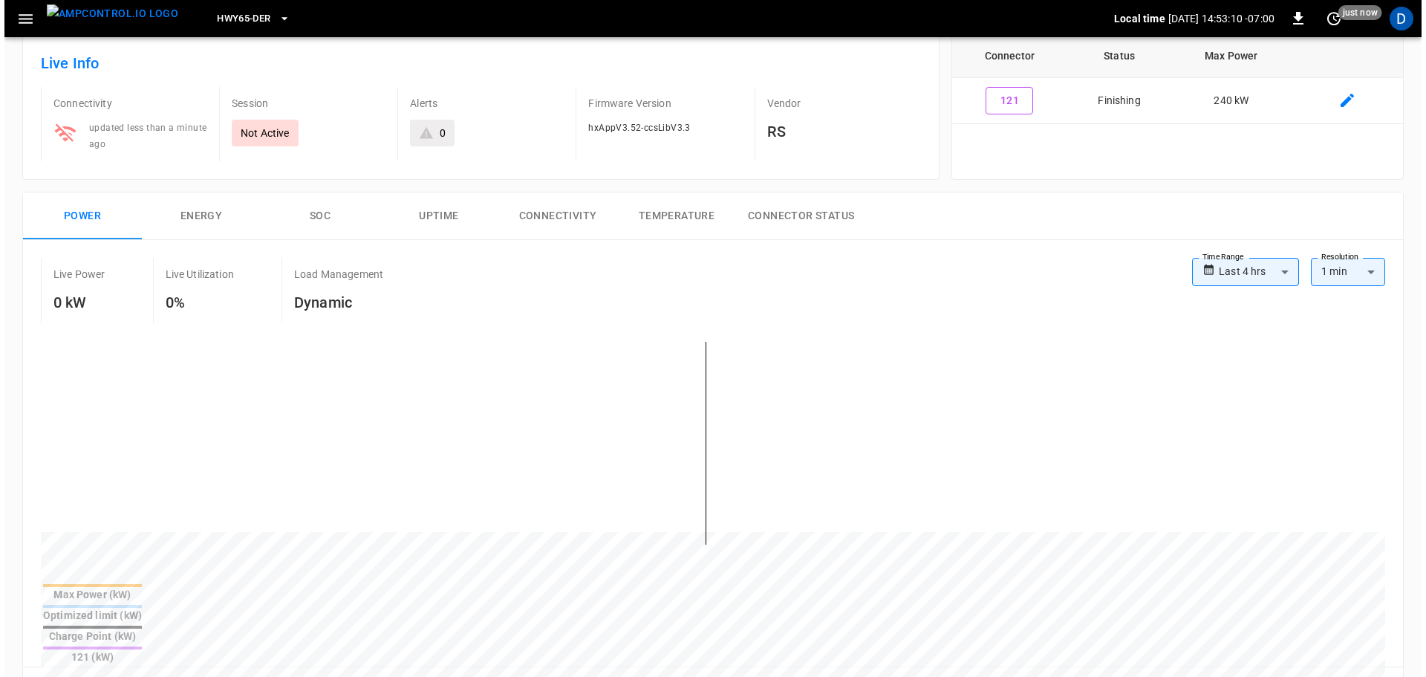
scroll to position [0, 0]
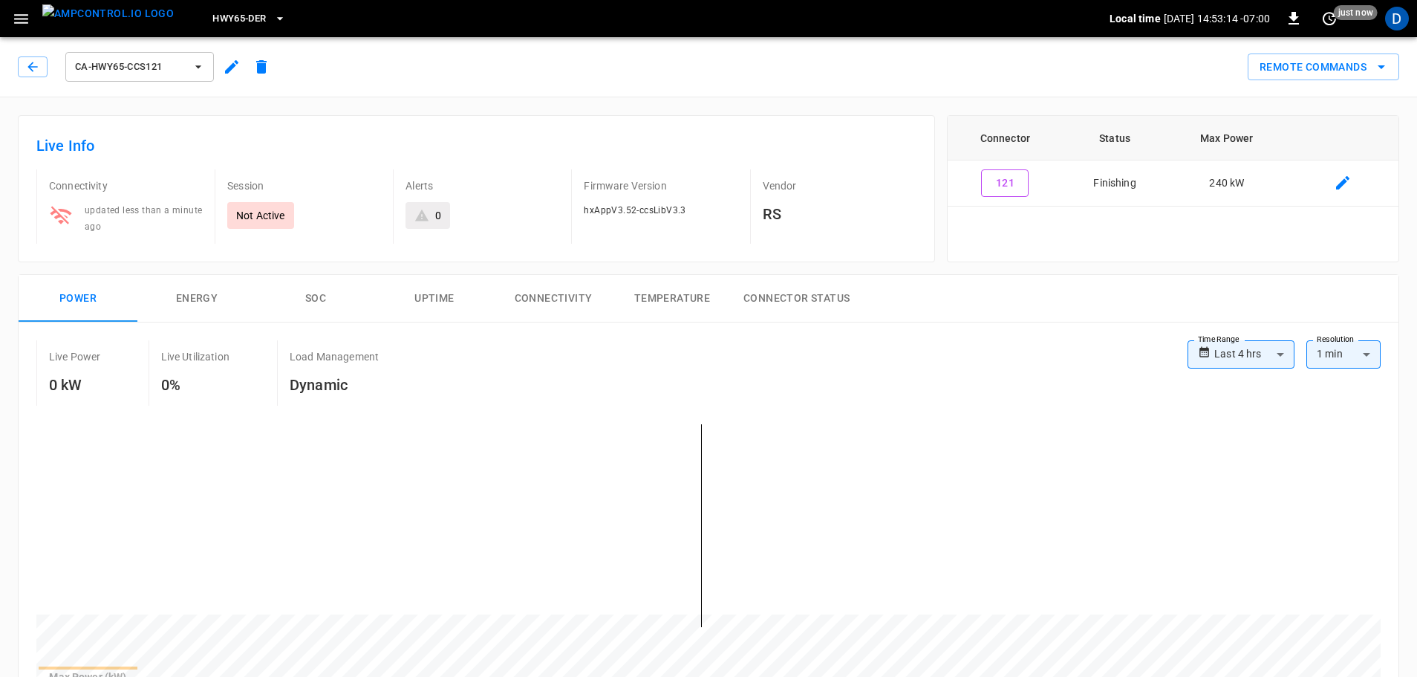
click at [111, 23] on img "menu" at bounding box center [107, 13] width 131 height 19
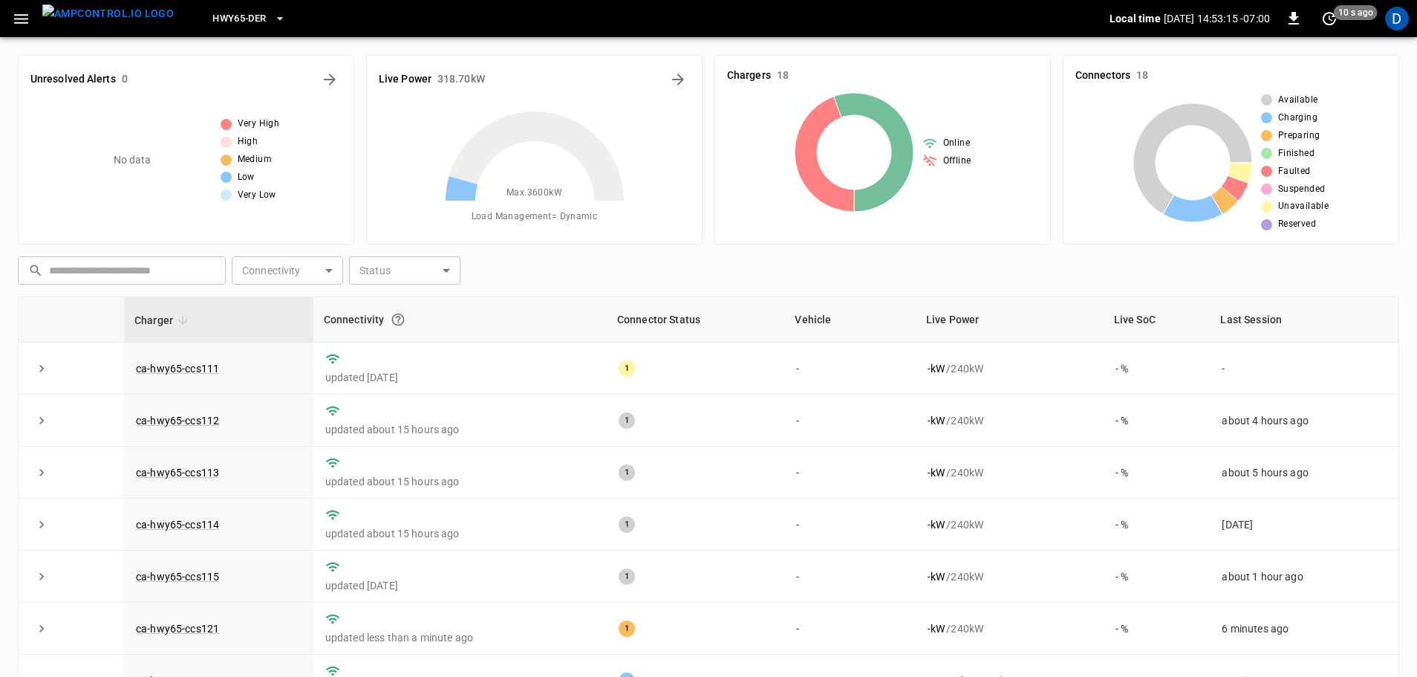
click at [227, 26] on span "HWY65-DER" at bounding box center [238, 18] width 53 height 17
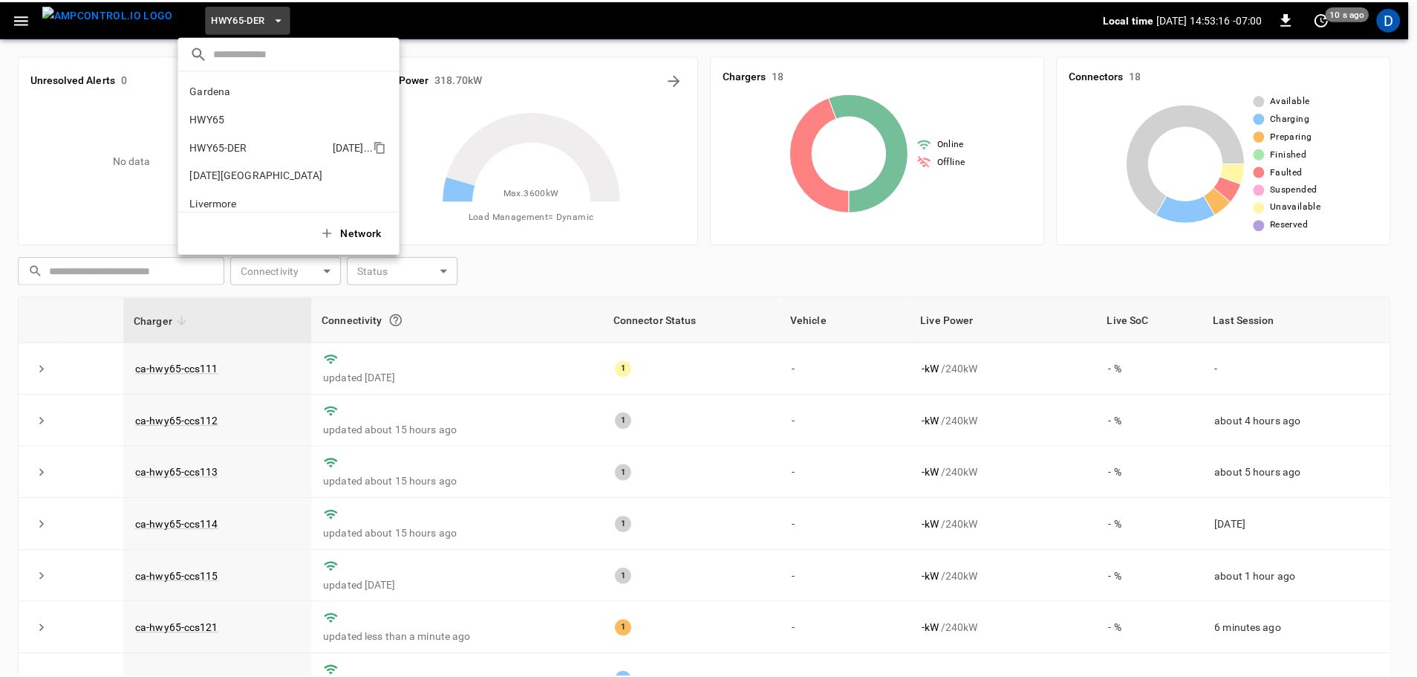
scroll to position [52, 0]
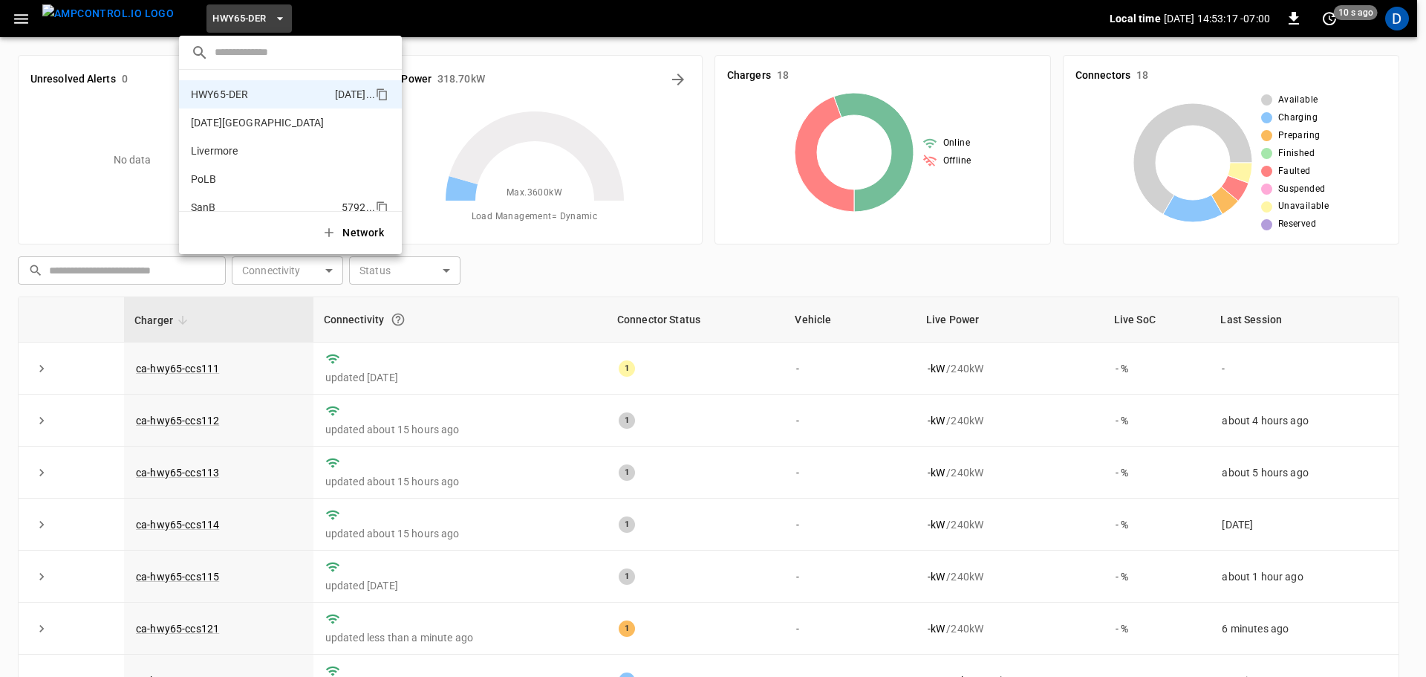
click at [214, 193] on li "SanB 5792 ..." at bounding box center [290, 207] width 223 height 28
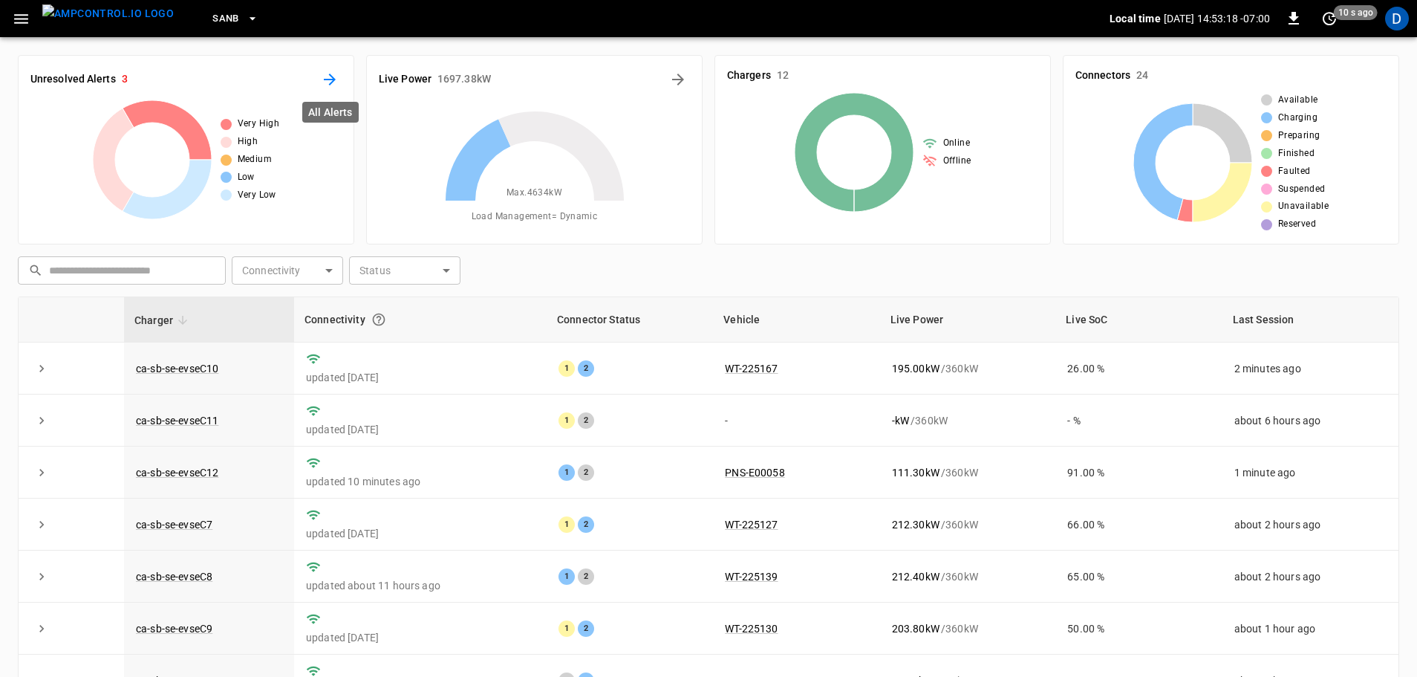
click at [322, 82] on icon "All Alerts" at bounding box center [330, 80] width 18 height 18
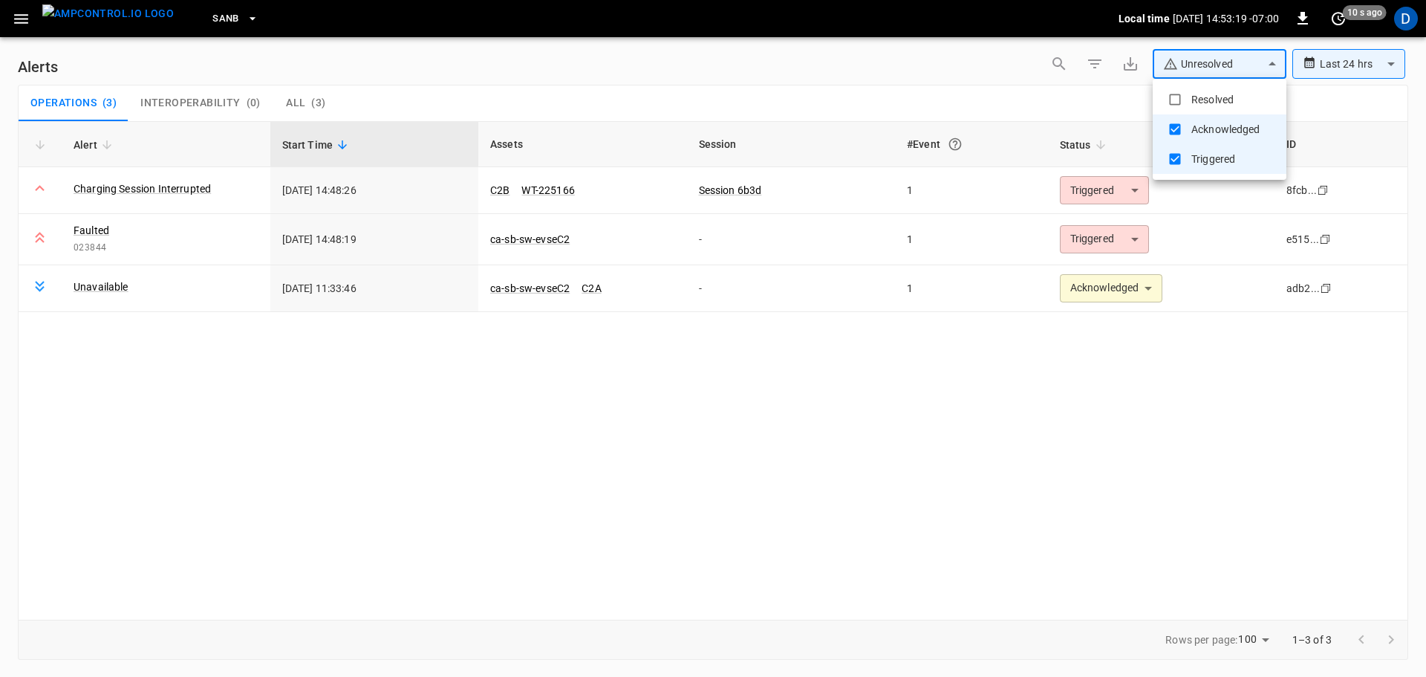
click at [1207, 62] on body "**********" at bounding box center [713, 335] width 1426 height 671
click at [1188, 98] on li "Resolved" at bounding box center [1220, 100] width 134 height 30
type input "**********"
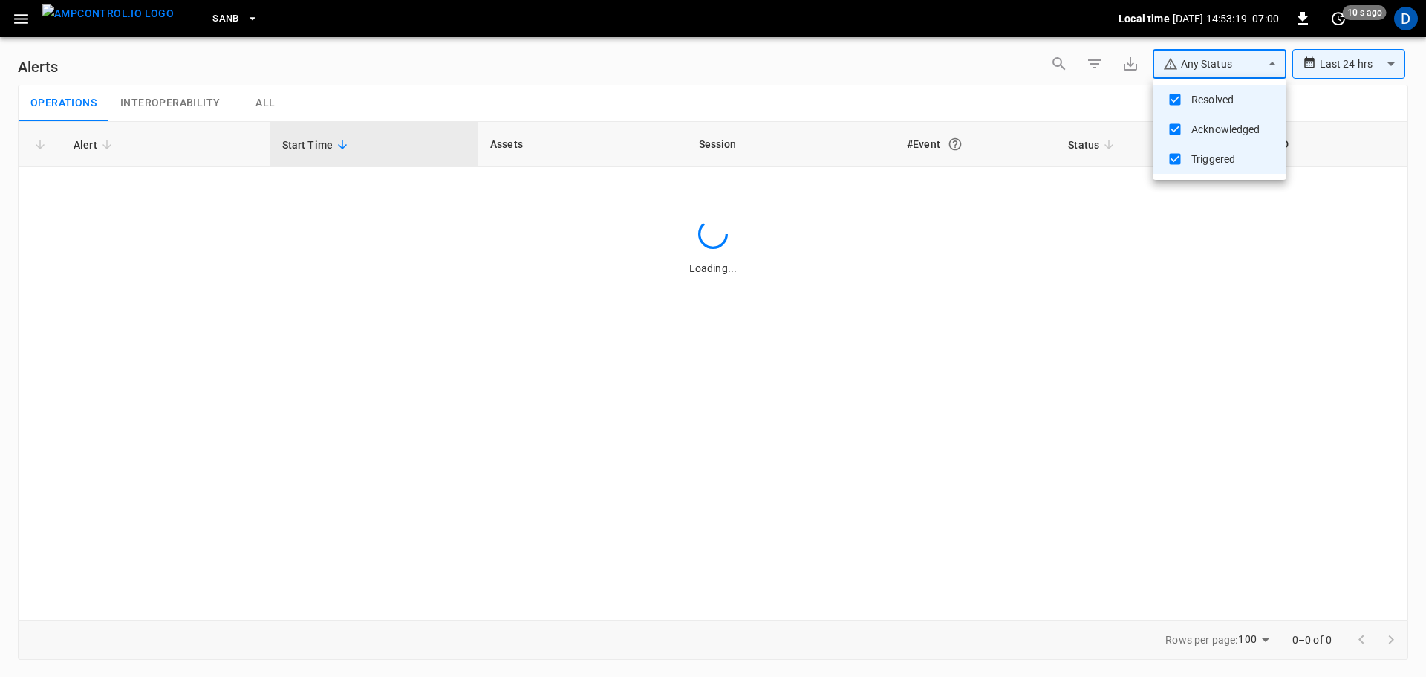
click at [833, 108] on div at bounding box center [713, 338] width 1426 height 677
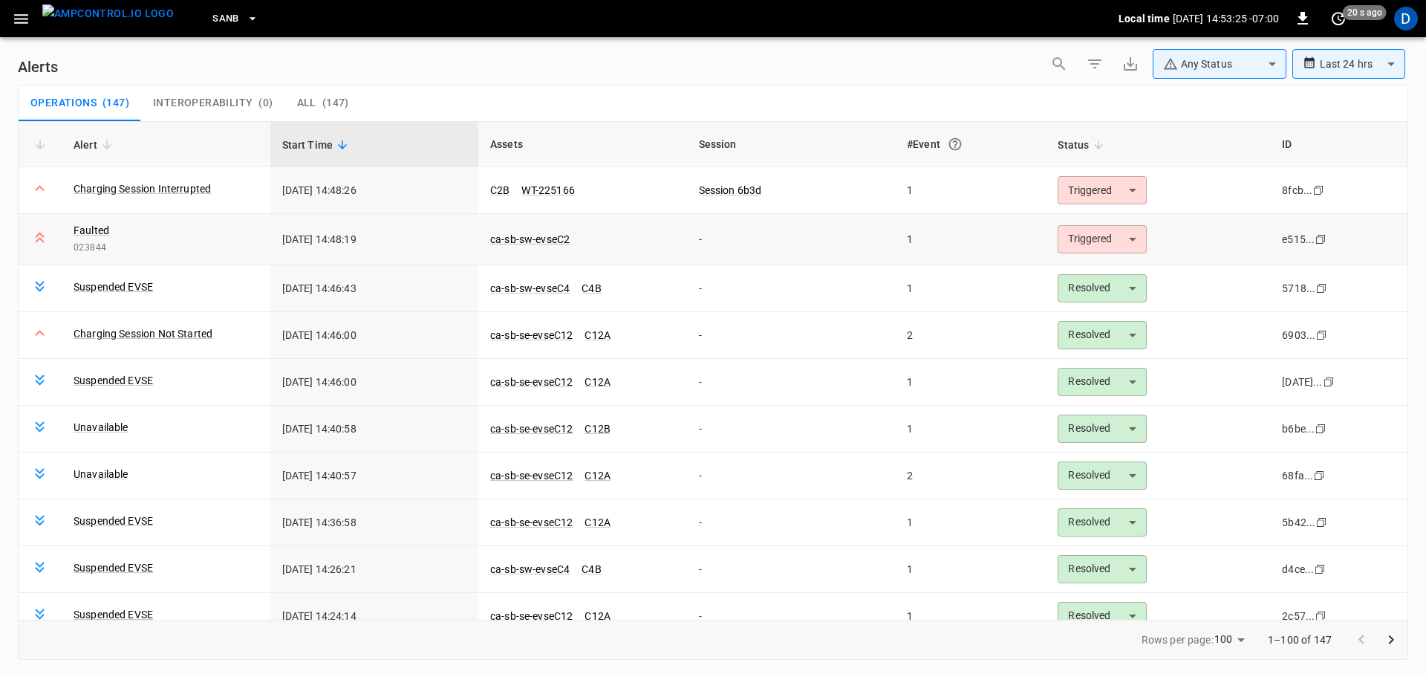
click at [1087, 239] on body "**********" at bounding box center [713, 335] width 1426 height 671
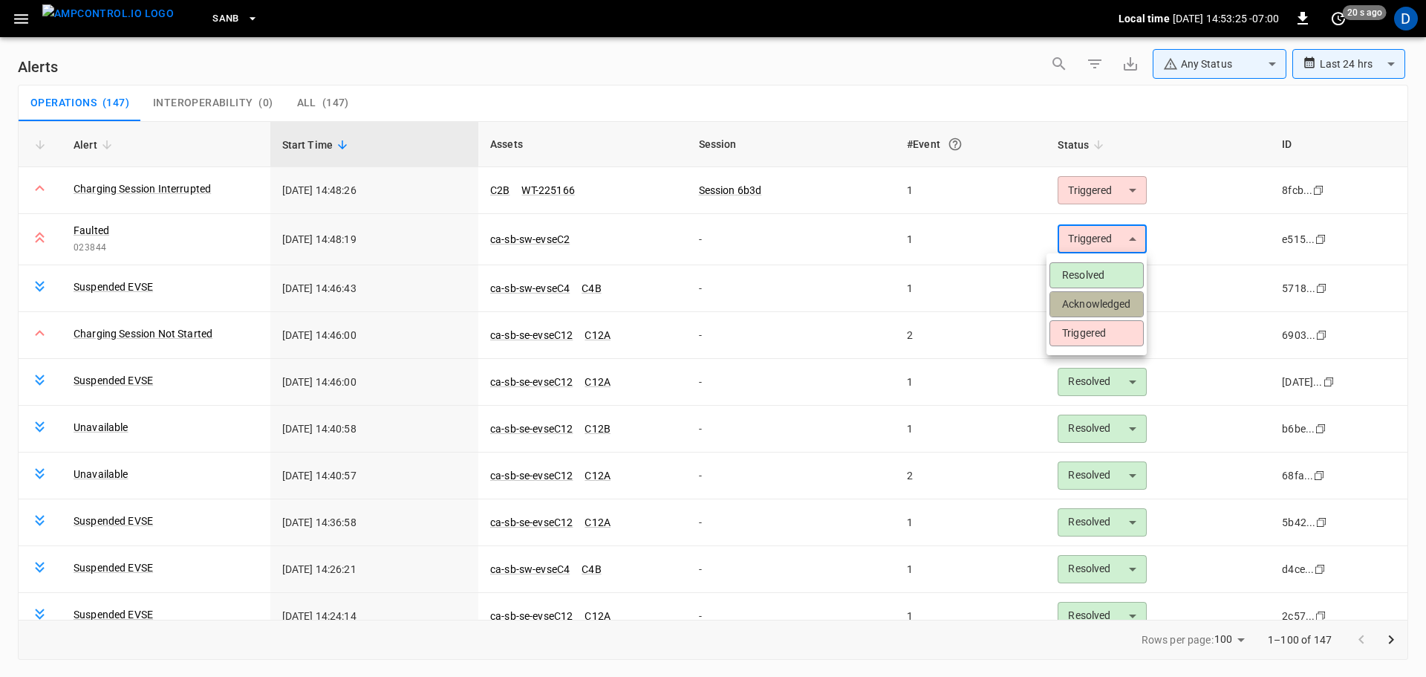
click at [1078, 302] on li "Acknowledged" at bounding box center [1096, 304] width 94 height 26
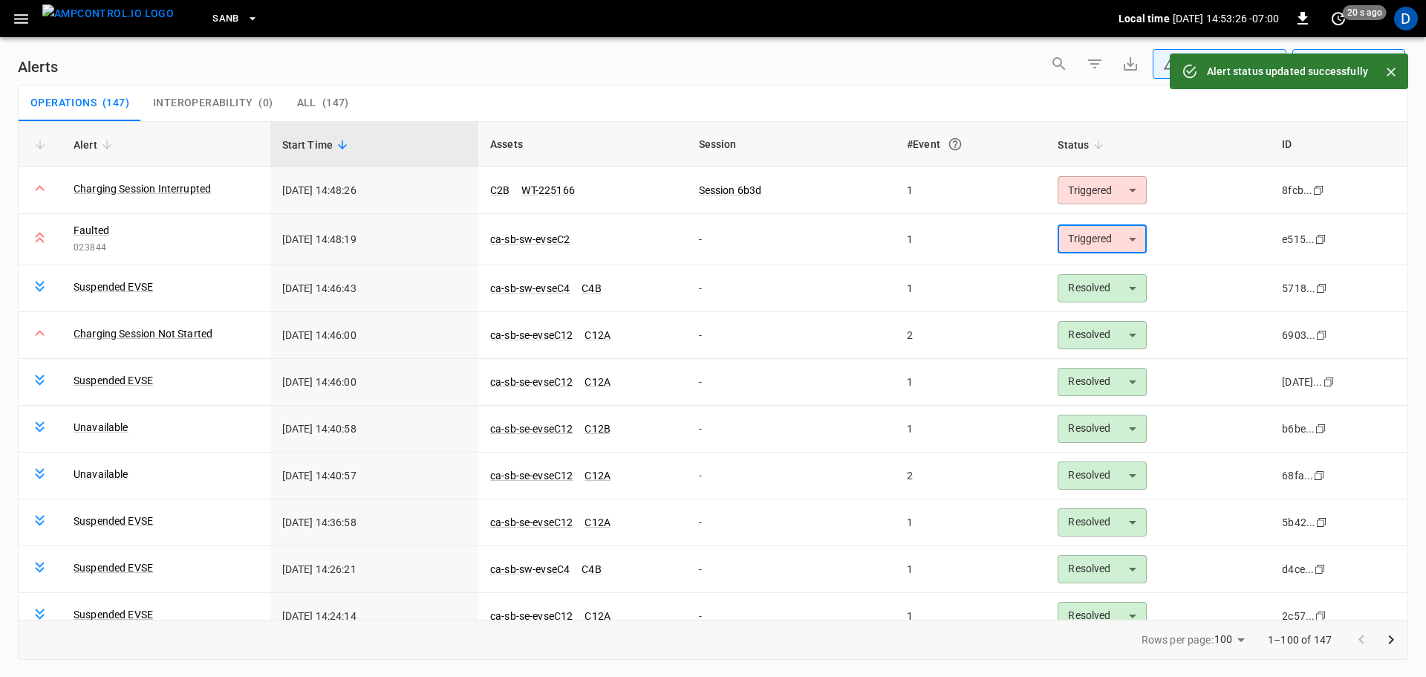
type input "**********"
click at [605, 81] on div "**********" at bounding box center [713, 67] width 1390 height 36
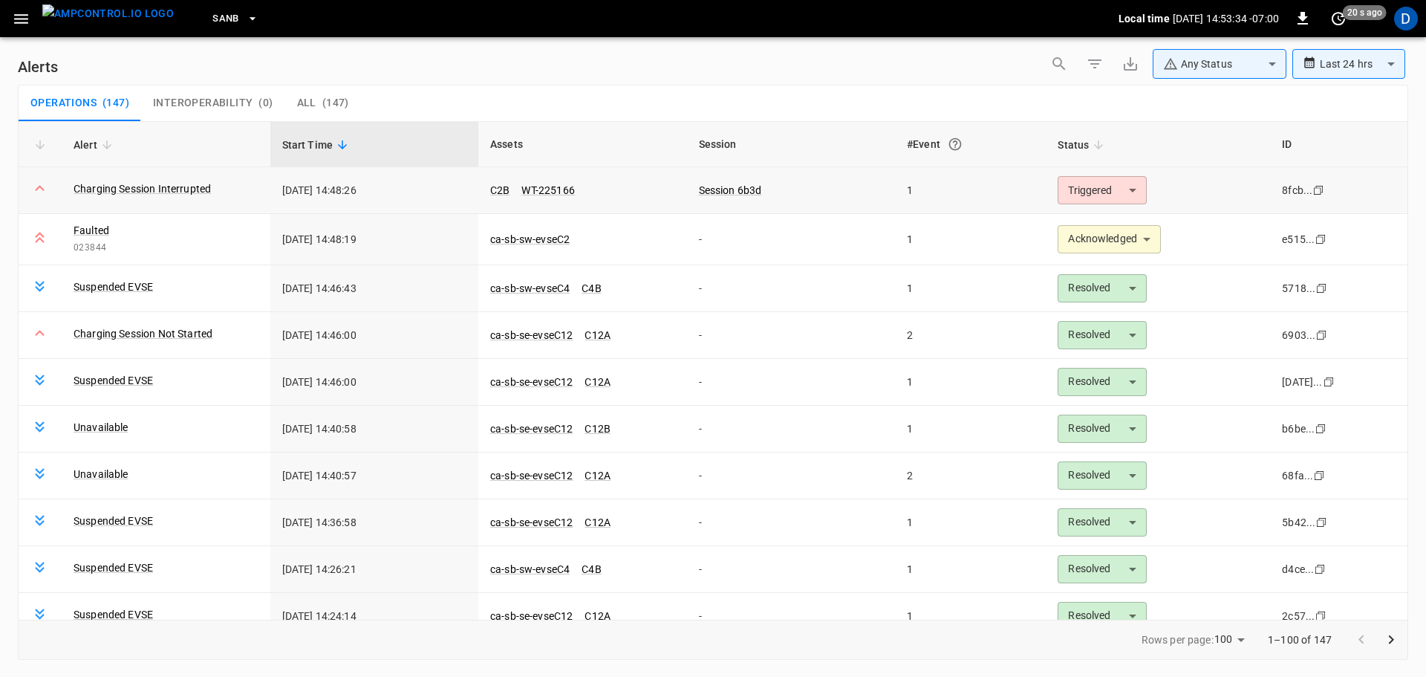
click at [1085, 192] on body "**********" at bounding box center [713, 335] width 1426 height 671
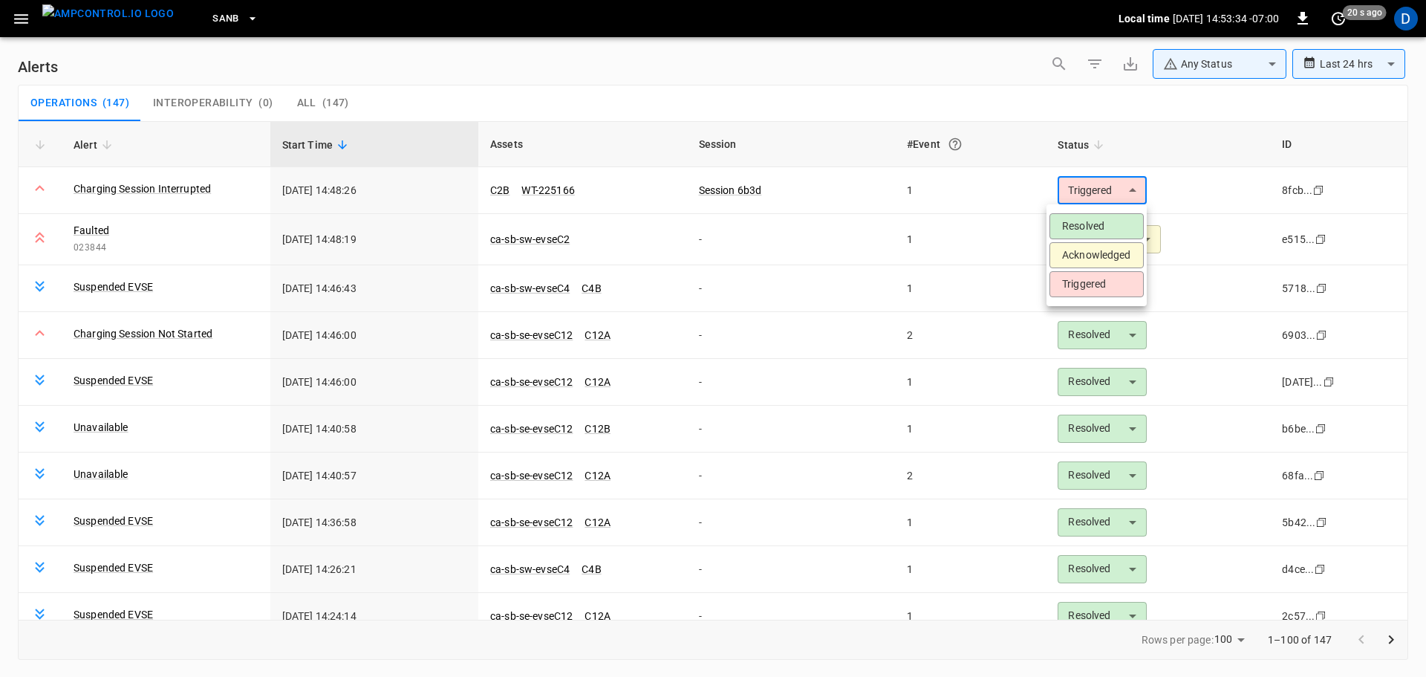
click at [1069, 255] on li "Acknowledged" at bounding box center [1096, 255] width 94 height 26
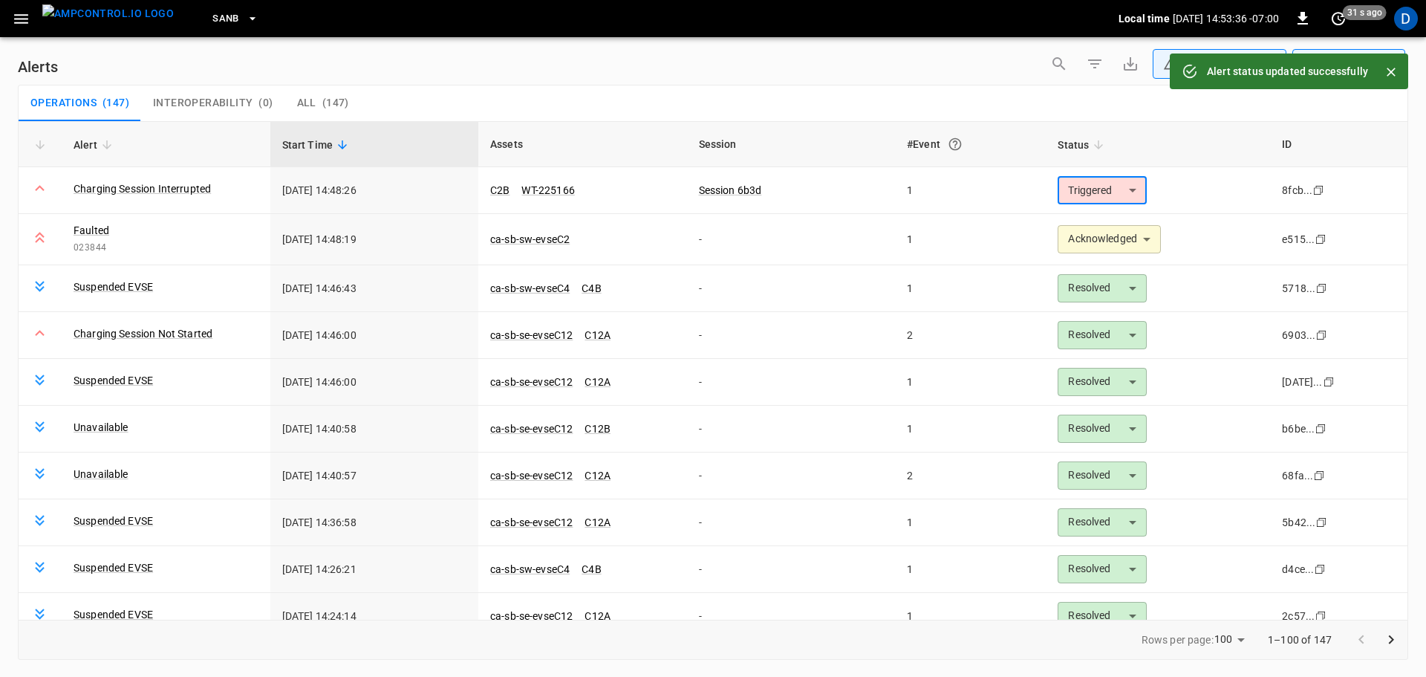
type input "**********"
click at [520, 243] on link "ca-sb-sw-evseC2" at bounding box center [529, 239] width 85 height 18
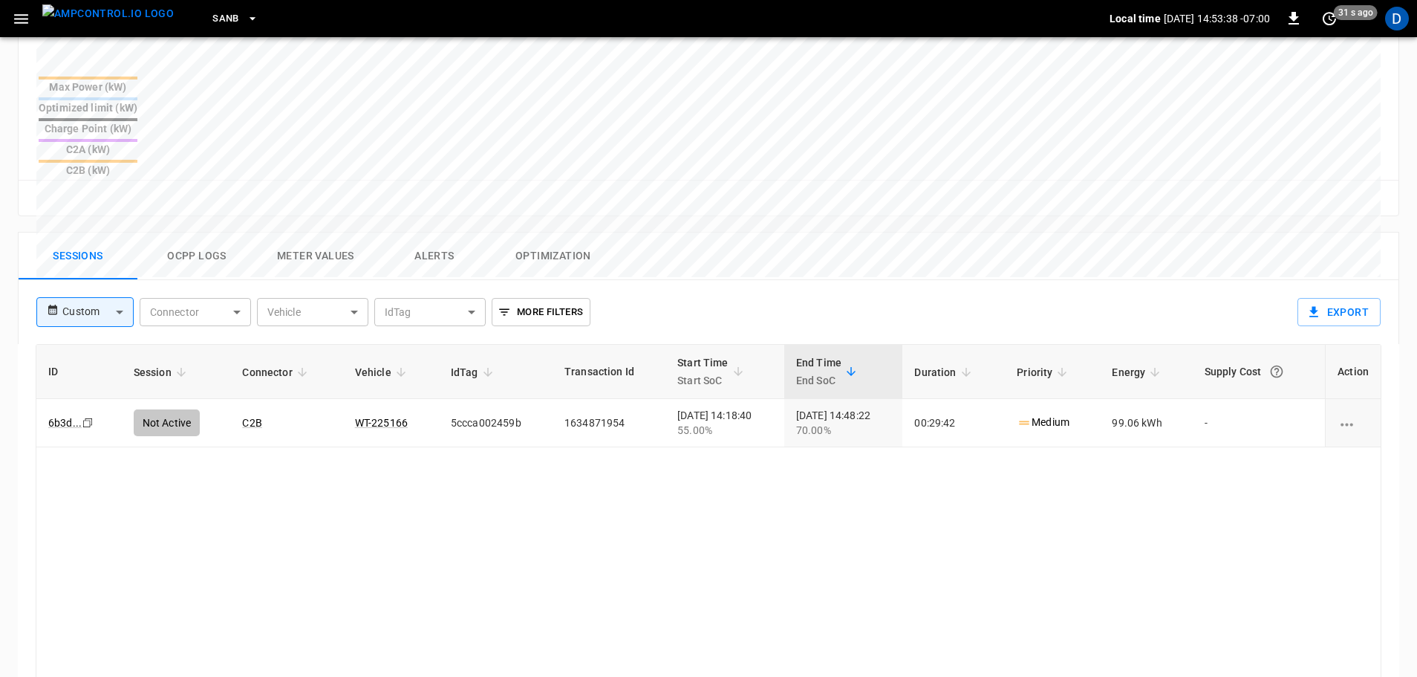
scroll to position [712, 0]
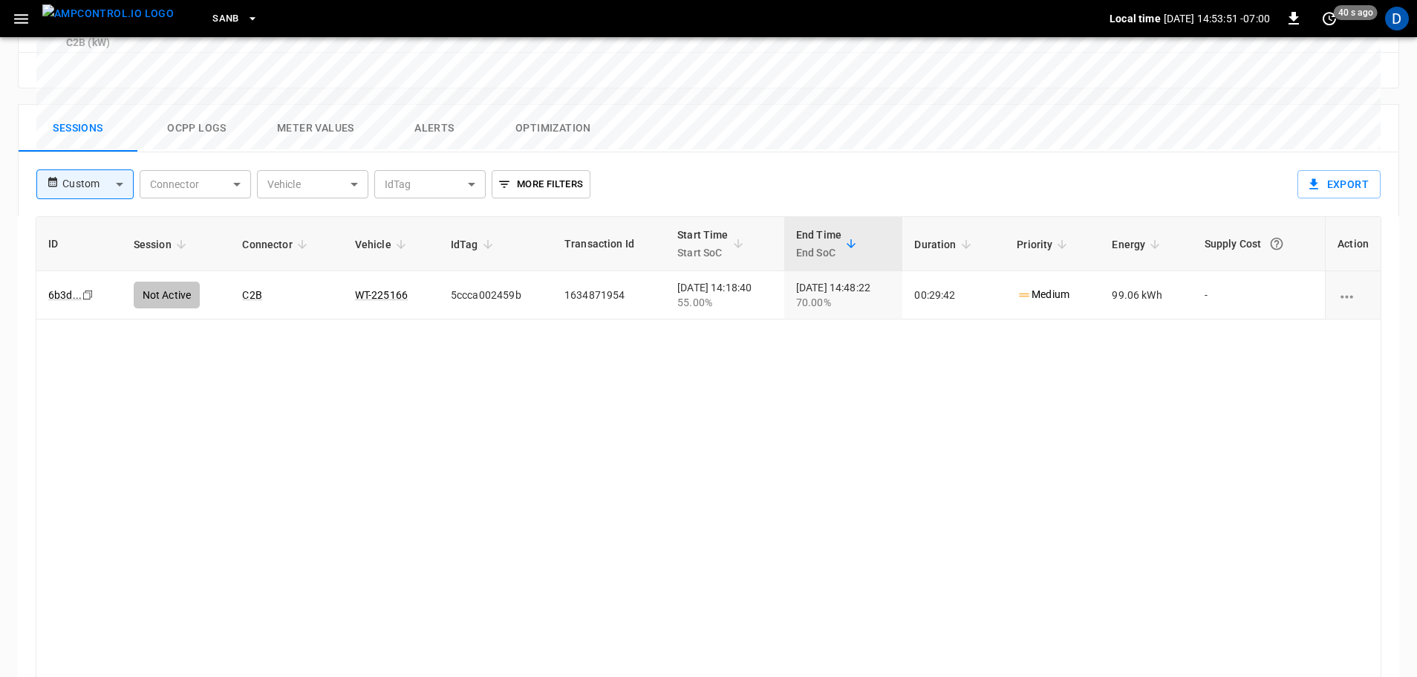
drag, startPoint x: 115, startPoint y: 25, endPoint x: 296, endPoint y: 32, distance: 181.3
click at [115, 23] on img "menu" at bounding box center [107, 13] width 131 height 19
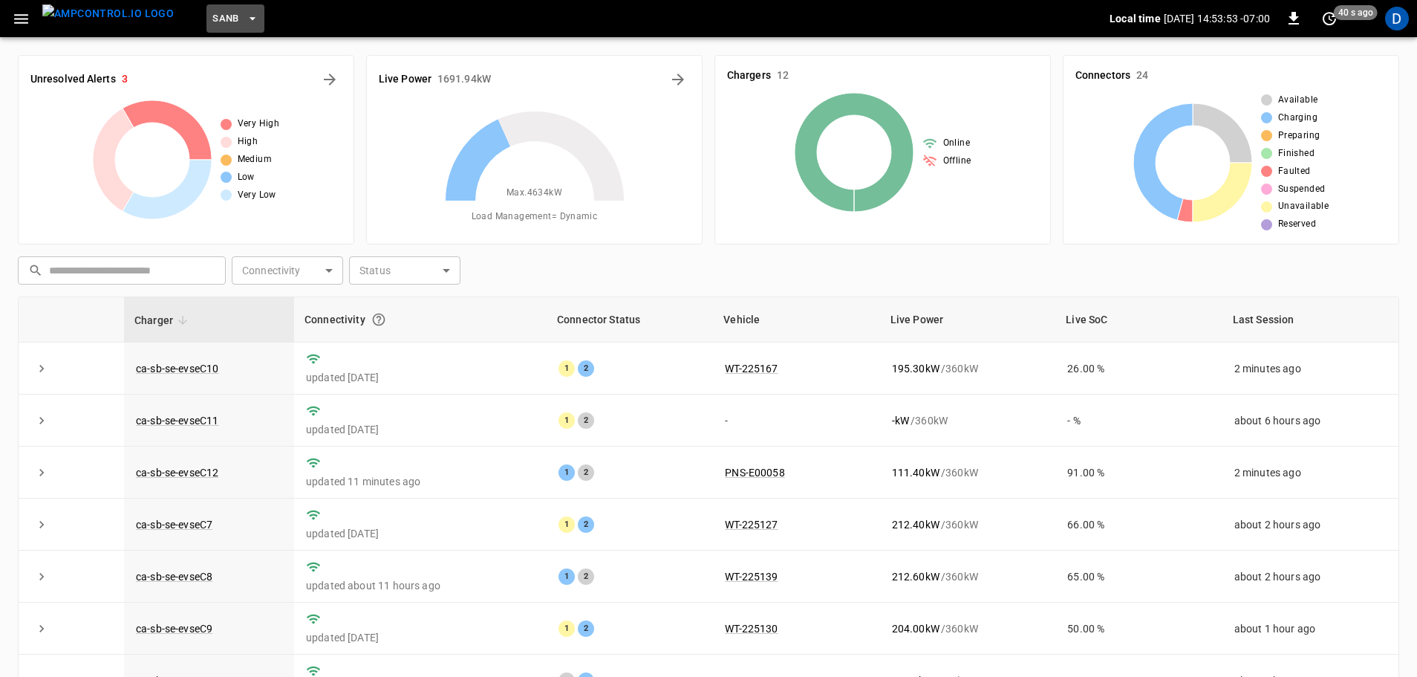
click at [215, 15] on button "SanB" at bounding box center [235, 18] width 58 height 29
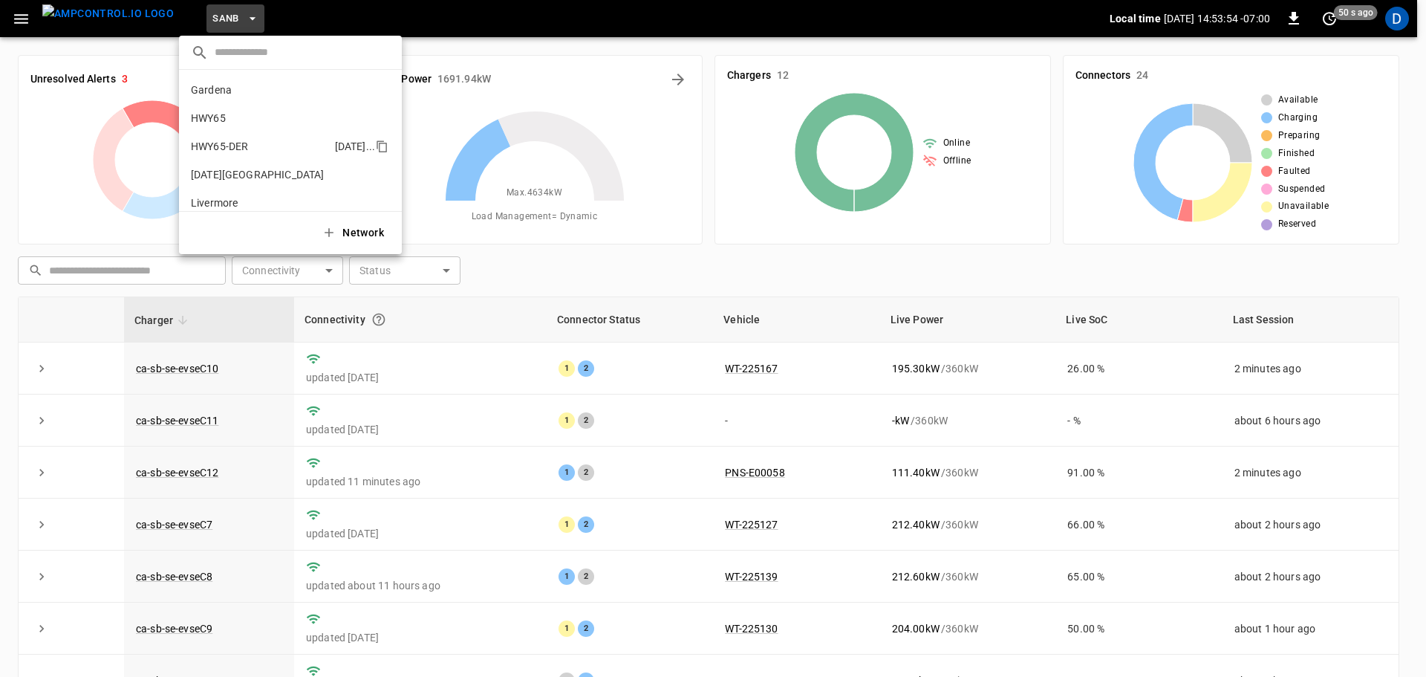
click at [246, 154] on p "HWY65-DER" at bounding box center [219, 146] width 57 height 15
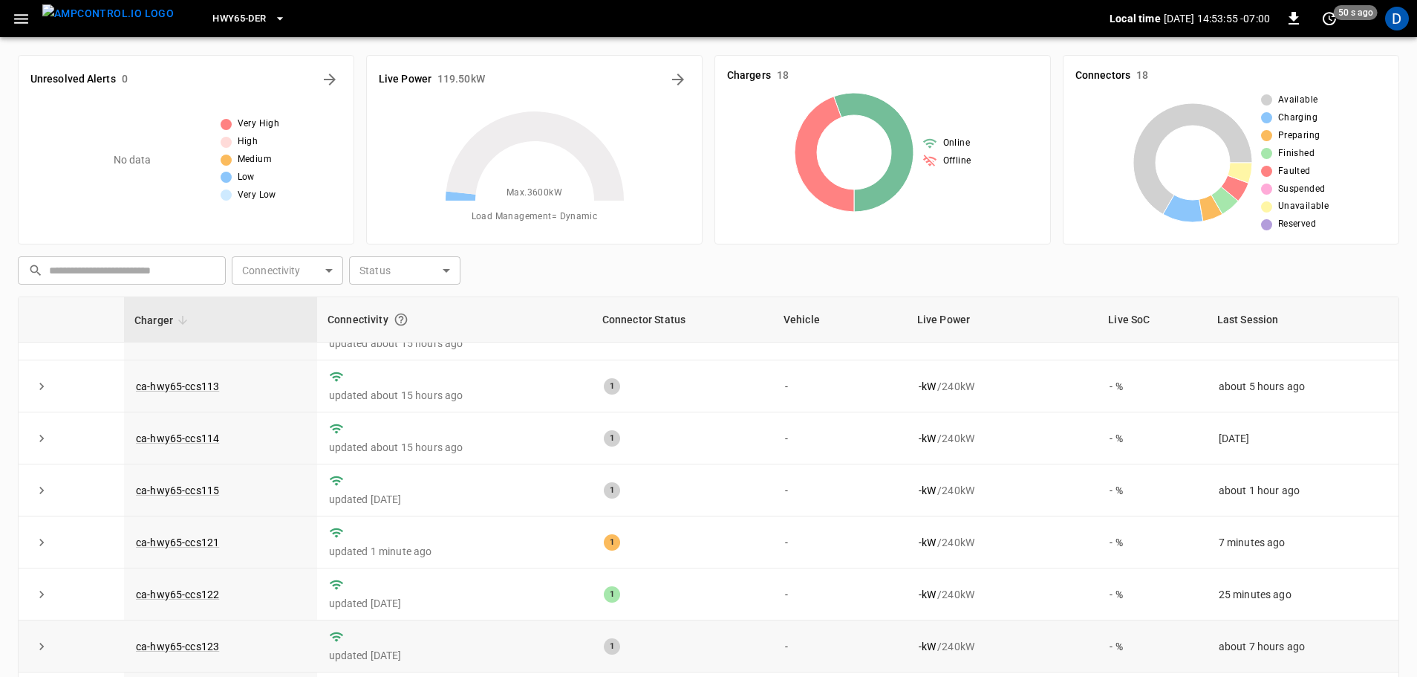
scroll to position [223, 0]
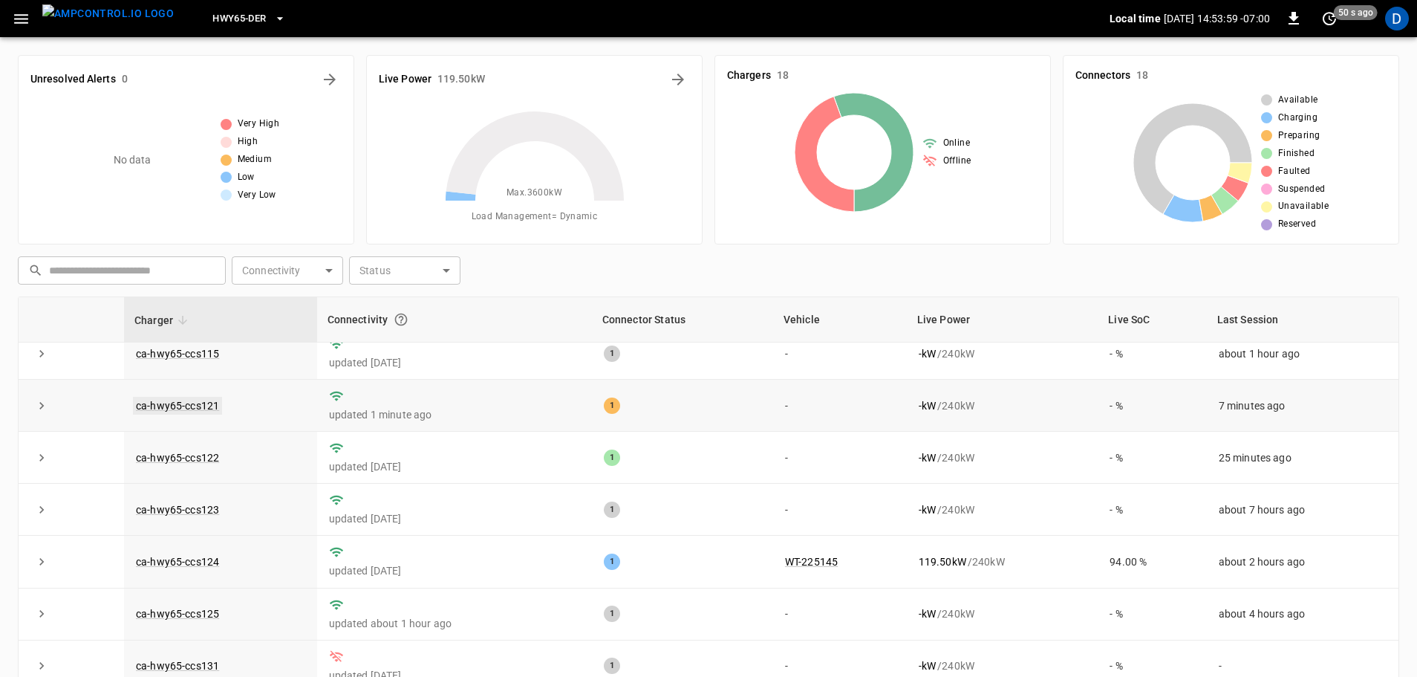
click at [198, 414] on link "ca-hwy65-ccs121" at bounding box center [177, 406] width 89 height 18
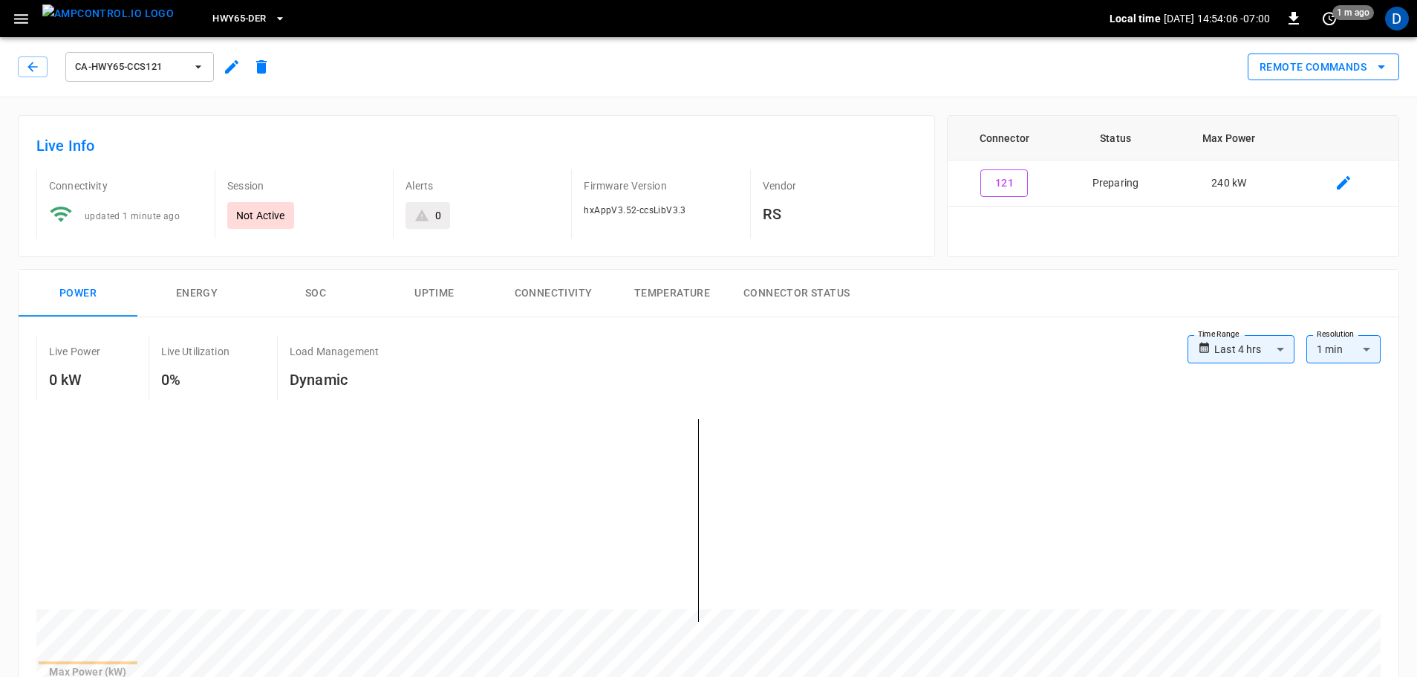
click at [1320, 71] on button "Remote Commands" at bounding box center [1324, 66] width 152 height 27
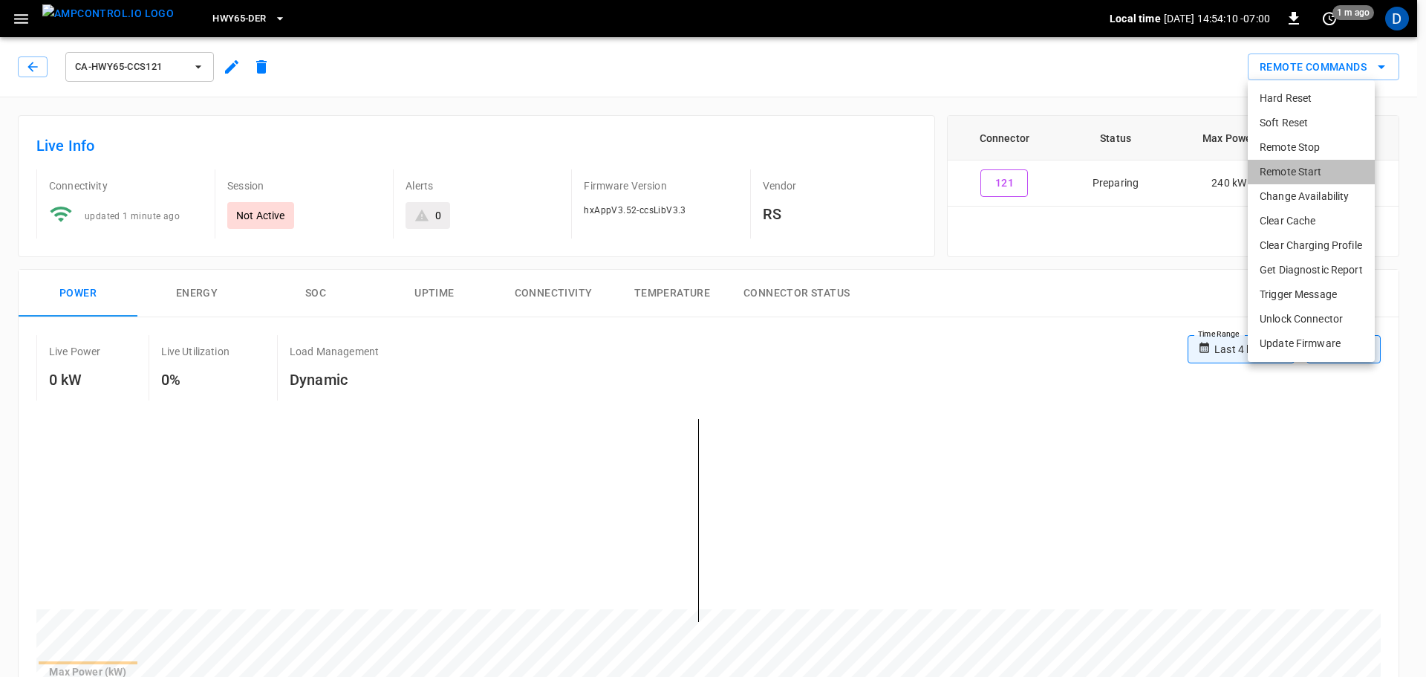
click at [1289, 175] on li "Remote Start" at bounding box center [1311, 172] width 127 height 25
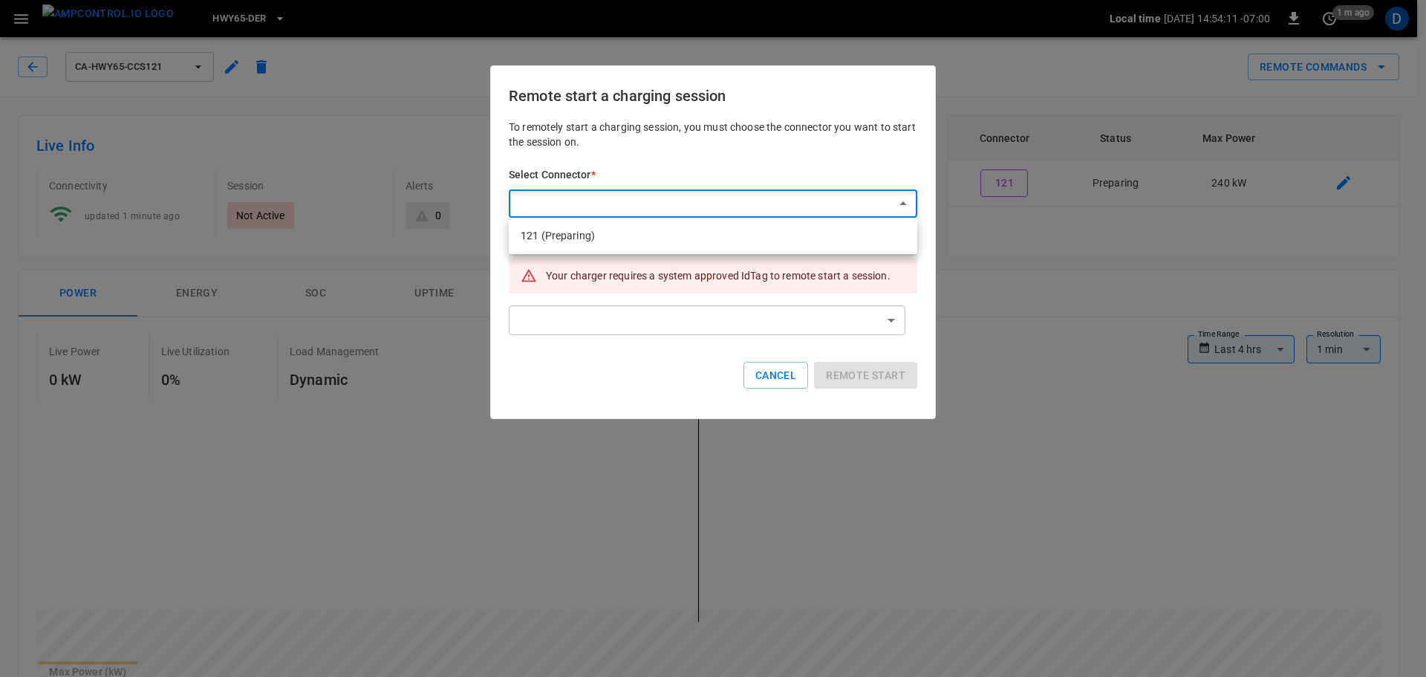
click at [605, 238] on li "121 (Preparing)" at bounding box center [713, 236] width 408 height 25
type input "**********"
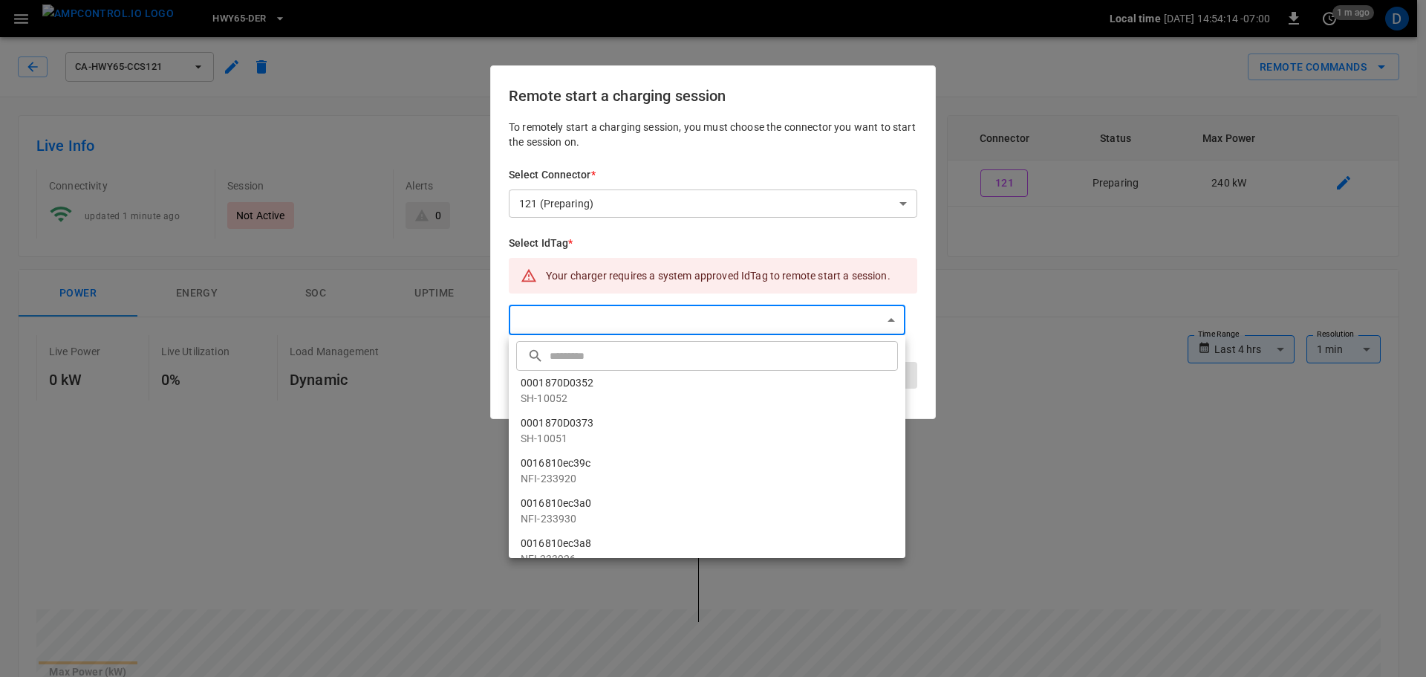
click at [616, 362] on input "text" at bounding box center [722, 355] width 345 height 39
paste input "**********"
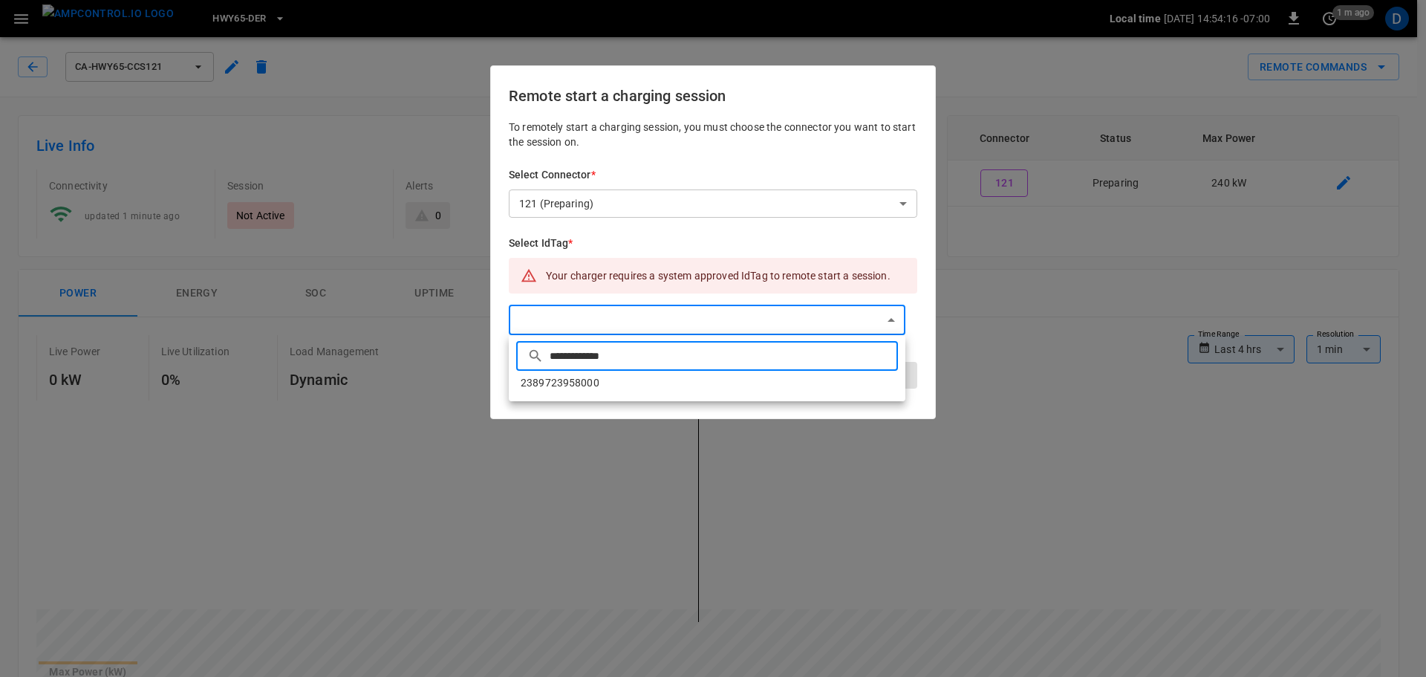
type input "**********"
click at [646, 384] on li "2389723958000" at bounding box center [707, 383] width 397 height 25
type input "**********"
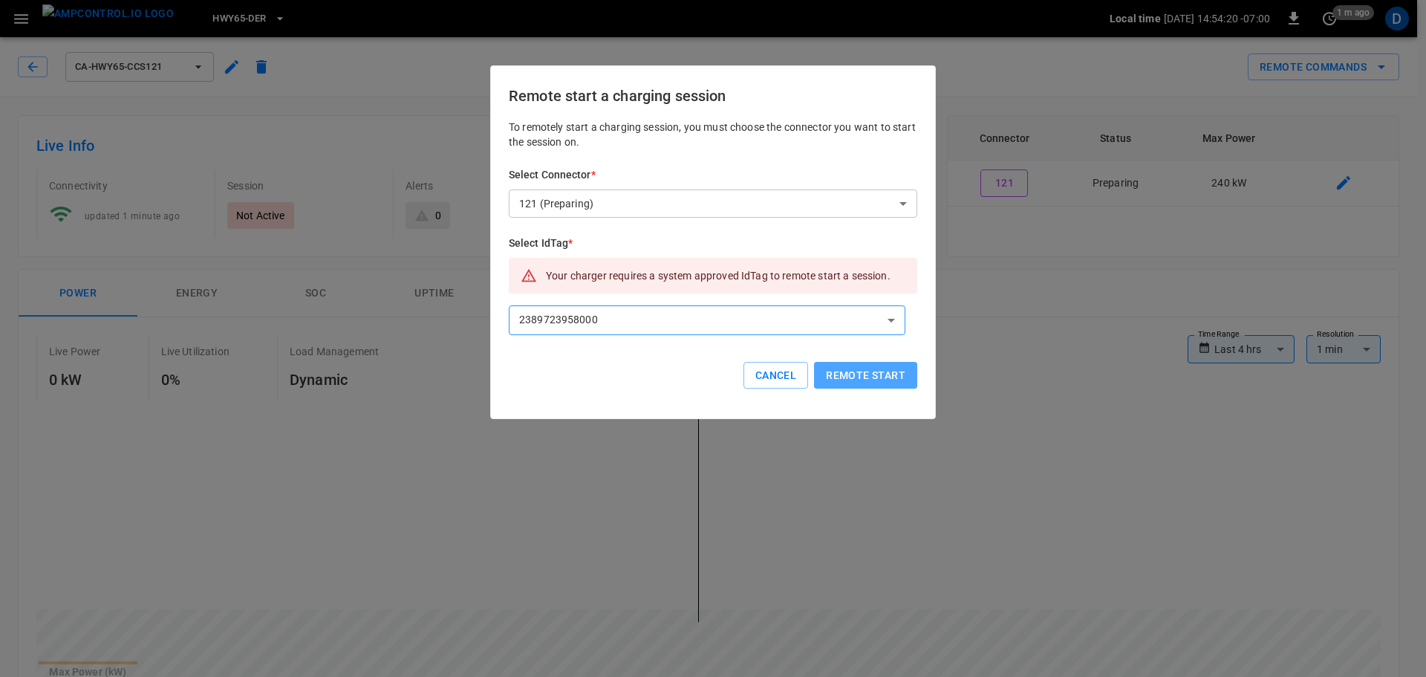
click at [861, 377] on button "Remote start" at bounding box center [865, 375] width 103 height 27
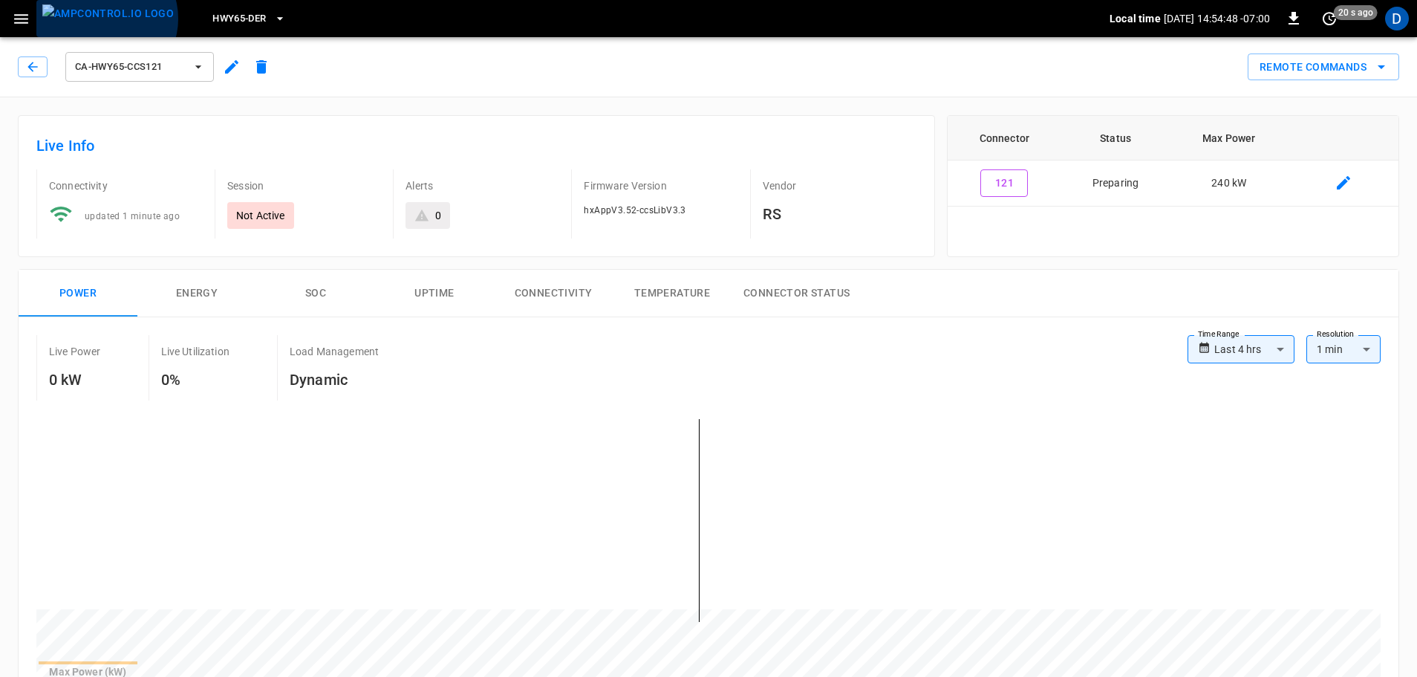
click at [105, 19] on img "menu" at bounding box center [107, 13] width 131 height 19
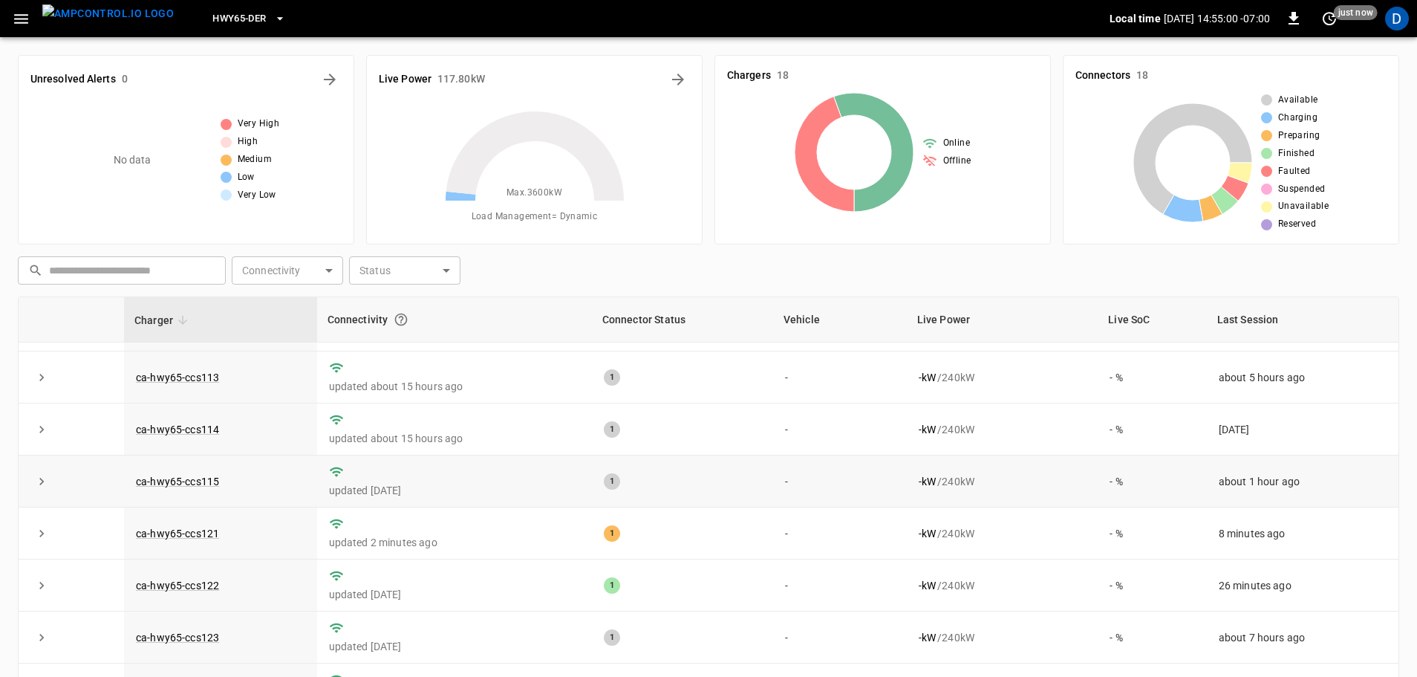
scroll to position [223, 0]
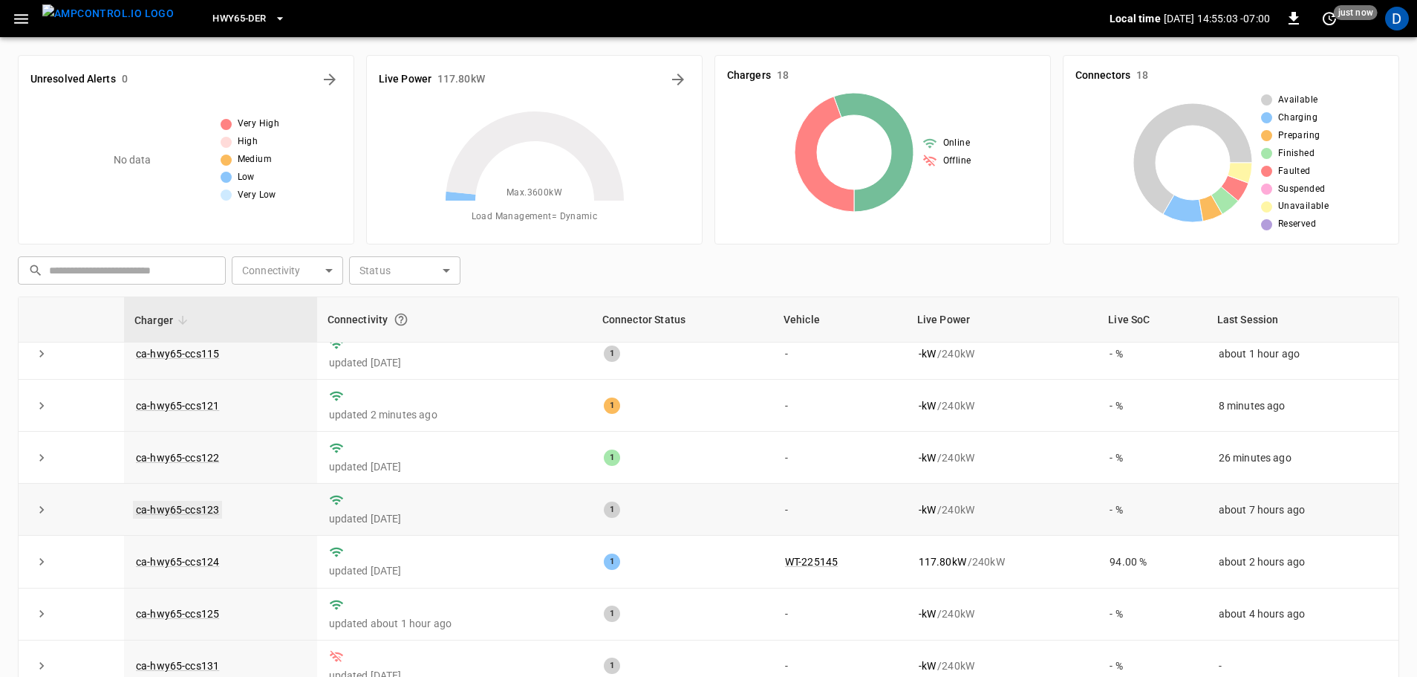
click at [209, 516] on link "ca-hwy65-ccs123" at bounding box center [177, 510] width 89 height 18
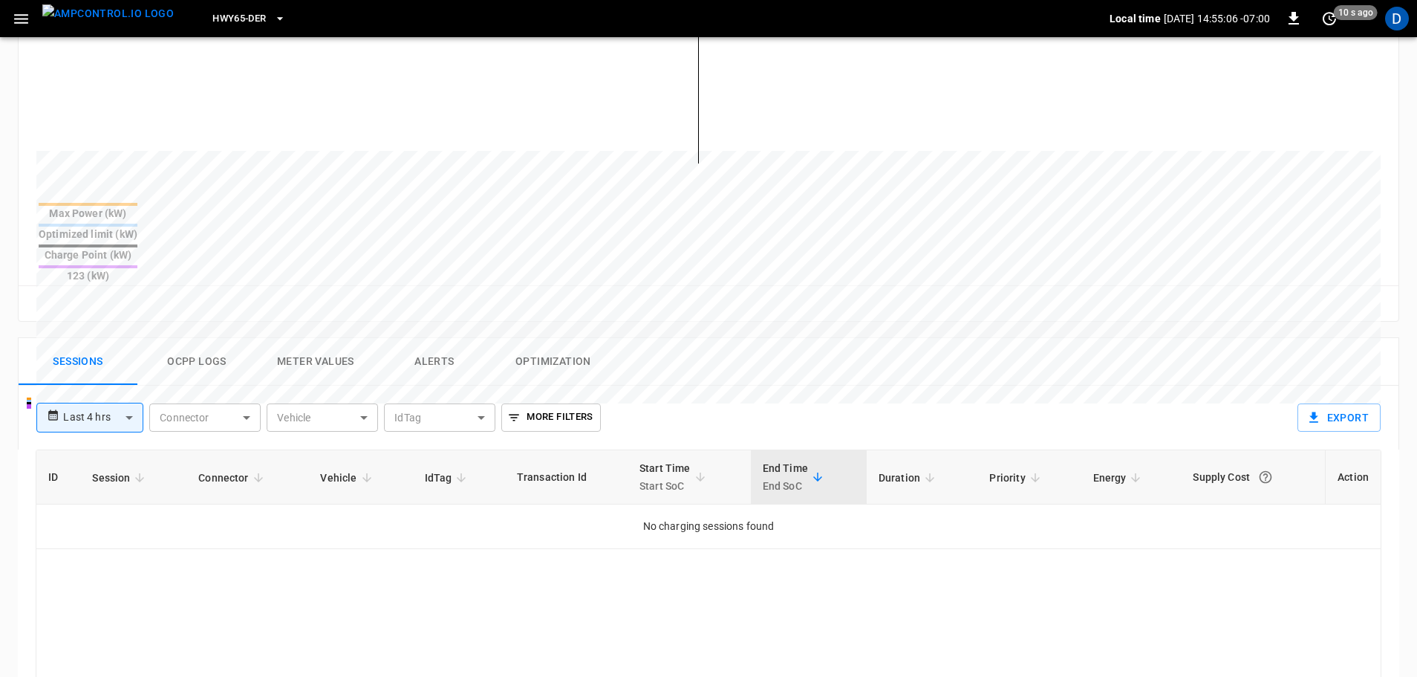
scroll to position [371, 0]
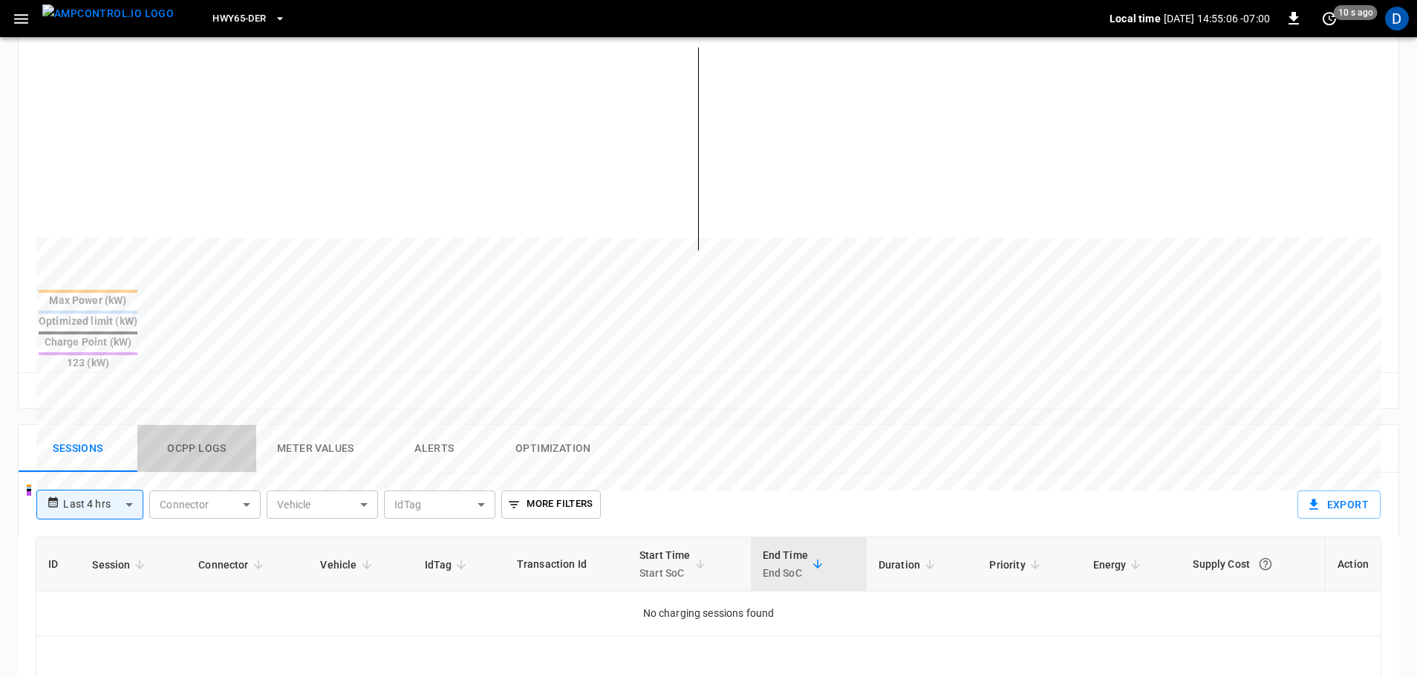
click at [201, 425] on button "Ocpp logs" at bounding box center [196, 449] width 119 height 48
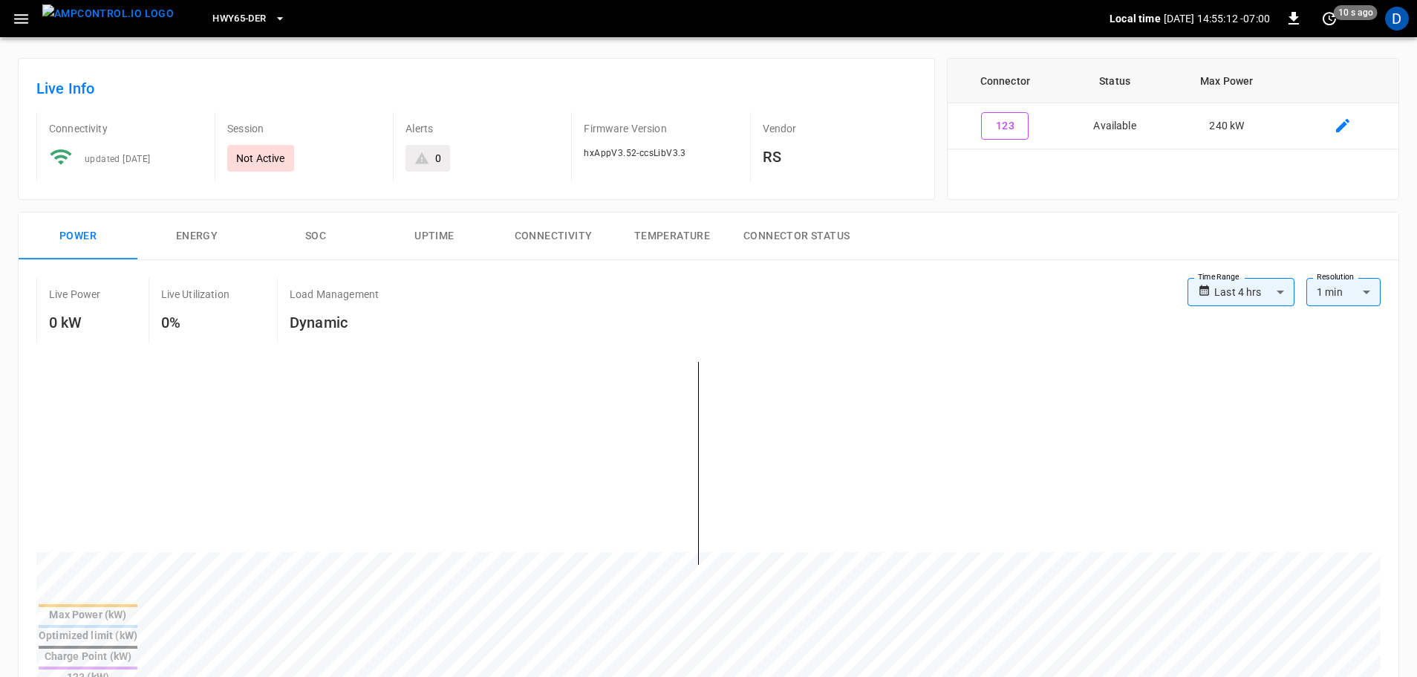
scroll to position [0, 0]
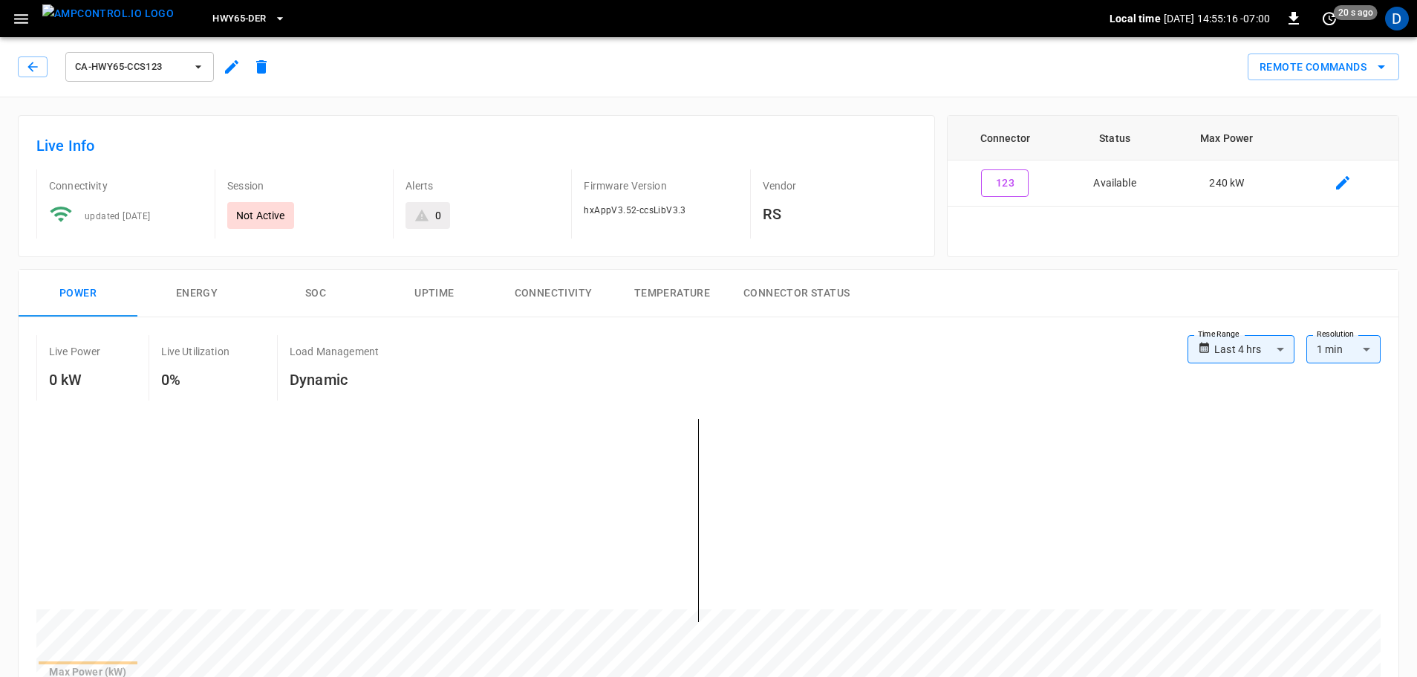
click at [125, 23] on img "menu" at bounding box center [107, 13] width 131 height 19
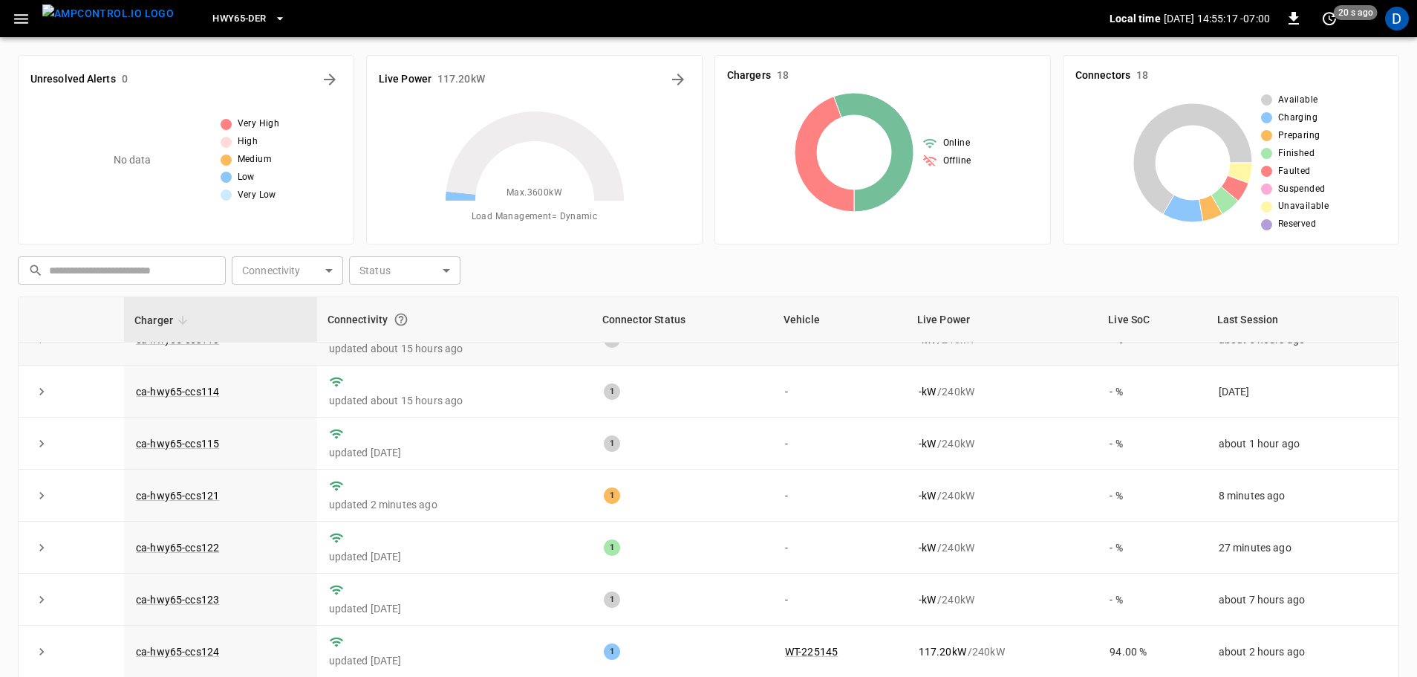
scroll to position [149, 0]
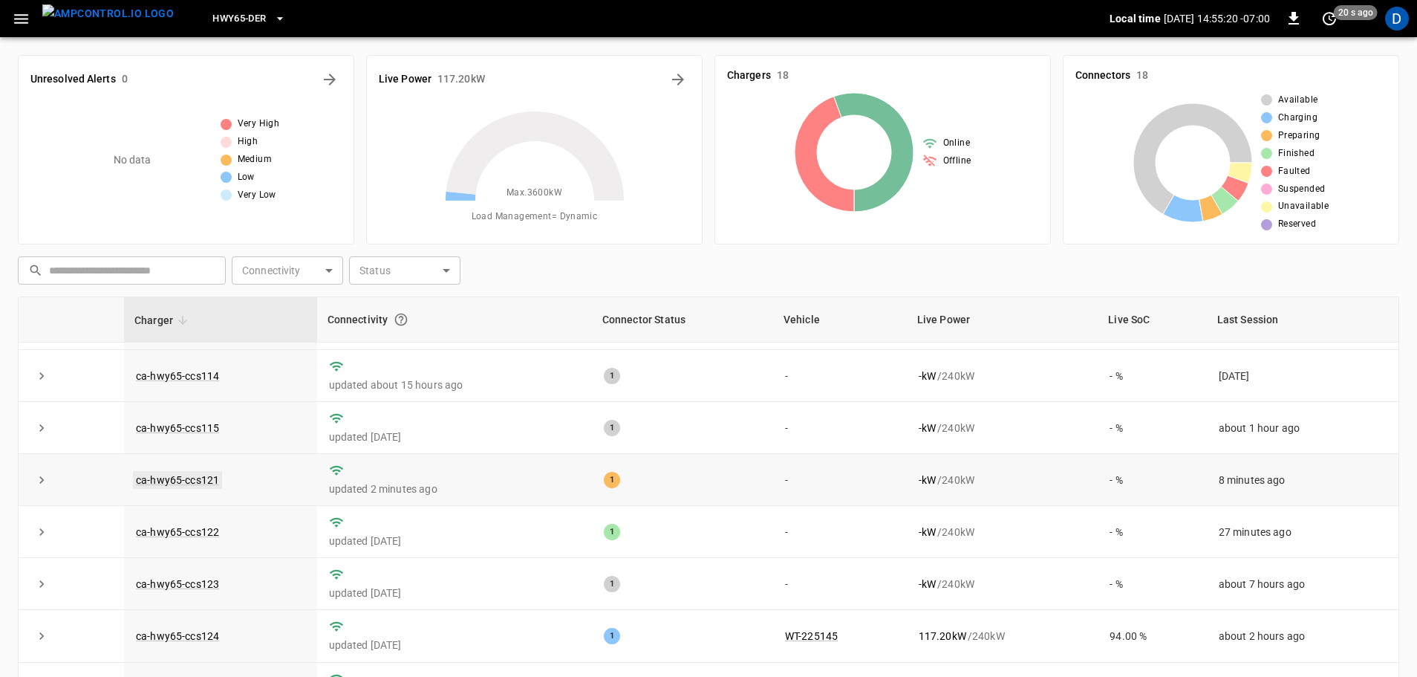
click at [196, 481] on link "ca-hwy65-ccs121" at bounding box center [177, 480] width 89 height 18
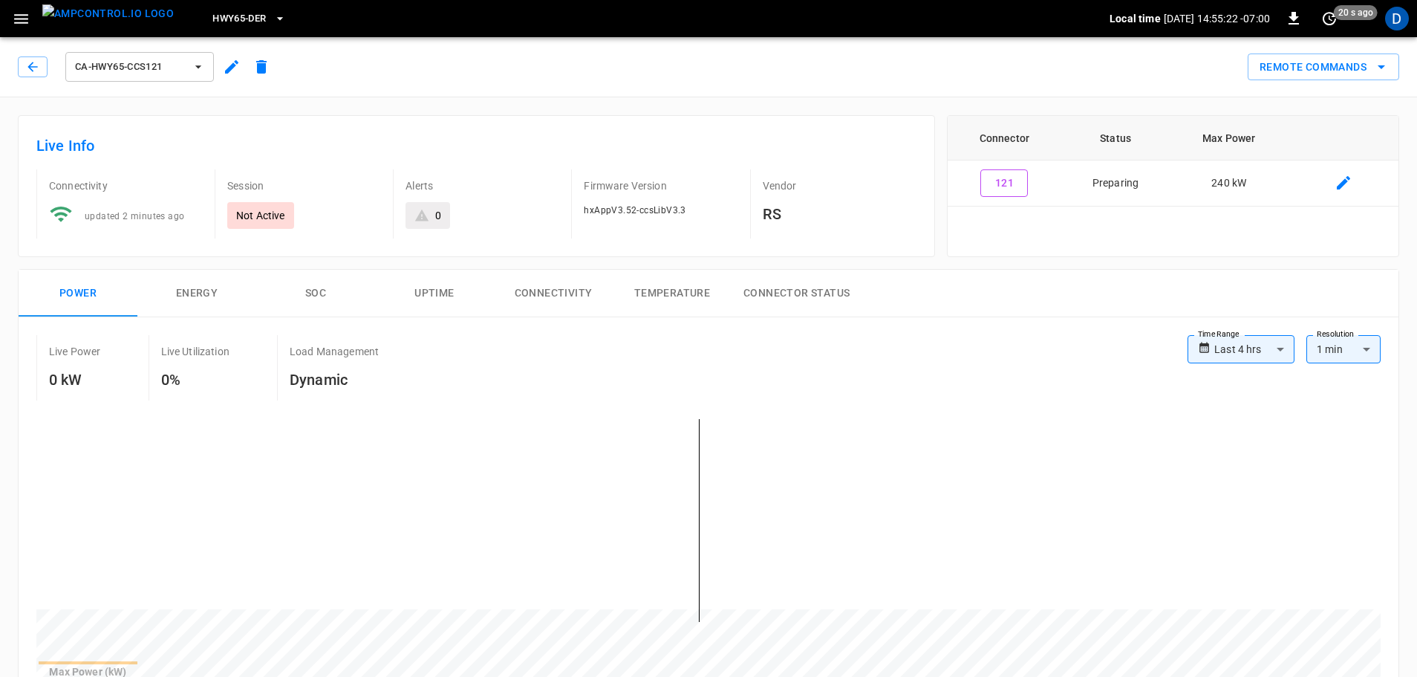
click at [117, 19] on img "menu" at bounding box center [107, 13] width 131 height 19
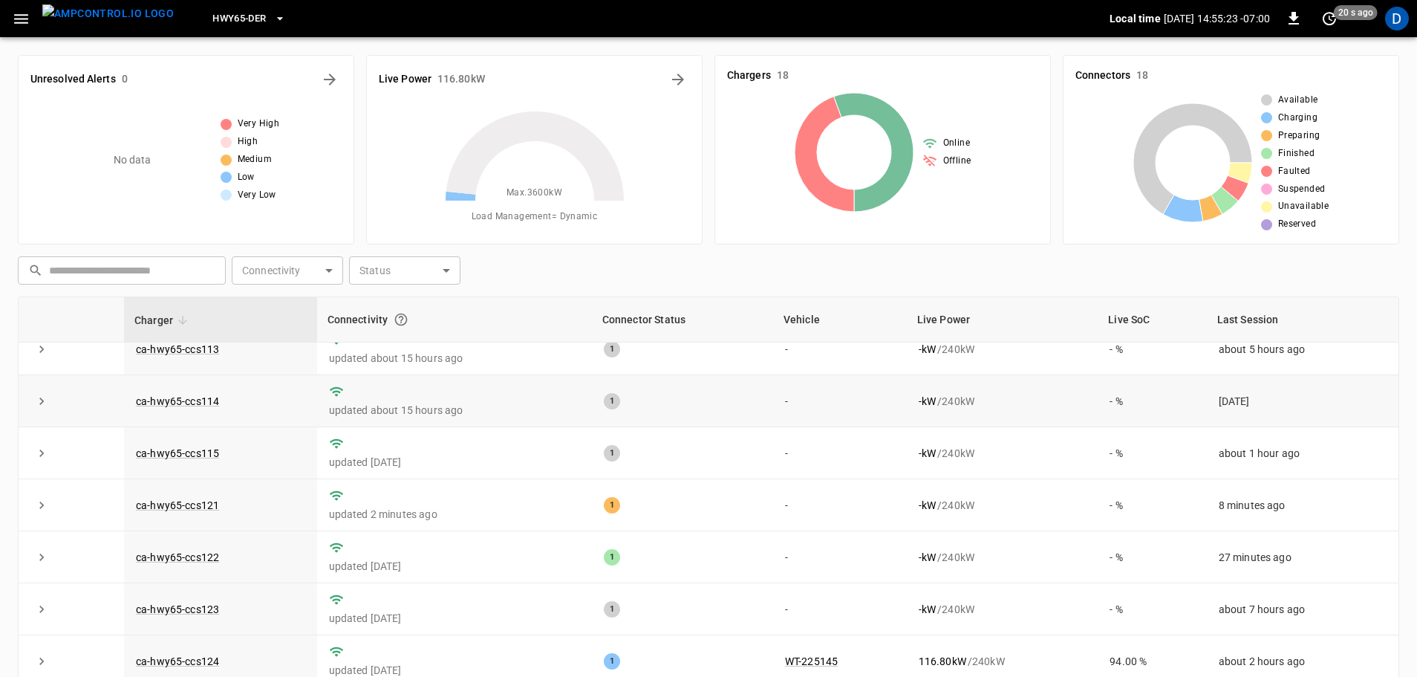
scroll to position [149, 0]
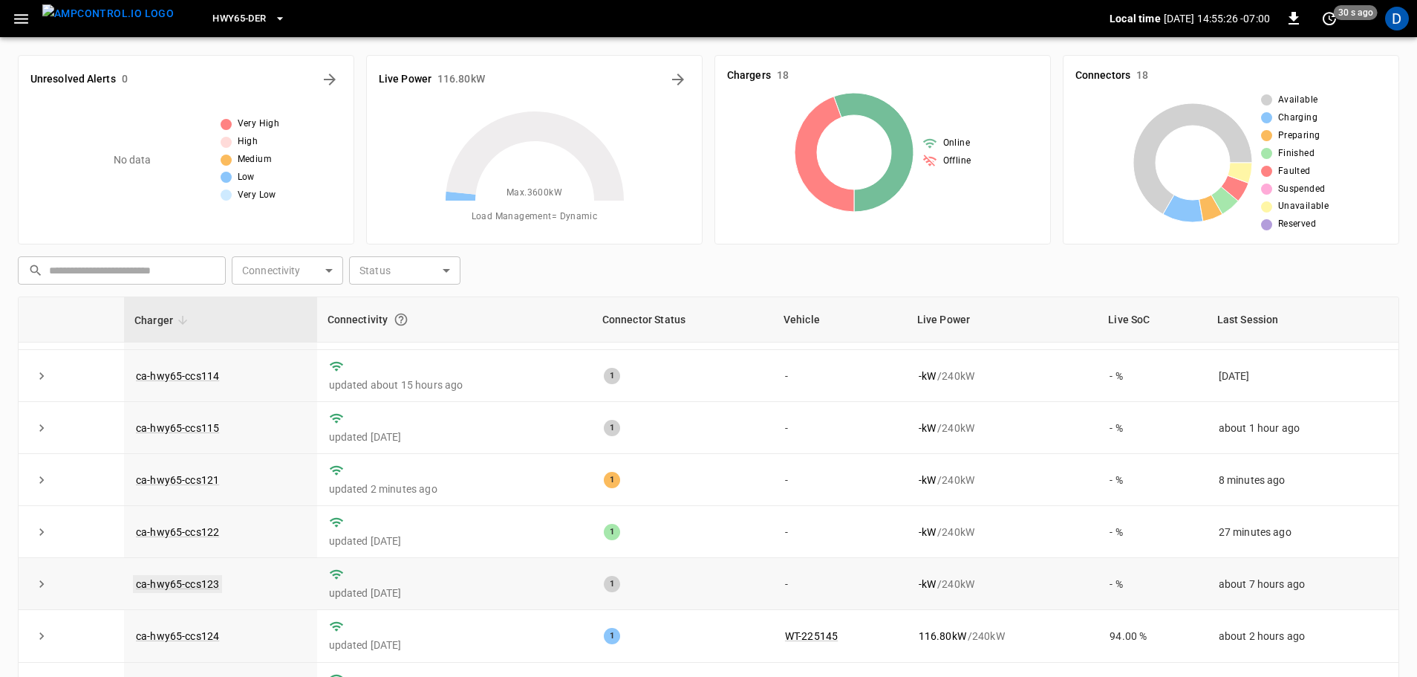
click at [196, 590] on link "ca-hwy65-ccs123" at bounding box center [177, 584] width 89 height 18
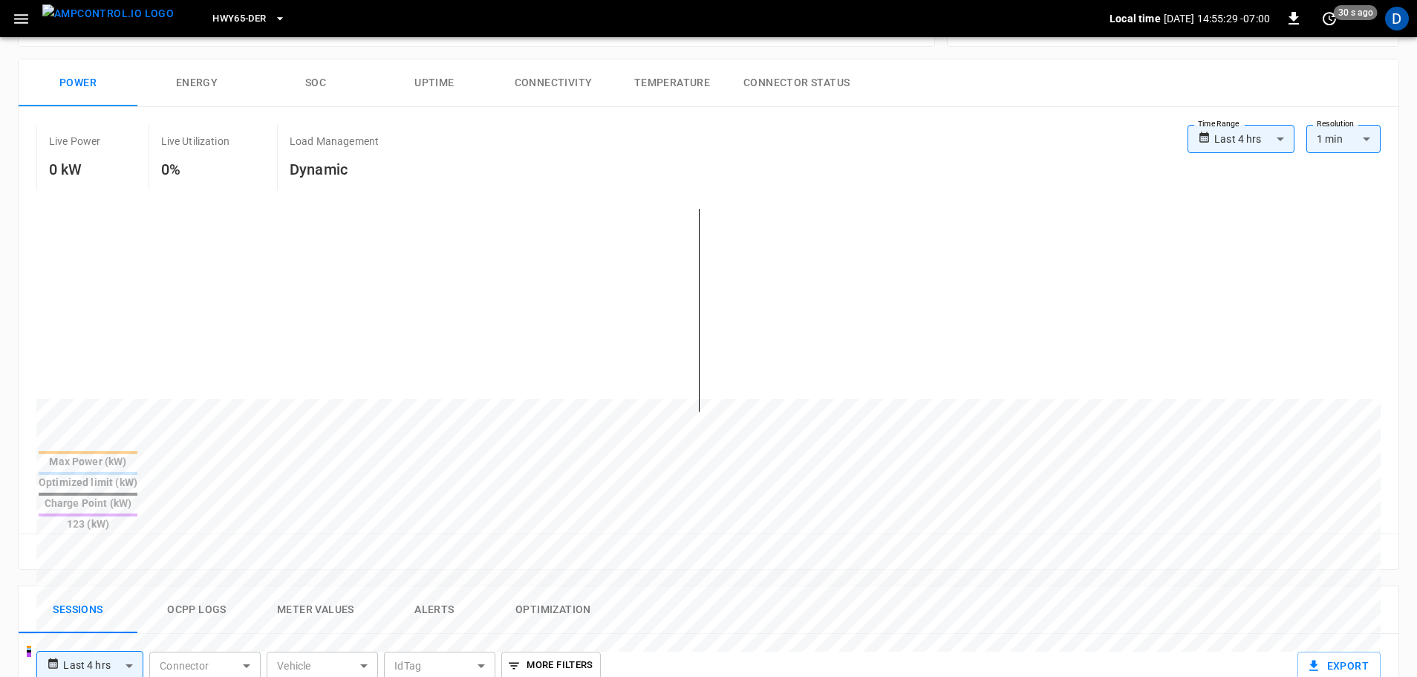
scroll to position [297, 0]
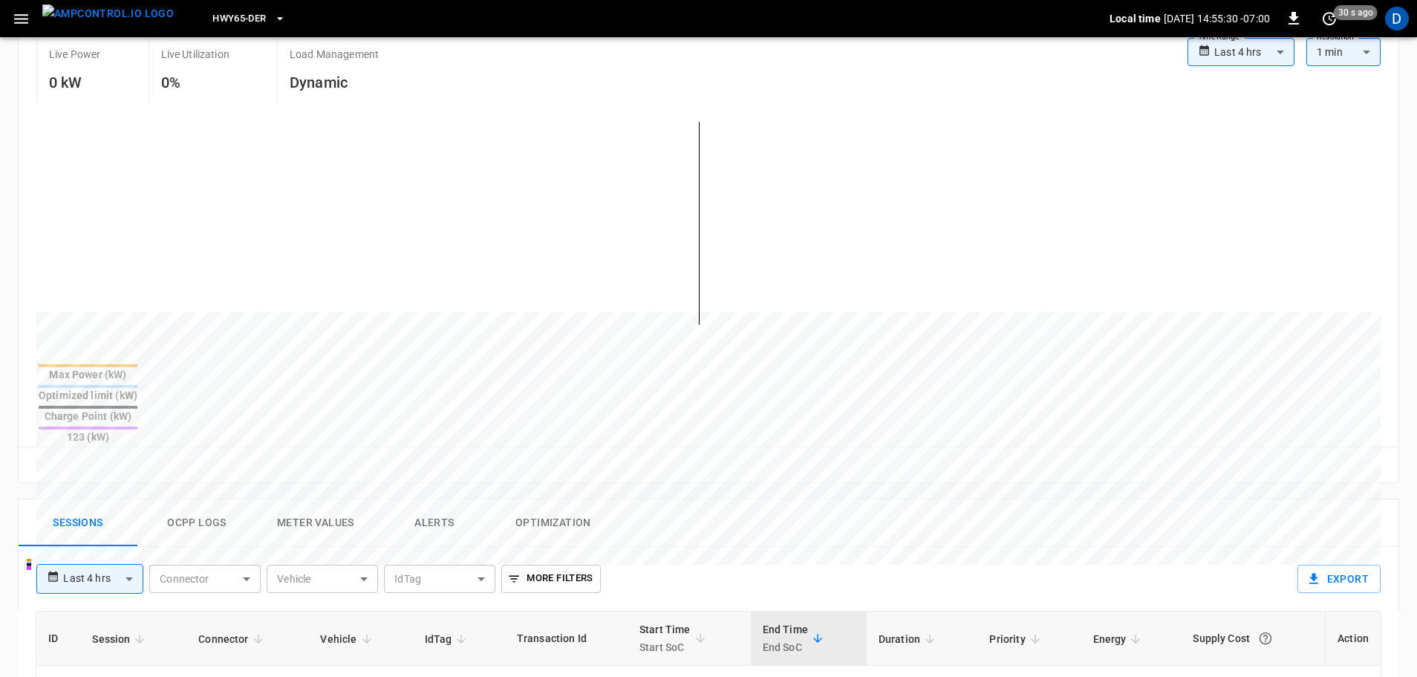
click at [200, 499] on button "Ocpp logs" at bounding box center [196, 523] width 119 height 48
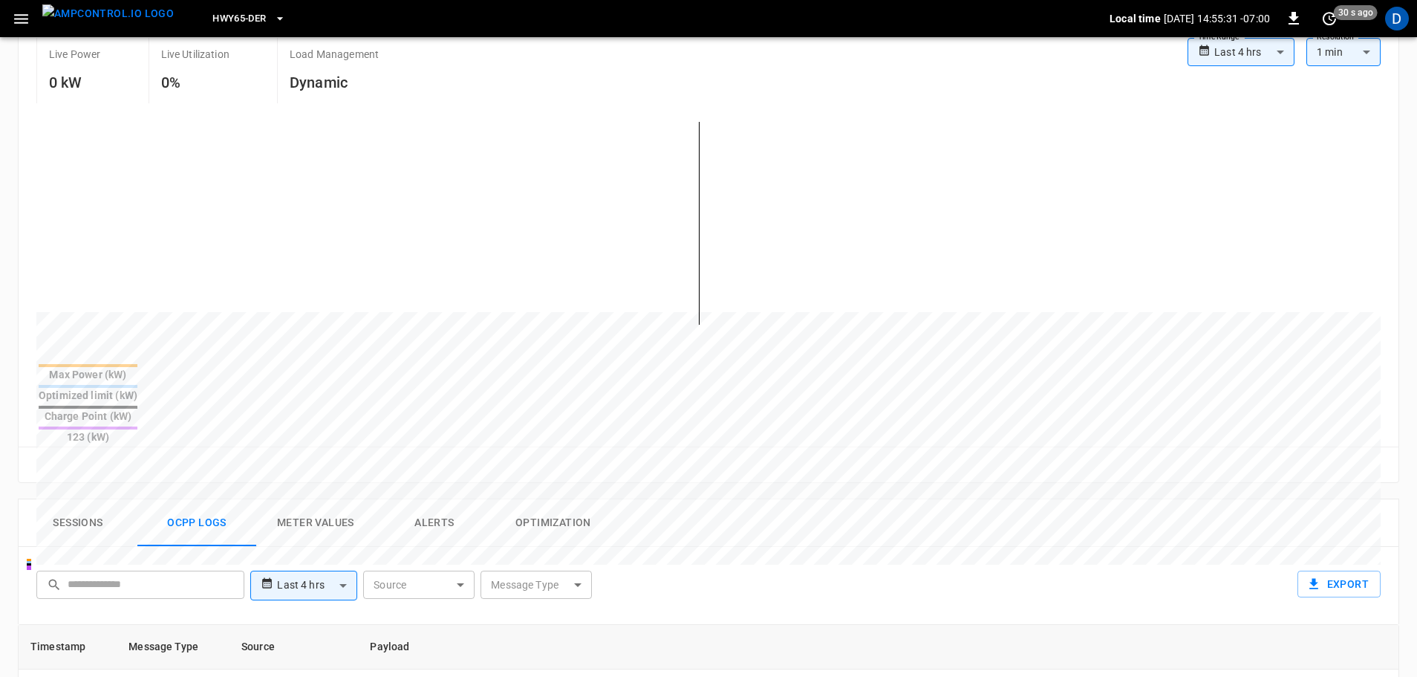
click at [113, 499] on button "Sessions" at bounding box center [78, 523] width 119 height 48
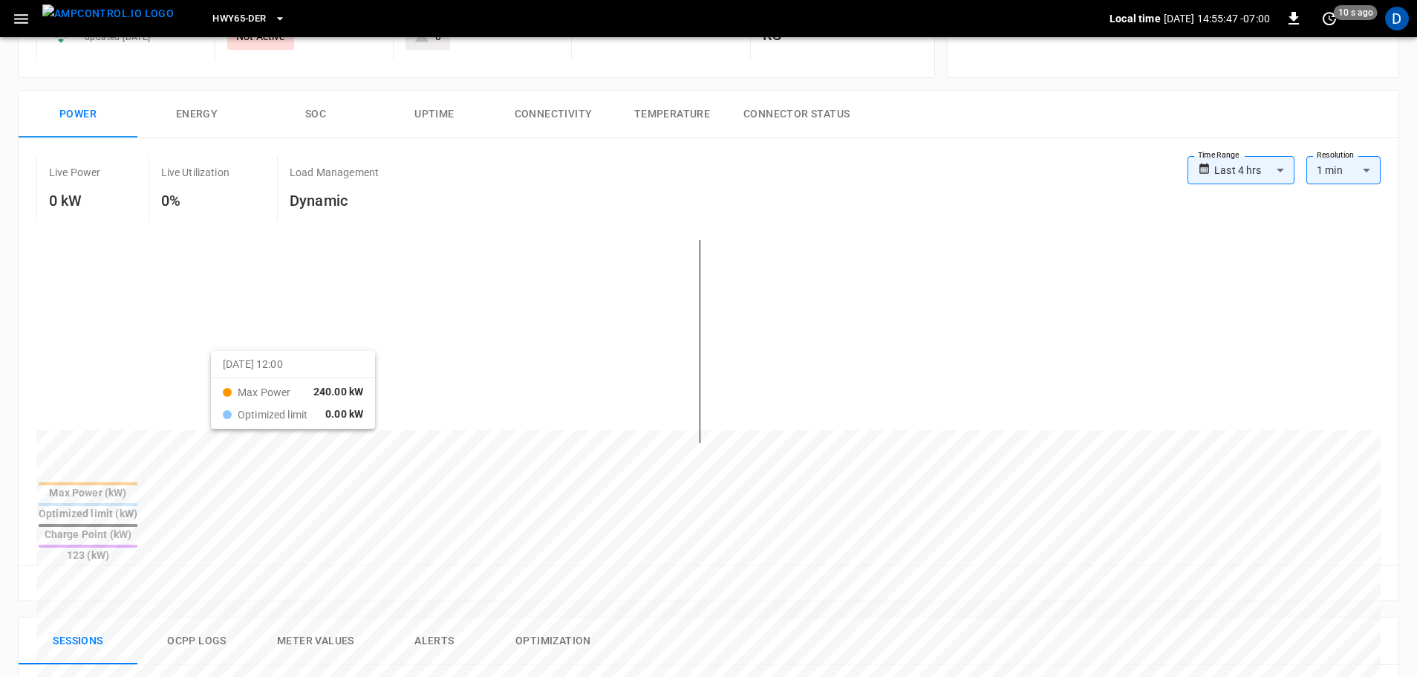
scroll to position [0, 0]
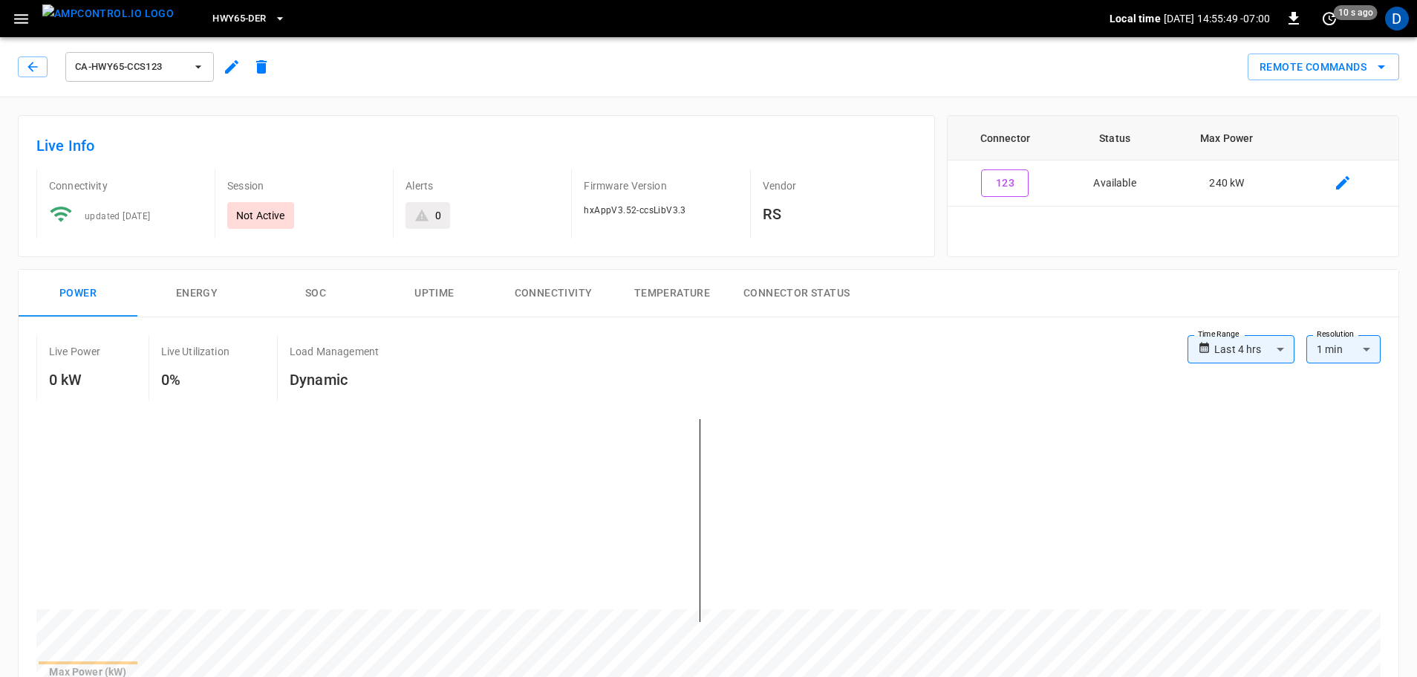
click at [97, 23] on img "menu" at bounding box center [107, 13] width 131 height 19
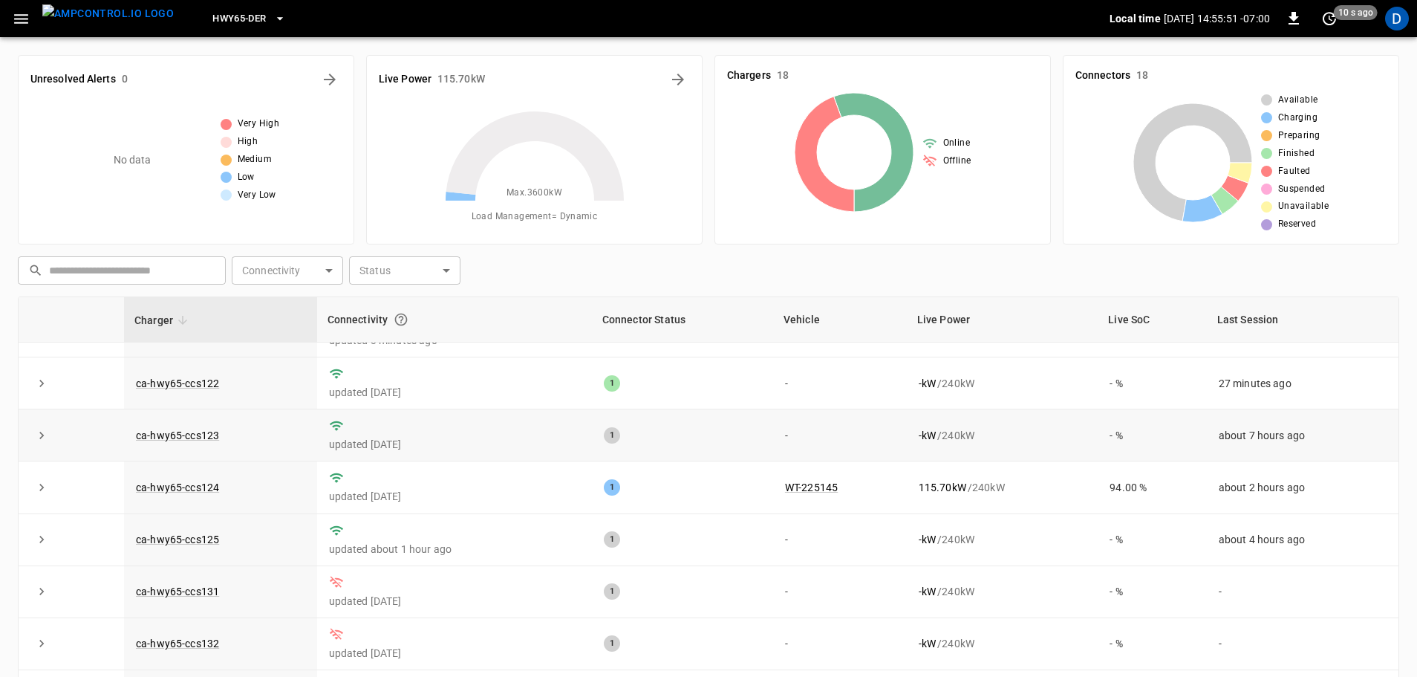
scroll to position [223, 0]
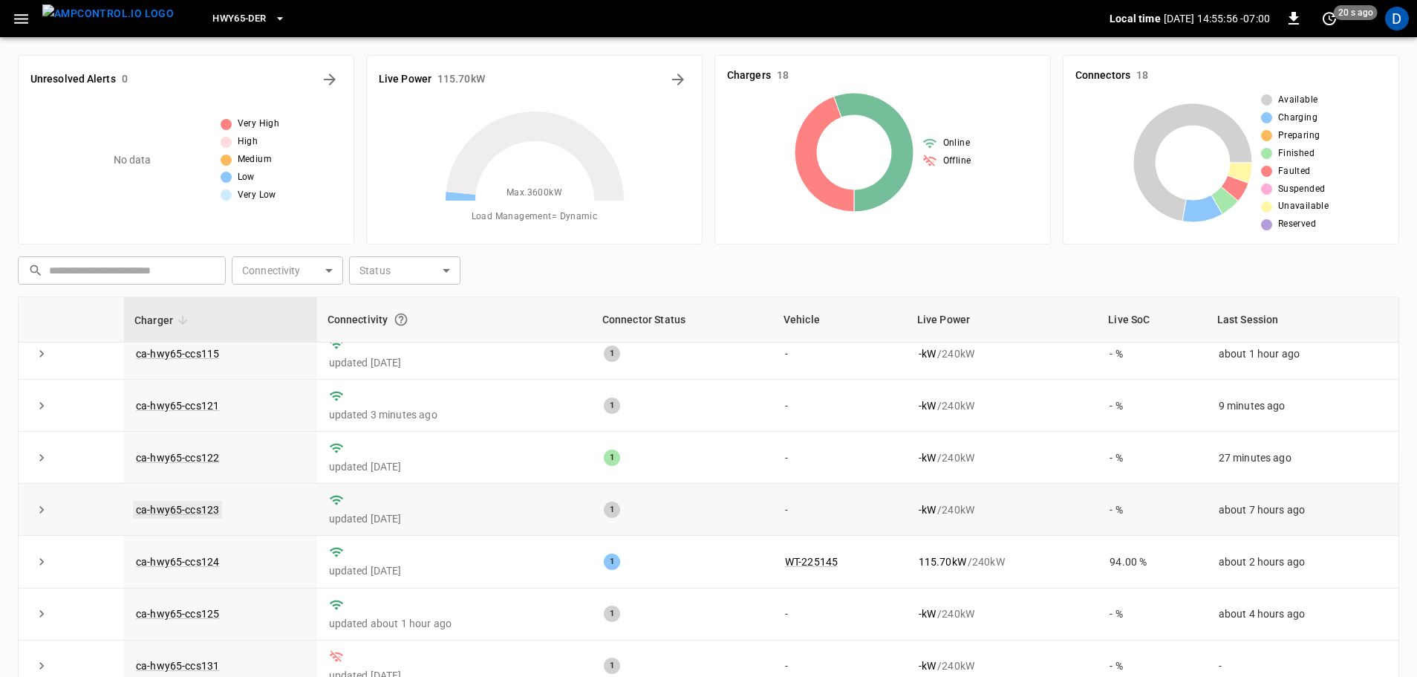
click at [188, 518] on link "ca-hwy65-ccs123" at bounding box center [177, 510] width 89 height 18
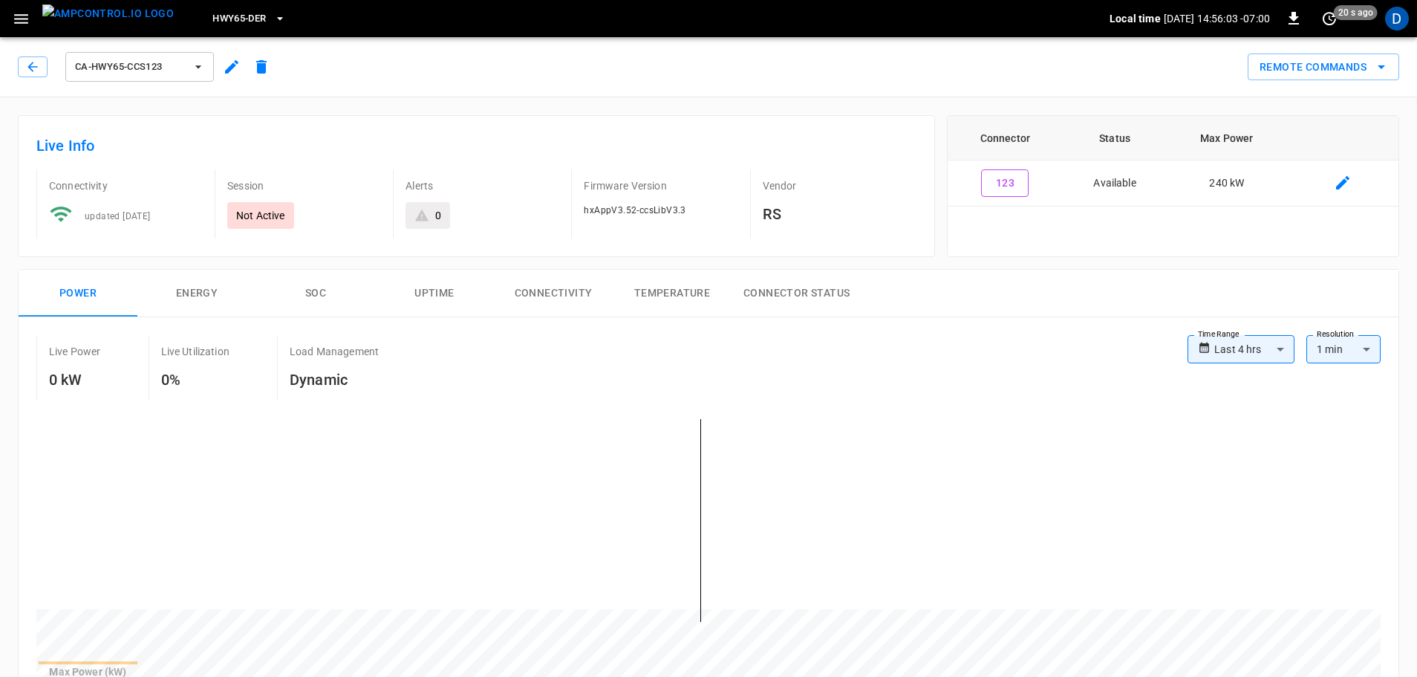
click at [121, 16] on img "menu" at bounding box center [107, 13] width 131 height 19
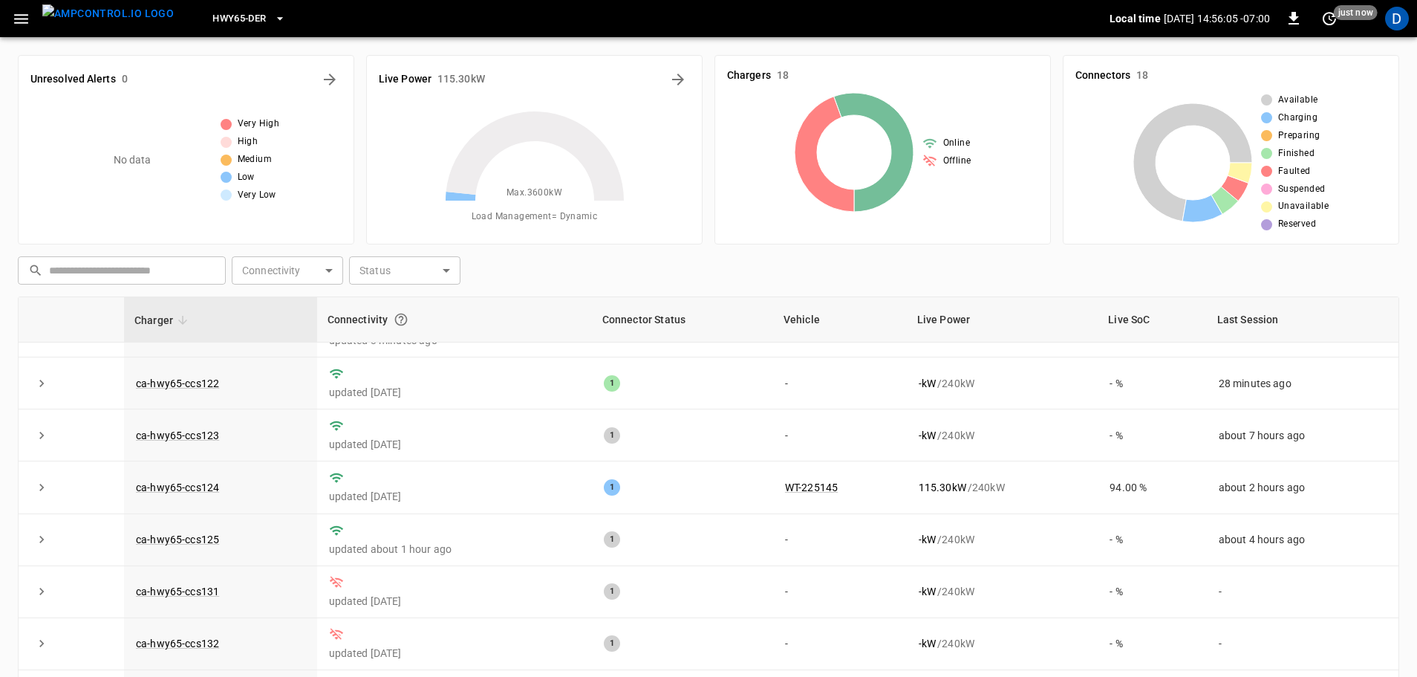
scroll to position [223, 0]
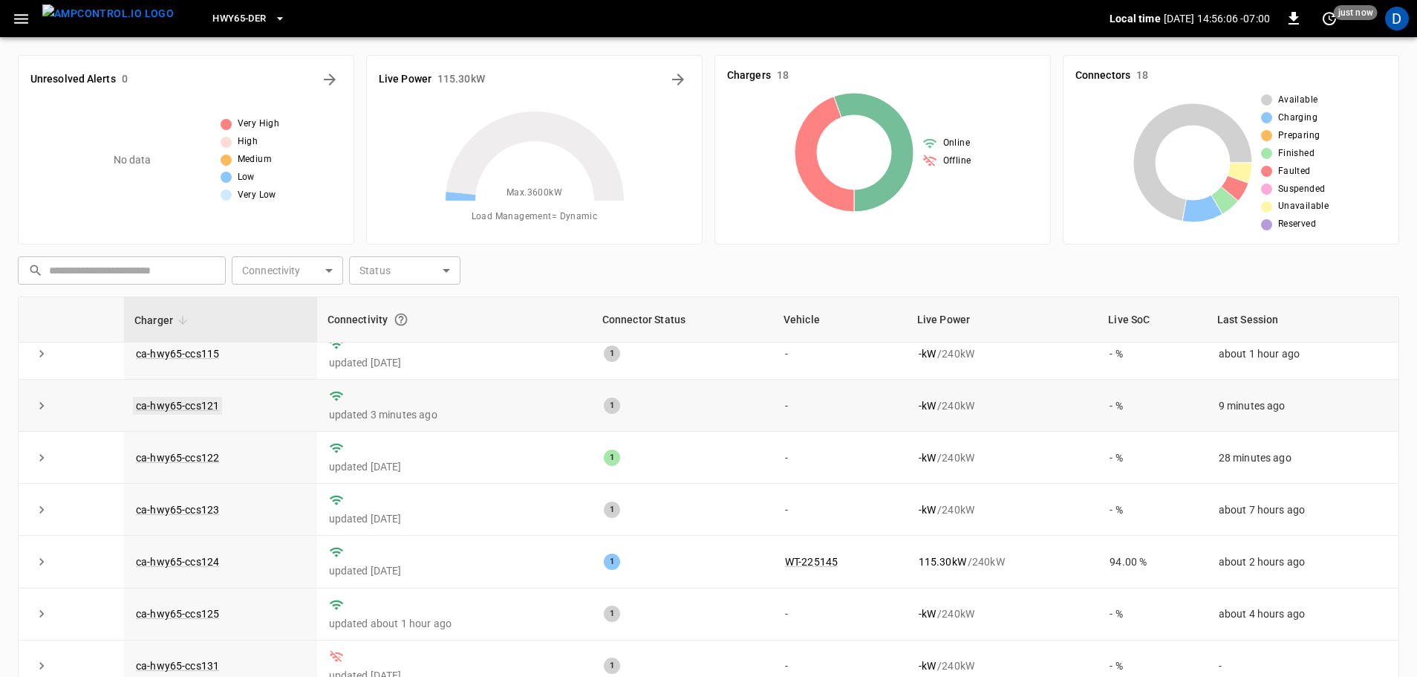
click at [196, 412] on link "ca-hwy65-ccs121" at bounding box center [177, 406] width 89 height 18
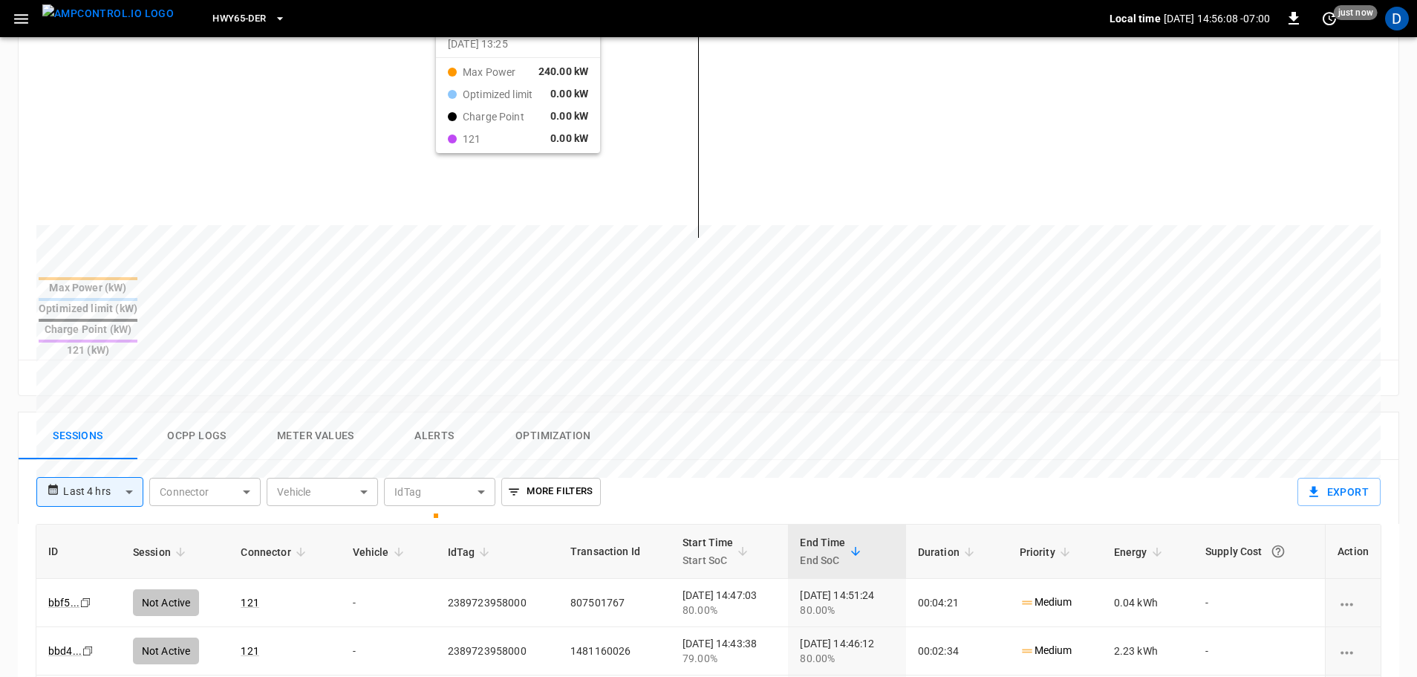
scroll to position [520, 0]
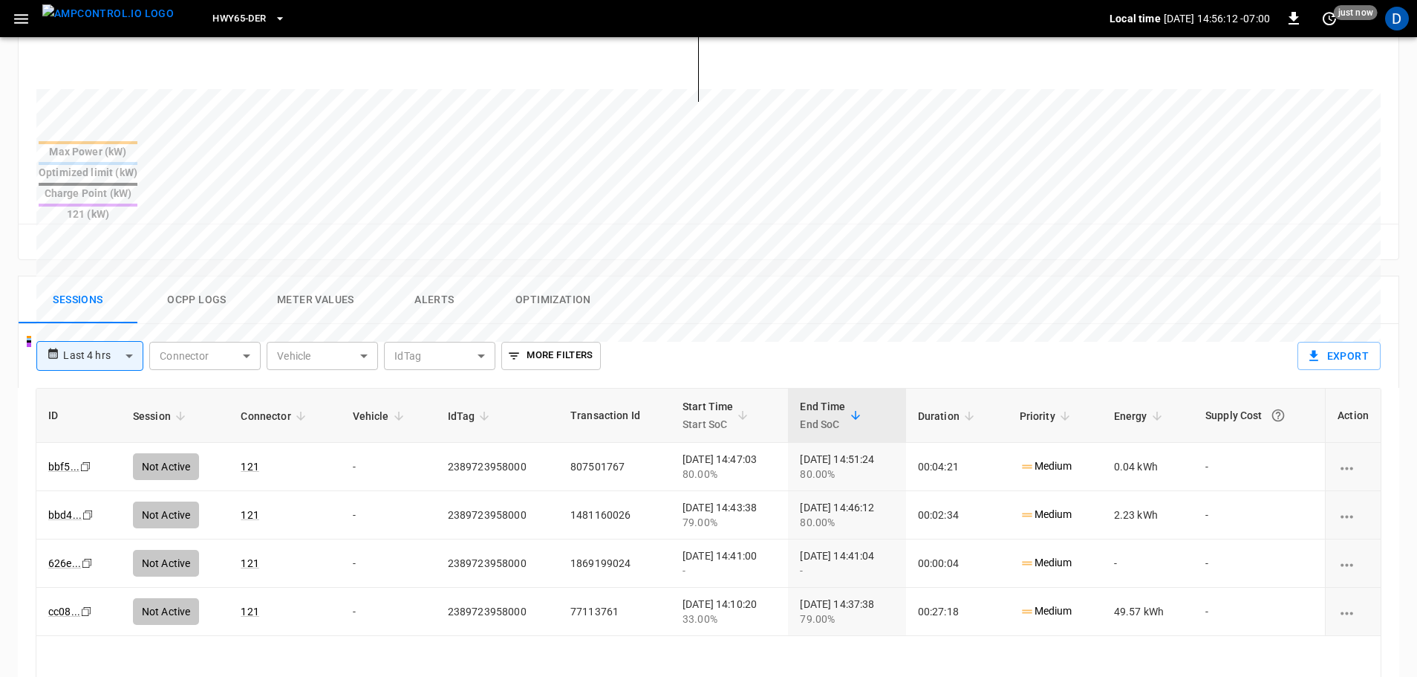
click at [108, 17] on img "menu" at bounding box center [107, 13] width 131 height 19
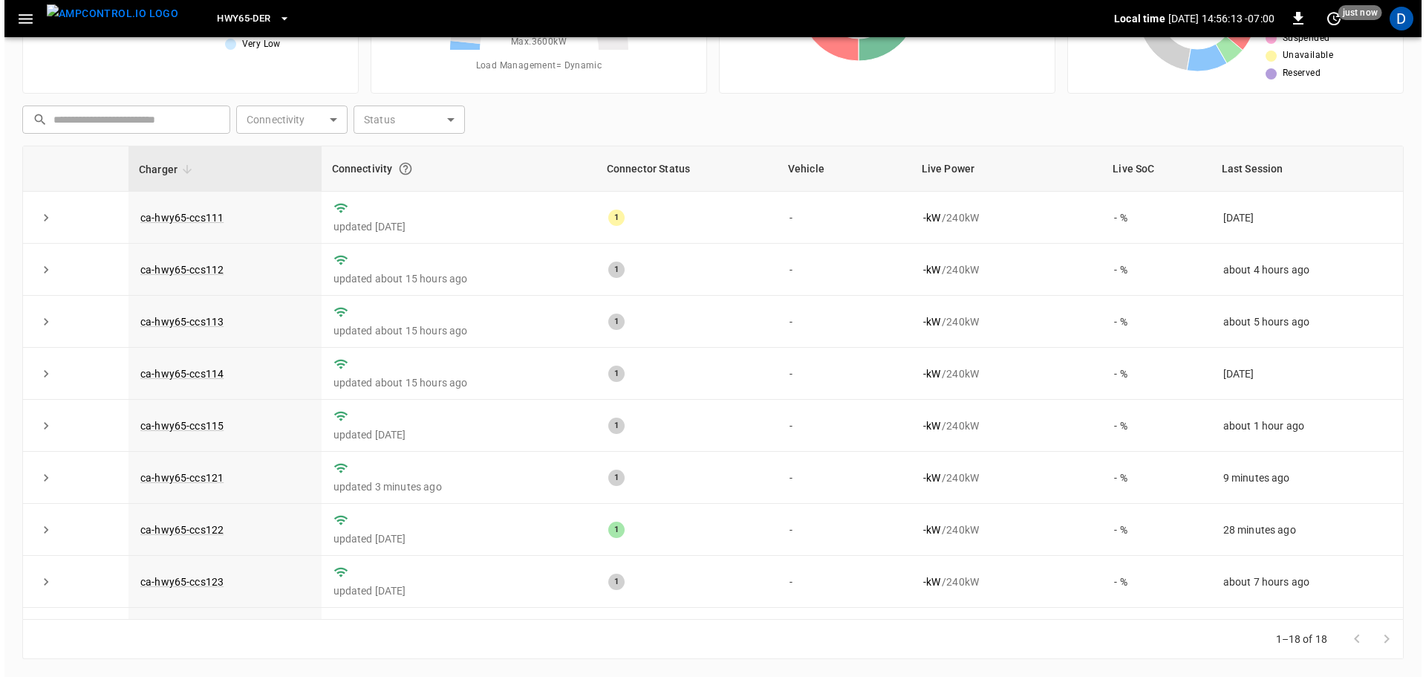
scroll to position [151, 0]
click at [17, 21] on icon "button" at bounding box center [21, 19] width 19 height 19
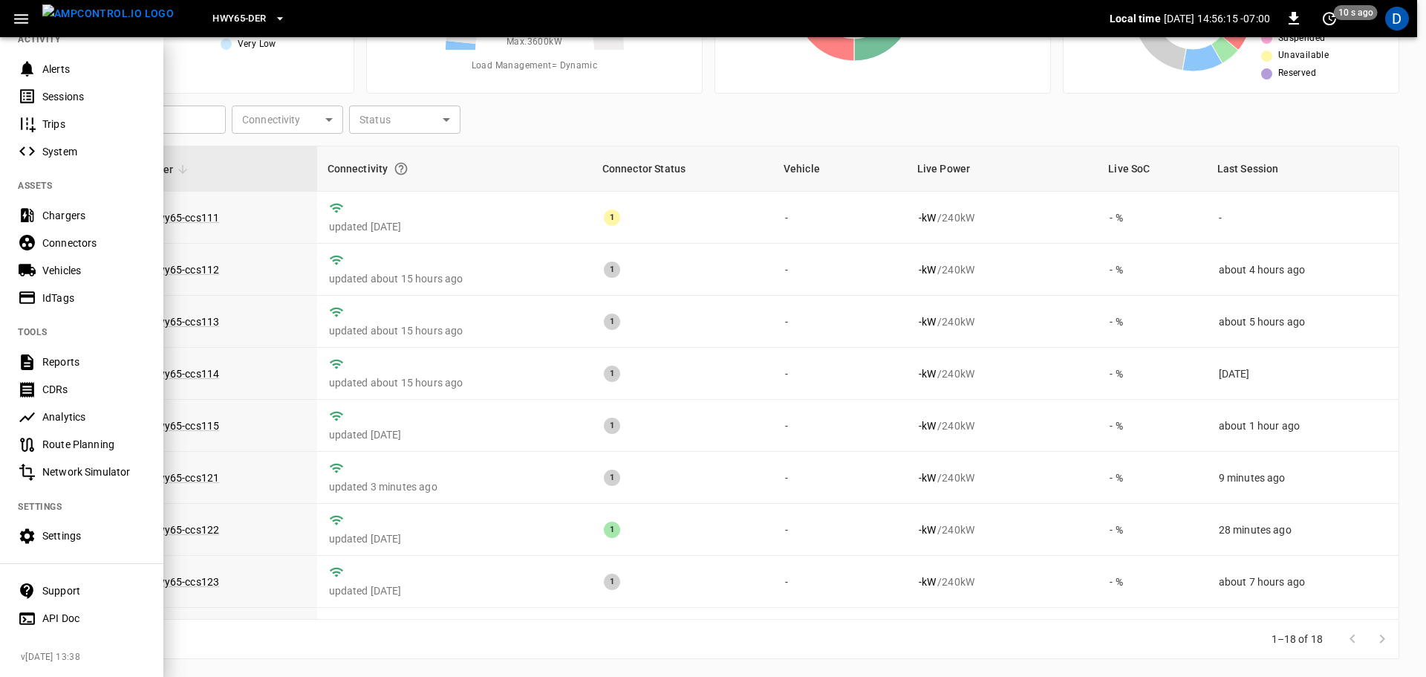
scroll to position [181, 0]
click at [63, 89] on div "Sessions" at bounding box center [93, 96] width 103 height 15
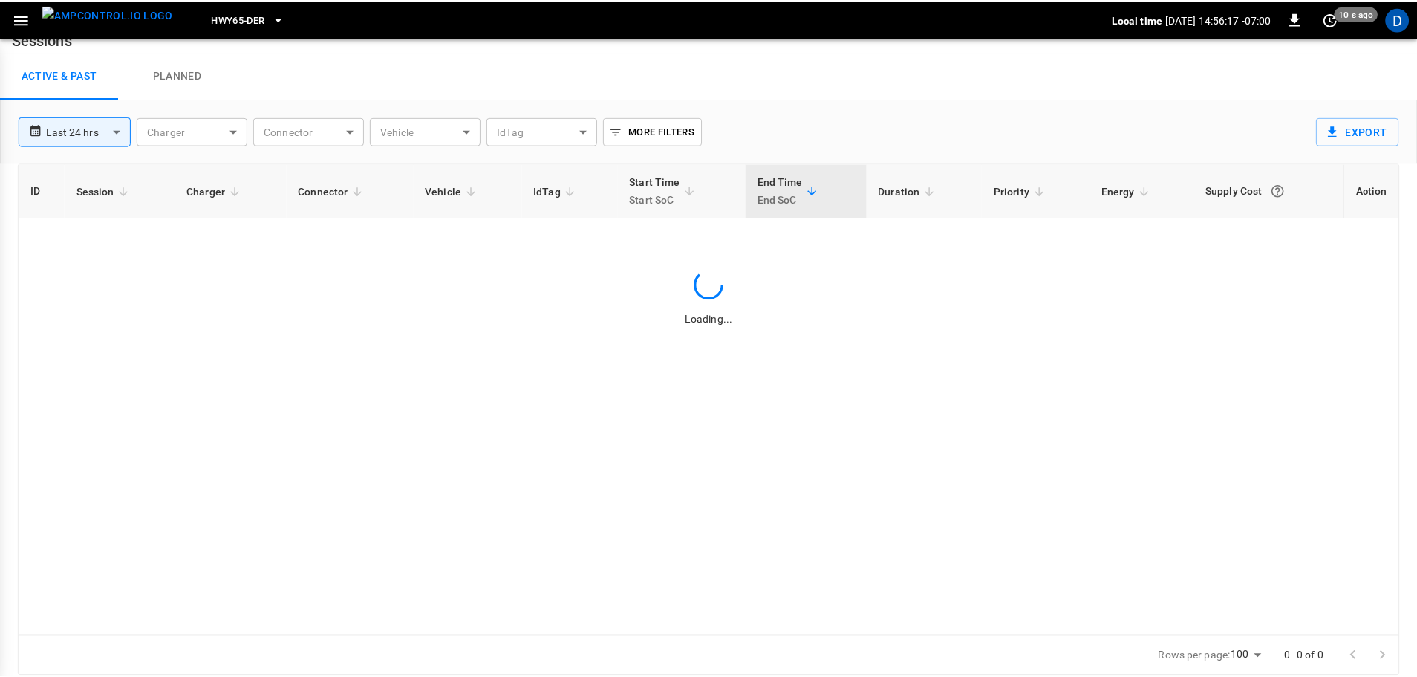
scroll to position [22, 0]
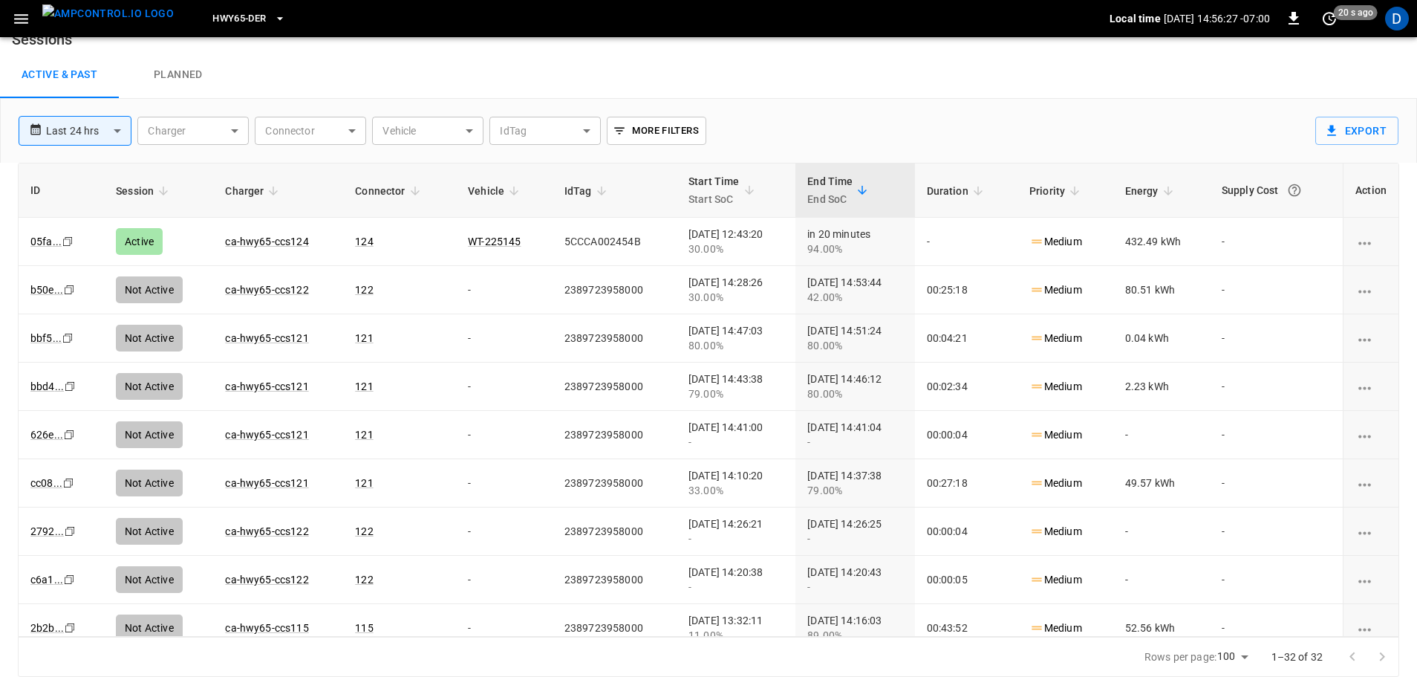
click at [108, 9] on img "menu" at bounding box center [107, 13] width 131 height 19
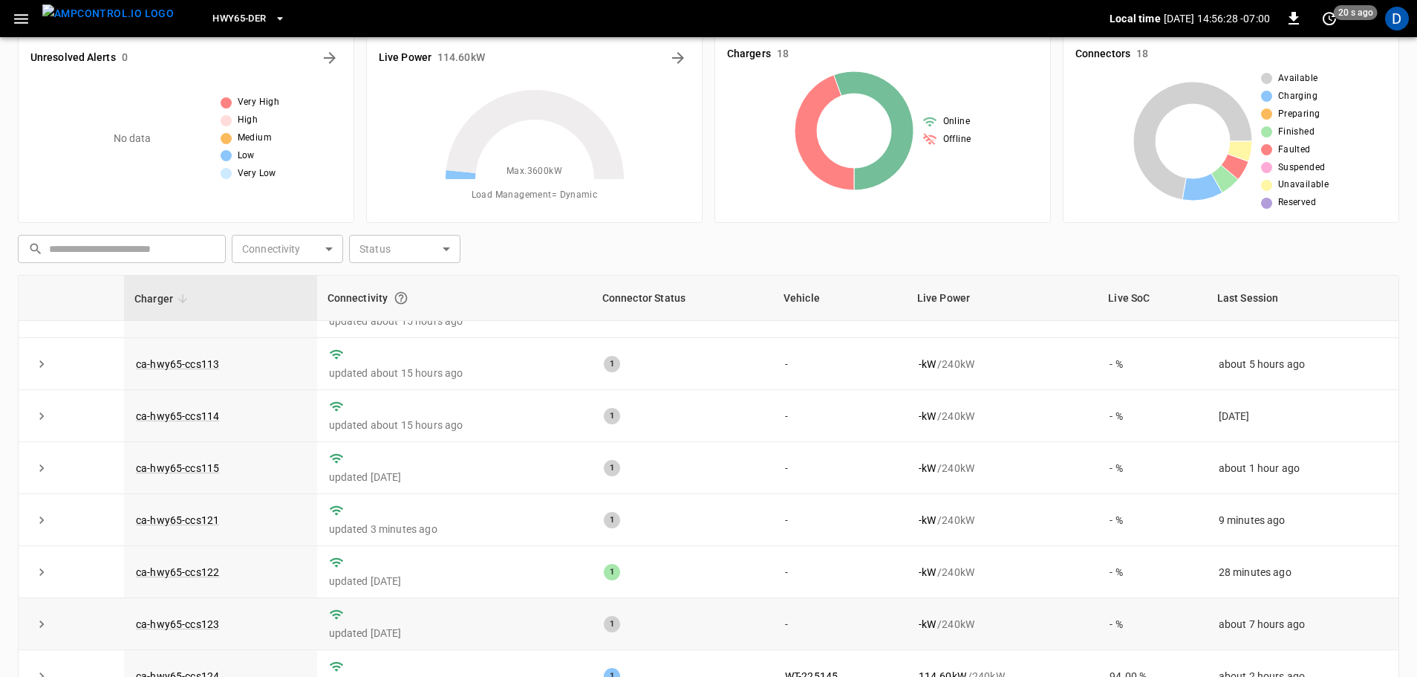
scroll to position [223, 0]
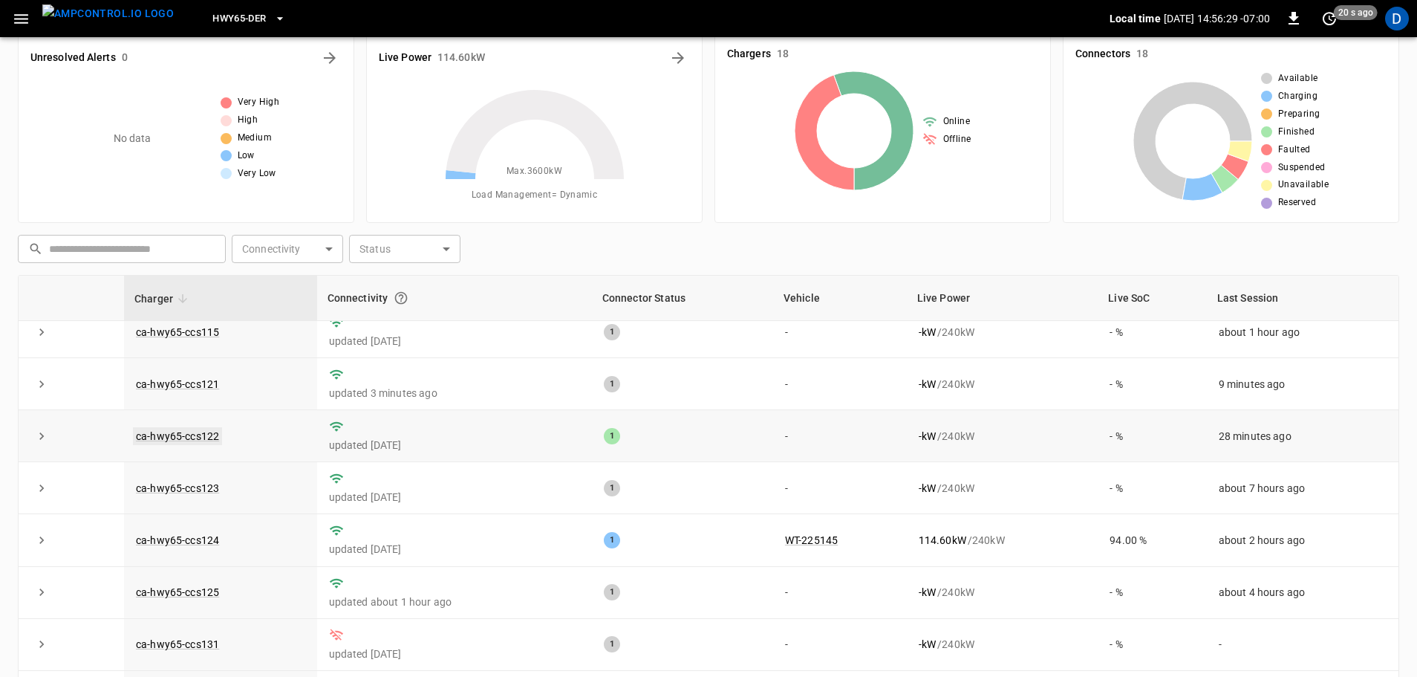
click at [201, 440] on link "ca-hwy65-ccs122" at bounding box center [177, 436] width 89 height 18
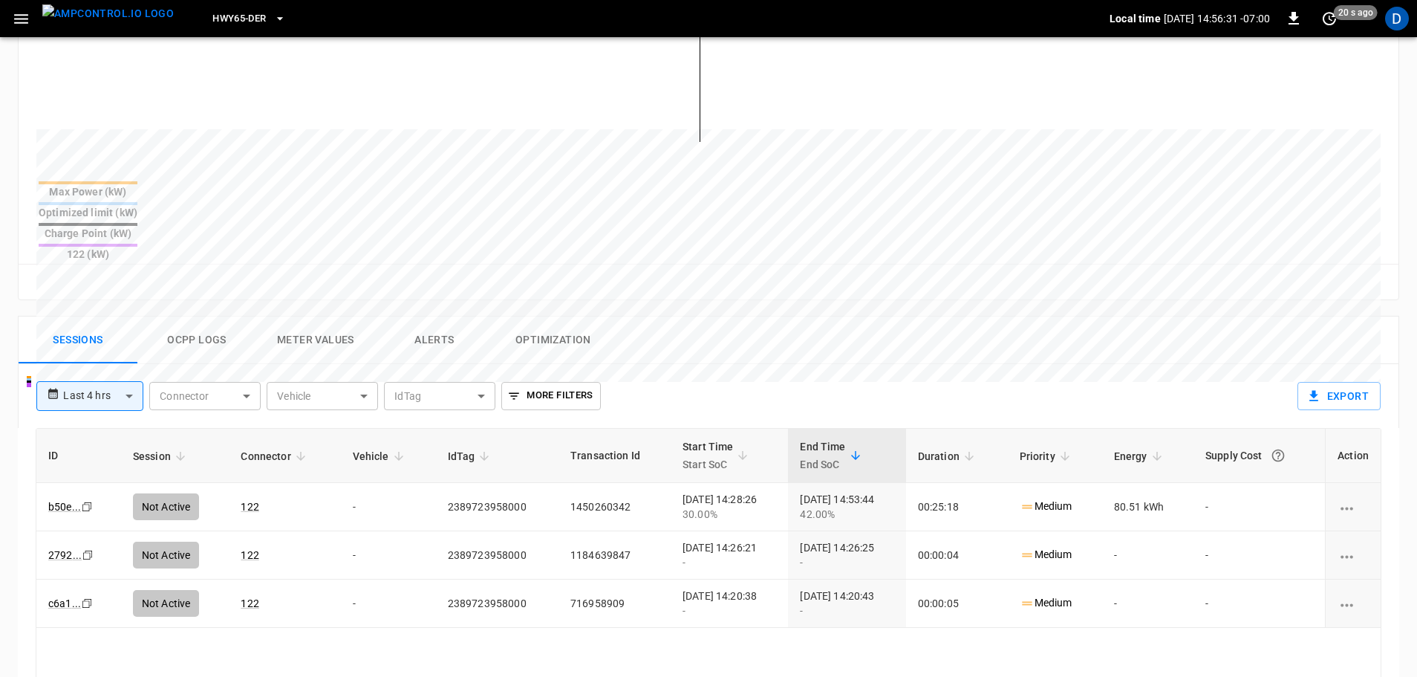
scroll to position [594, 0]
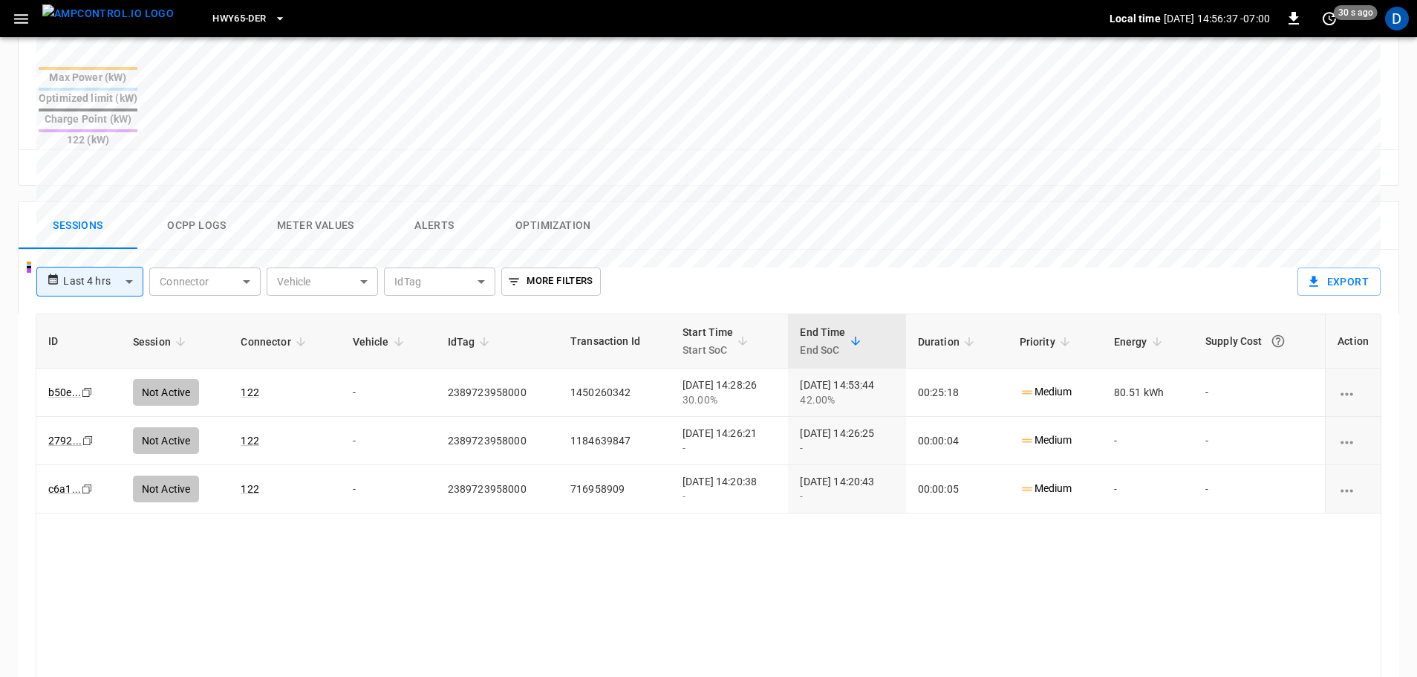
click at [129, 23] on img "menu" at bounding box center [107, 13] width 131 height 19
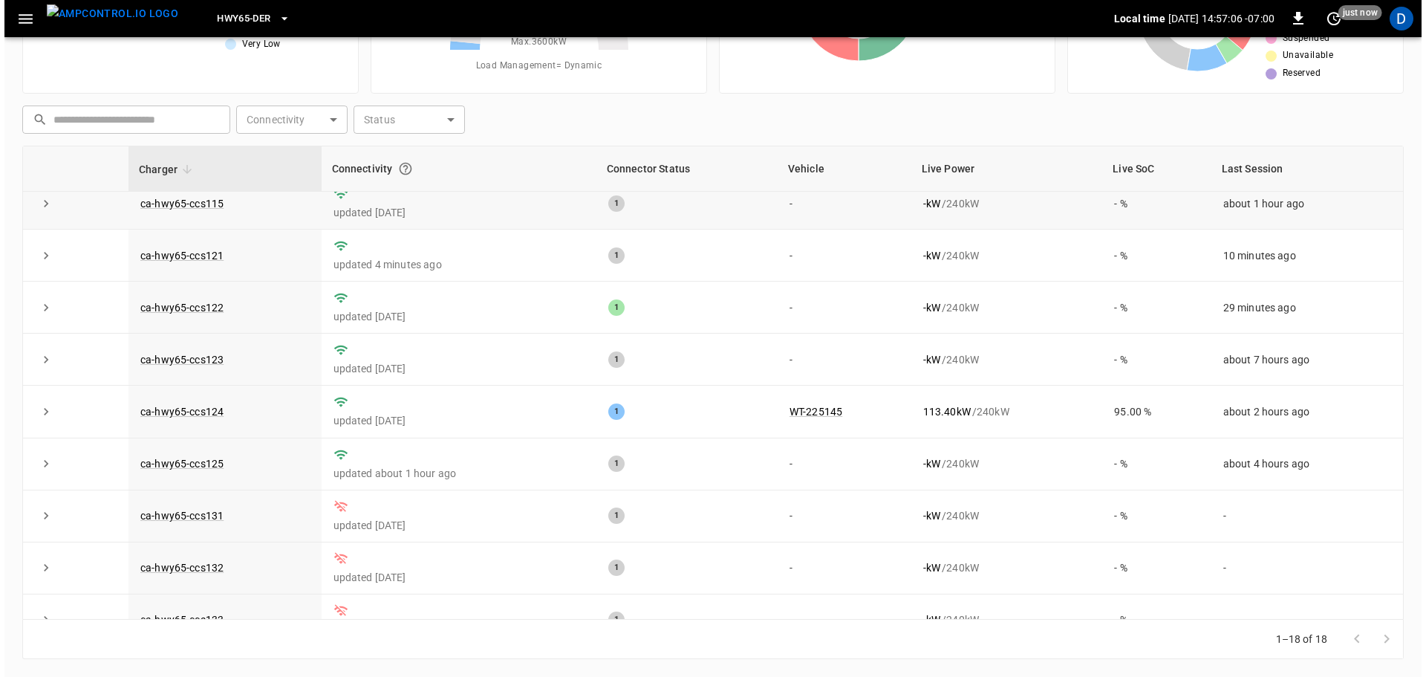
scroll to position [223, 0]
click at [122, 16] on img "menu" at bounding box center [107, 13] width 131 height 19
click at [240, 24] on span "HWY65-DER" at bounding box center [238, 18] width 53 height 17
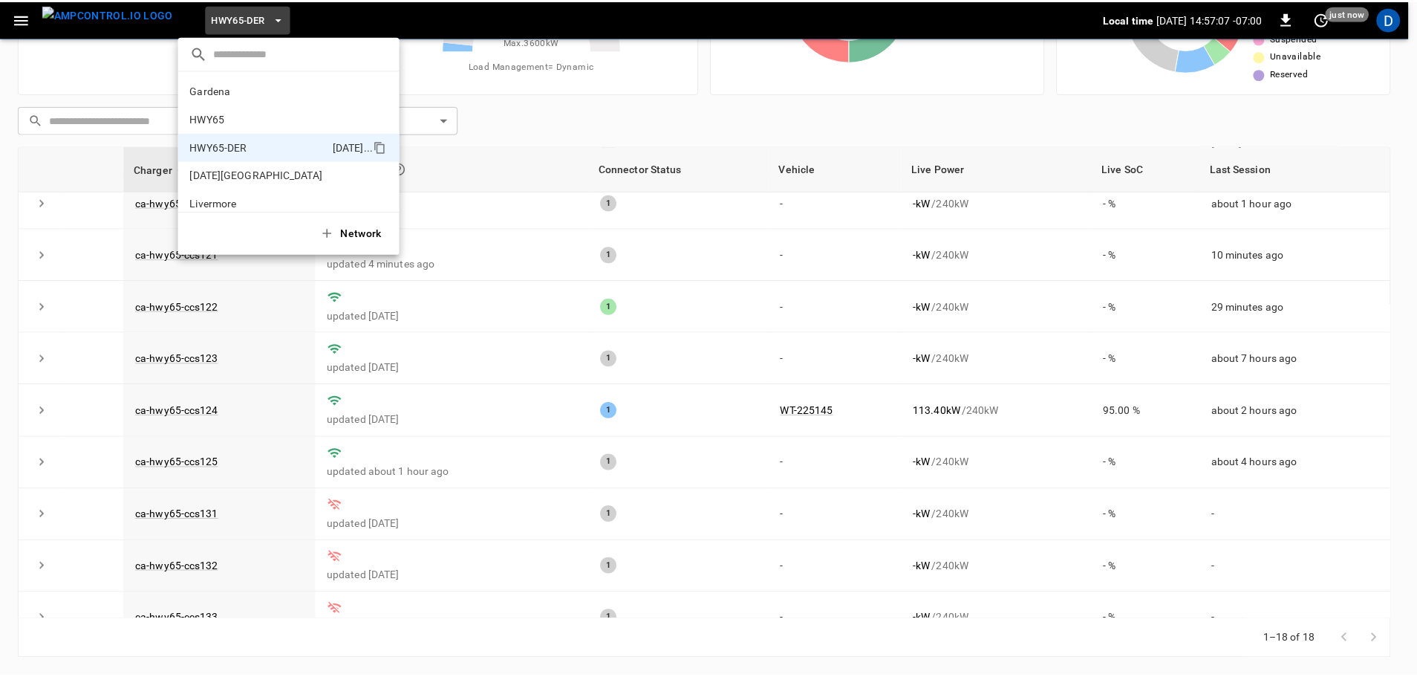
scroll to position [52, 0]
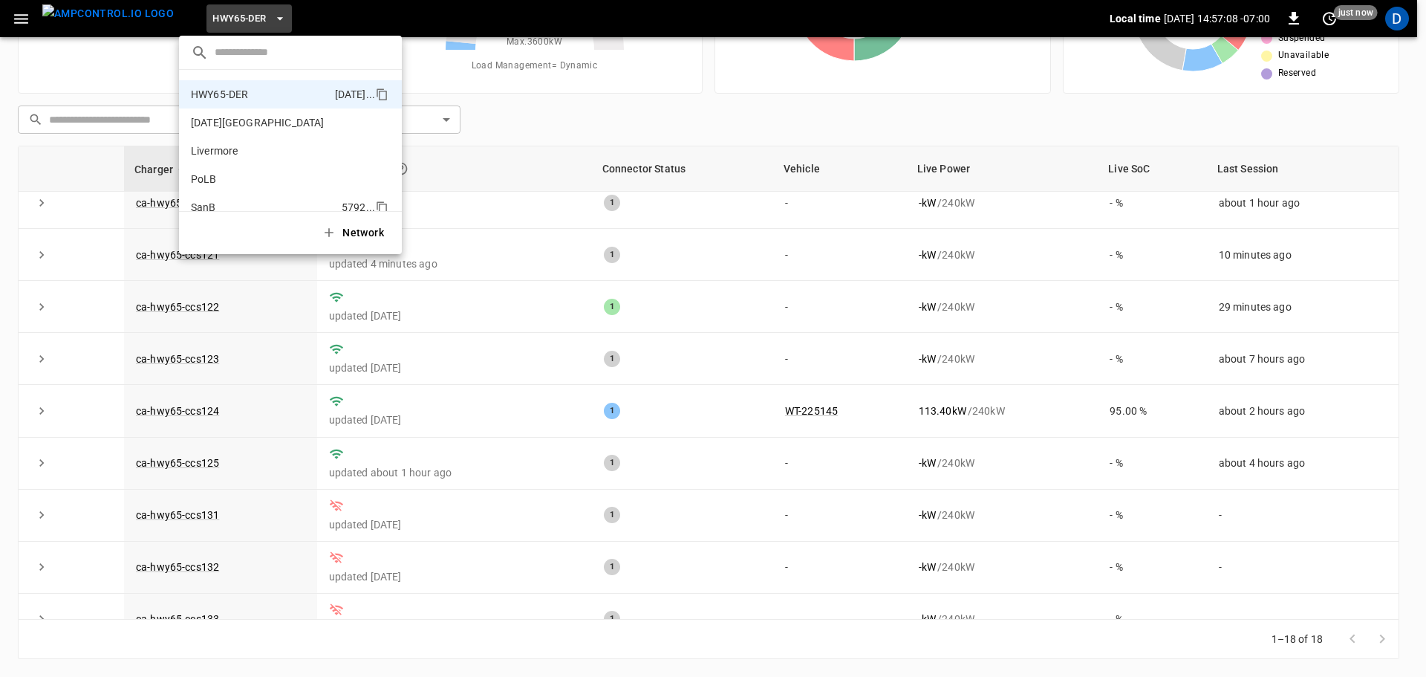
click at [232, 201] on li "SanB 5792 ..." at bounding box center [290, 207] width 223 height 28
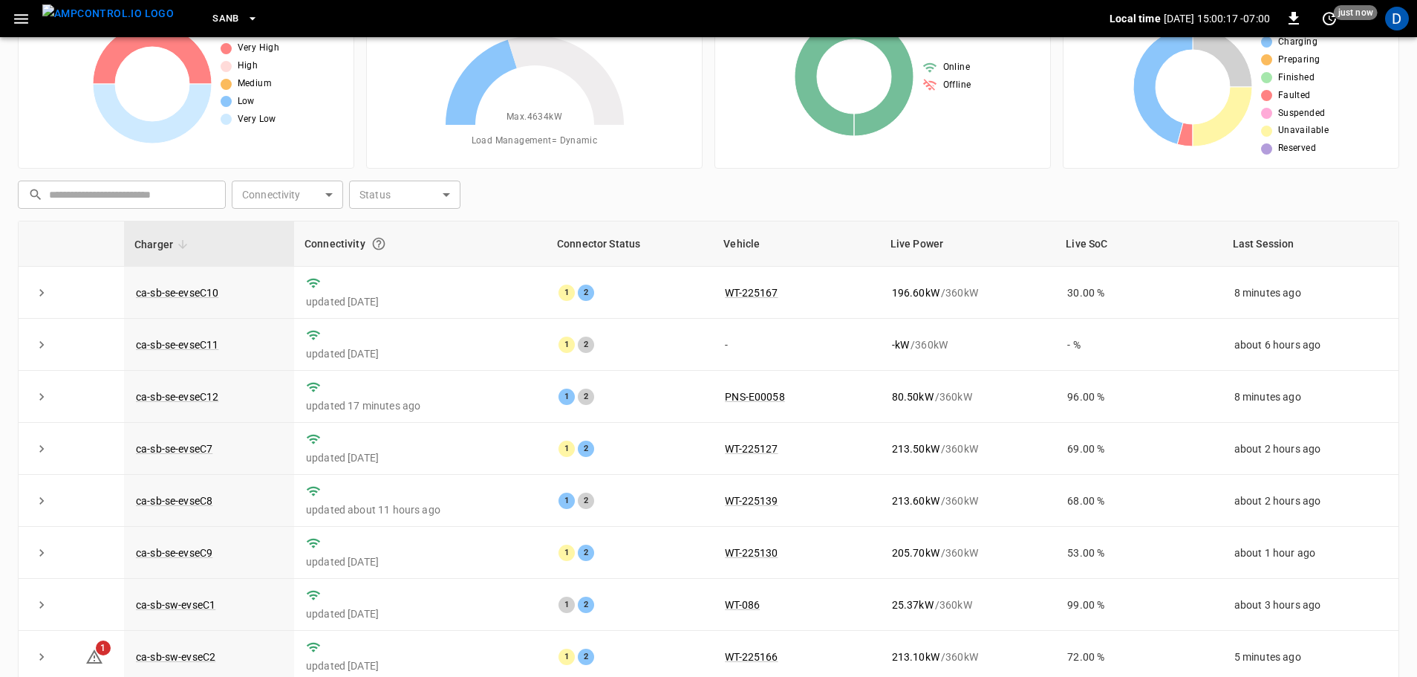
scroll to position [0, 0]
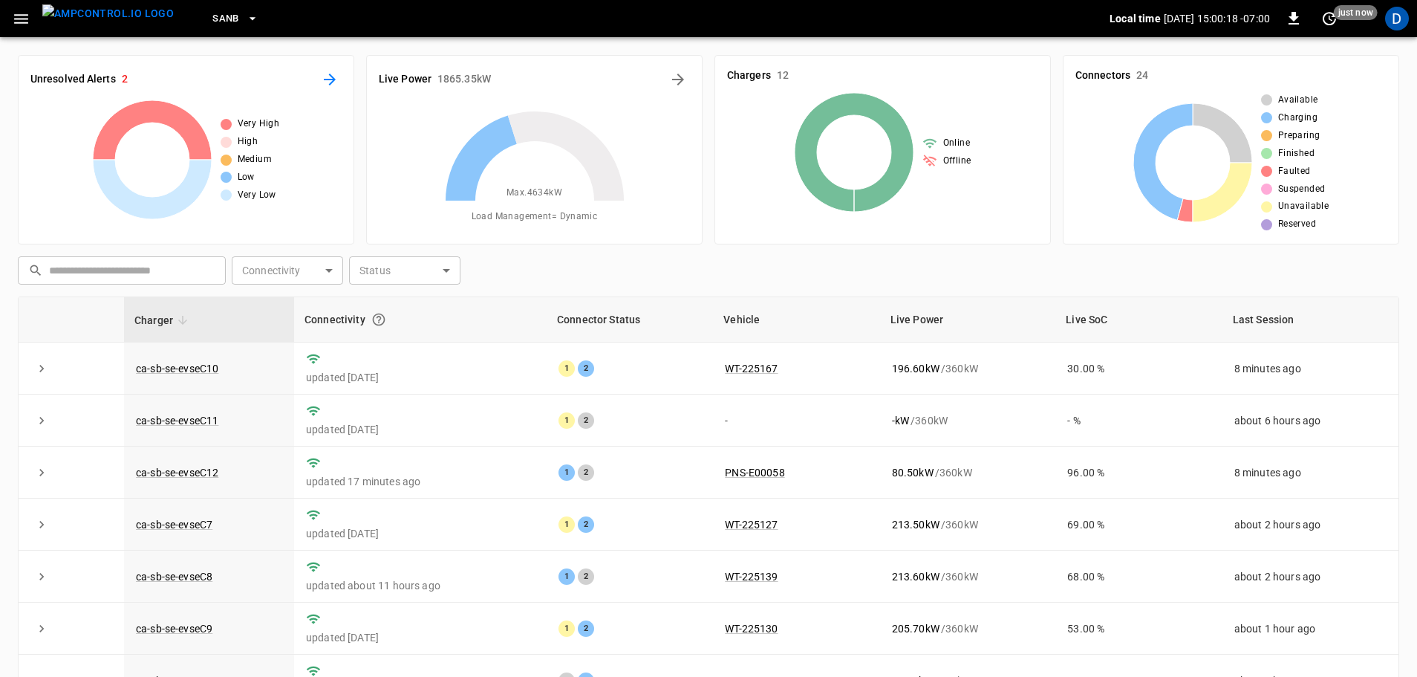
click at [325, 83] on icon "All Alerts" at bounding box center [330, 80] width 18 height 18
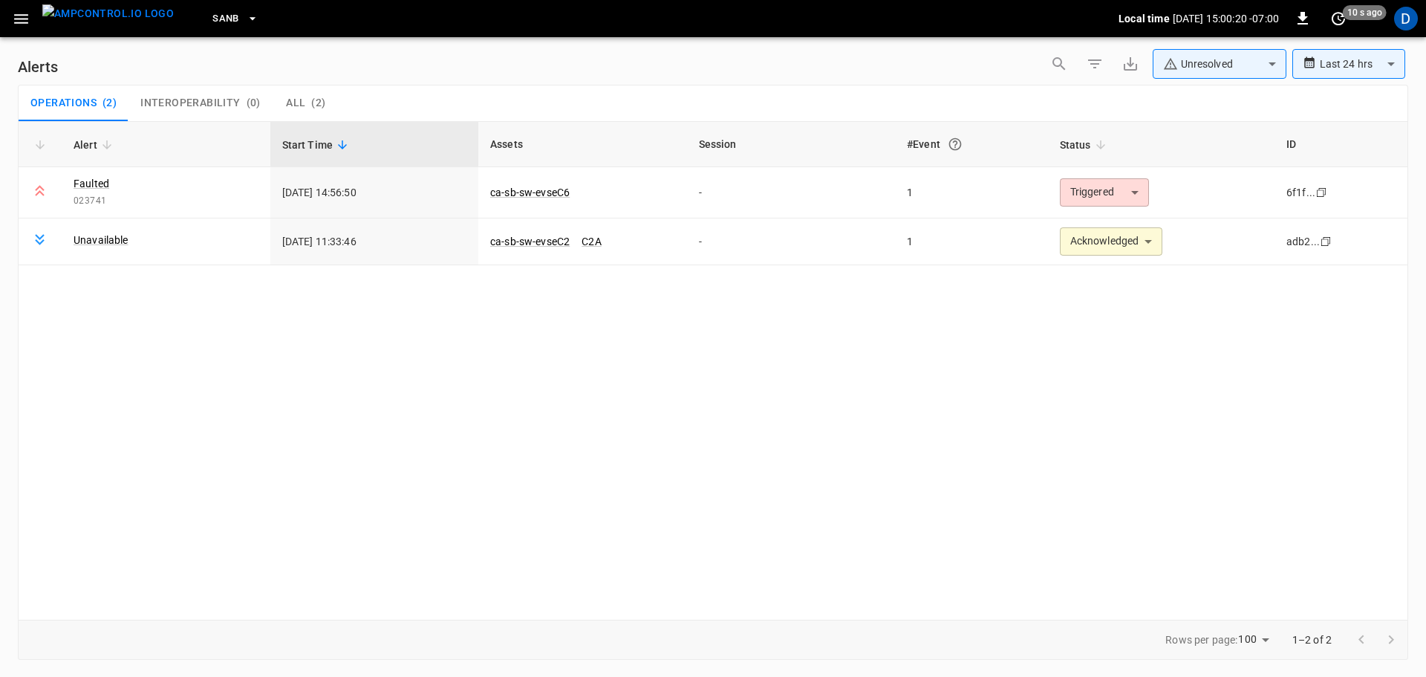
click at [110, 22] on img "menu" at bounding box center [107, 13] width 131 height 19
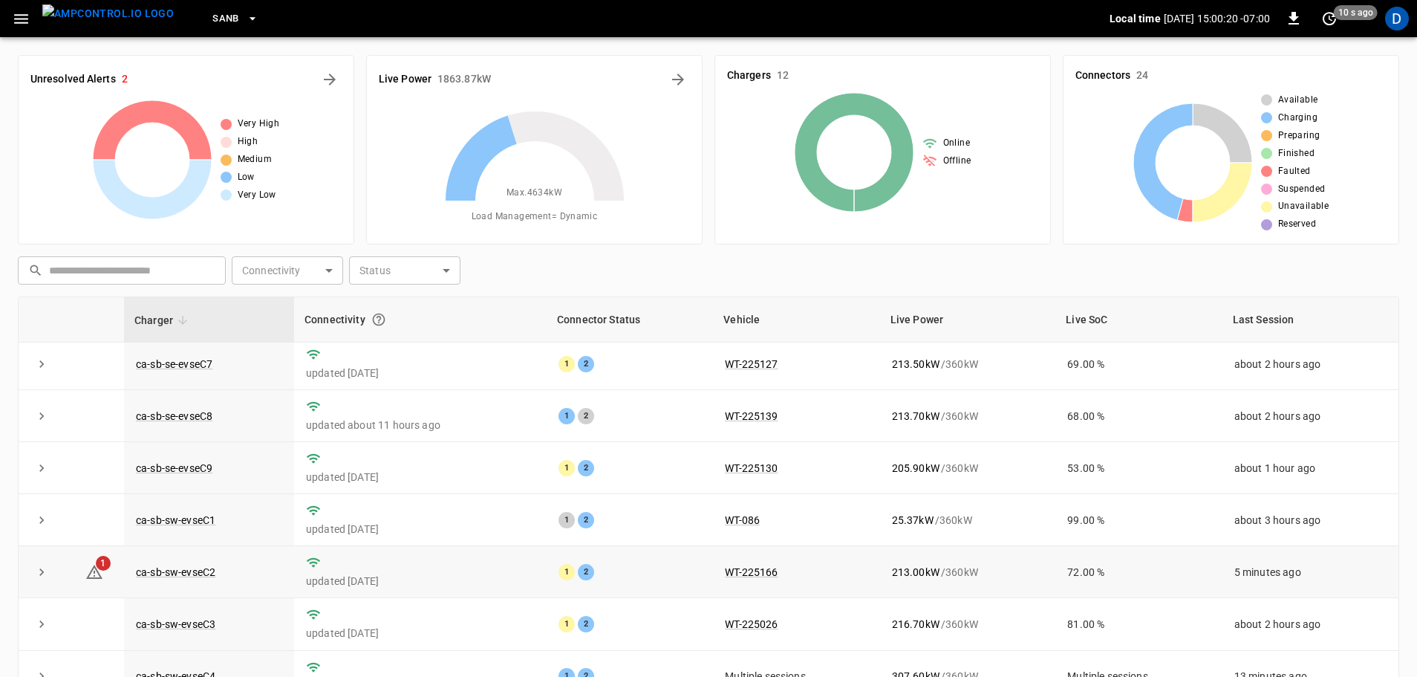
scroll to position [206, 0]
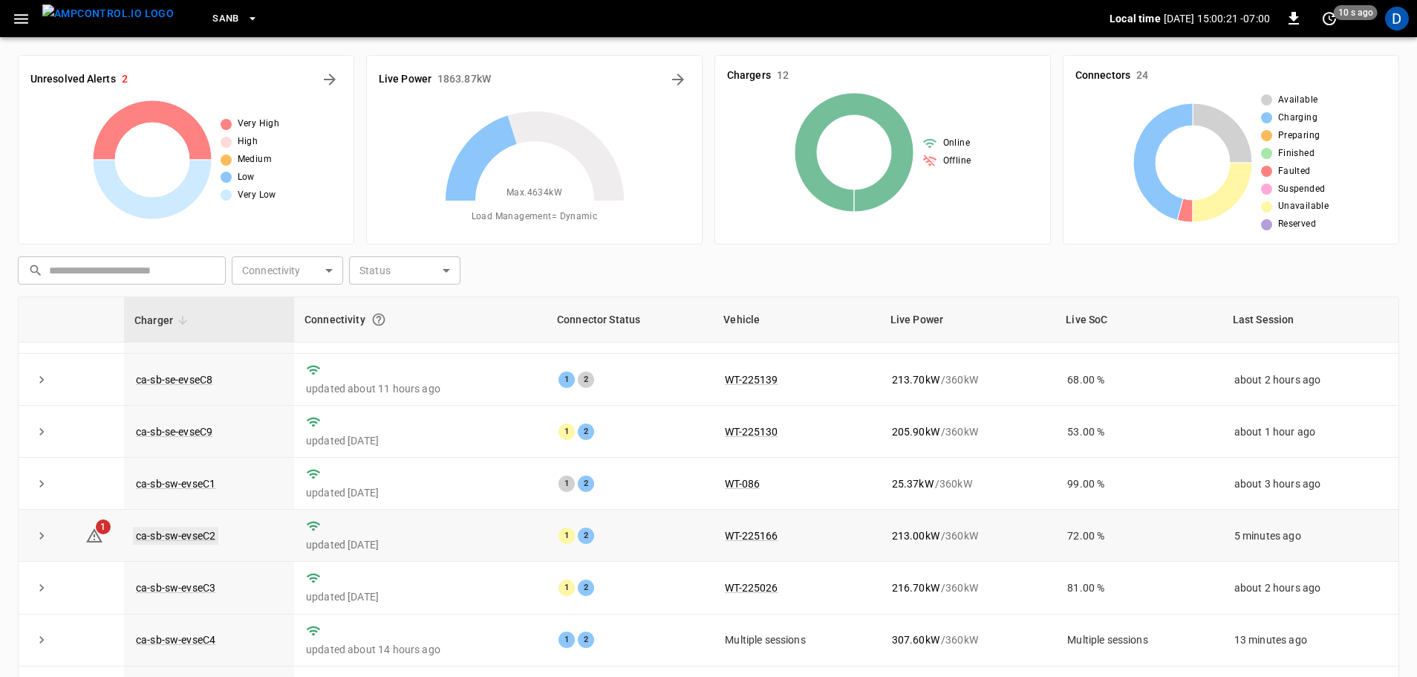
click at [198, 528] on link "ca-sb-sw-evseC2" at bounding box center [175, 536] width 85 height 18
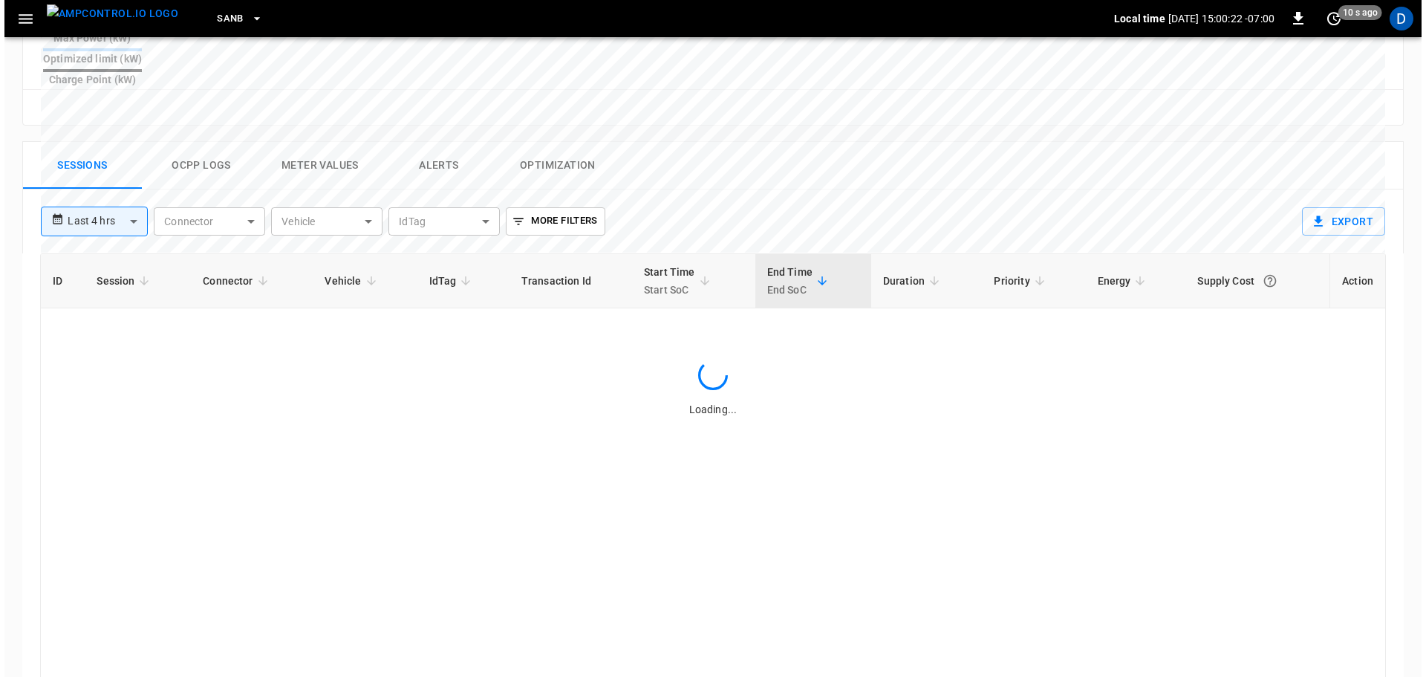
scroll to position [682, 0]
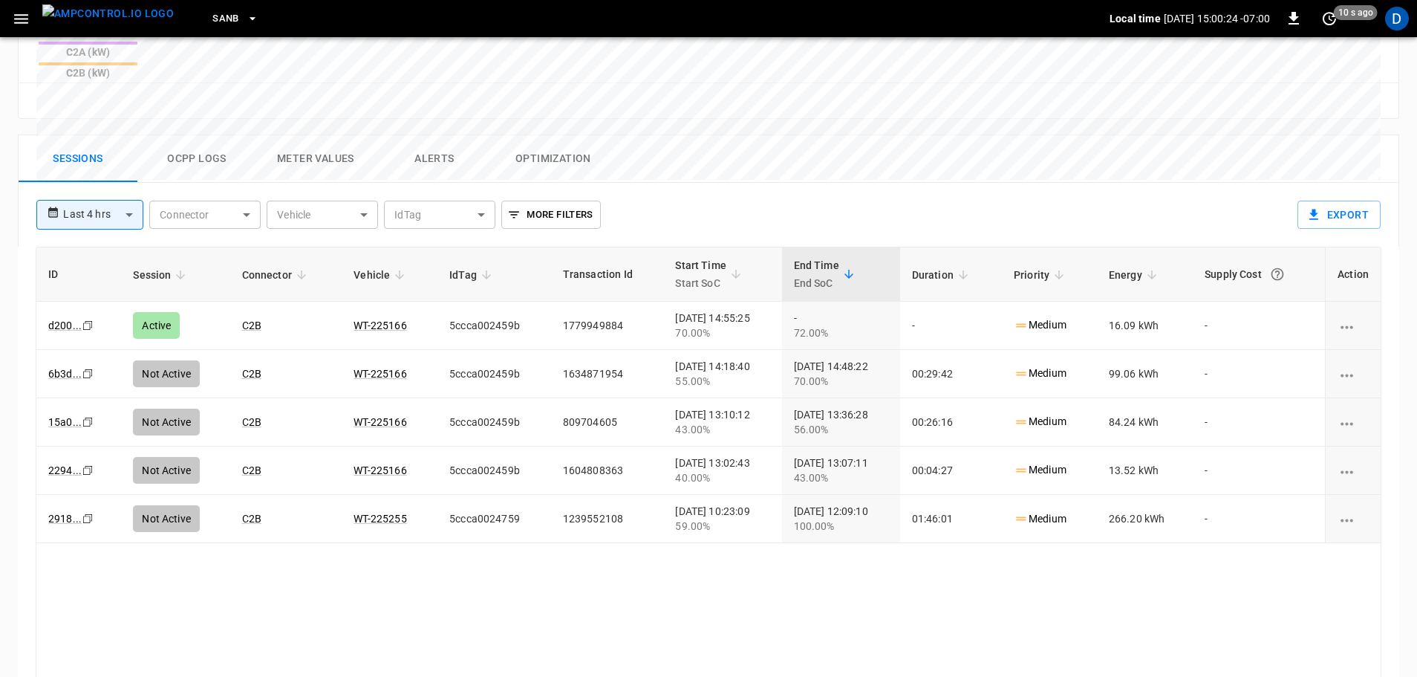
click at [218, 135] on button "Ocpp logs" at bounding box center [196, 159] width 119 height 48
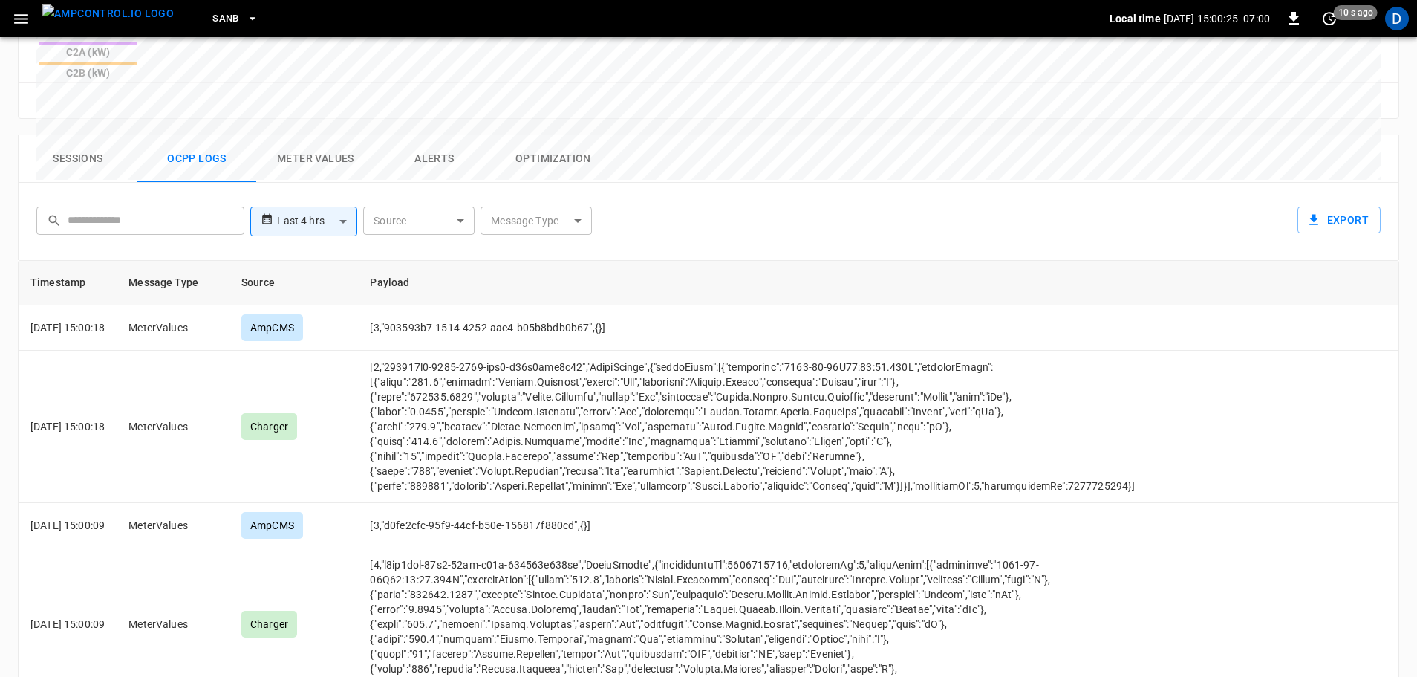
click at [539, 195] on div "**********" at bounding box center [705, 219] width 1350 height 48
click at [536, 154] on body "**********" at bounding box center [708, 54] width 1417 height 1473
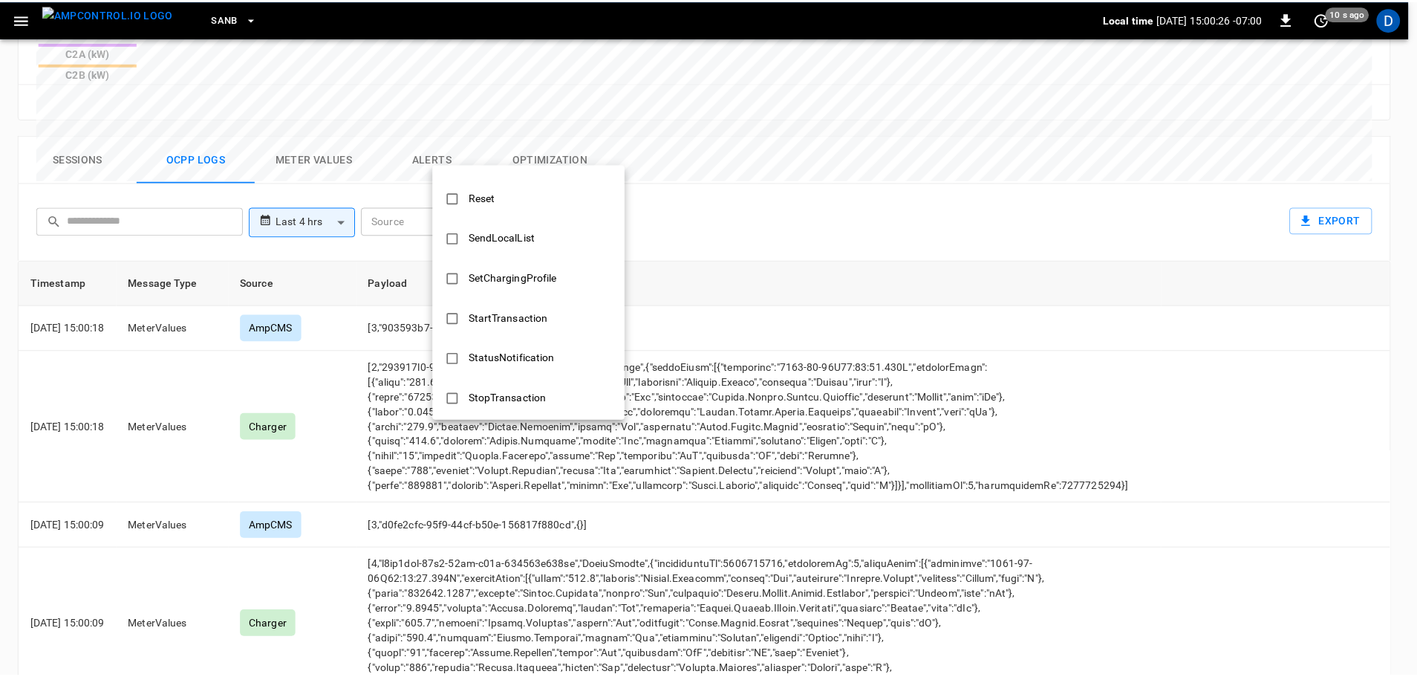
scroll to position [719, 0]
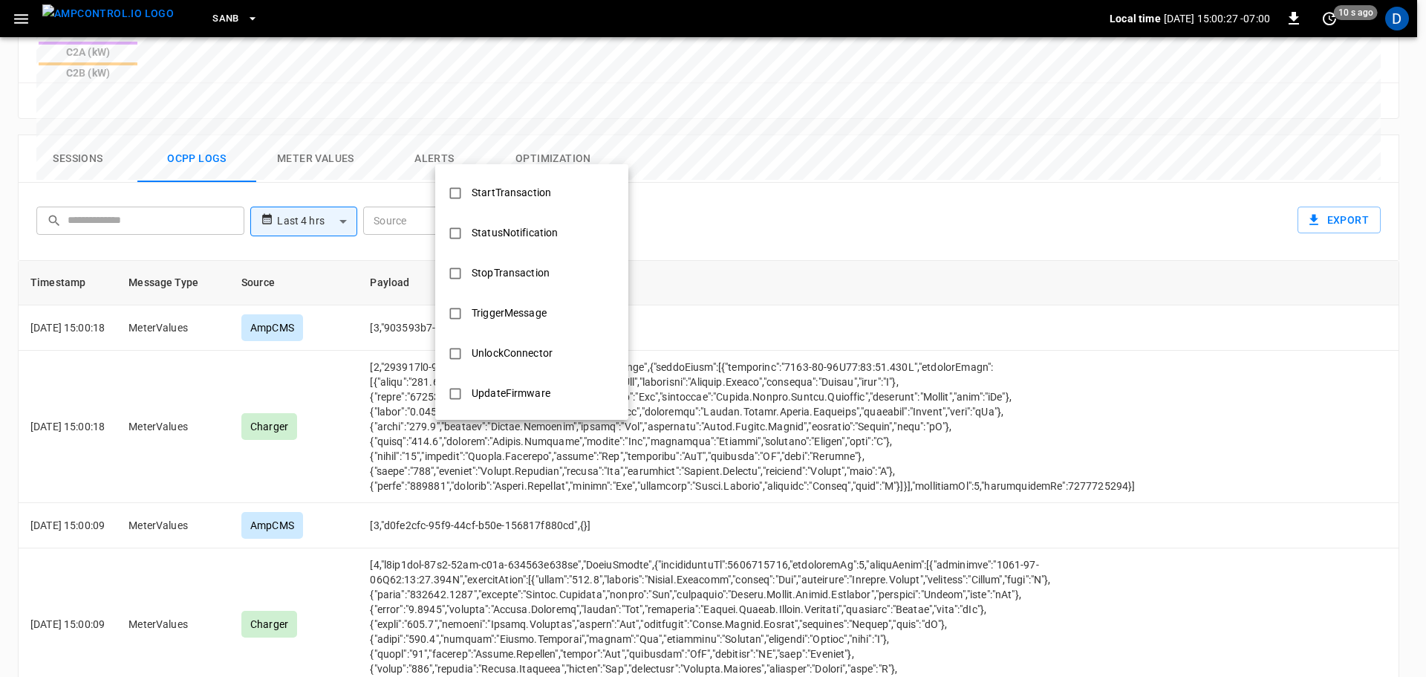
click at [502, 277] on div "StopTransaction" at bounding box center [511, 272] width 96 height 27
type input "**********"
click at [821, 396] on div at bounding box center [713, 338] width 1426 height 677
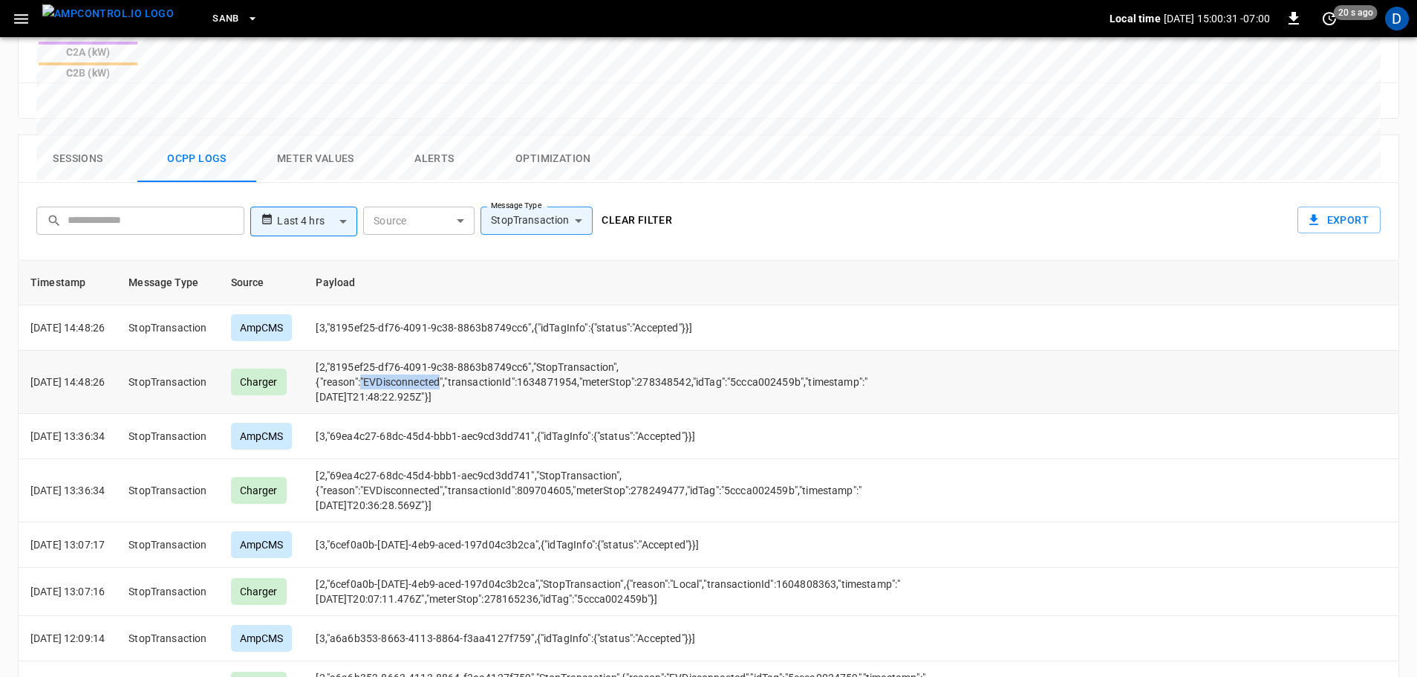
drag, startPoint x: 382, startPoint y: 310, endPoint x: 466, endPoint y: 312, distance: 83.2
click at [466, 351] on td "[2,"8195ef25-df76-4091-9c38-8863b8749cc6","StopTransaction",{"reason":"EVDiscon…" at bounding box center [644, 382] width 680 height 63
click at [517, 351] on td "[2,"8195ef25-df76-4091-9c38-8863b8749cc6","StopTransaction",{"reason":"EVDiscon…" at bounding box center [644, 382] width 680 height 63
click at [656, 206] on button "Clear filter" at bounding box center [637, 219] width 82 height 27
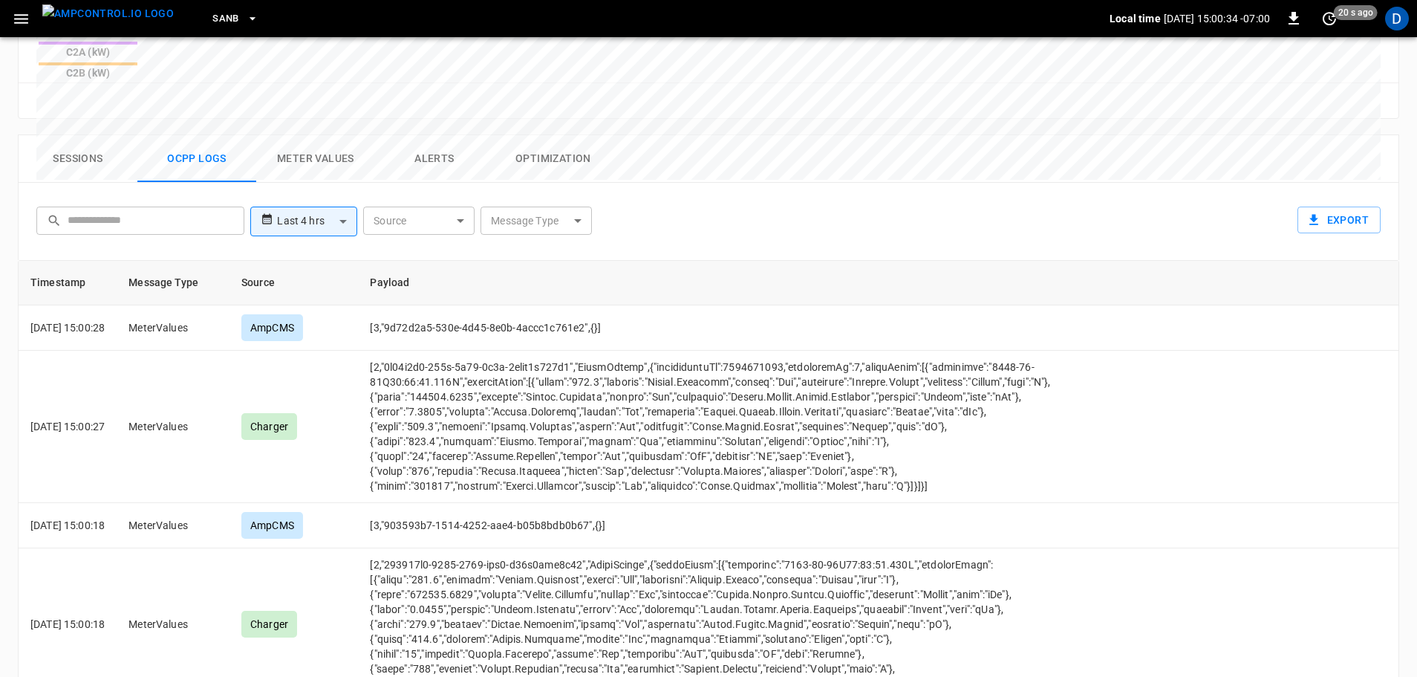
click at [78, 135] on button "Sessions" at bounding box center [78, 159] width 119 height 48
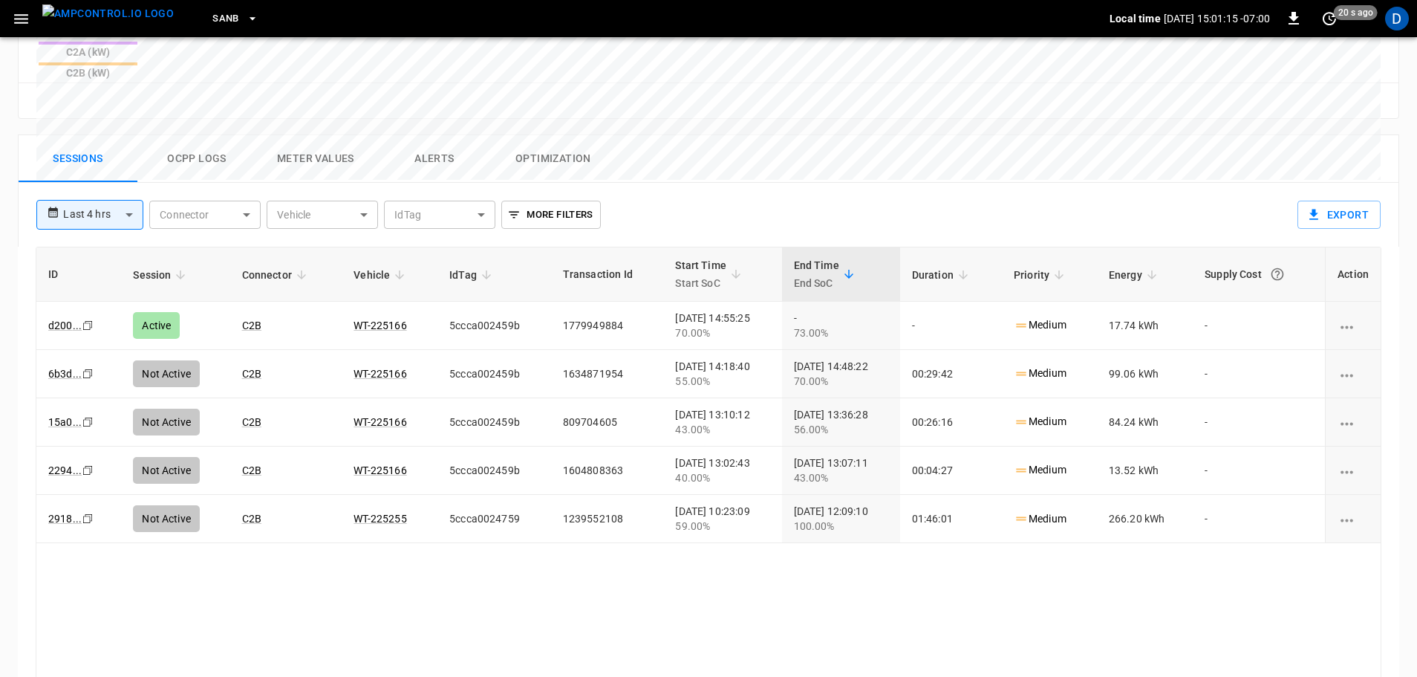
click at [111, 23] on img "menu" at bounding box center [107, 13] width 131 height 19
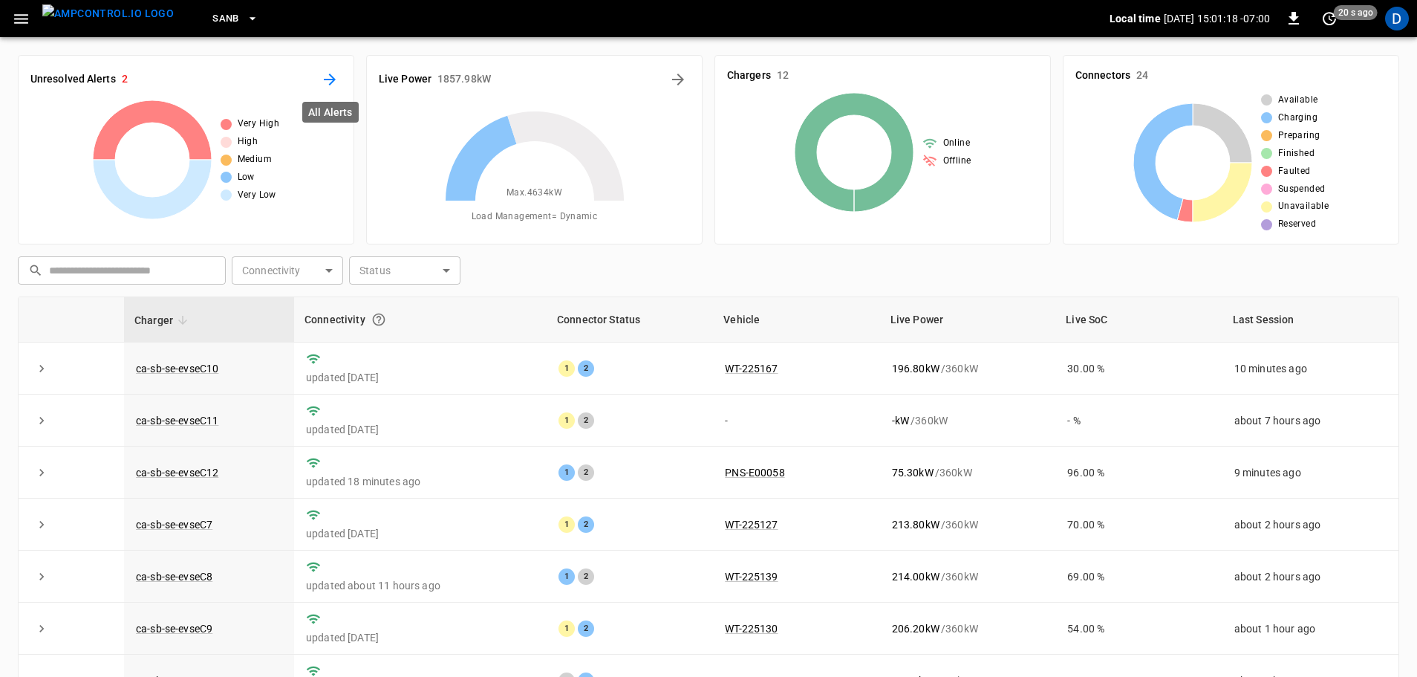
click at [330, 81] on icon "All Alerts" at bounding box center [330, 80] width 18 height 18
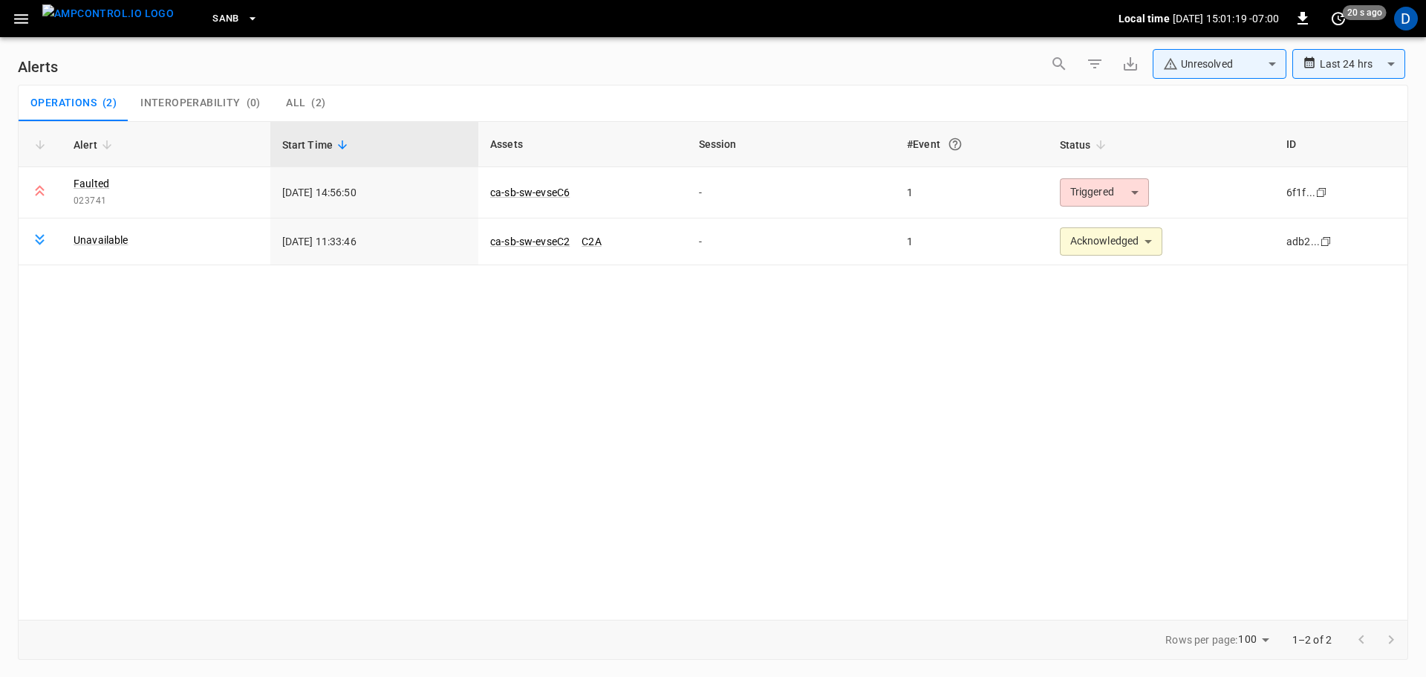
click at [1183, 56] on body "**********" at bounding box center [713, 335] width 1426 height 671
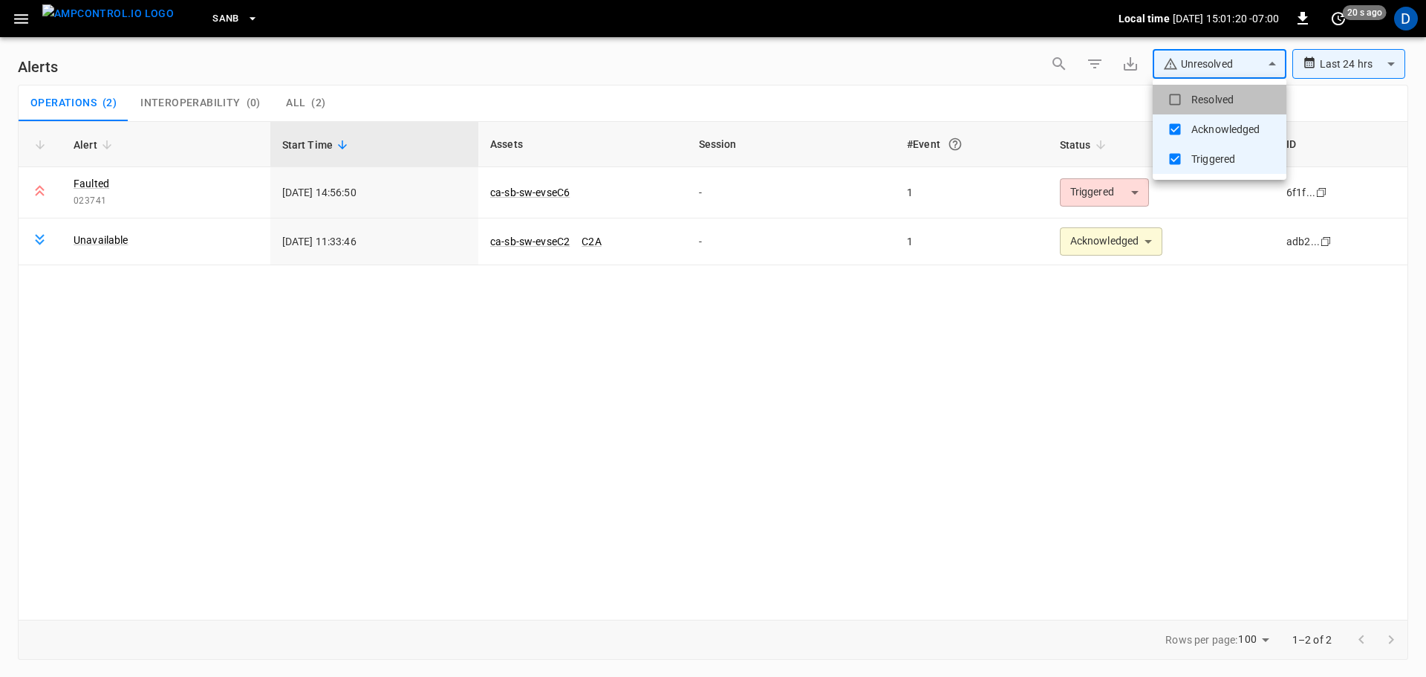
click at [1203, 97] on li "Resolved" at bounding box center [1220, 100] width 134 height 30
type input "**********"
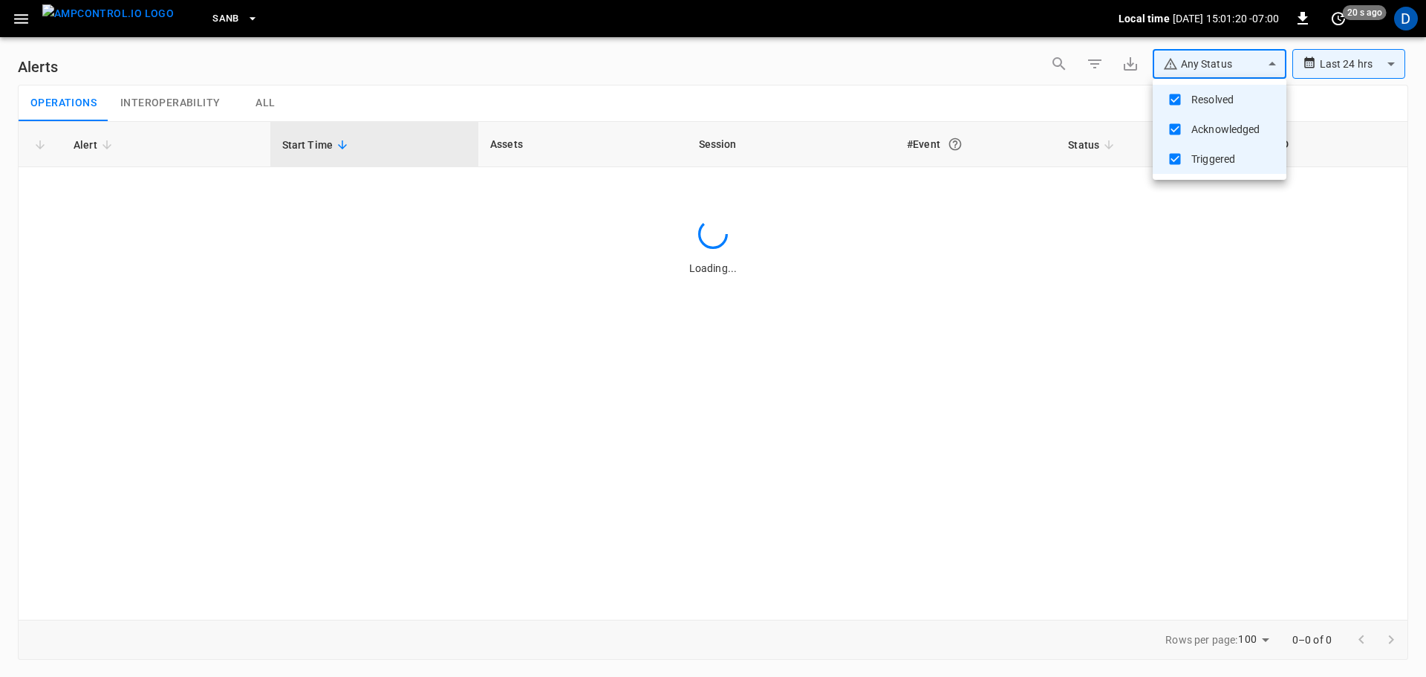
click at [890, 89] on div at bounding box center [713, 338] width 1426 height 677
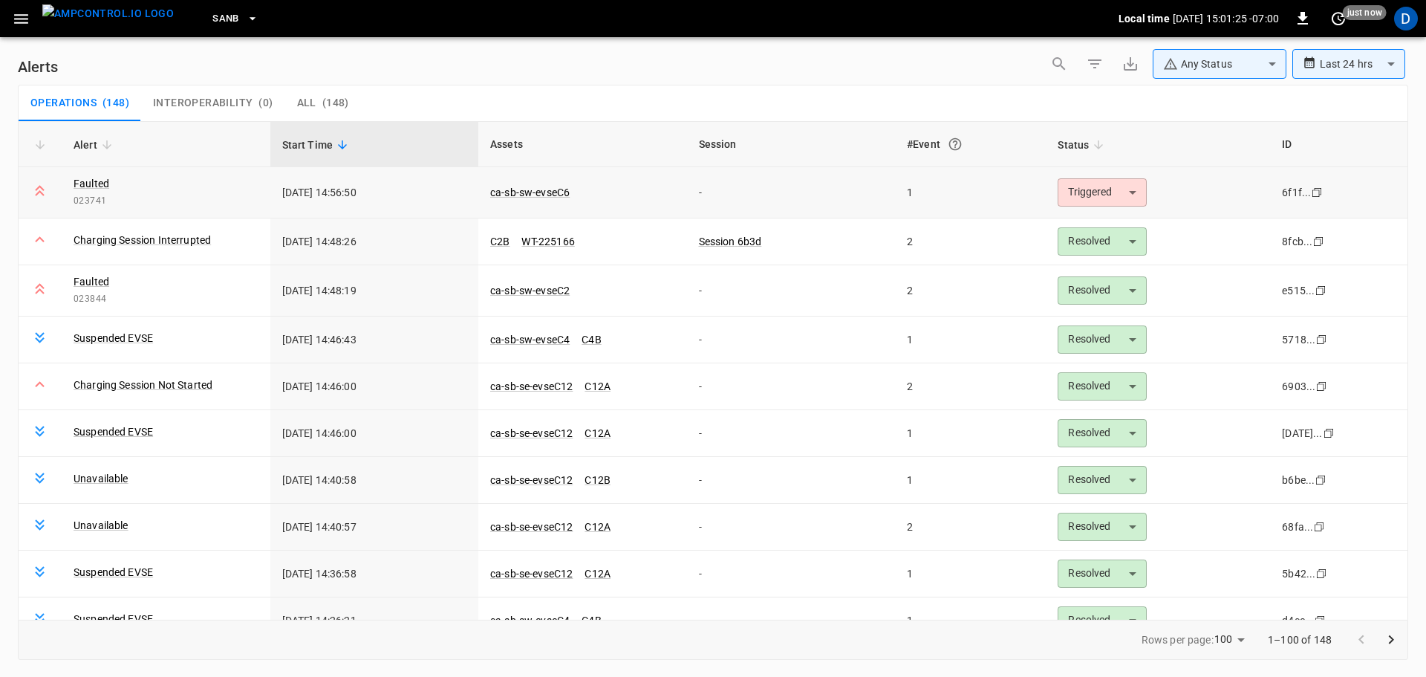
click at [1071, 195] on body "**********" at bounding box center [713, 335] width 1426 height 671
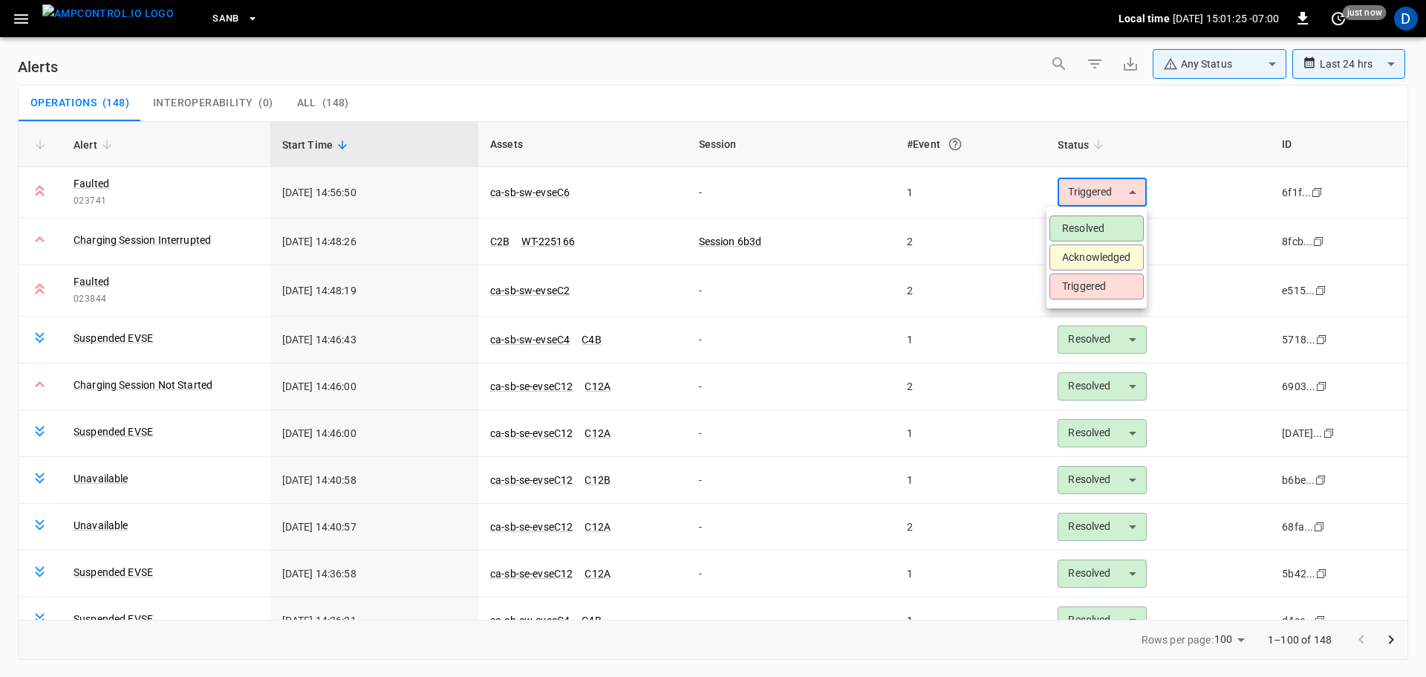
click at [1082, 261] on ul "Resolved Acknowledged Triggered" at bounding box center [1096, 257] width 100 height 102
click at [1075, 255] on li "Acknowledged" at bounding box center [1096, 257] width 94 height 26
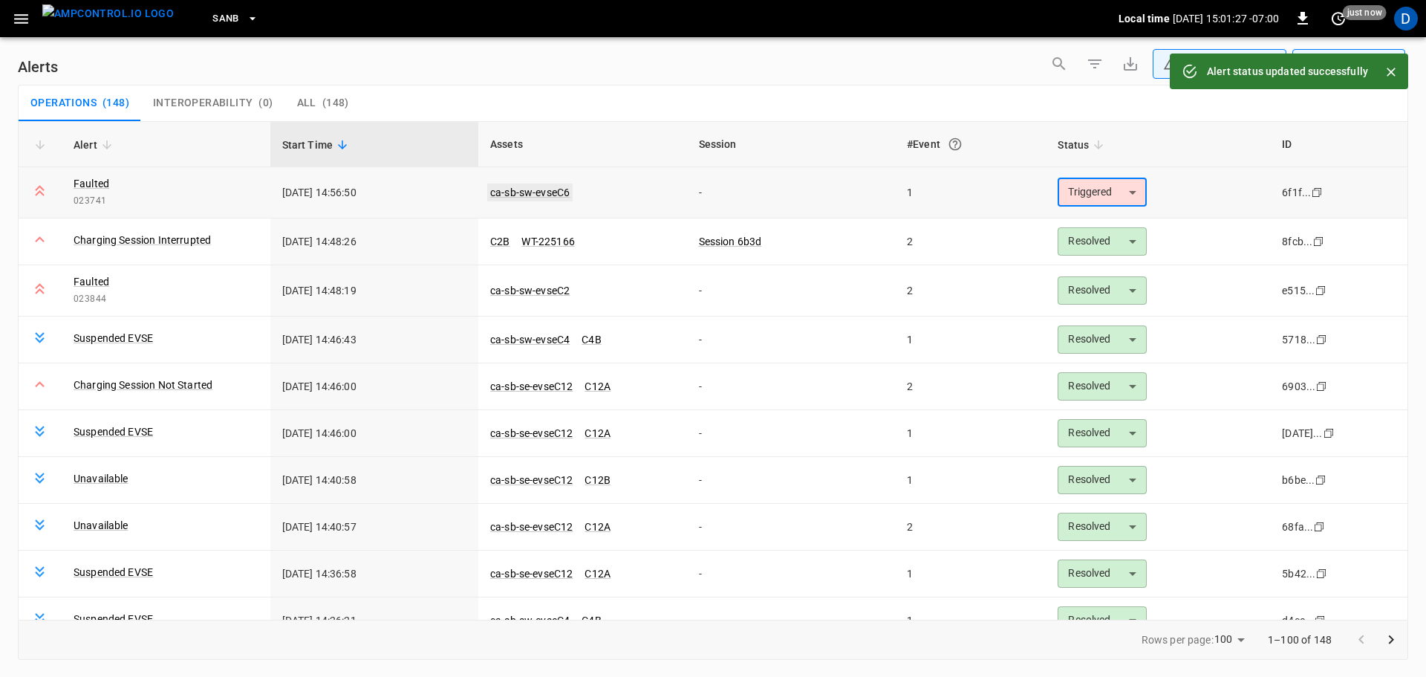
type input "**********"
click at [513, 191] on link "ca-sb-sw-evseC6" at bounding box center [529, 192] width 85 height 18
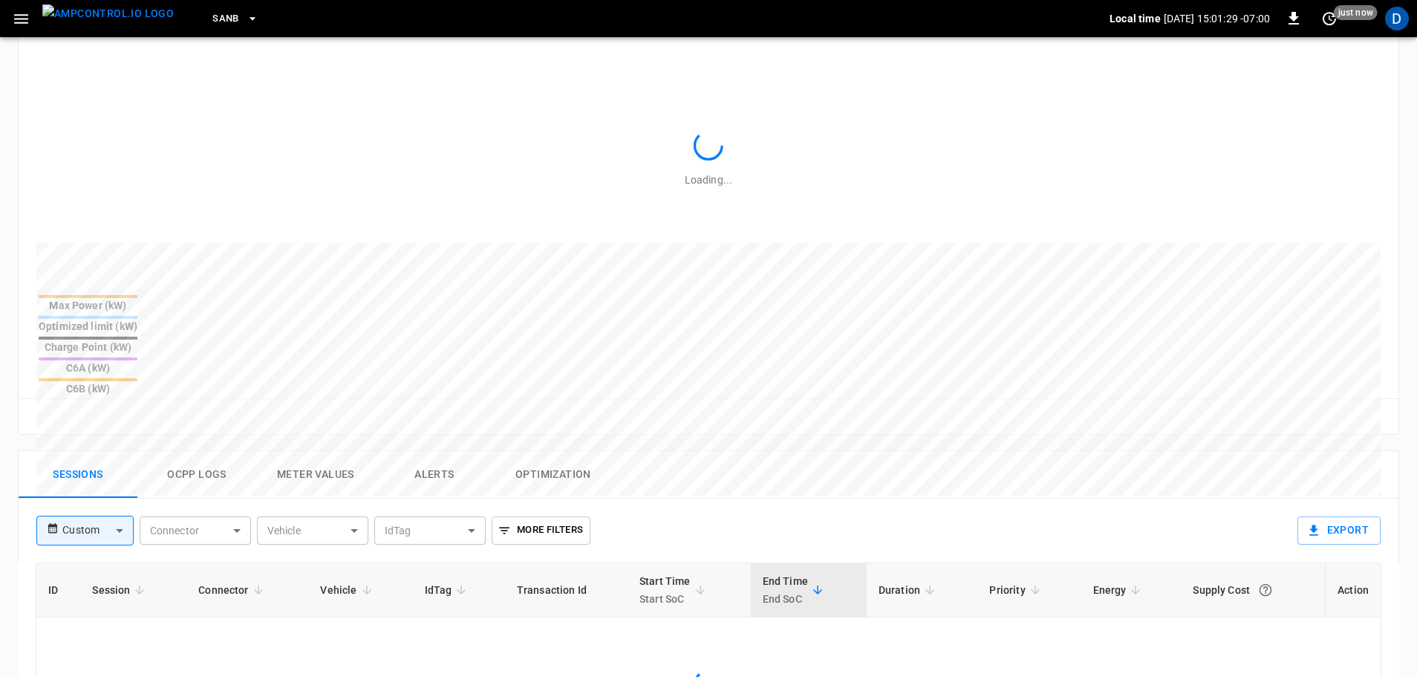
scroll to position [715, 0]
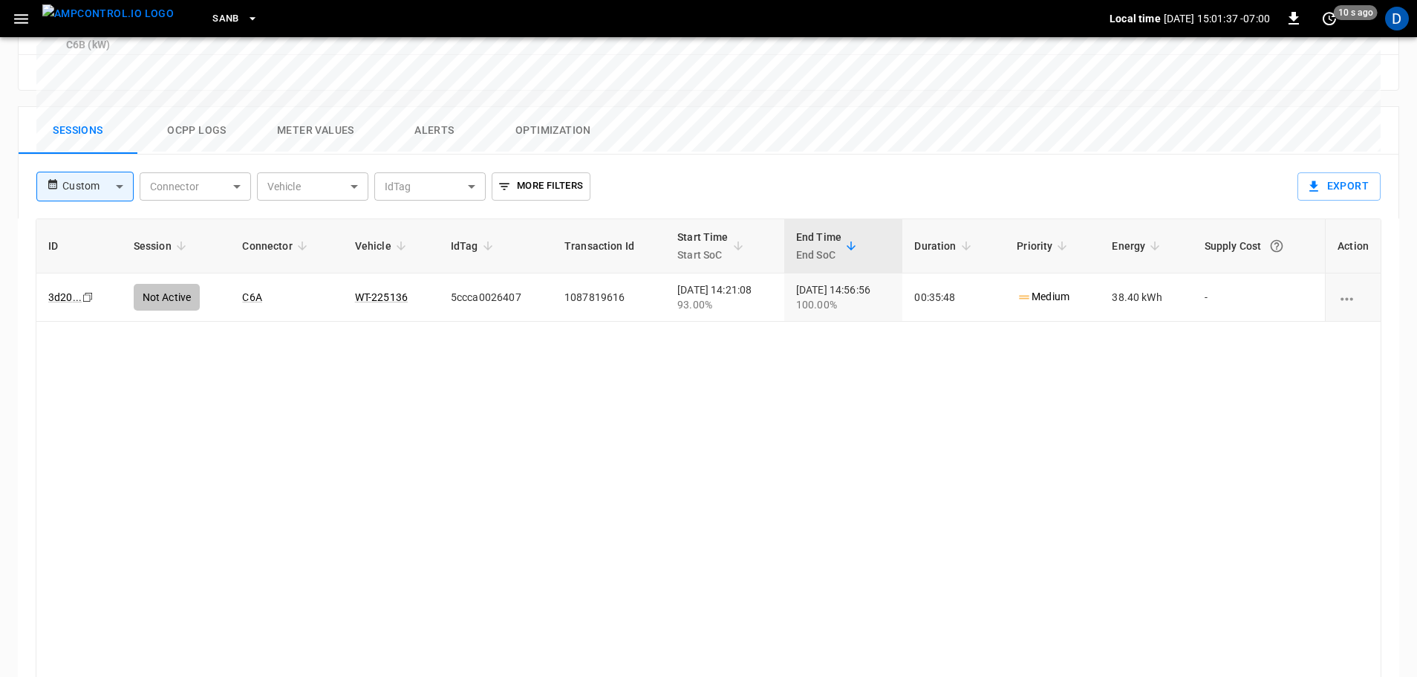
drag, startPoint x: 120, startPoint y: 26, endPoint x: 210, endPoint y: 28, distance: 90.6
click at [120, 23] on img "menu" at bounding box center [107, 13] width 131 height 19
click at [210, 28] on button "SanB" at bounding box center [235, 18] width 58 height 29
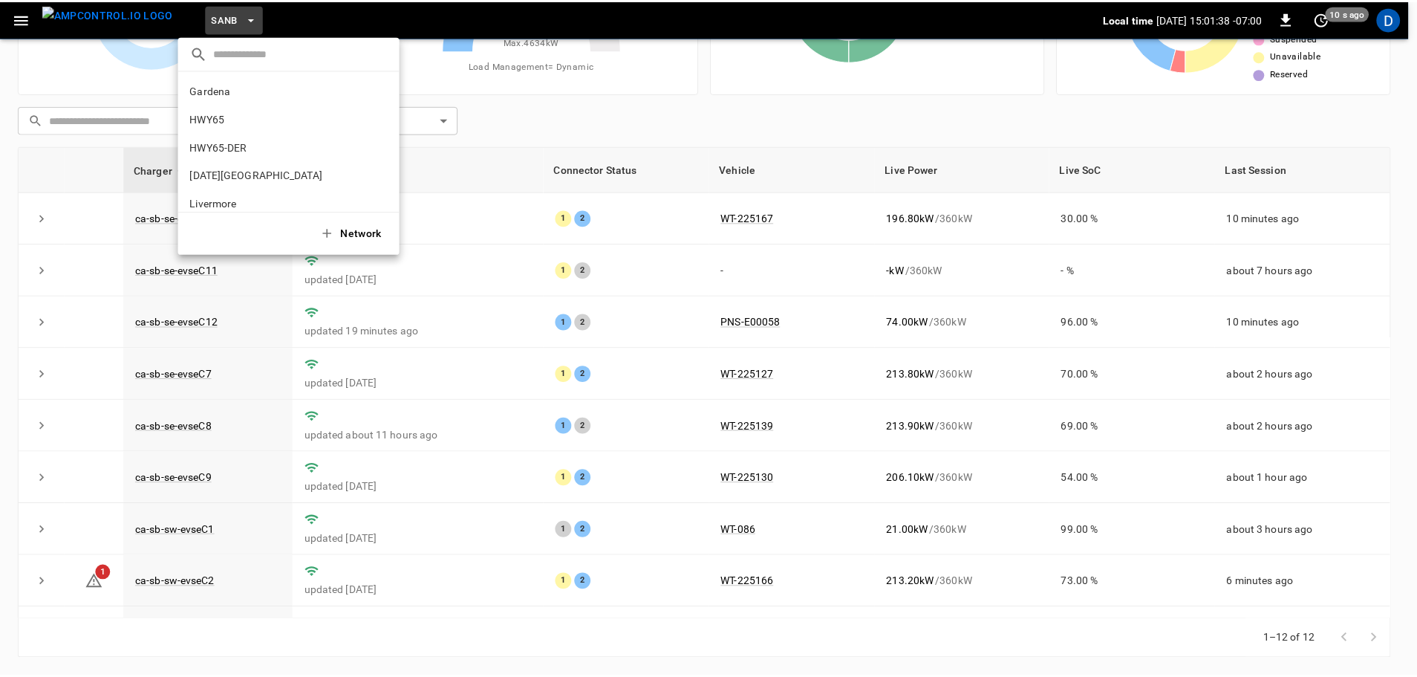
scroll to position [125, 0]
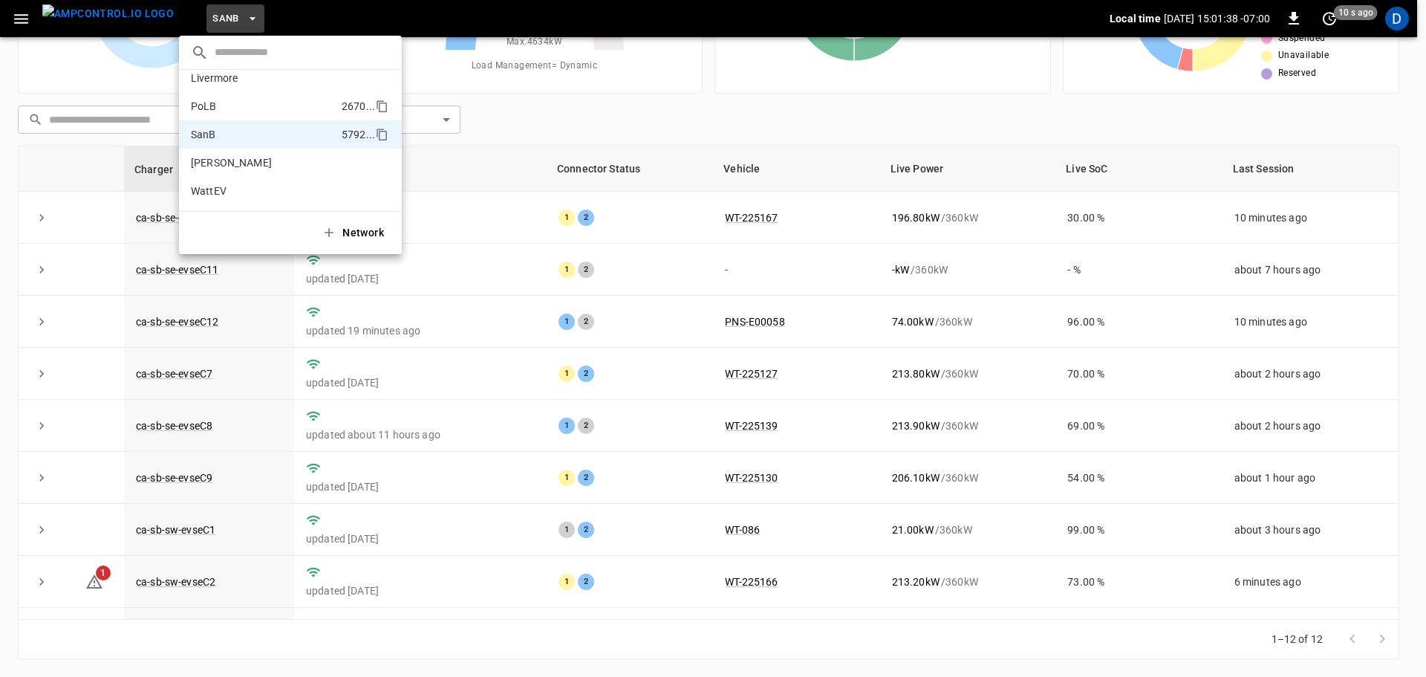
click at [216, 114] on li "PoLB 2670 ..." at bounding box center [290, 106] width 223 height 28
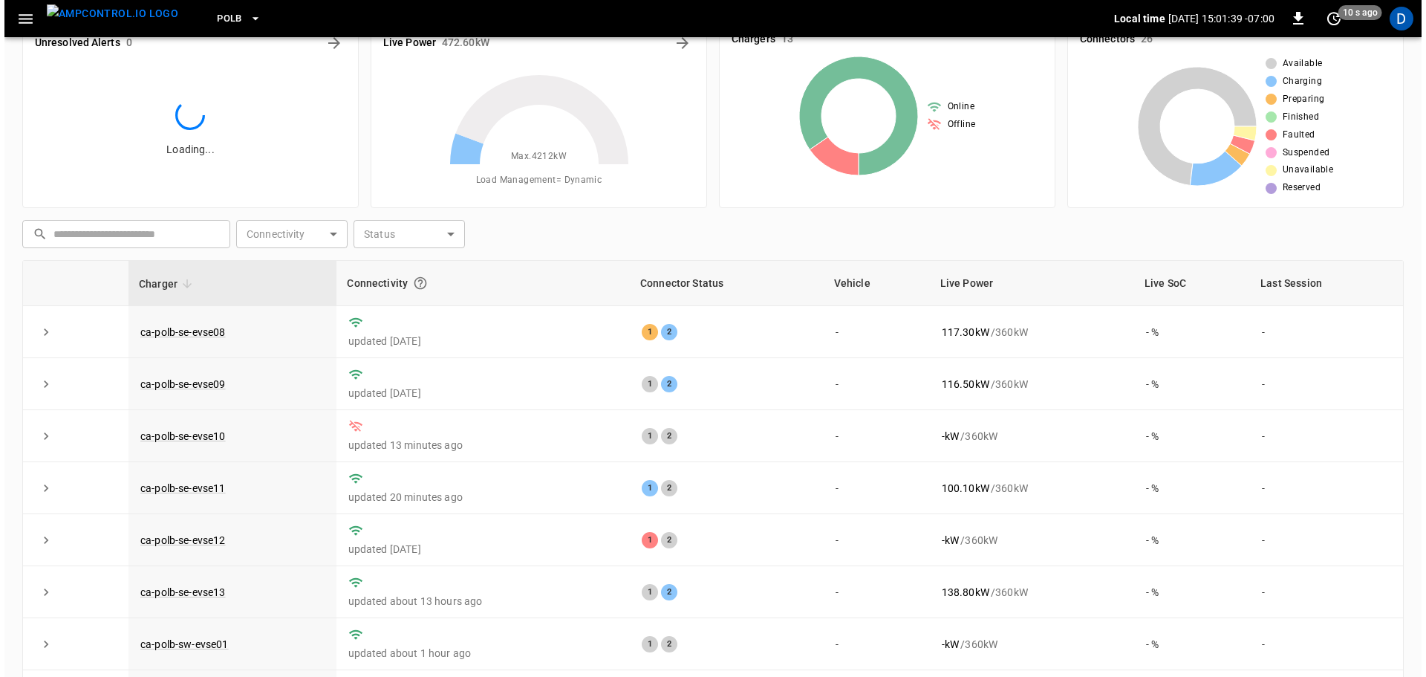
scroll to position [0, 0]
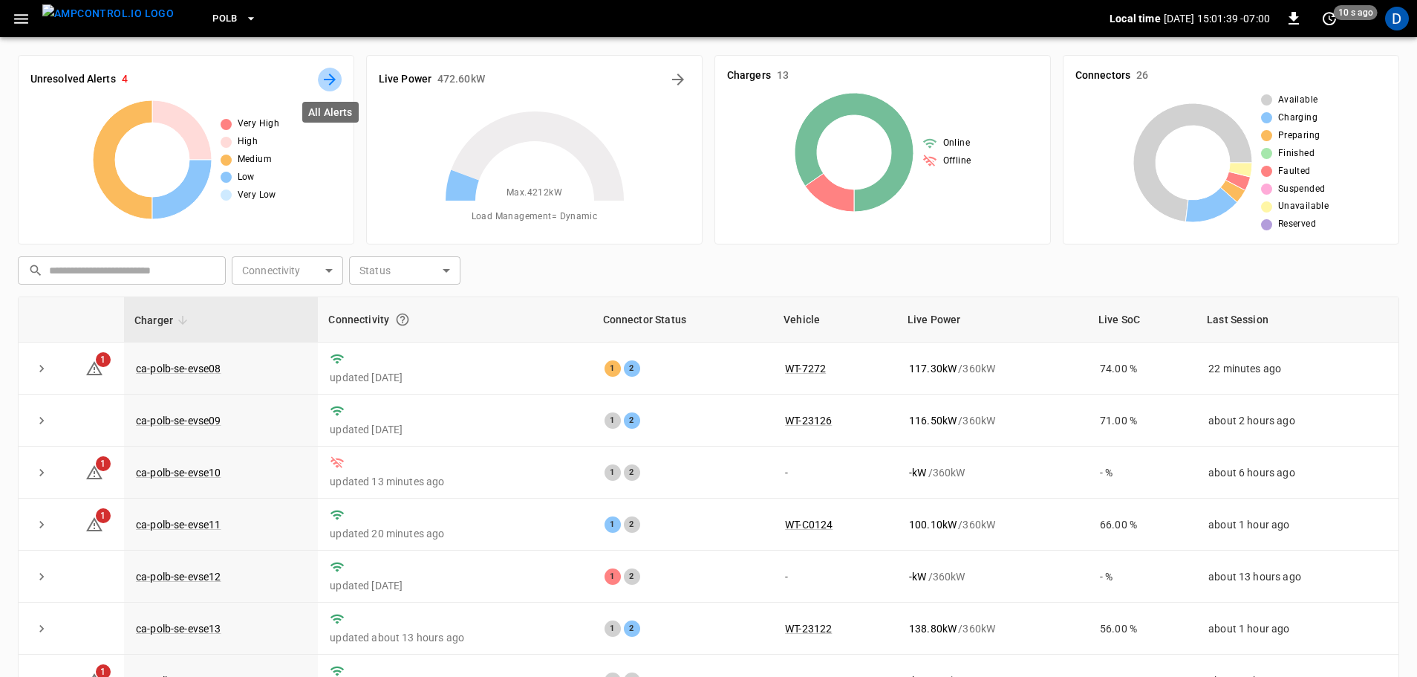
click at [334, 83] on icon "All Alerts" at bounding box center [330, 80] width 18 height 18
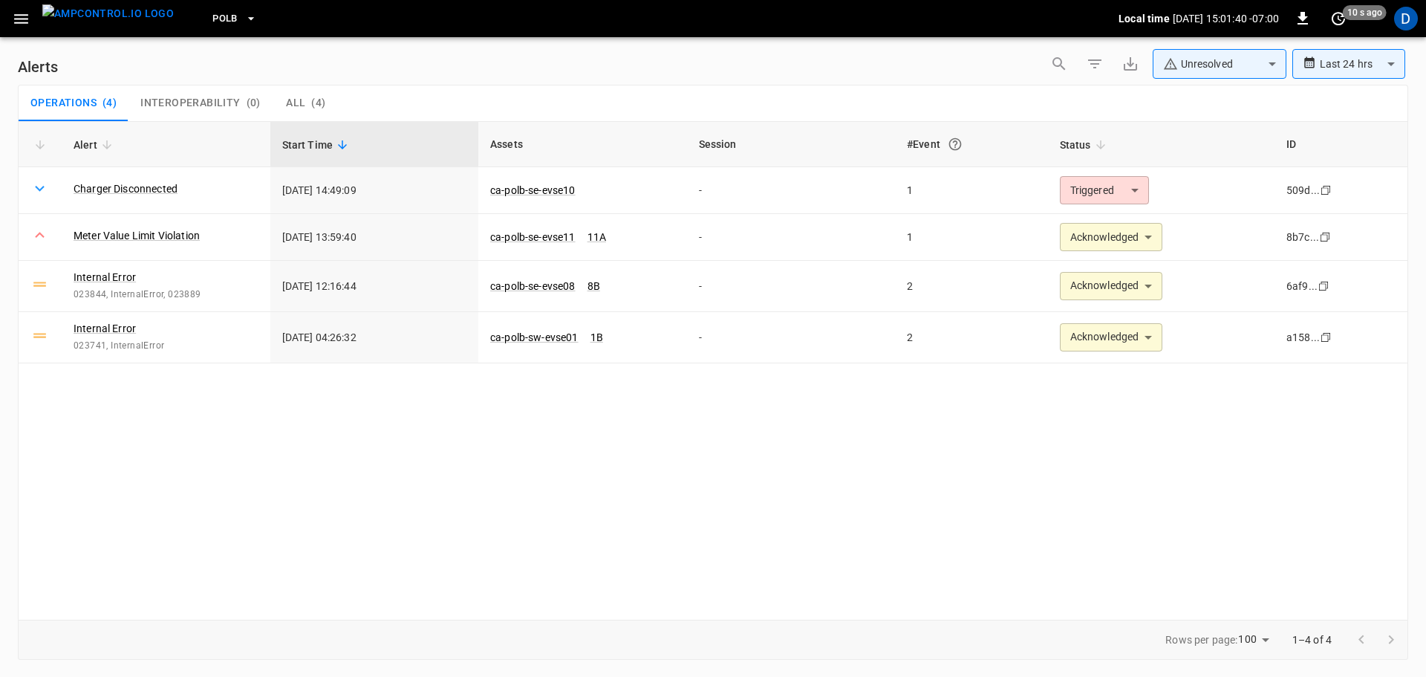
click at [1173, 66] on body "**********" at bounding box center [713, 335] width 1426 height 671
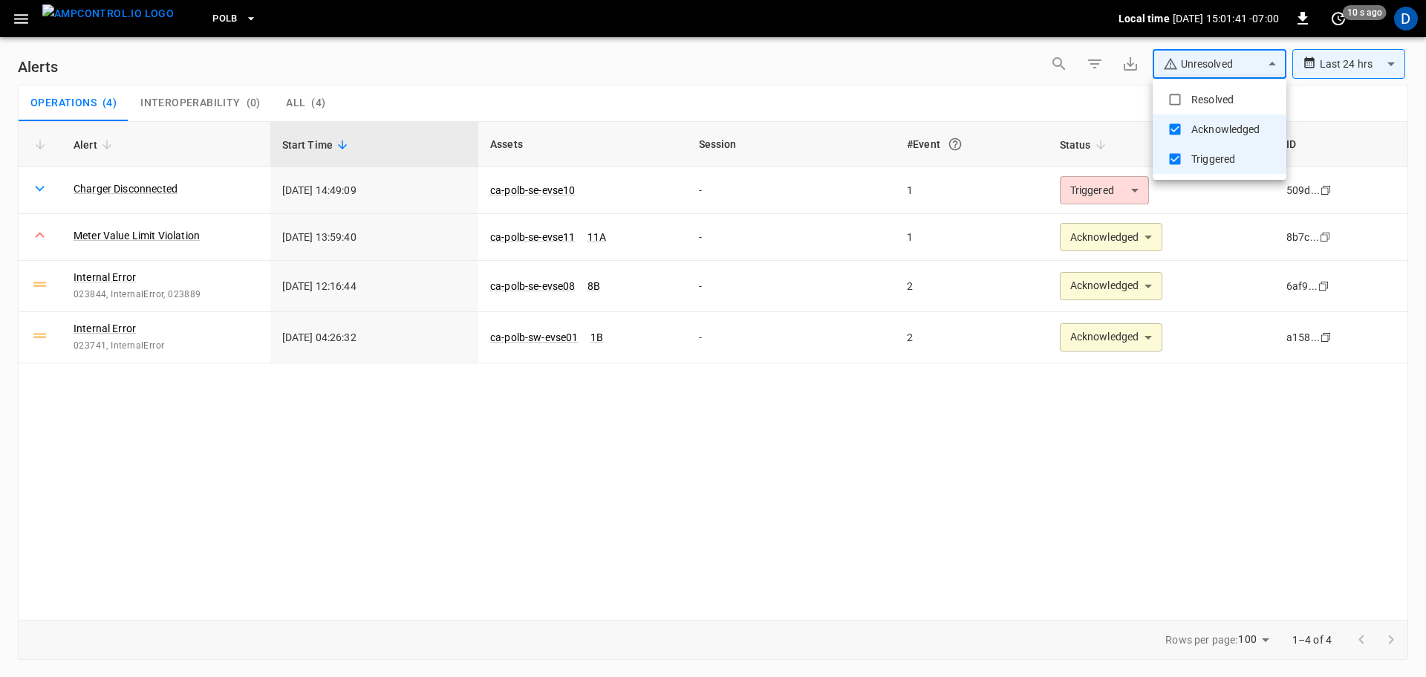
click at [1186, 94] on li "Resolved" at bounding box center [1220, 100] width 134 height 30
type input "**********"
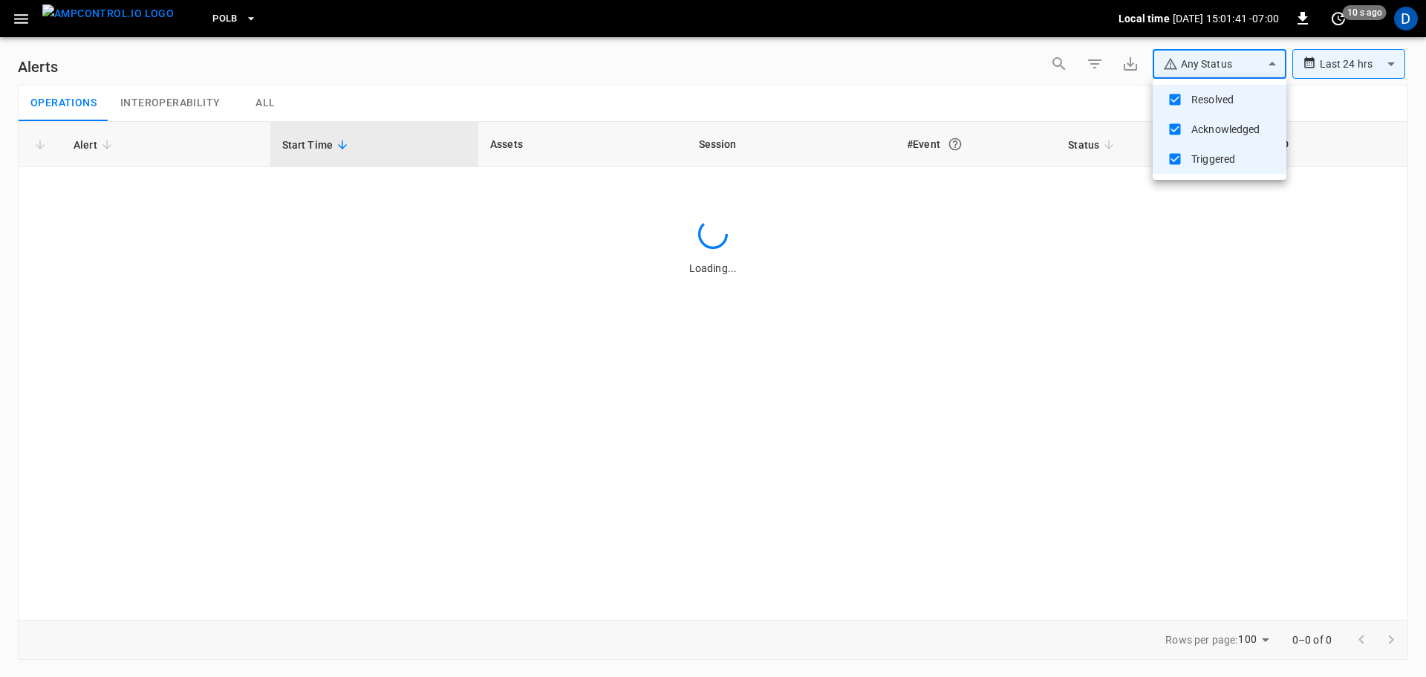
click at [823, 93] on div at bounding box center [713, 338] width 1426 height 677
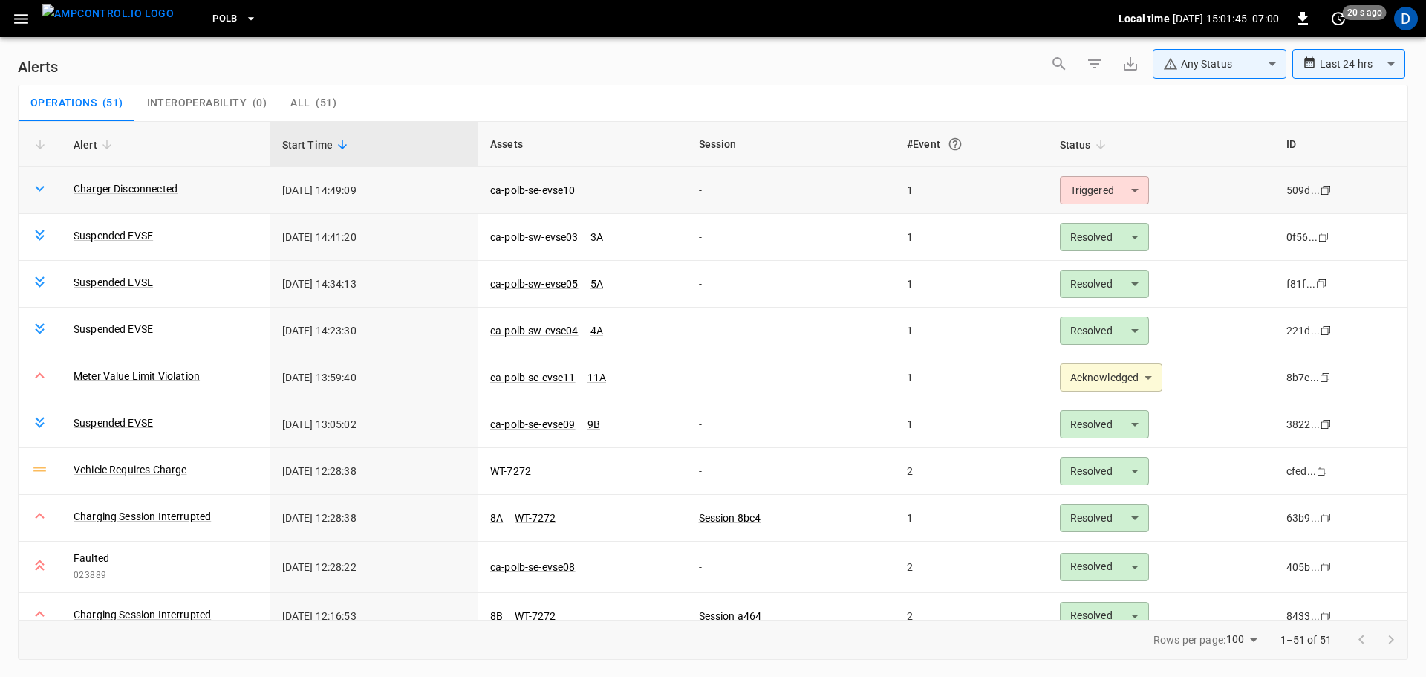
click at [1072, 202] on body "**********" at bounding box center [713, 335] width 1426 height 671
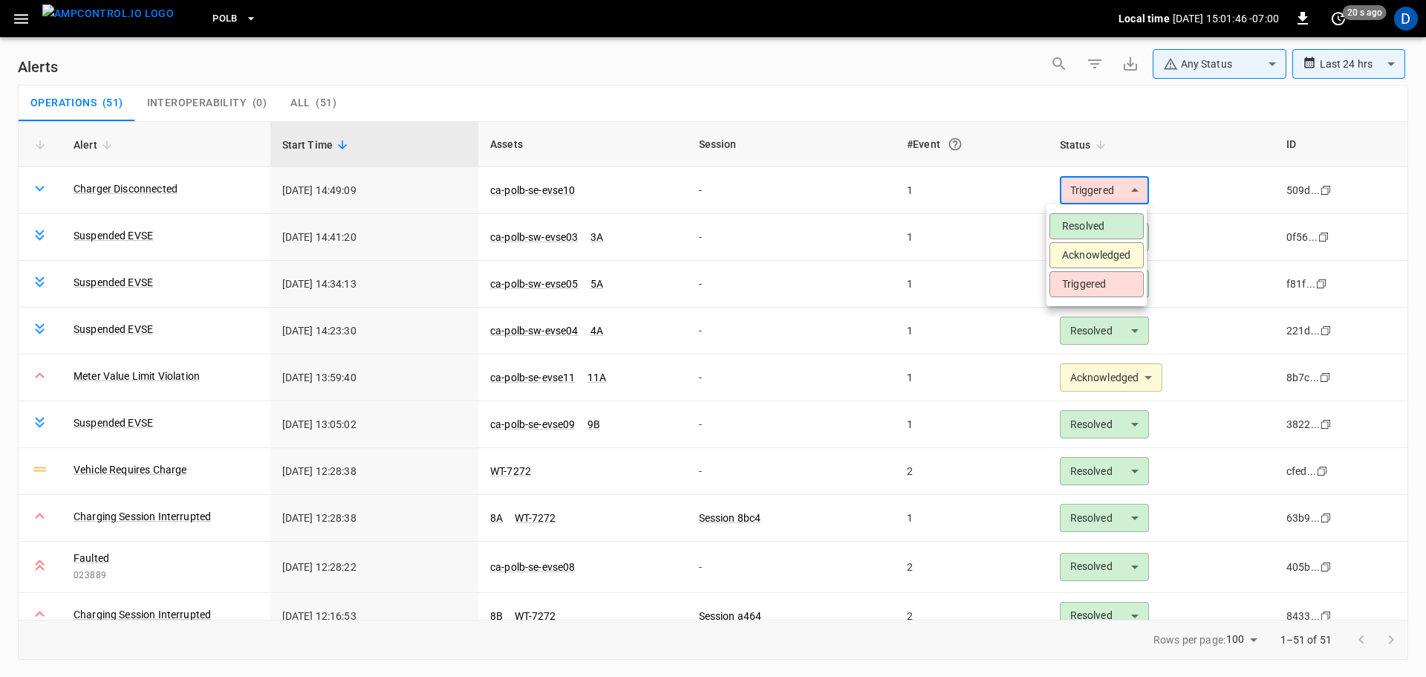
click at [1071, 258] on li "Acknowledged" at bounding box center [1096, 255] width 94 height 26
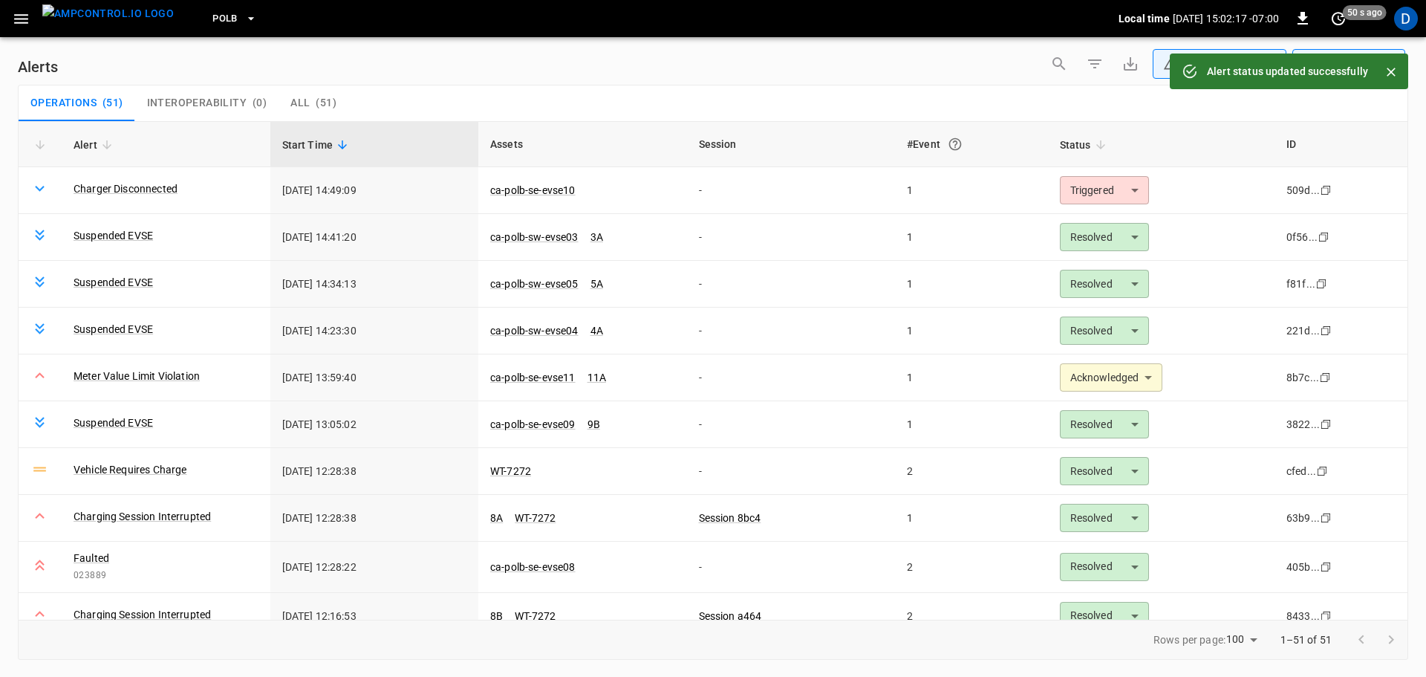
type input "**********"
click at [100, 18] on img "menu" at bounding box center [107, 13] width 131 height 19
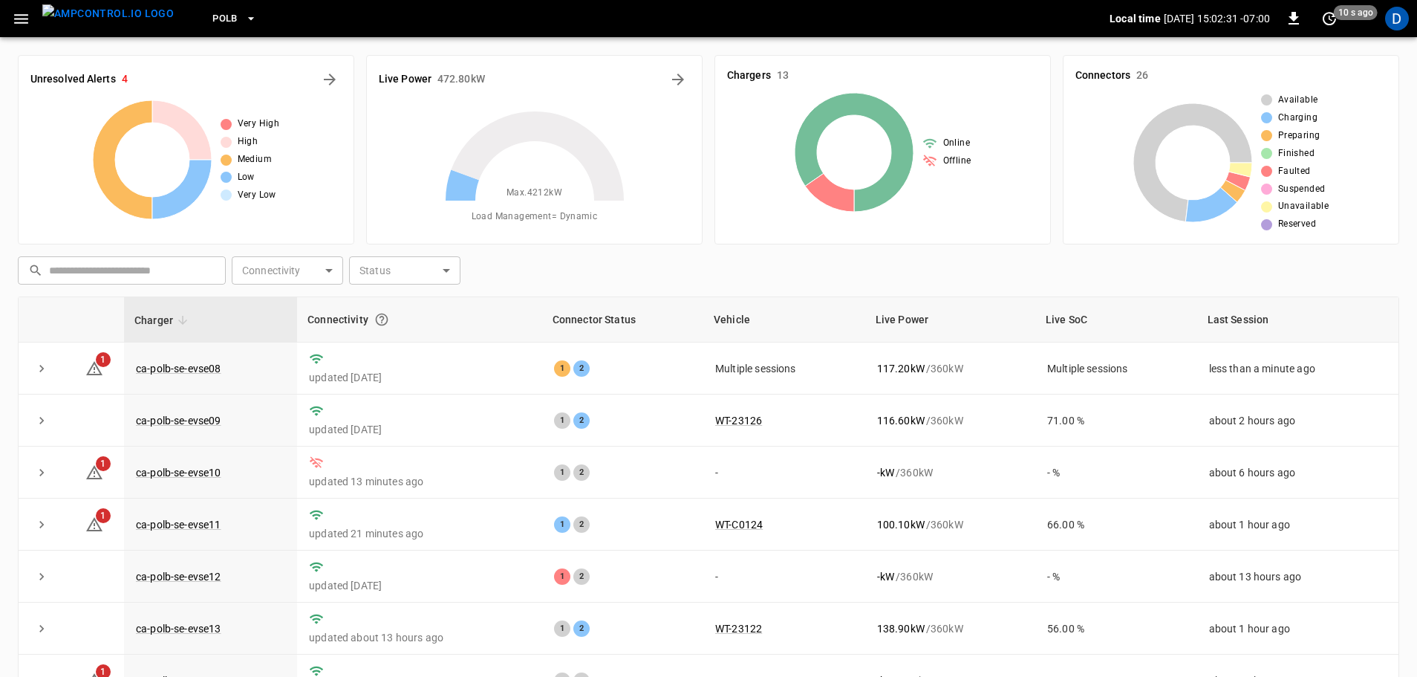
click at [244, 21] on icon "button" at bounding box center [251, 18] width 15 height 15
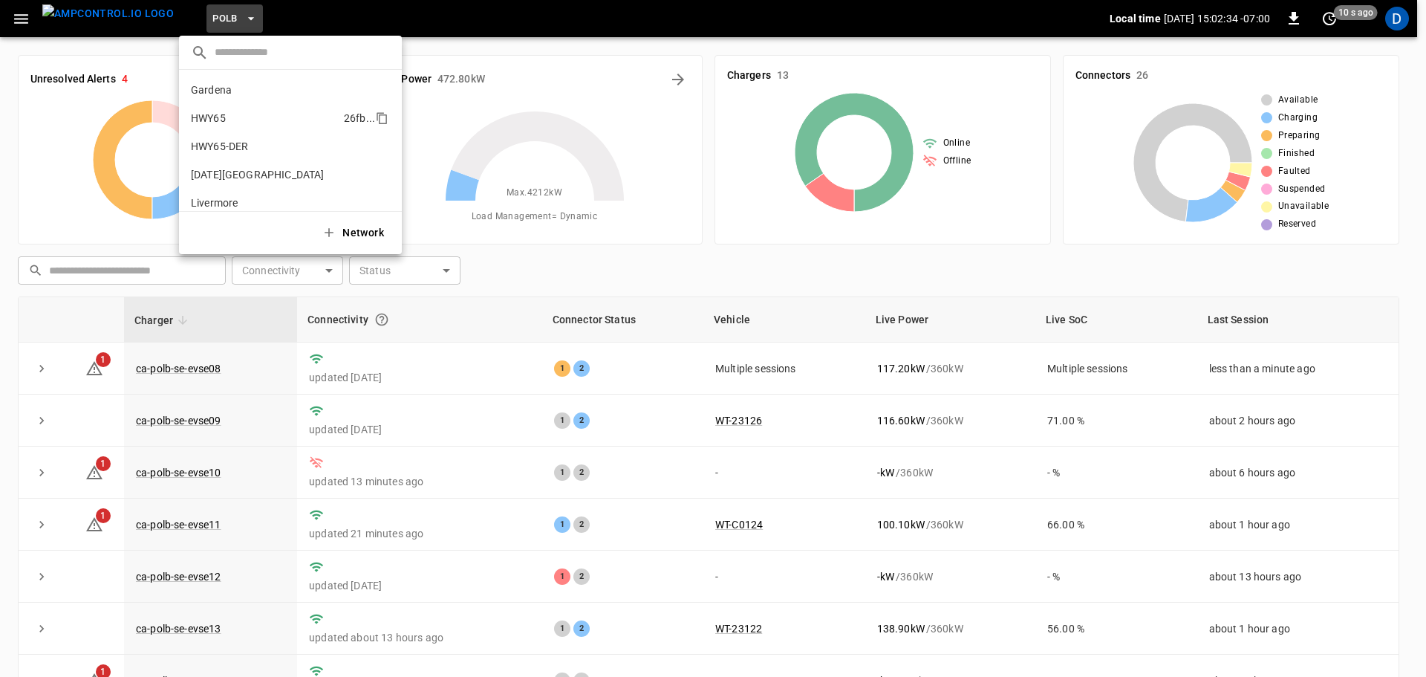
click at [221, 109] on li "HWY65 26fb ..." at bounding box center [290, 118] width 223 height 28
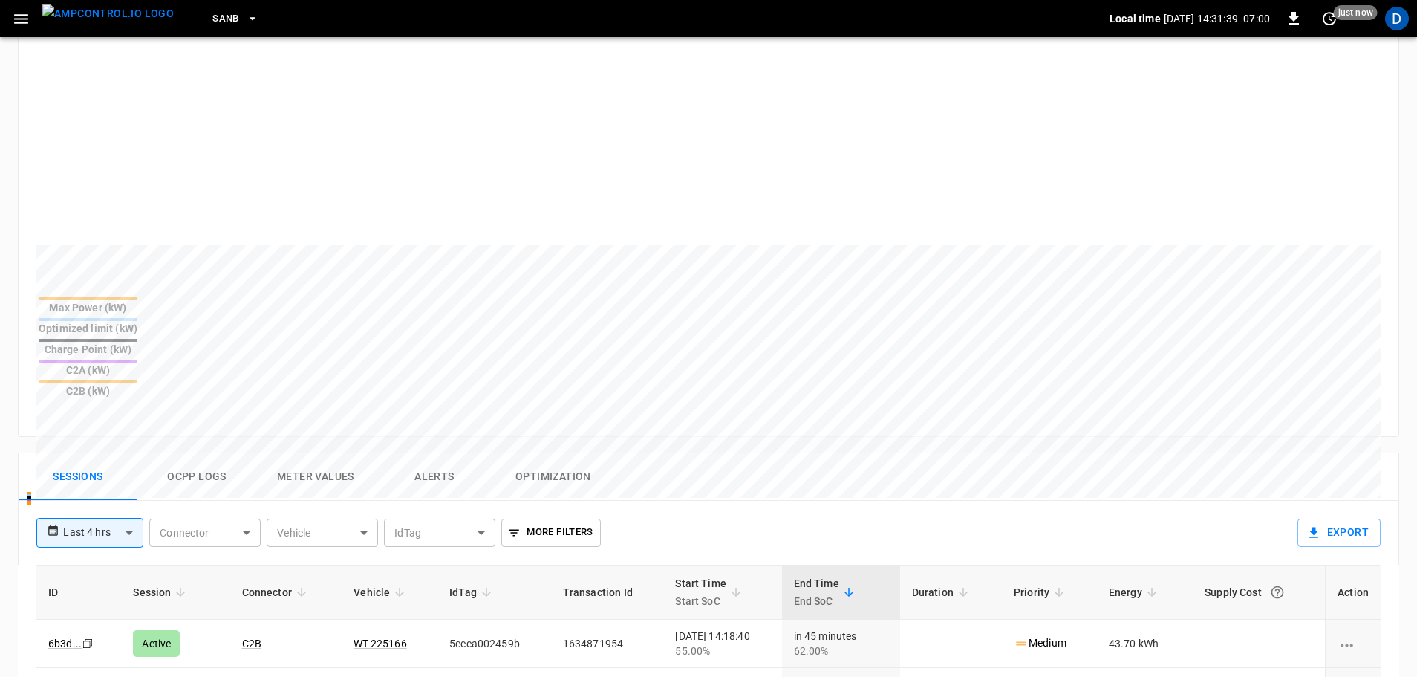
scroll to position [597, 0]
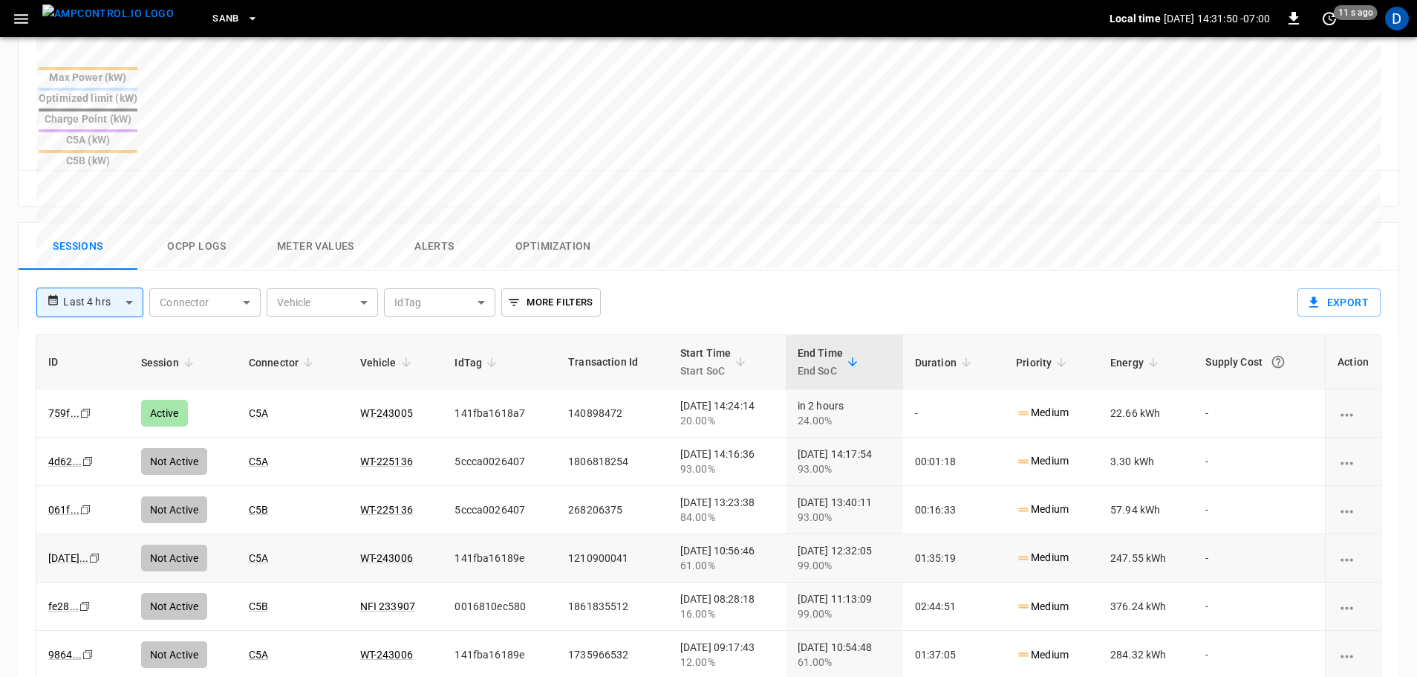
scroll to position [594, 0]
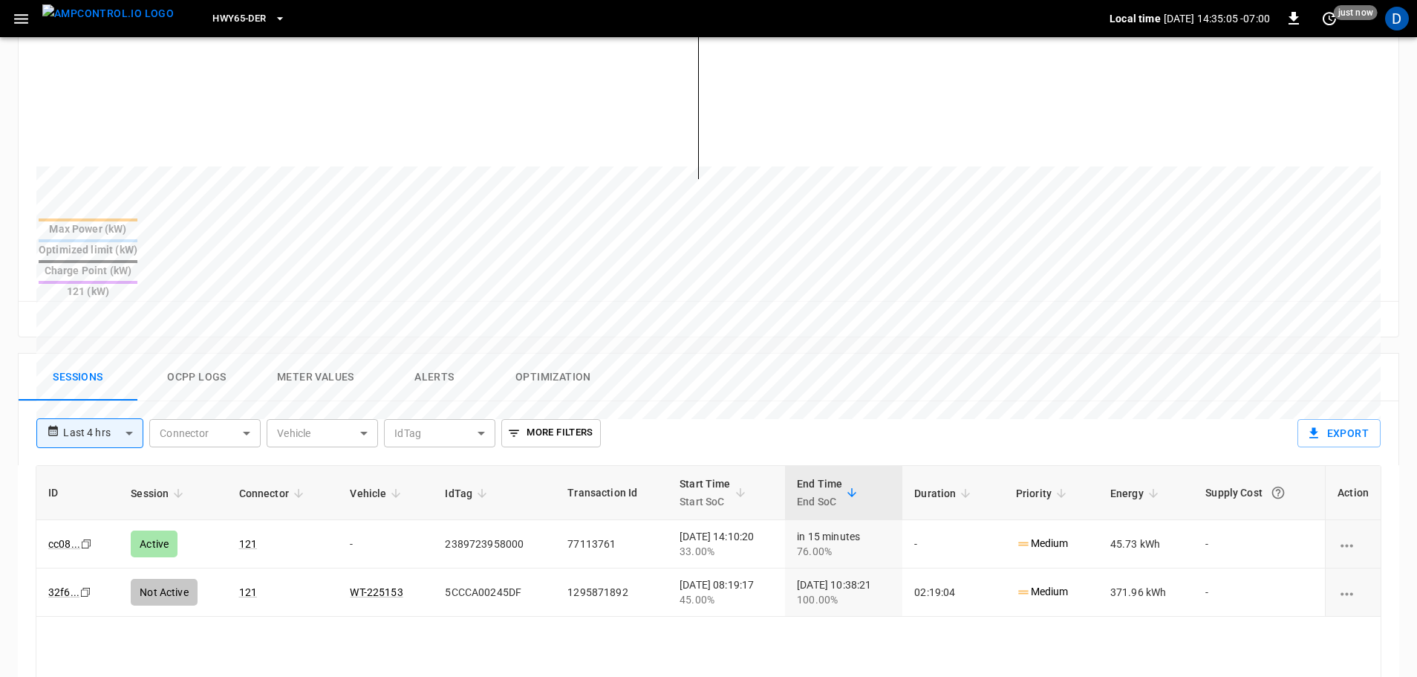
scroll to position [446, 0]
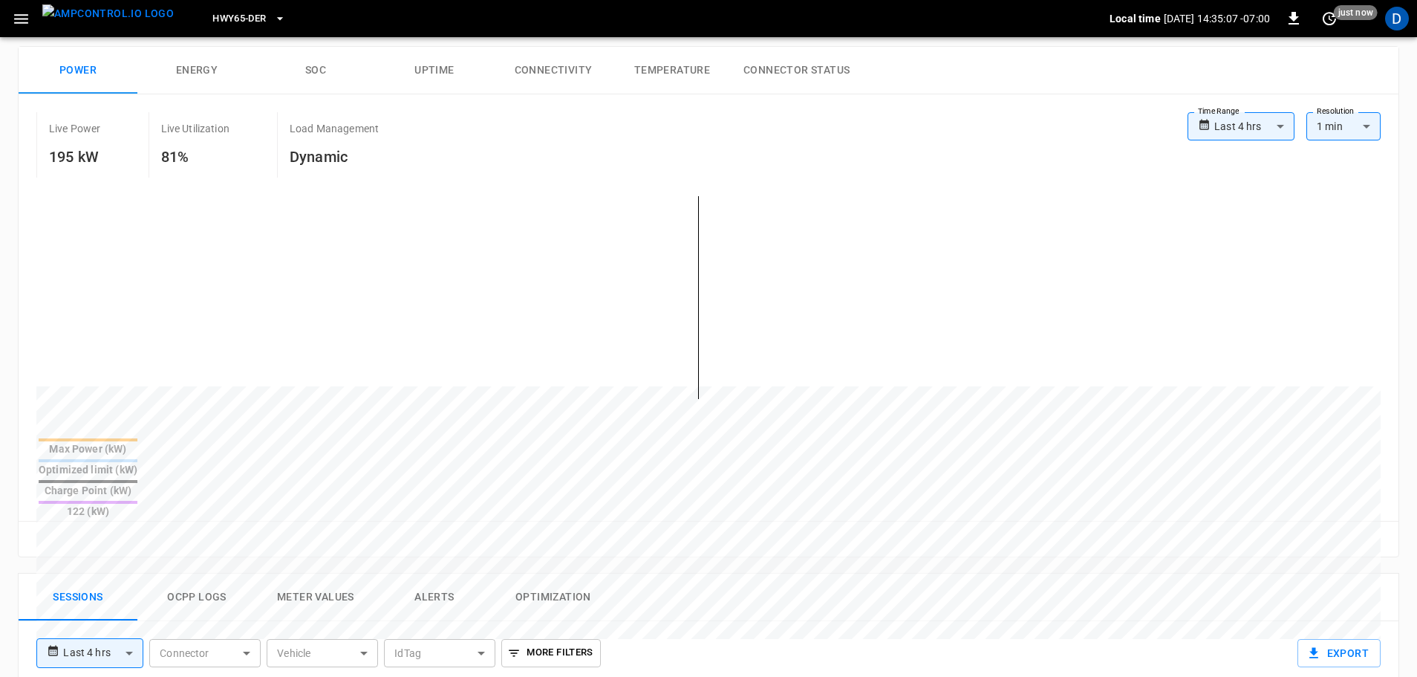
scroll to position [520, 0]
